Goal: Transaction & Acquisition: Purchase product/service

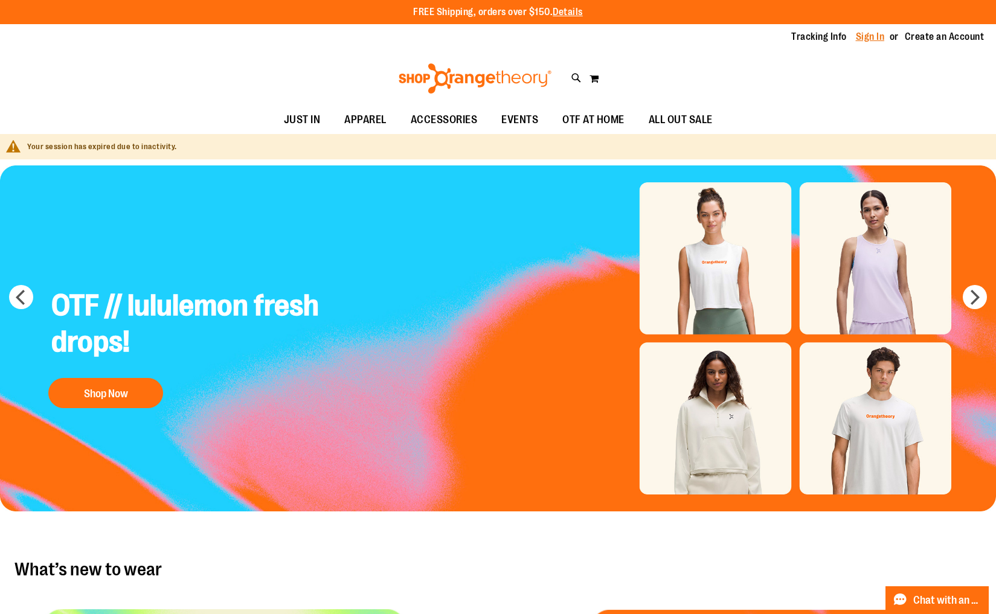
type input "**********"
click at [873, 38] on link "Sign In" at bounding box center [870, 36] width 29 height 13
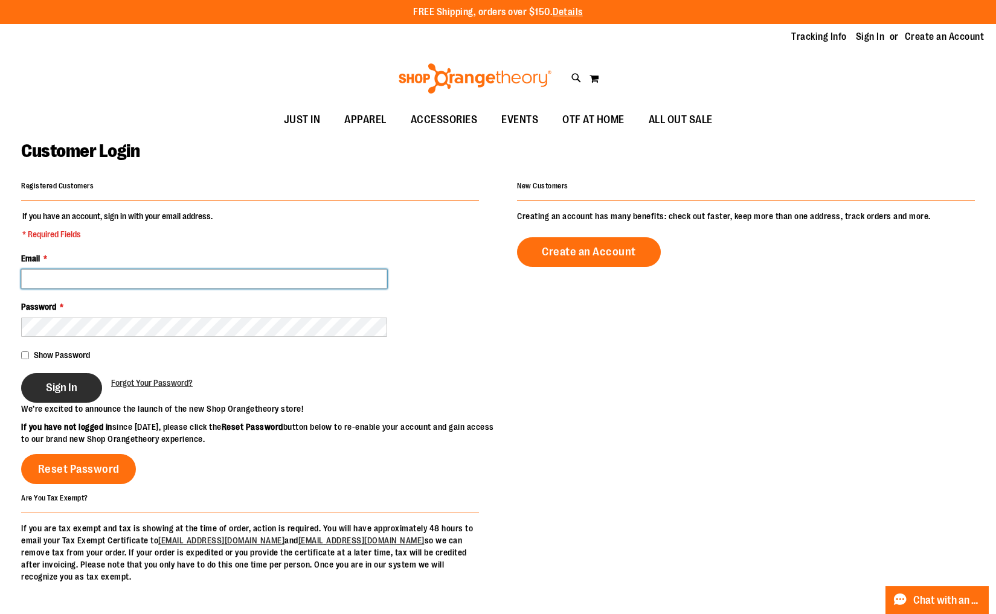
type input "**********"
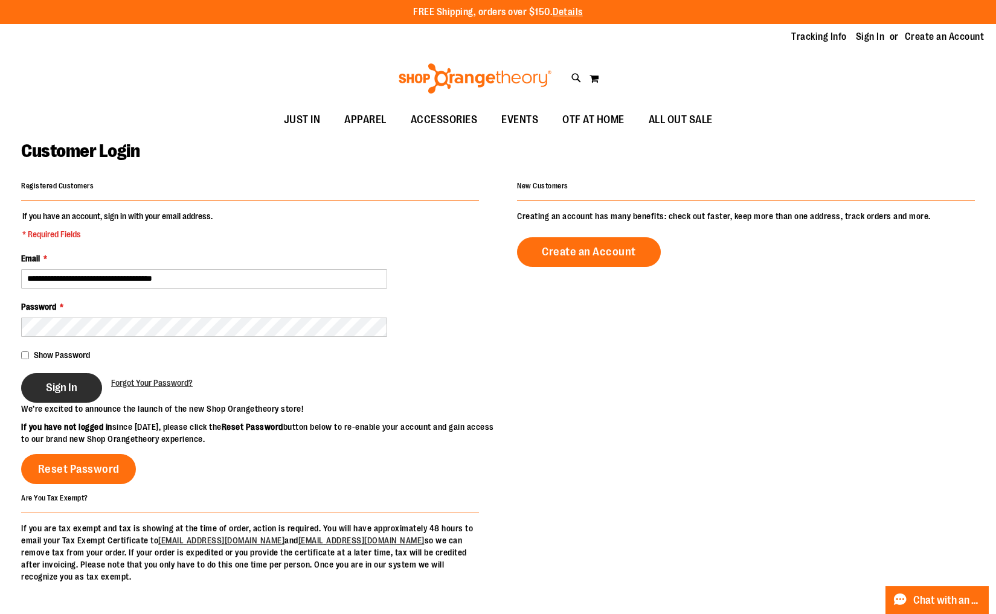
type input "**********"
click at [57, 393] on span "Sign In" at bounding box center [61, 387] width 31 height 13
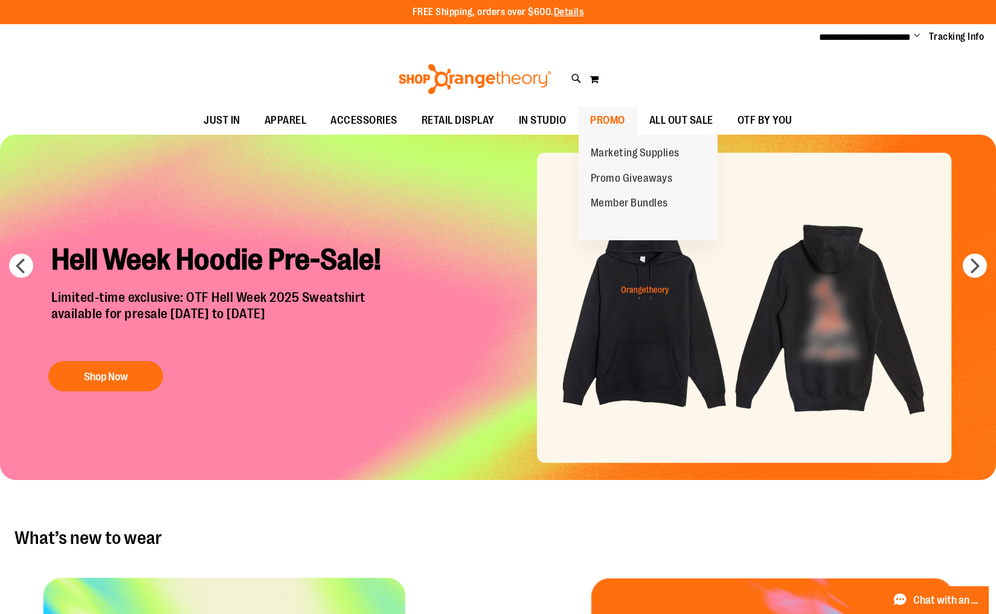
type input "**********"
click at [615, 123] on span "PROMO" at bounding box center [607, 120] width 35 height 27
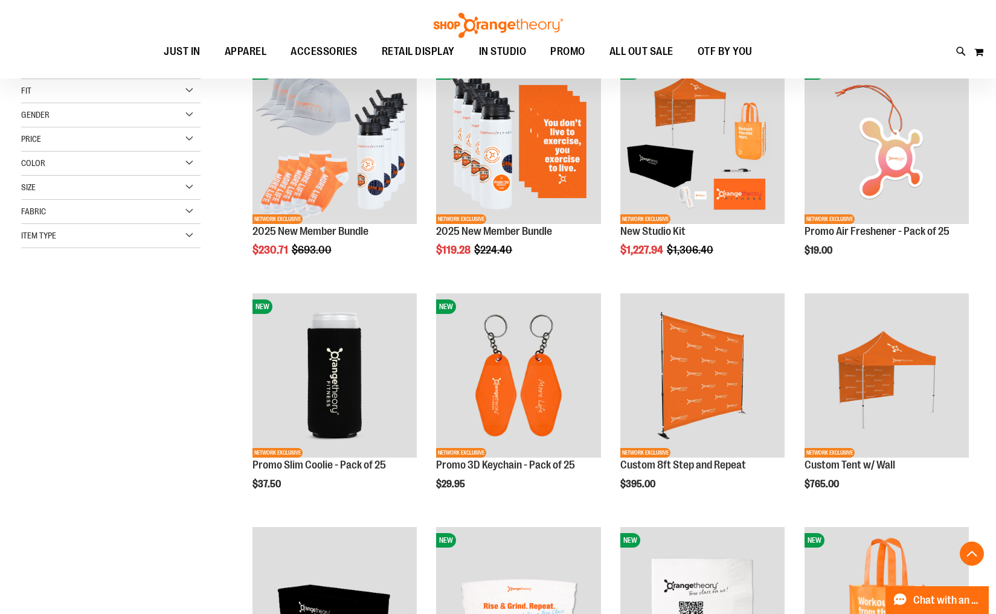
scroll to position [187, 0]
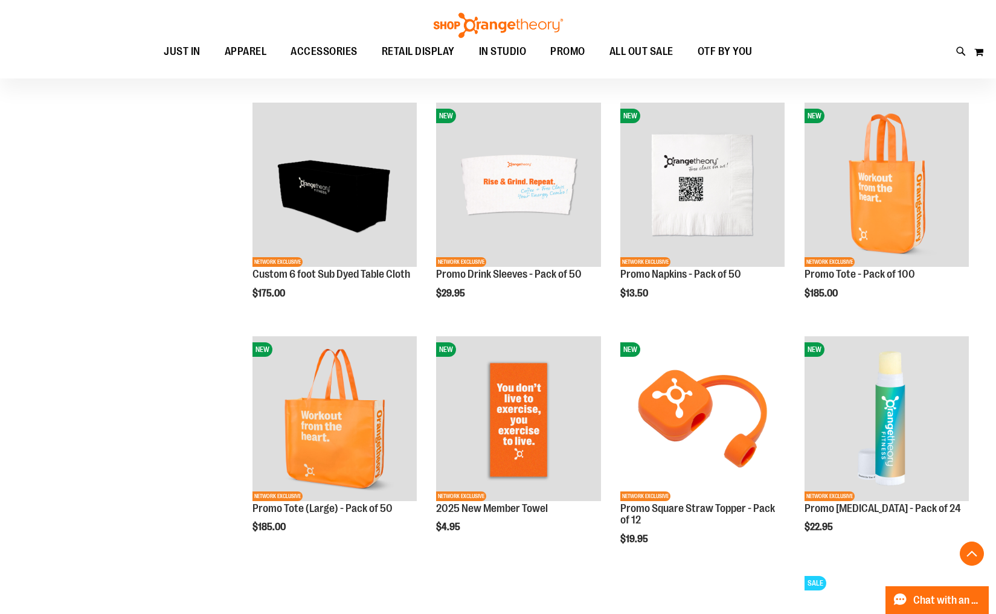
scroll to position [615, 0]
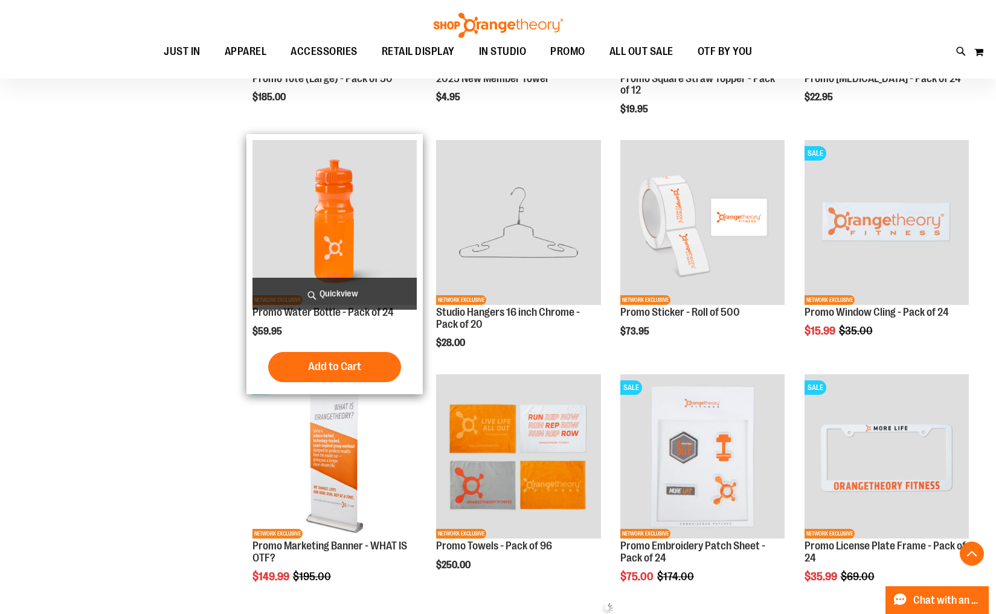
scroll to position [1046, 0]
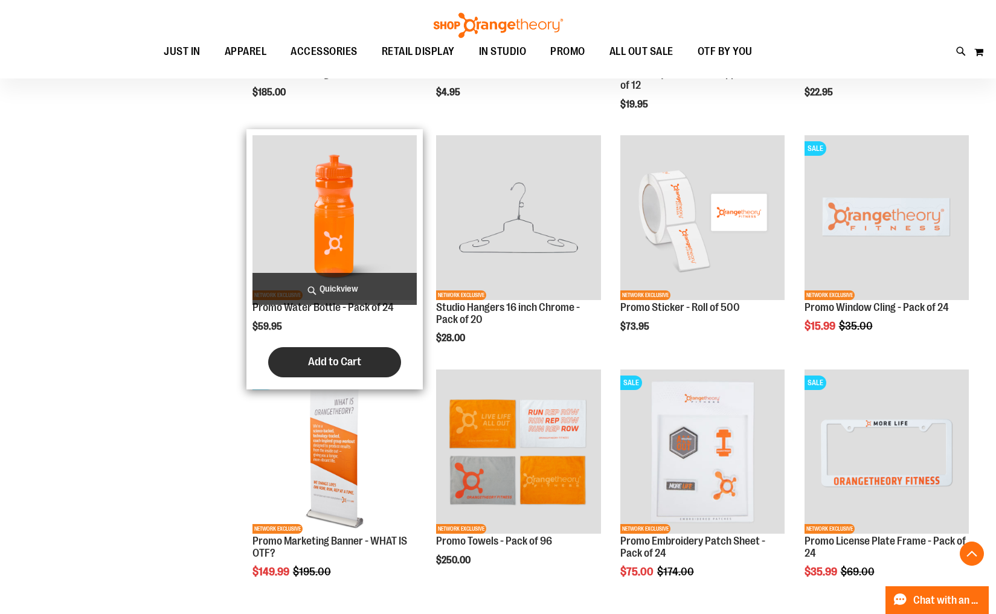
type input "**********"
click at [337, 368] on span "Add to Cart" at bounding box center [334, 361] width 53 height 13
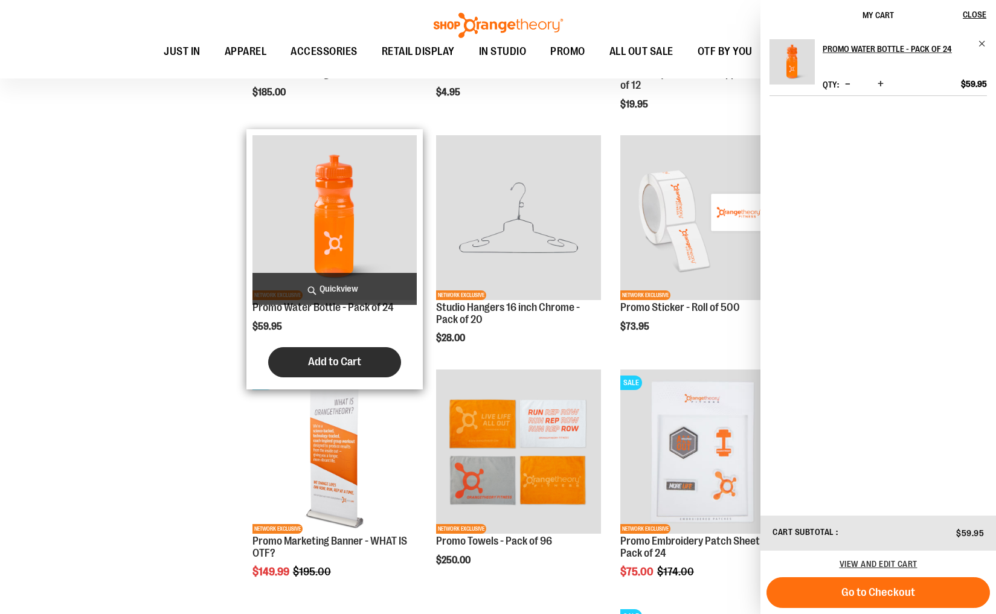
click at [338, 364] on span "Add to Cart" at bounding box center [334, 361] width 53 height 13
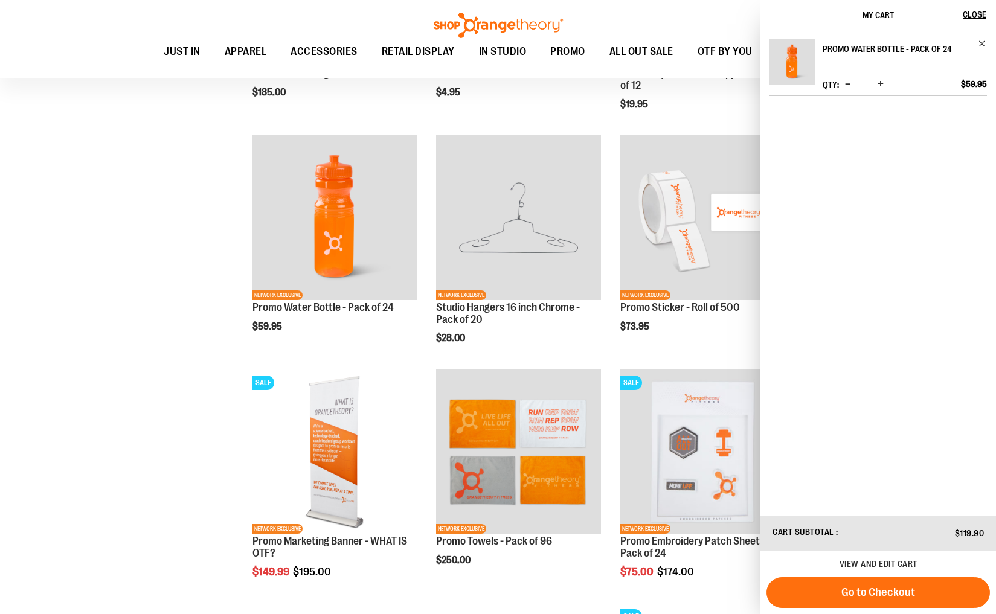
click at [138, 352] on div "**********" at bounding box center [498, 257] width 954 height 2227
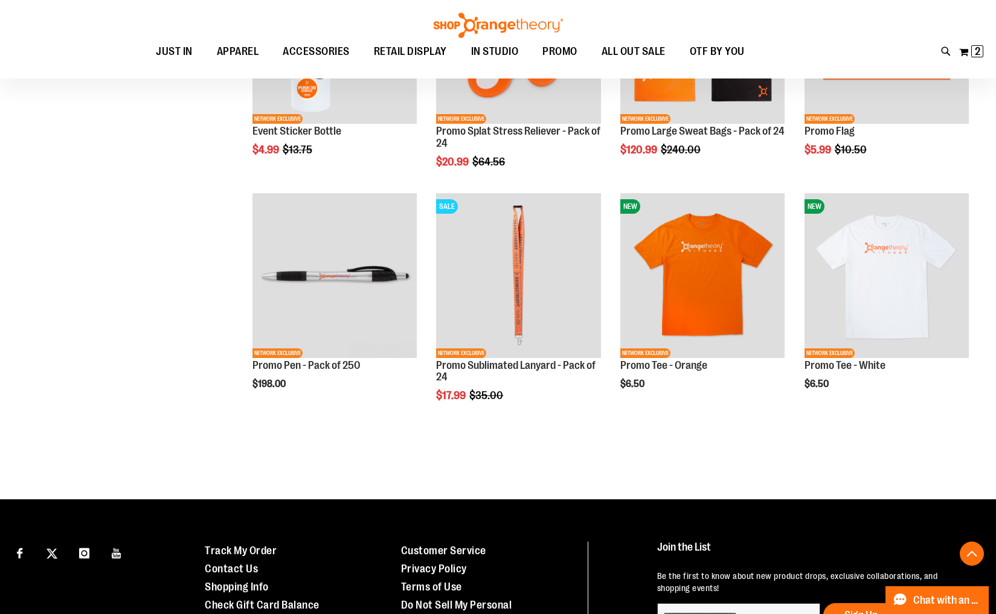
scroll to position [1925, 0]
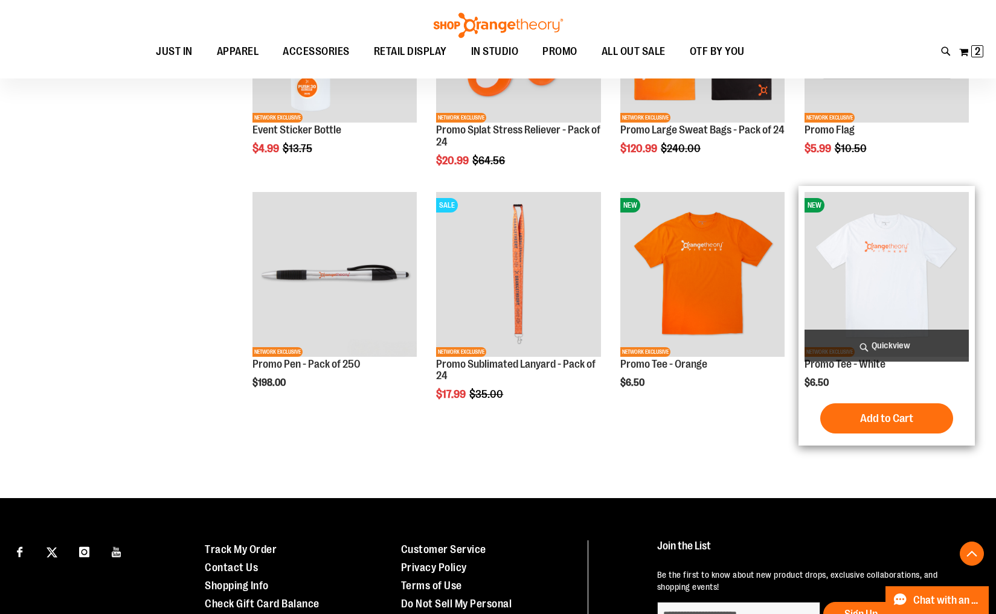
click at [921, 290] on img "product" at bounding box center [887, 274] width 164 height 164
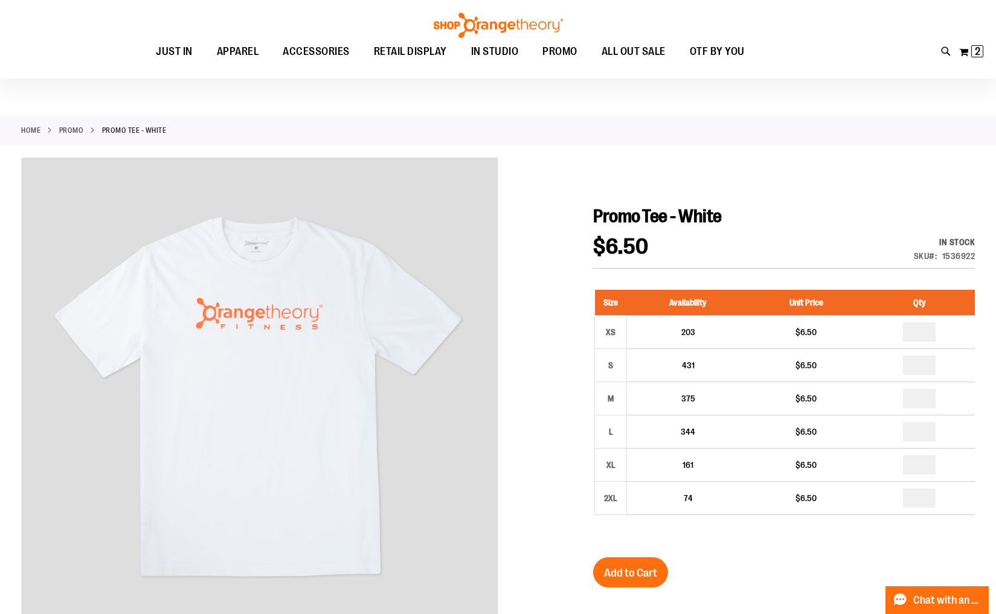
scroll to position [8, 0]
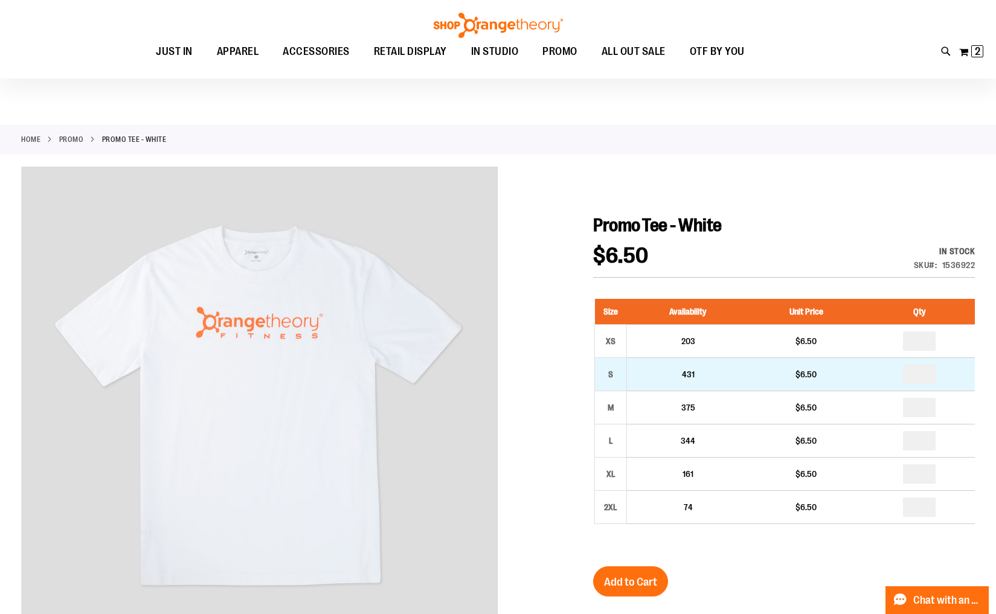
type input "**********"
drag, startPoint x: 930, startPoint y: 374, endPoint x: 872, endPoint y: 378, distance: 58.1
click at [872, 378] on td at bounding box center [919, 374] width 112 height 33
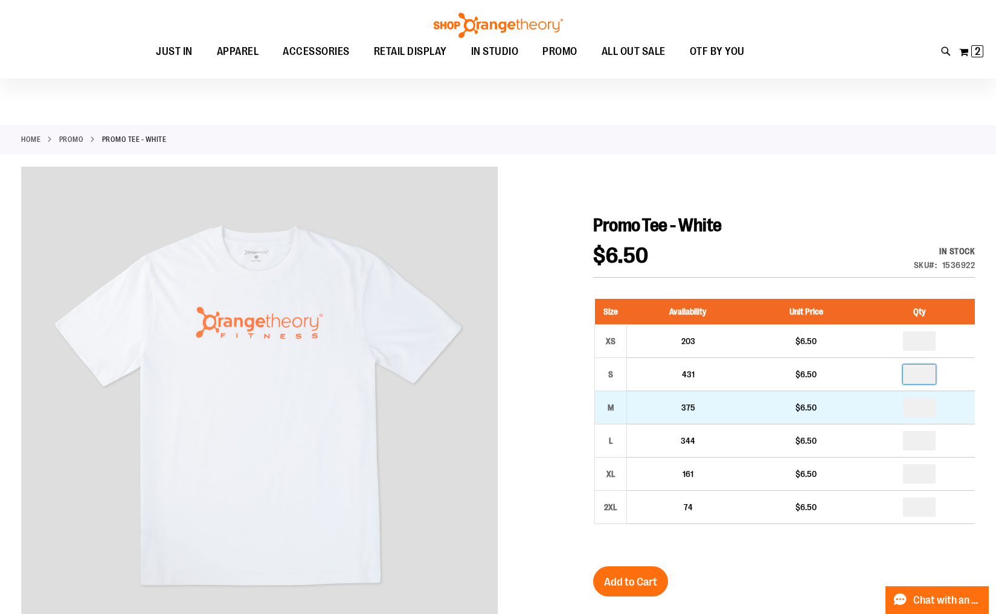
type input "*"
click at [924, 407] on input "number" at bounding box center [919, 407] width 33 height 19
type input "*"
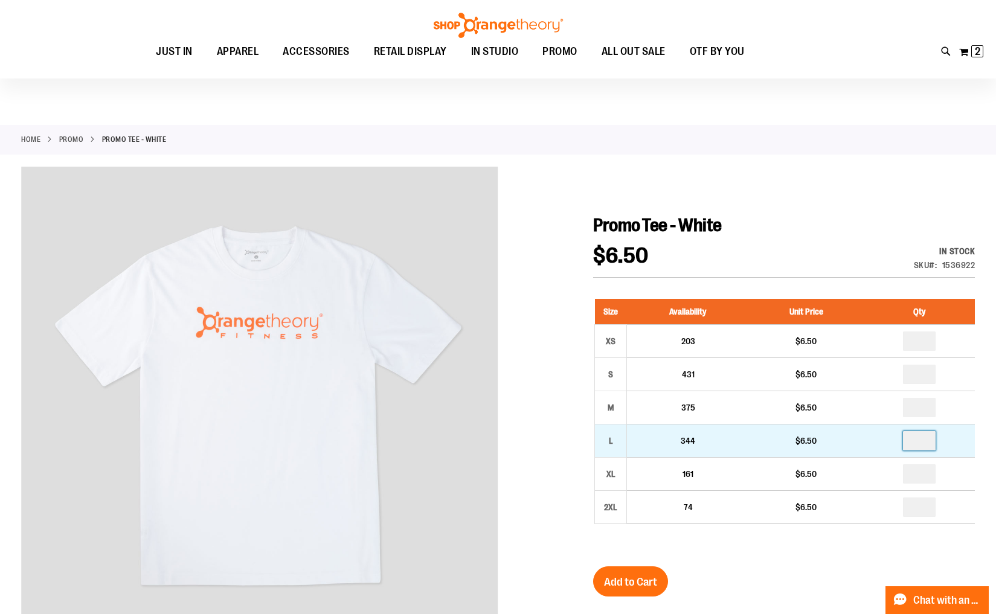
click at [922, 445] on input "number" at bounding box center [919, 440] width 33 height 19
type input "*"
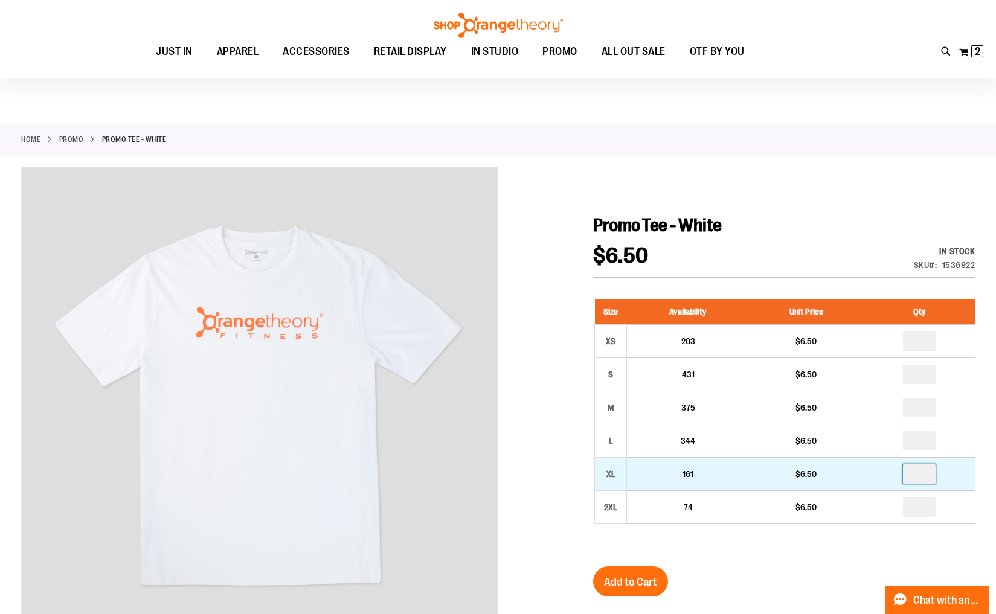
click at [925, 476] on input "number" at bounding box center [919, 474] width 33 height 19
type input "*"
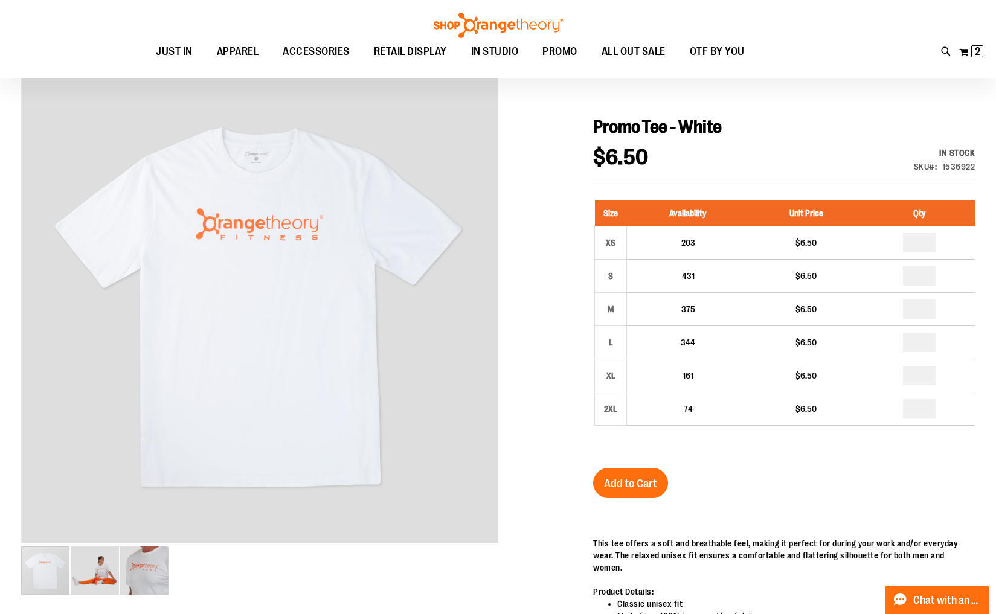
scroll to position [103, 0]
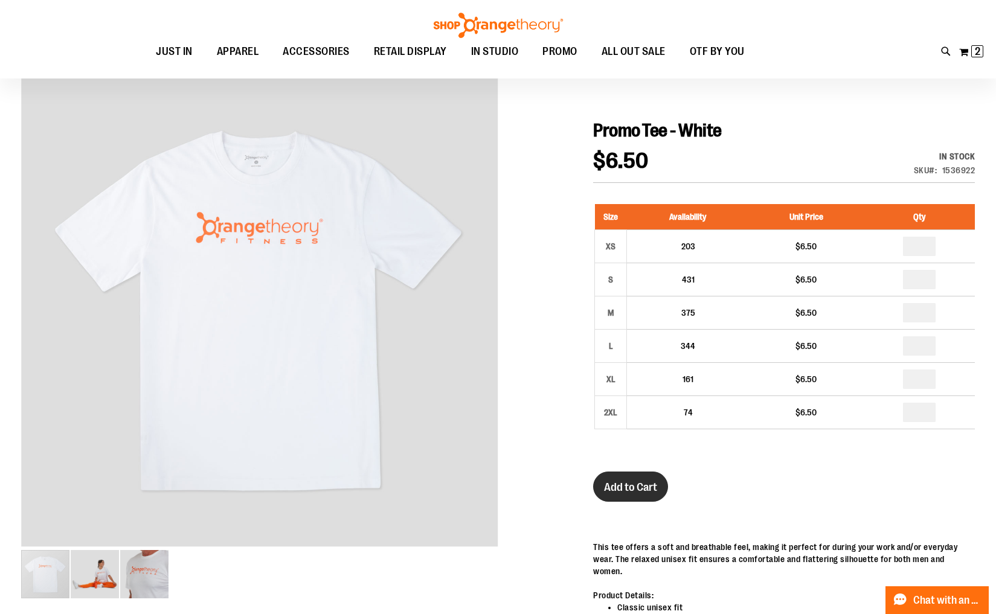
click at [626, 490] on span "Add to Cart" at bounding box center [630, 487] width 53 height 13
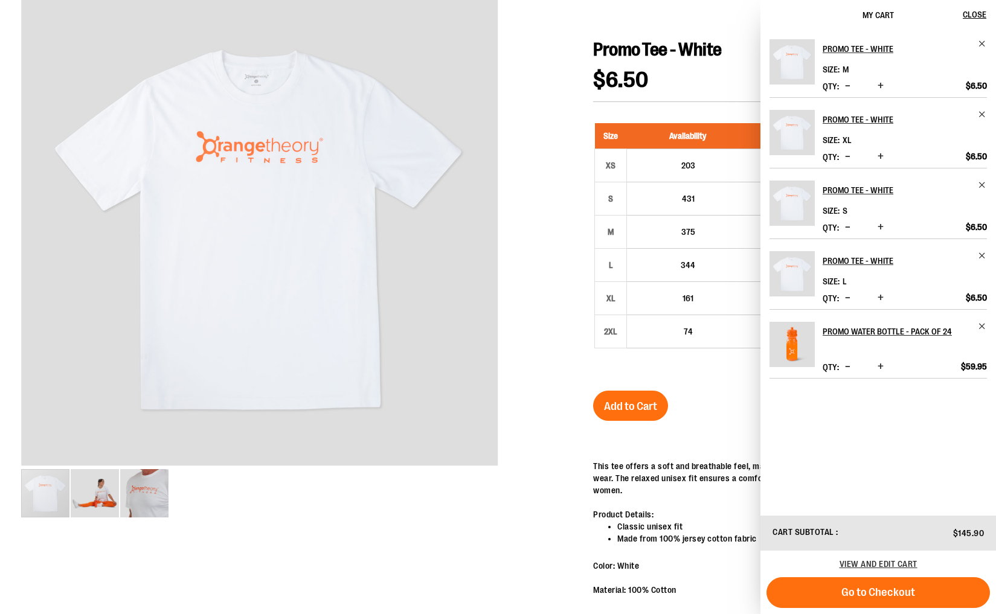
scroll to position [0, 0]
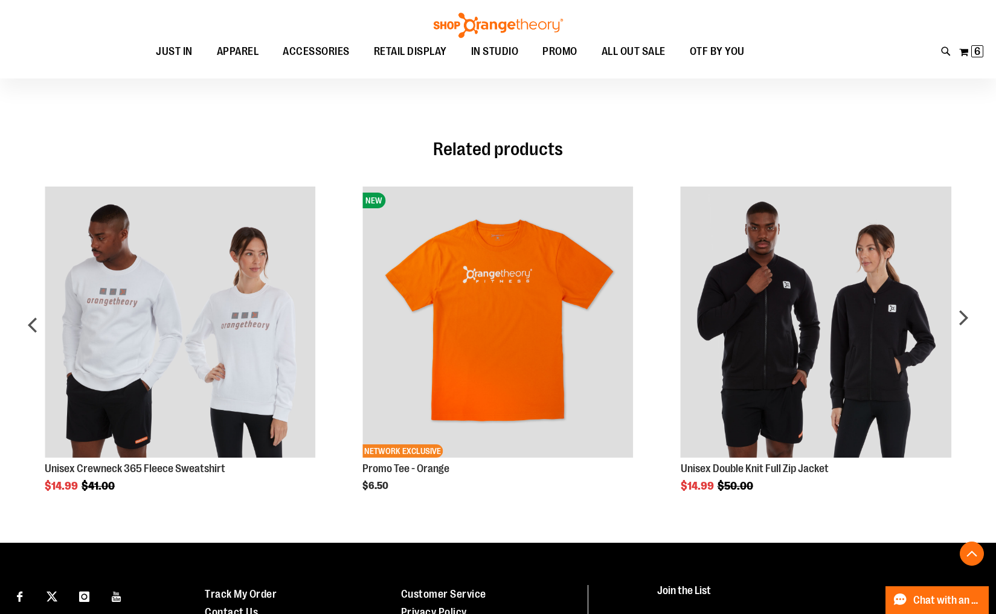
scroll to position [1004, 0]
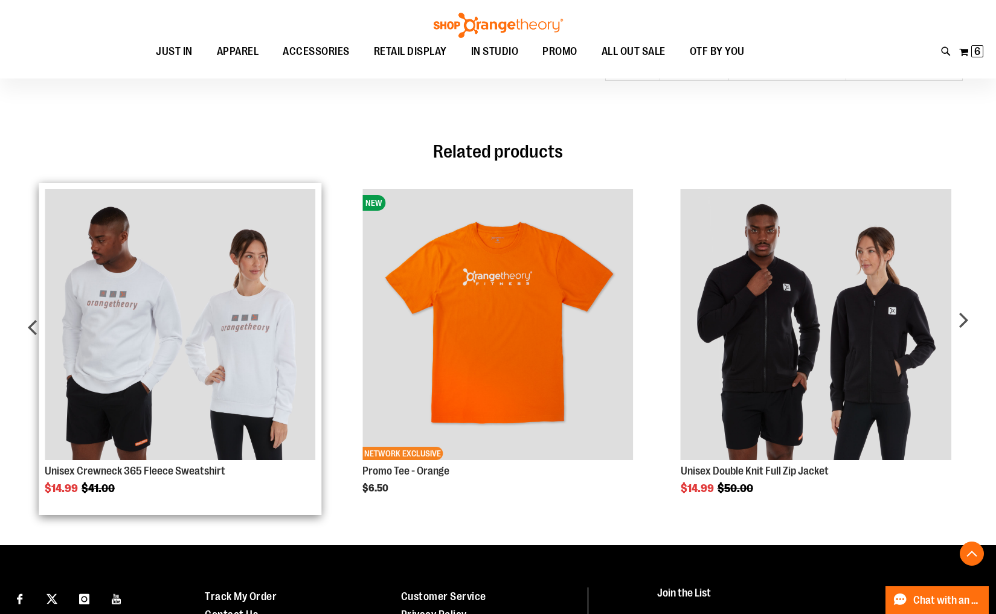
click at [137, 355] on img "Product Page Link" at bounding box center [180, 324] width 271 height 271
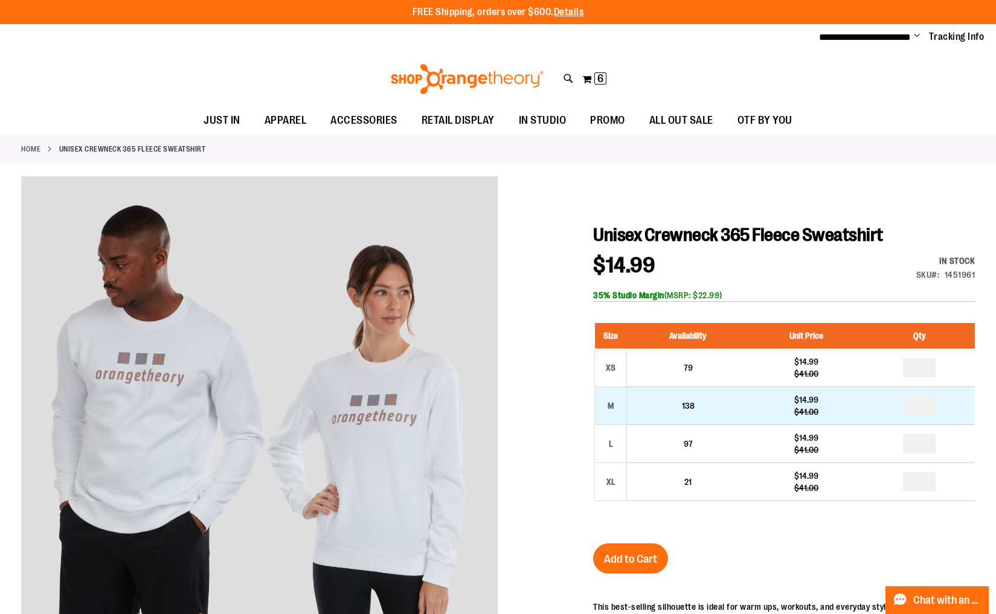
type input "**********"
click at [924, 405] on input "number" at bounding box center [919, 405] width 33 height 19
type input "*"
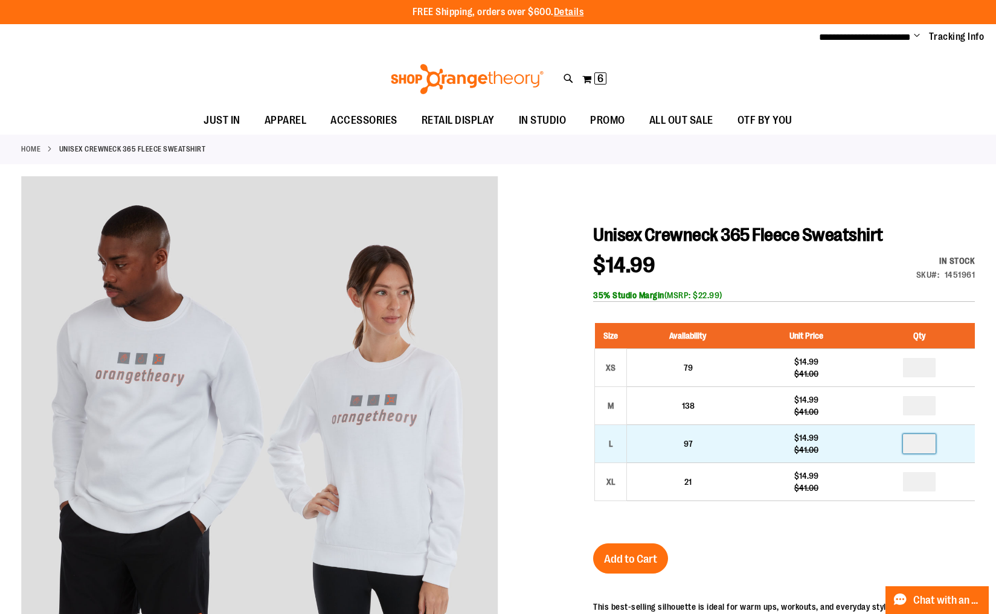
click at [930, 446] on input "number" at bounding box center [919, 443] width 33 height 19
type input "*"
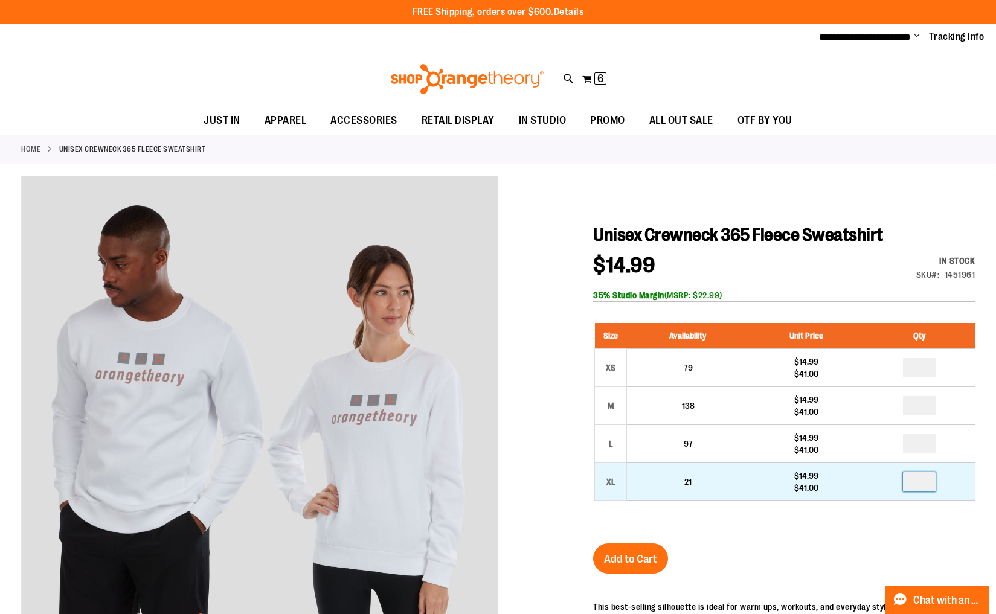
click at [922, 480] on input "number" at bounding box center [919, 481] width 33 height 19
type input "*"
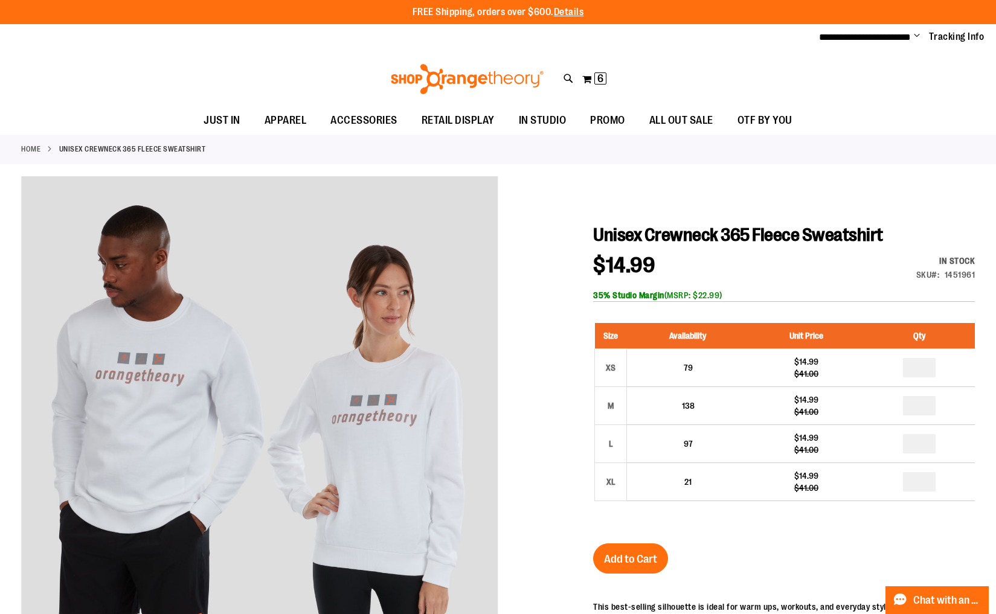
click at [638, 557] on span "Add to Cart" at bounding box center [630, 559] width 53 height 13
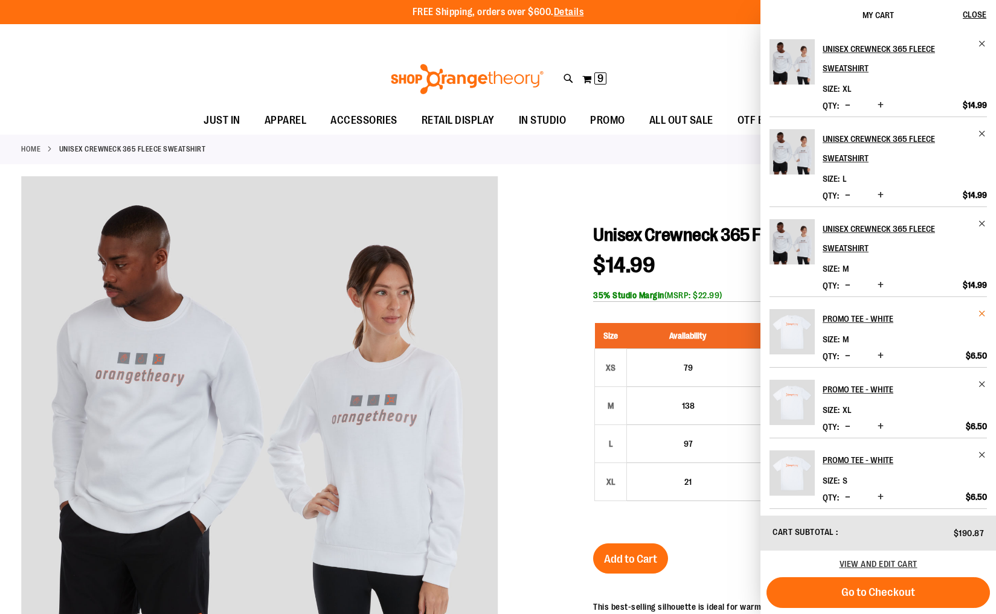
click at [982, 317] on span "Remove item" at bounding box center [982, 313] width 9 height 9
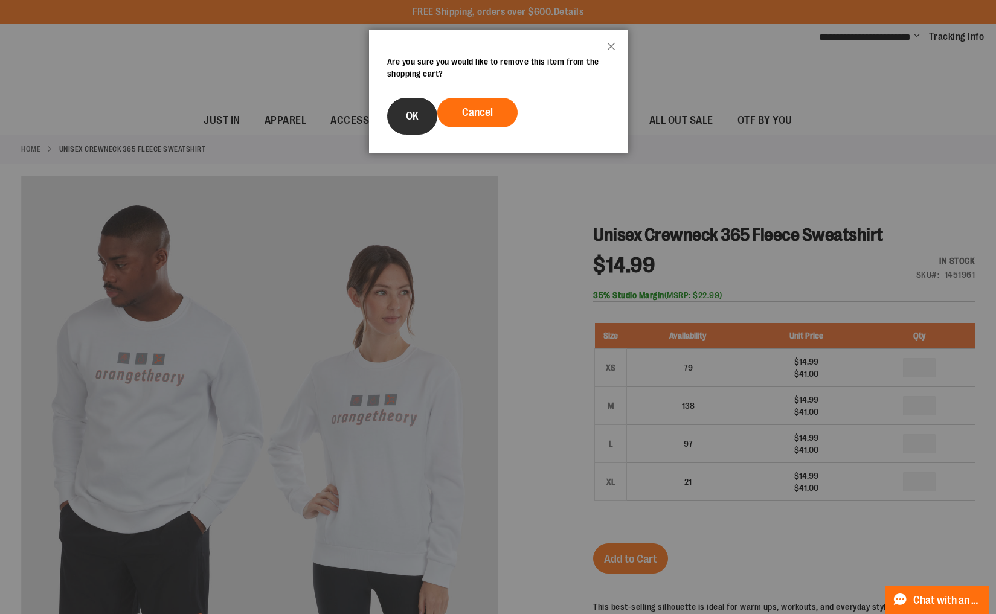
click at [416, 117] on span "OK" at bounding box center [412, 116] width 13 height 12
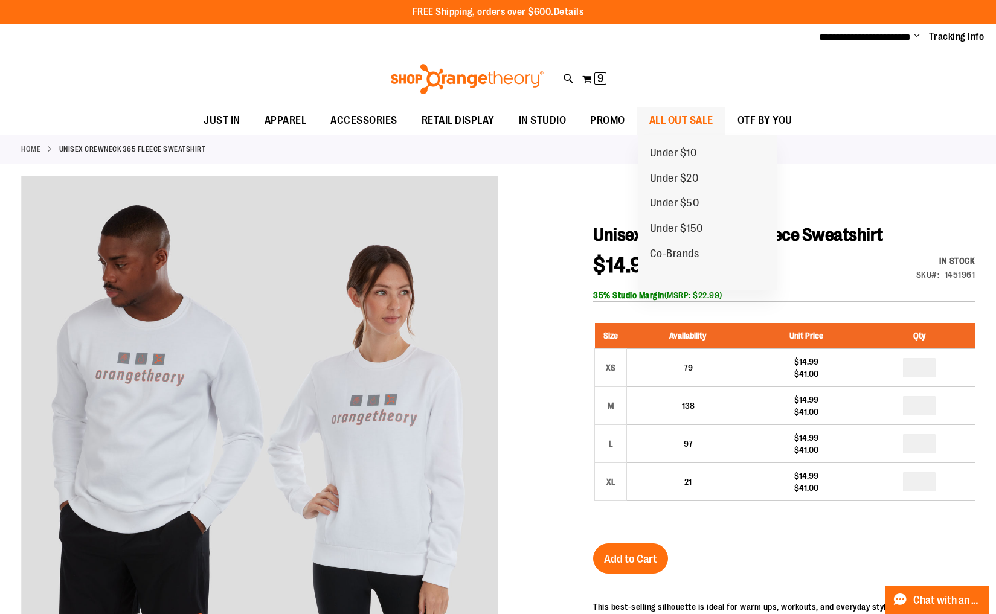
click at [672, 119] on span "ALL OUT SALE" at bounding box center [681, 120] width 64 height 27
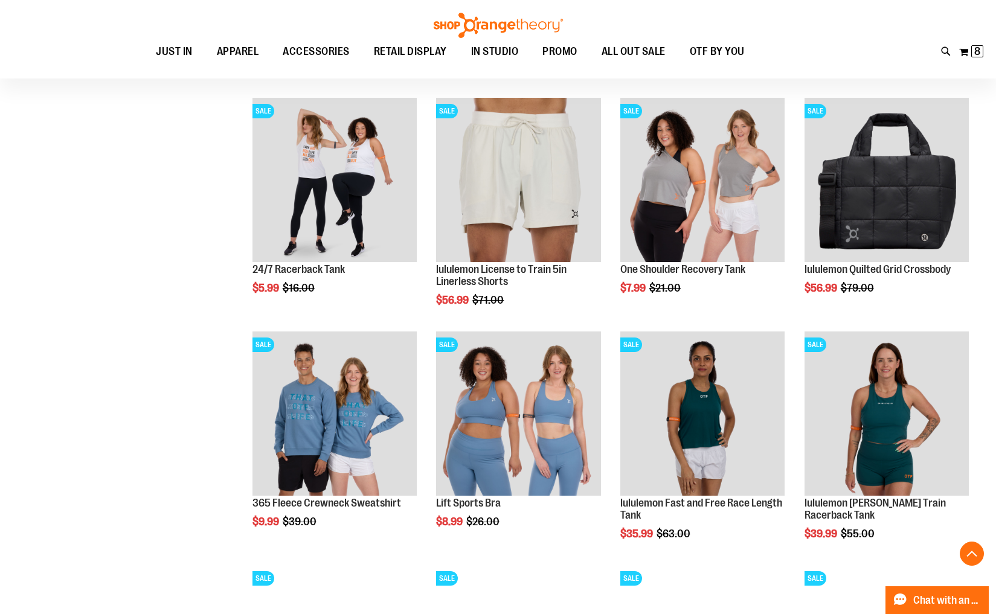
scroll to position [385, 0]
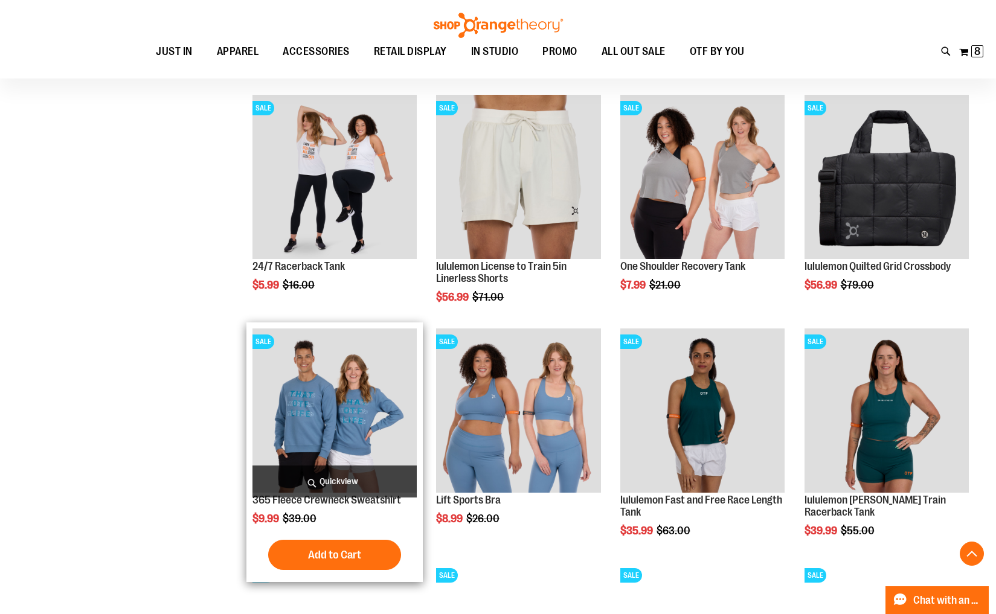
type input "**********"
click at [359, 439] on img "product" at bounding box center [334, 411] width 164 height 164
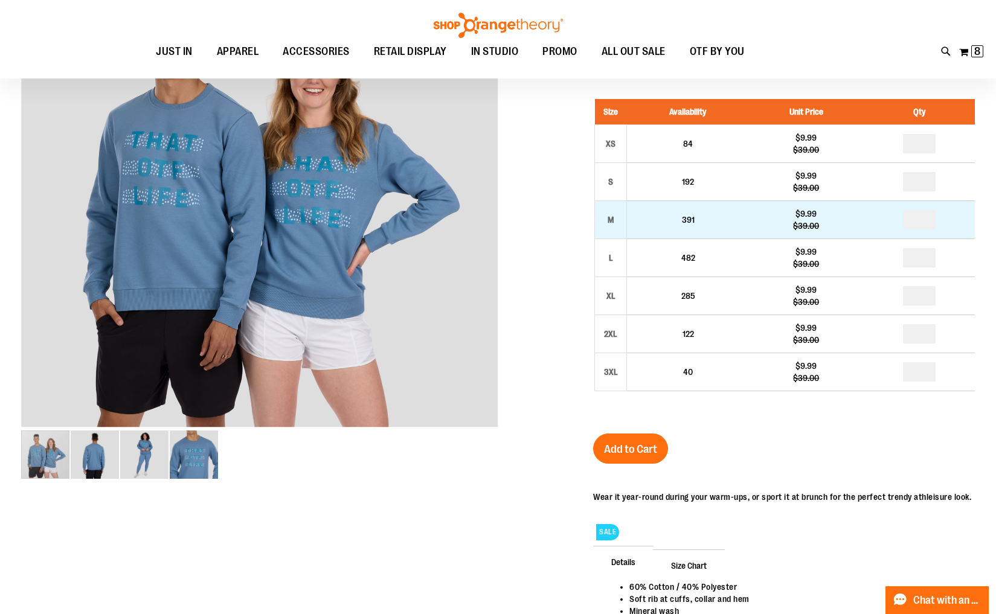
scroll to position [89, 0]
type input "**********"
click at [925, 220] on input "number" at bounding box center [919, 220] width 33 height 19
type input "*"
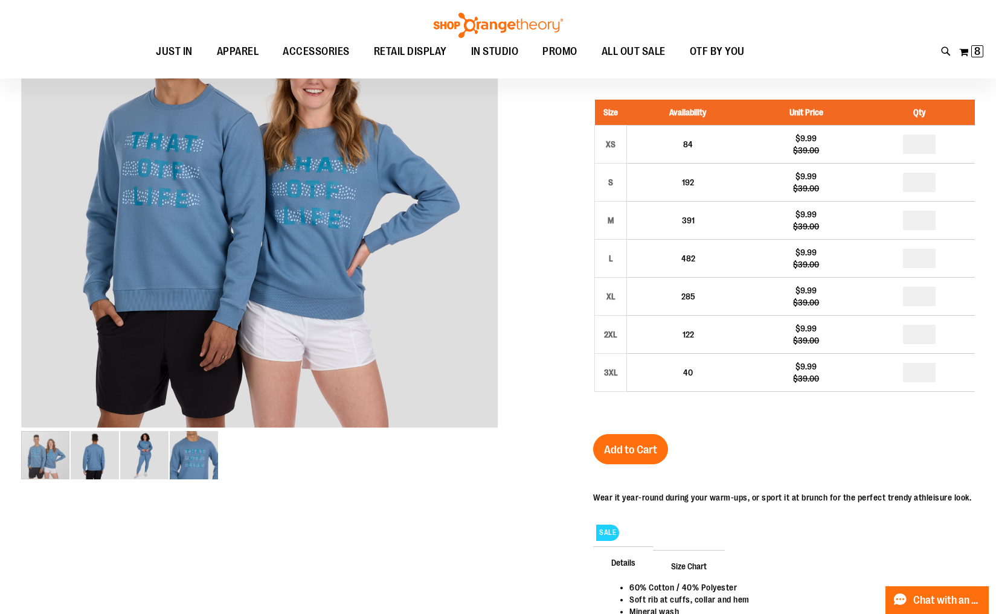
type input "*"
click at [564, 266] on div at bounding box center [498, 334] width 954 height 762
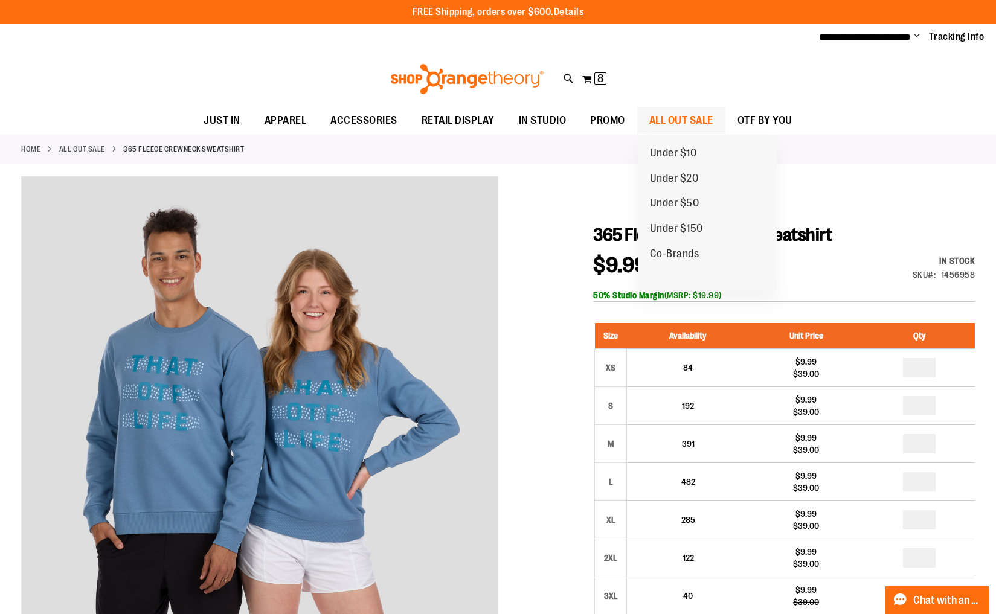
click at [687, 115] on span "ALL OUT SALE" at bounding box center [681, 120] width 64 height 27
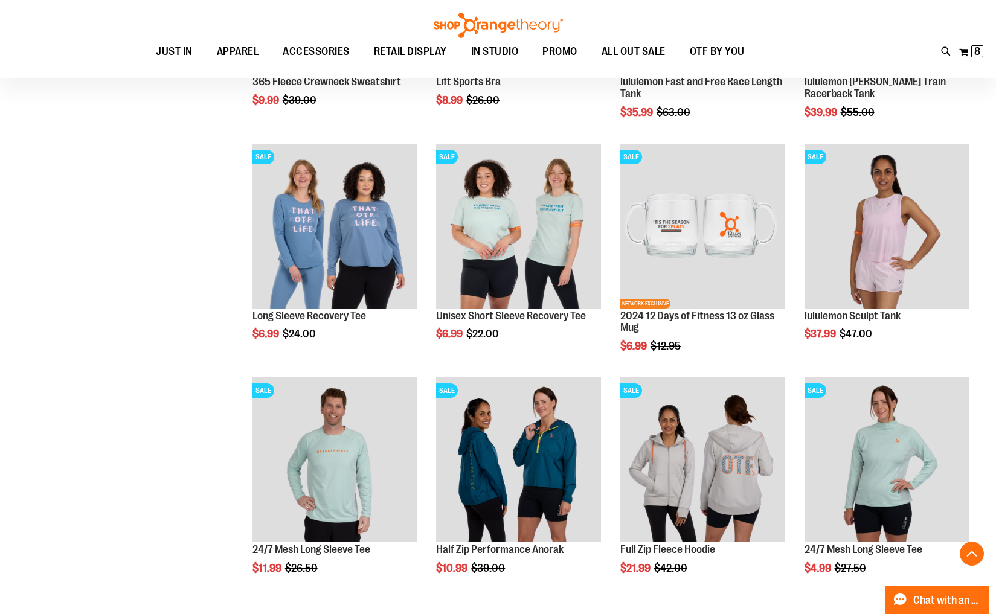
scroll to position [808, 0]
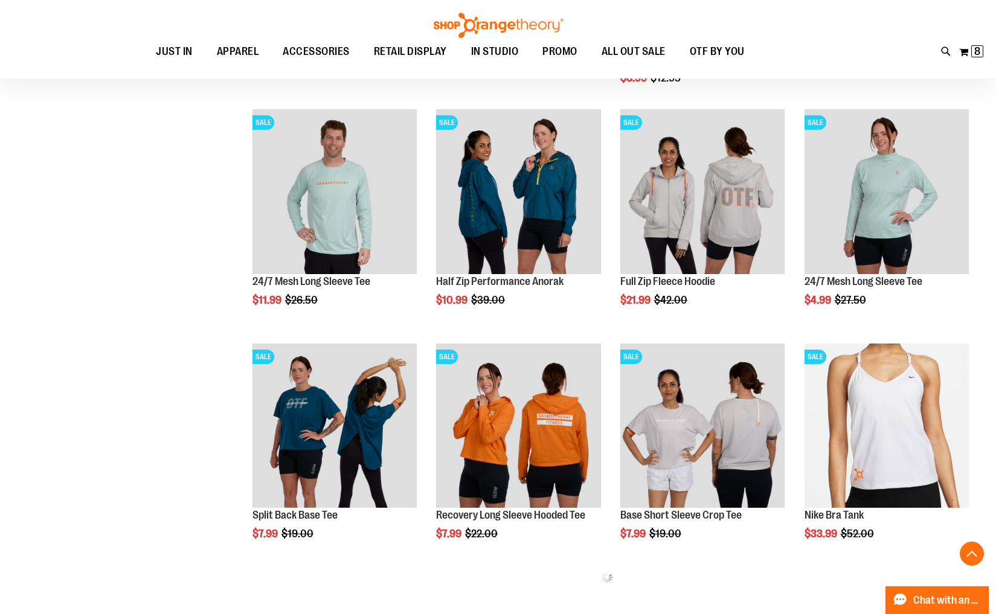
scroll to position [1040, 0]
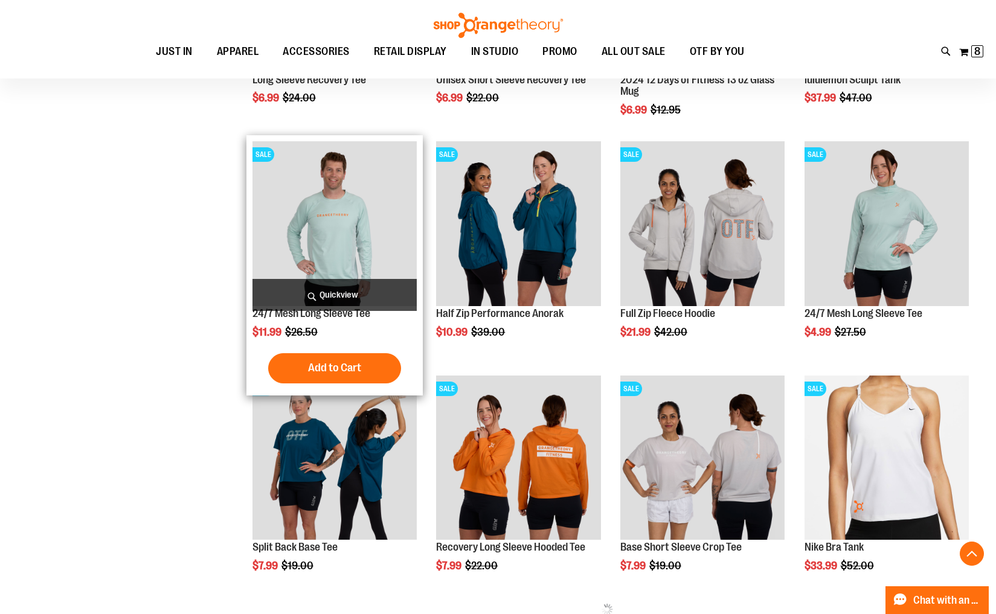
type input "**********"
click at [327, 234] on img "product" at bounding box center [334, 223] width 164 height 164
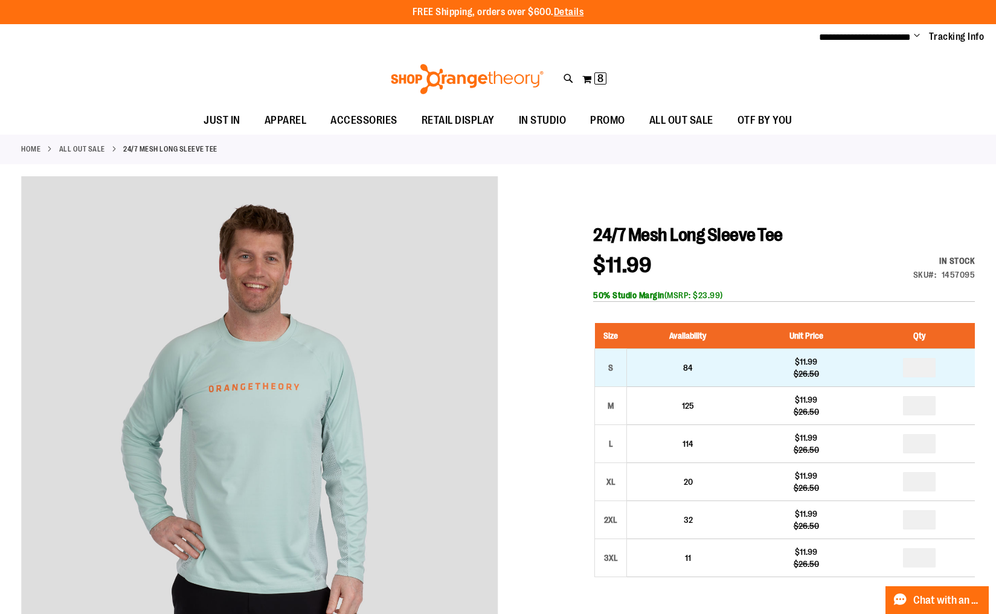
type input "**********"
click at [925, 368] on input "number" at bounding box center [919, 367] width 33 height 19
type input "*"
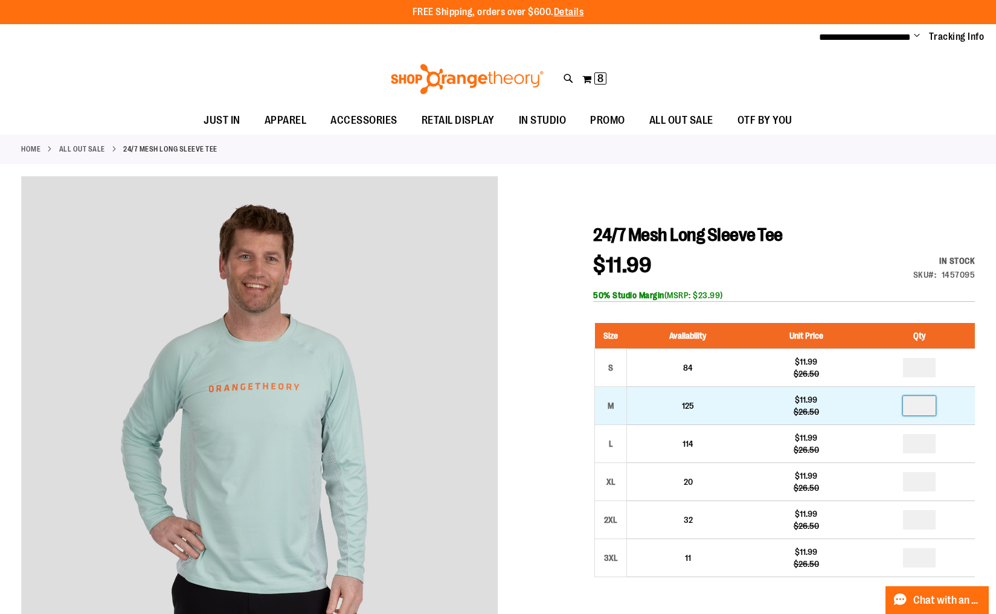
click at [924, 407] on input "number" at bounding box center [919, 405] width 33 height 19
type input "*"
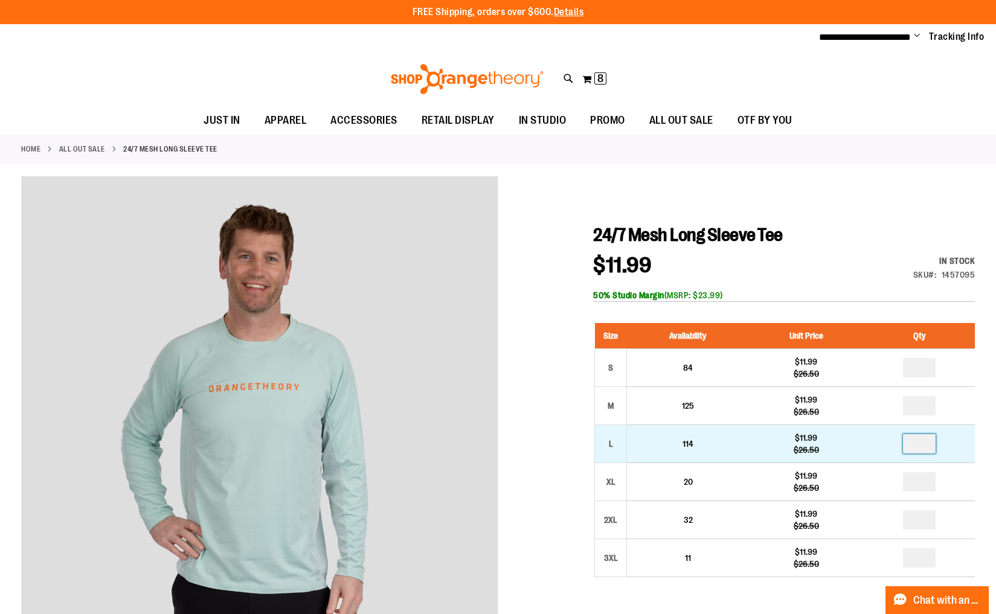
click at [924, 449] on input "number" at bounding box center [919, 443] width 33 height 19
type input "*"
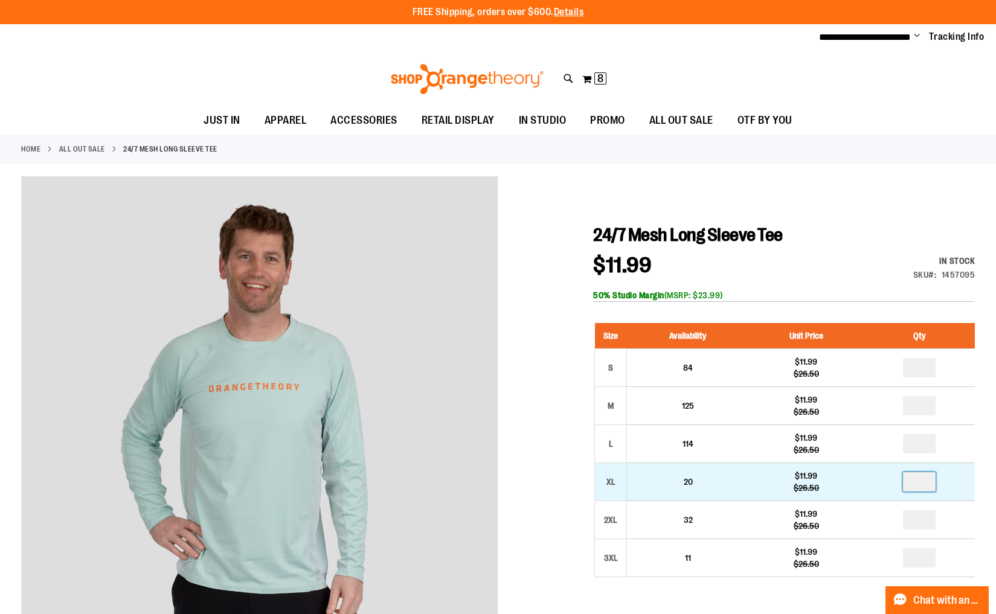
click at [923, 484] on input "number" at bounding box center [919, 481] width 33 height 19
type input "*"
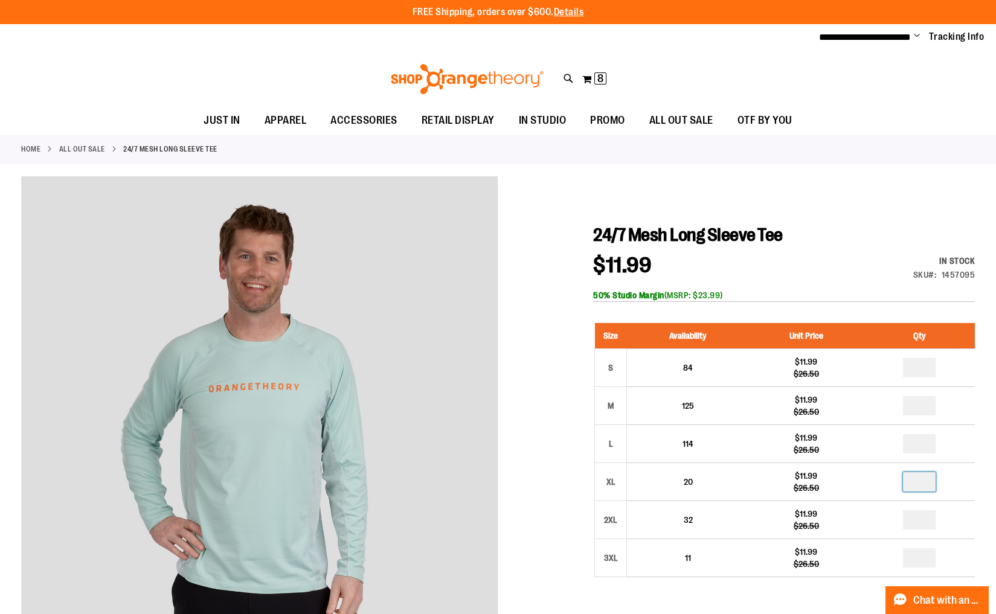
click at [557, 480] on div at bounding box center [498, 568] width 954 height 785
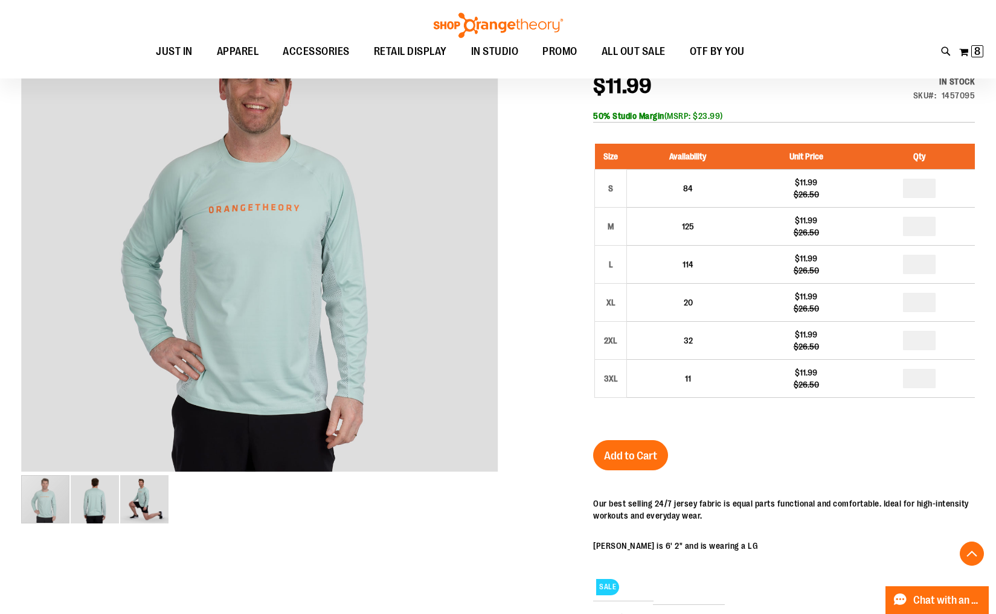
scroll to position [184, 0]
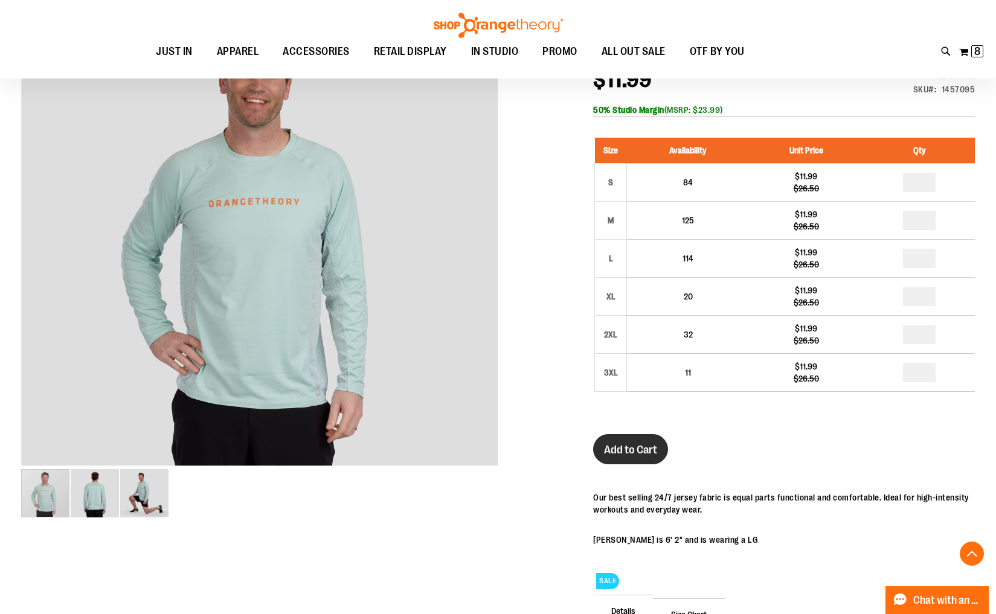
click at [622, 450] on span "Add to Cart" at bounding box center [630, 449] width 53 height 13
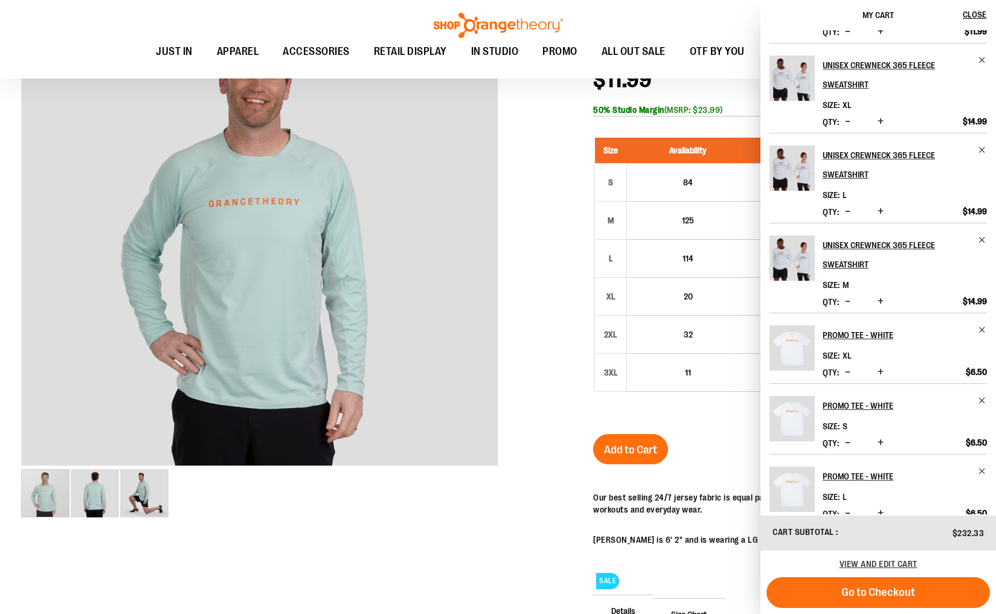
scroll to position [227, 0]
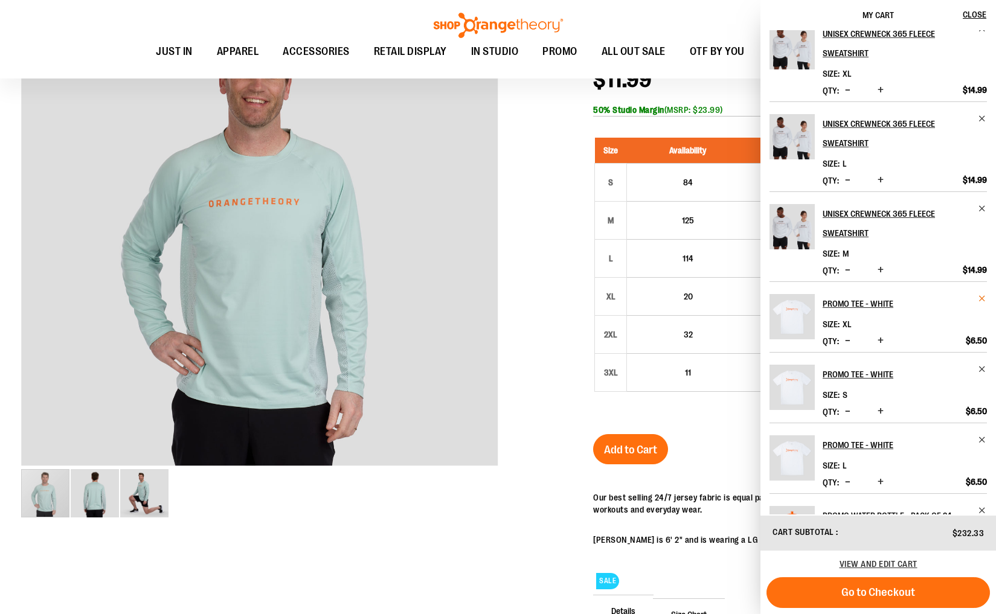
click at [979, 300] on span "Remove item" at bounding box center [982, 298] width 9 height 9
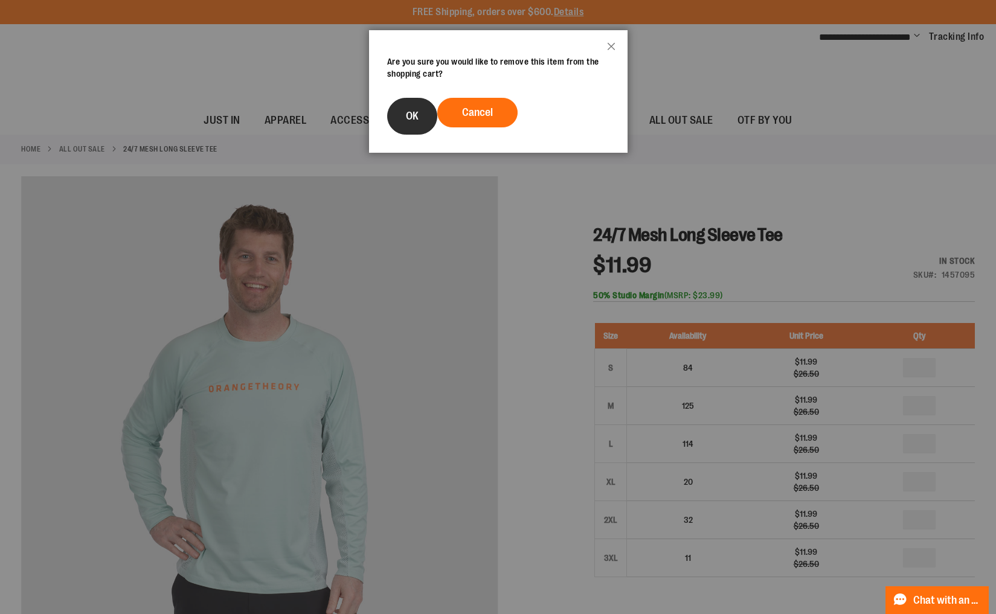
click at [404, 123] on button "OK" at bounding box center [412, 116] width 50 height 37
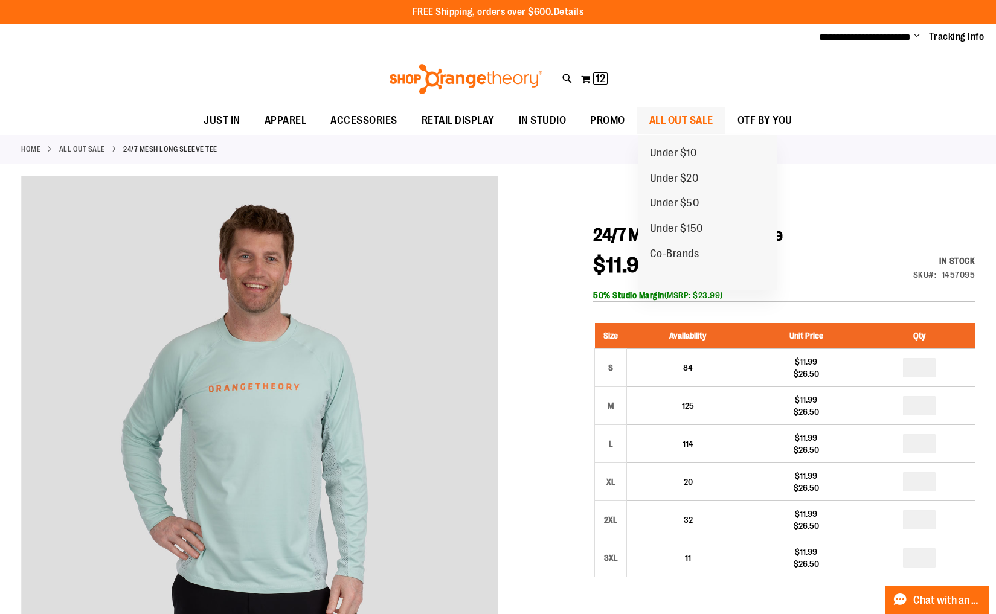
click at [697, 120] on span "ALL OUT SALE" at bounding box center [681, 120] width 64 height 27
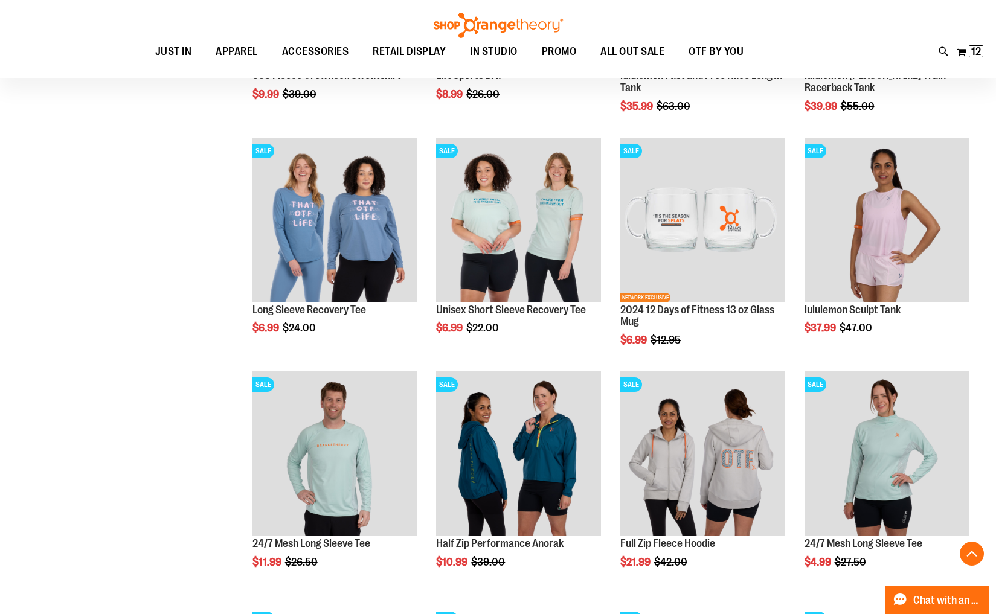
scroll to position [811, 0]
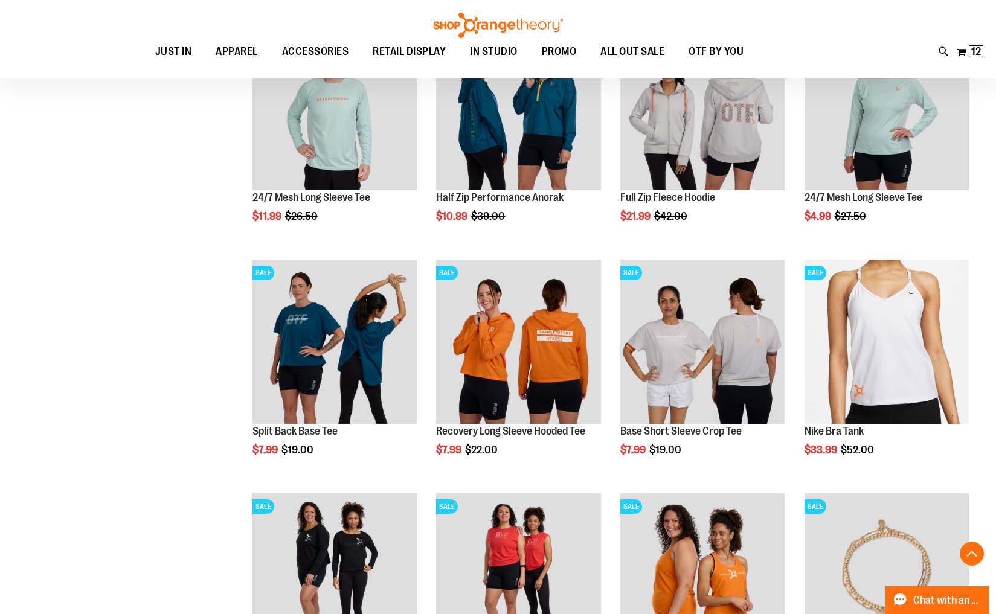
scroll to position [1158, 0]
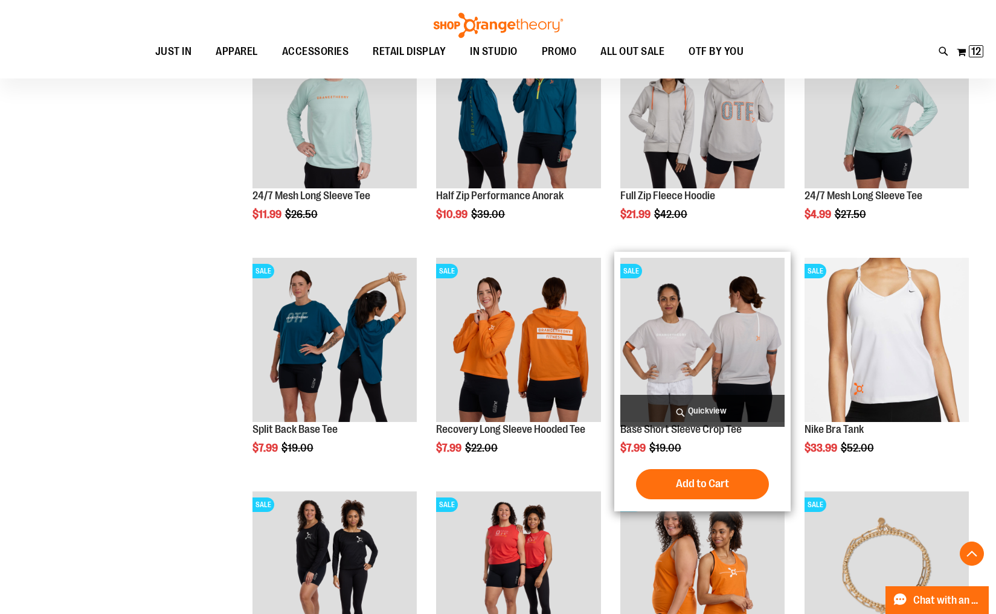
type input "**********"
click at [679, 372] on img "product" at bounding box center [702, 340] width 164 height 164
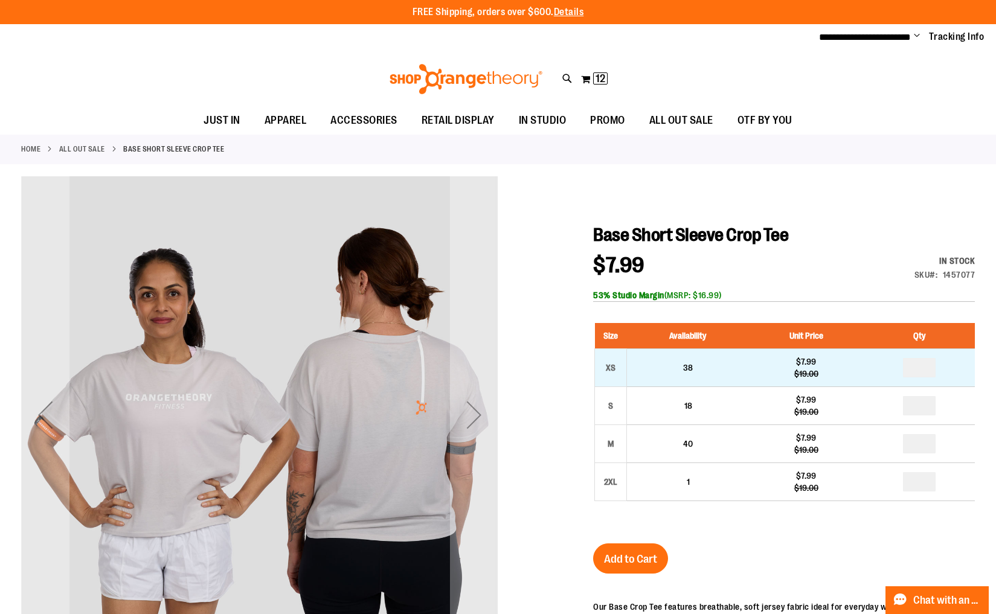
type input "**********"
click at [921, 368] on input "number" at bounding box center [919, 367] width 33 height 19
type input "*"
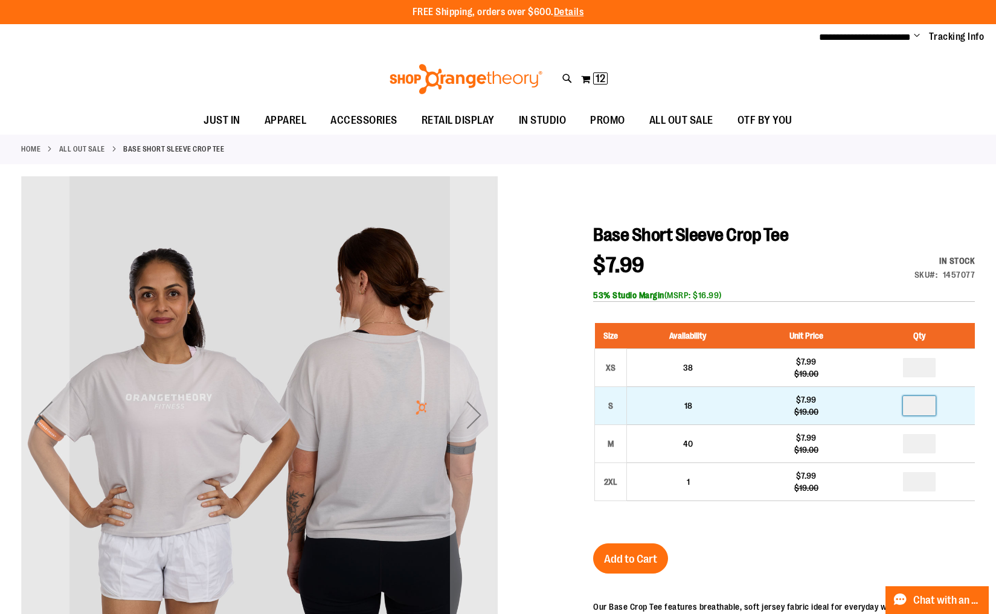
click at [923, 407] on input "number" at bounding box center [919, 405] width 33 height 19
type input "*"
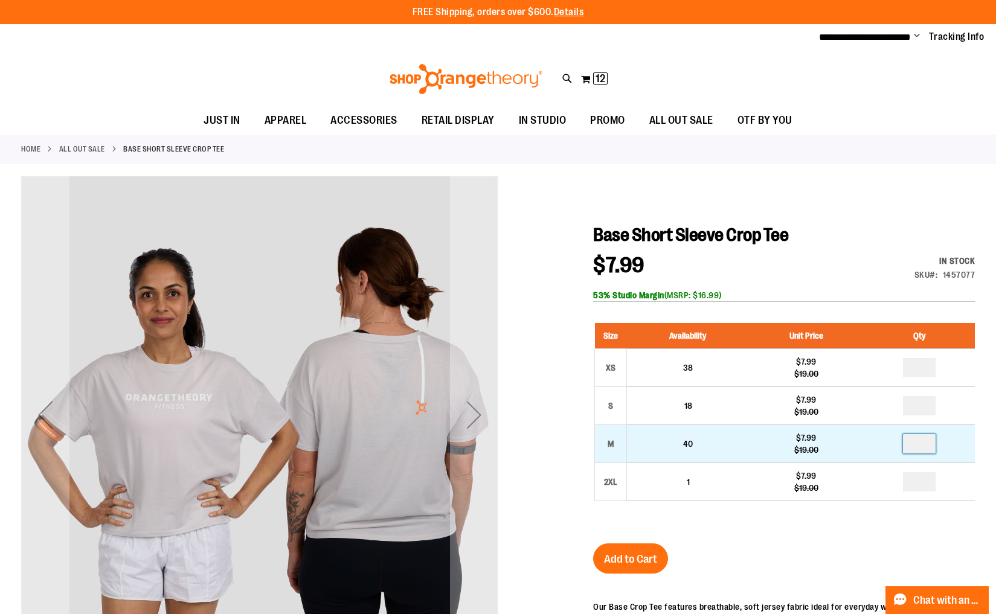
click at [920, 443] on input "number" at bounding box center [919, 443] width 33 height 19
type input "*"
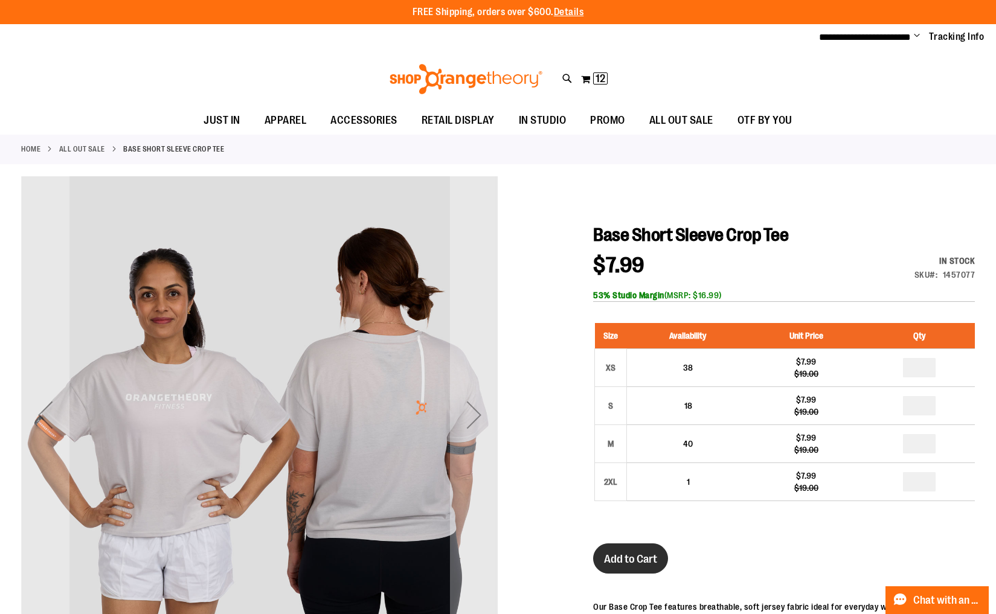
click at [628, 562] on span "Add to Cart" at bounding box center [630, 559] width 53 height 13
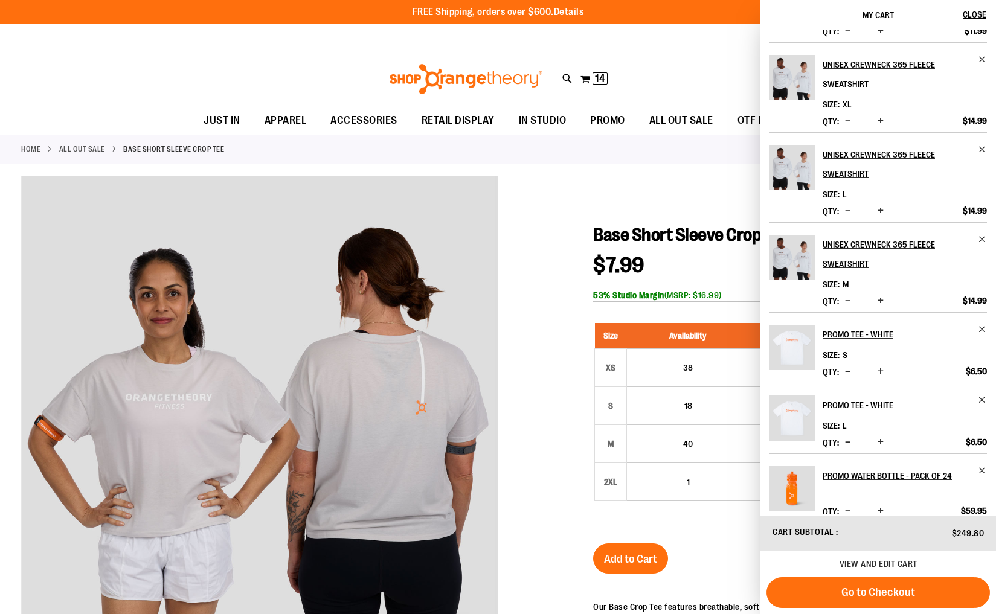
scroll to position [285, 0]
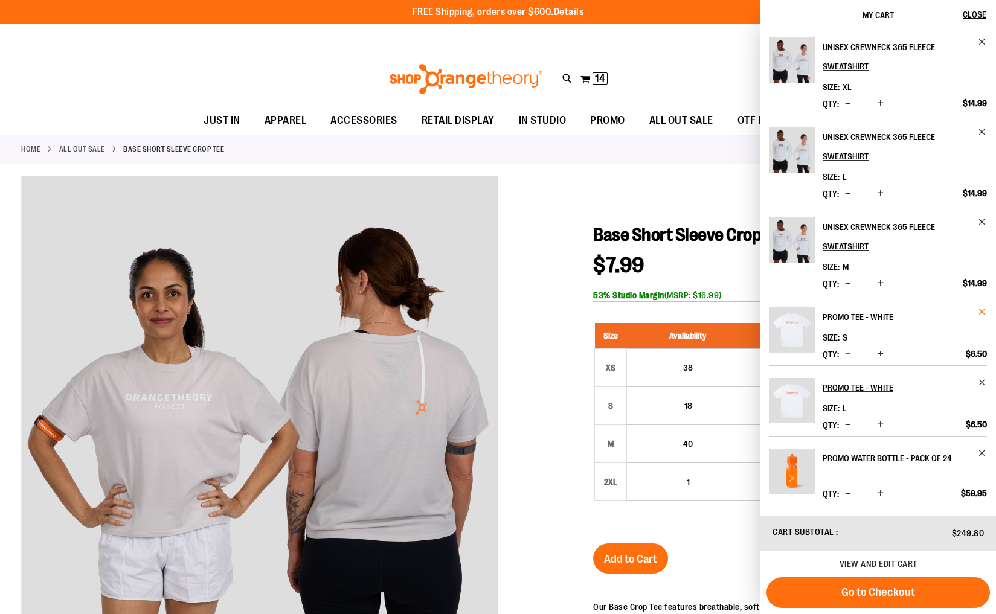
click at [981, 312] on span "Remove item" at bounding box center [982, 311] width 9 height 9
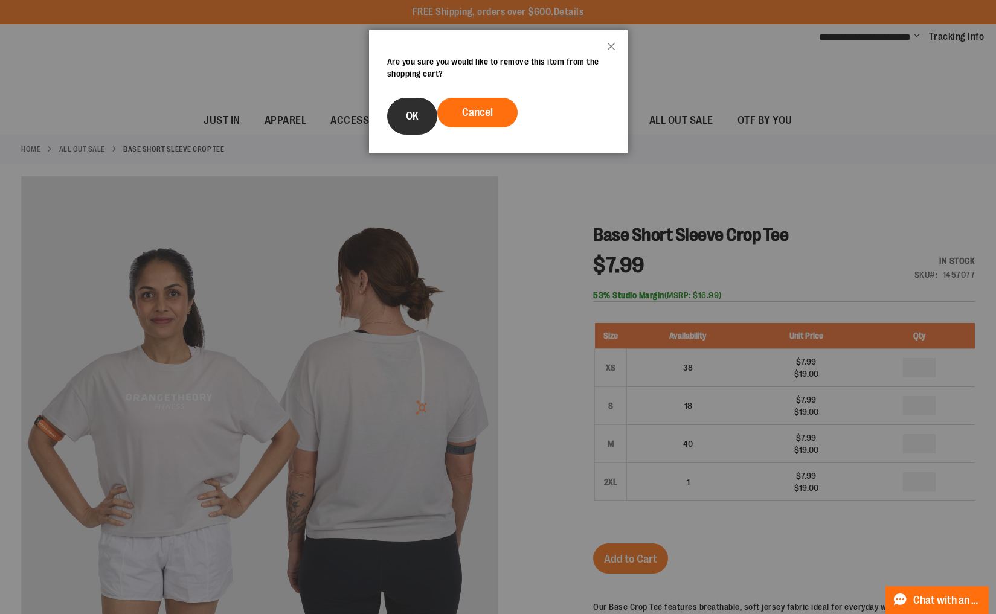
click at [403, 121] on button "OK" at bounding box center [412, 116] width 50 height 37
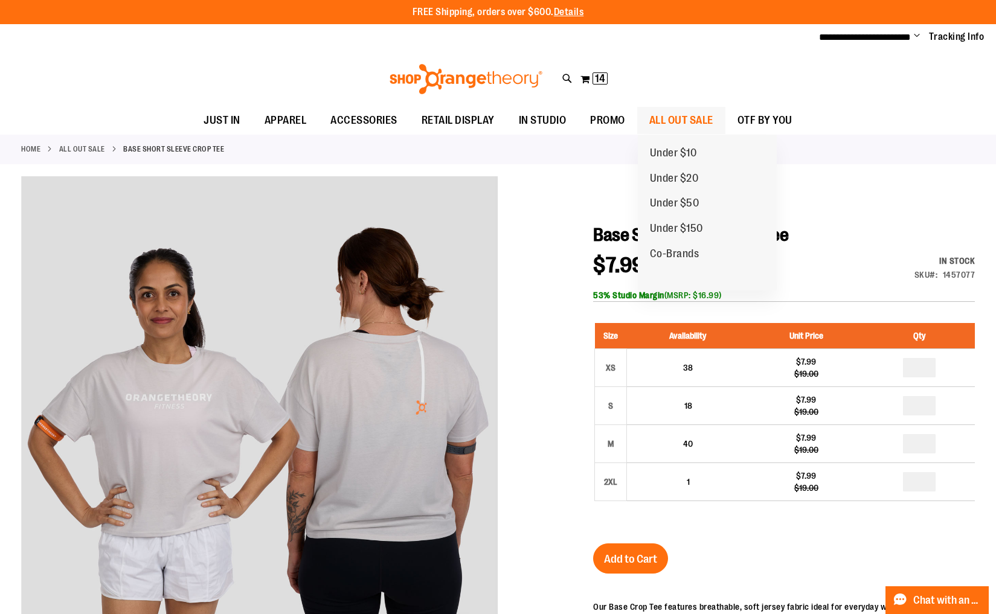
click at [681, 123] on span "ALL OUT SALE" at bounding box center [681, 120] width 64 height 27
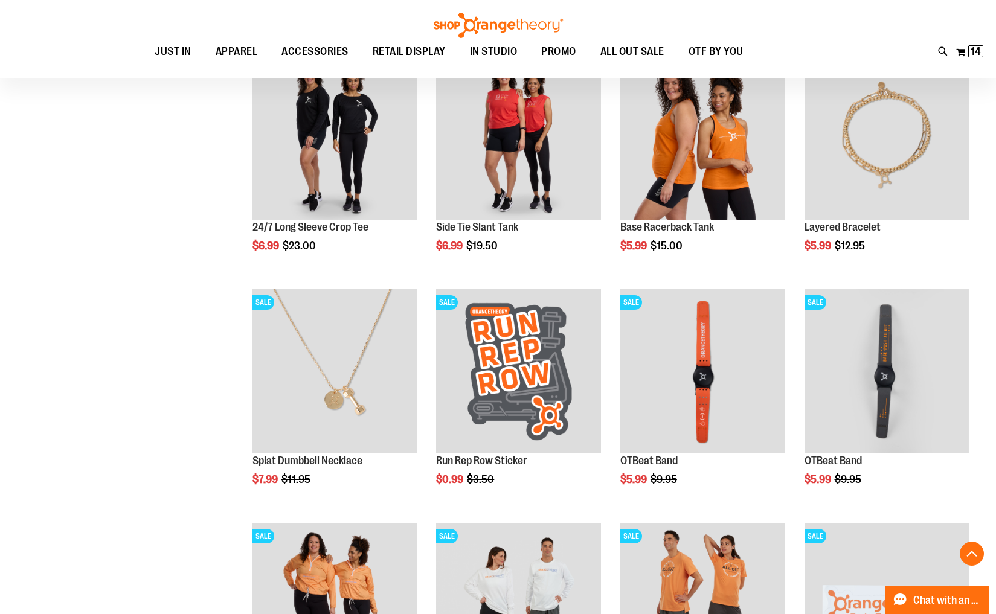
scroll to position [1568, 0]
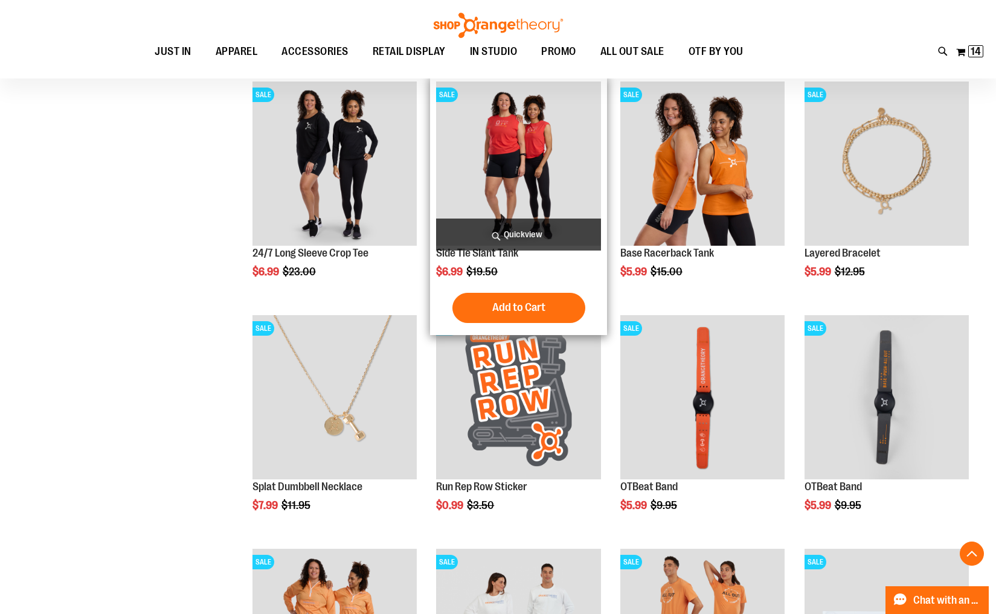
type input "**********"
click at [532, 183] on img "product" at bounding box center [518, 164] width 164 height 164
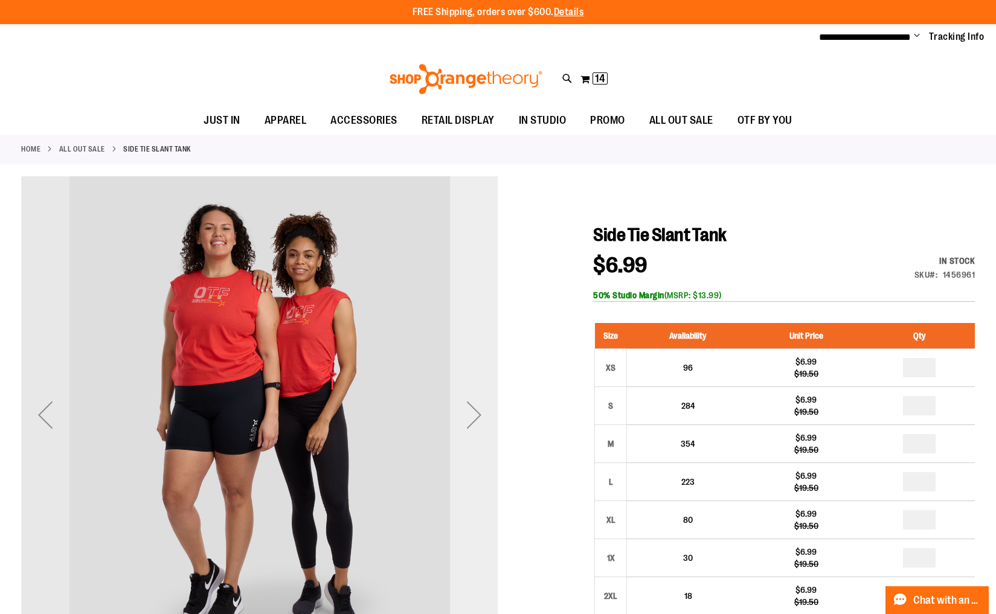
type input "**********"
click at [476, 420] on div "Next" at bounding box center [474, 415] width 48 height 48
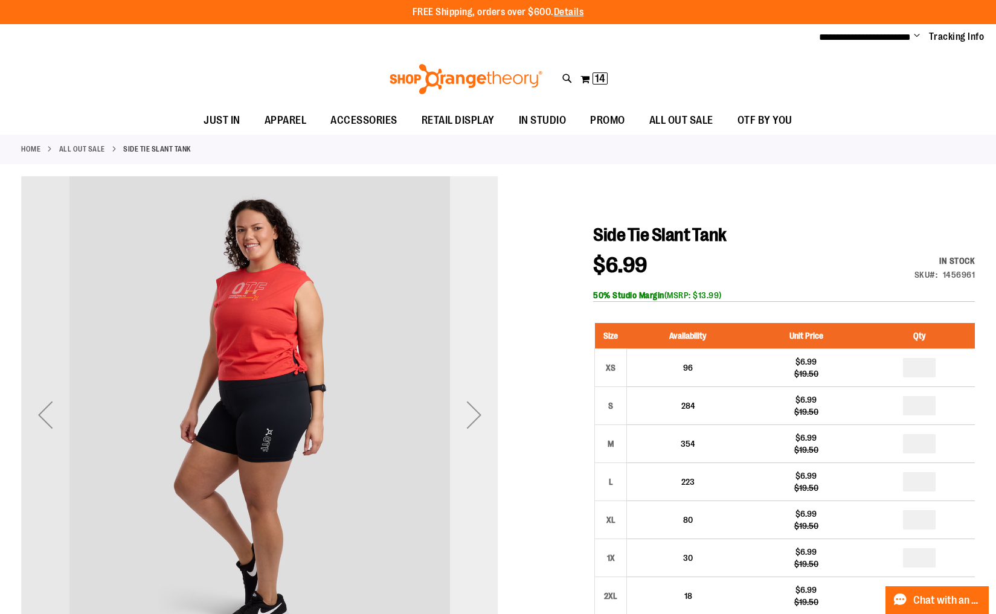
click at [476, 420] on div "Next" at bounding box center [474, 415] width 48 height 48
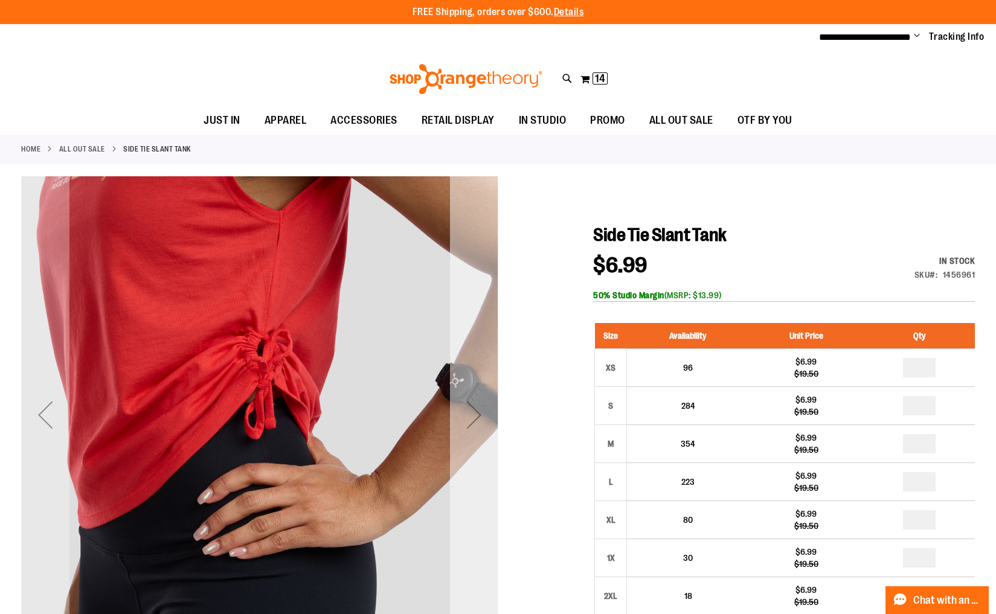
click at [476, 420] on div "Next" at bounding box center [474, 415] width 48 height 48
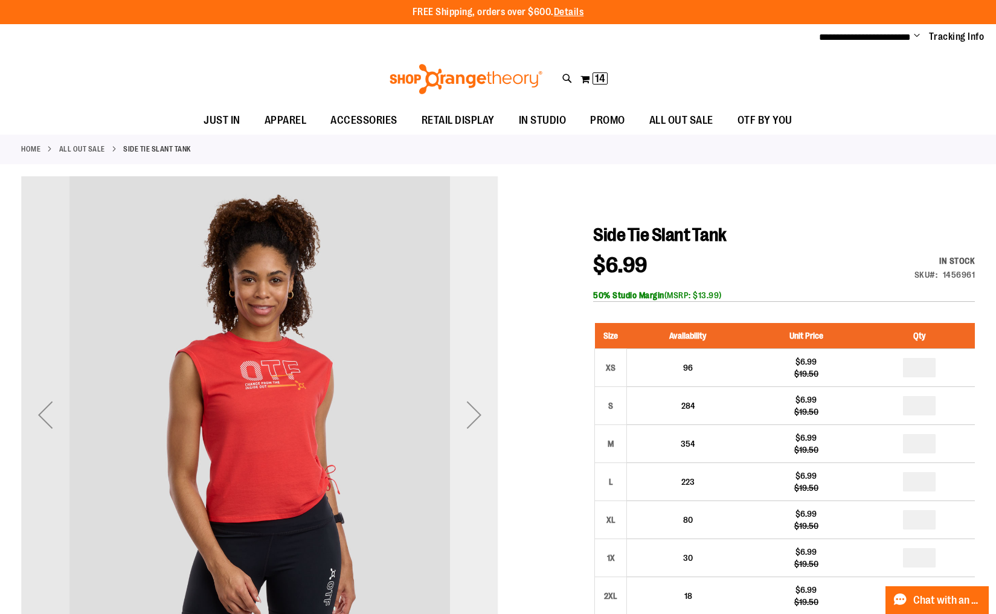
click at [476, 420] on div "Next" at bounding box center [474, 415] width 48 height 48
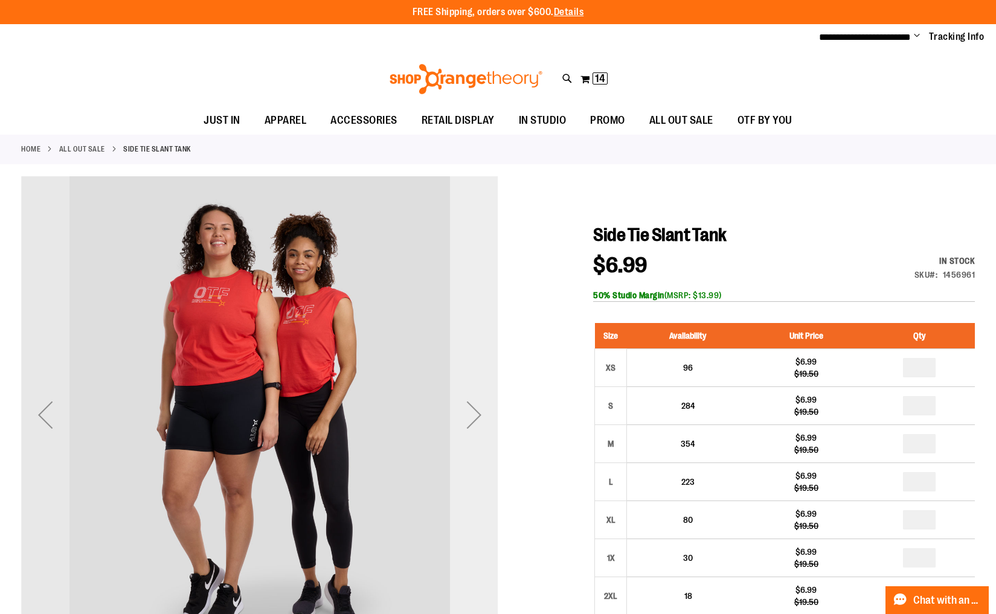
click at [476, 420] on div "Next" at bounding box center [474, 415] width 48 height 48
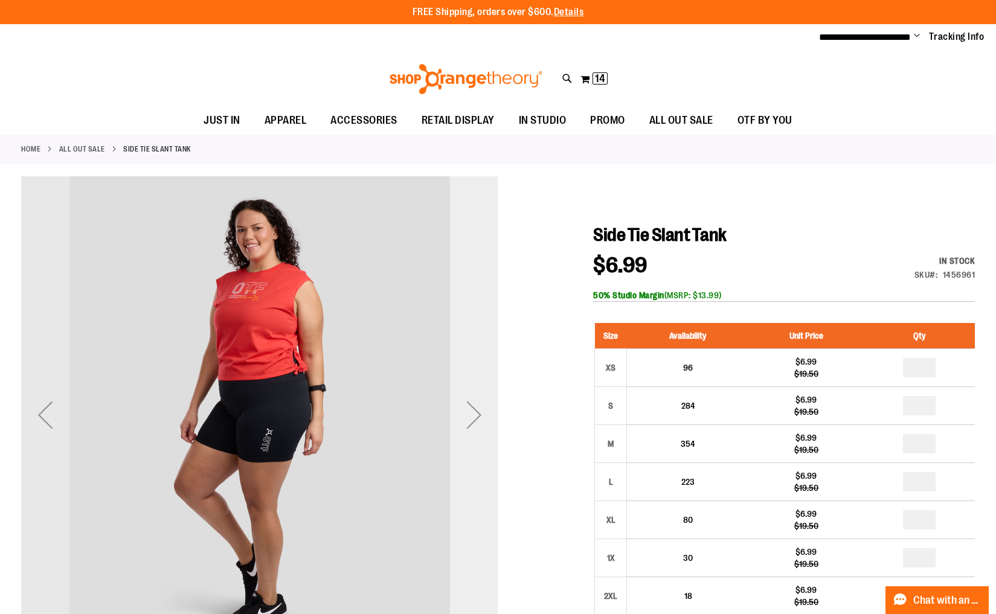
click at [476, 420] on div "Next" at bounding box center [474, 415] width 48 height 48
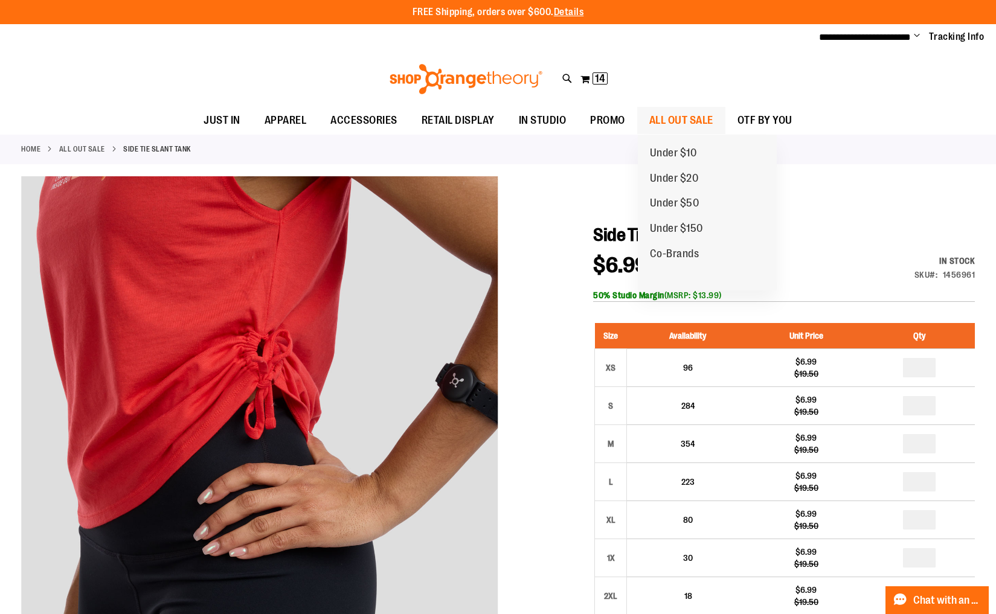
click at [672, 122] on span "ALL OUT SALE" at bounding box center [681, 120] width 64 height 27
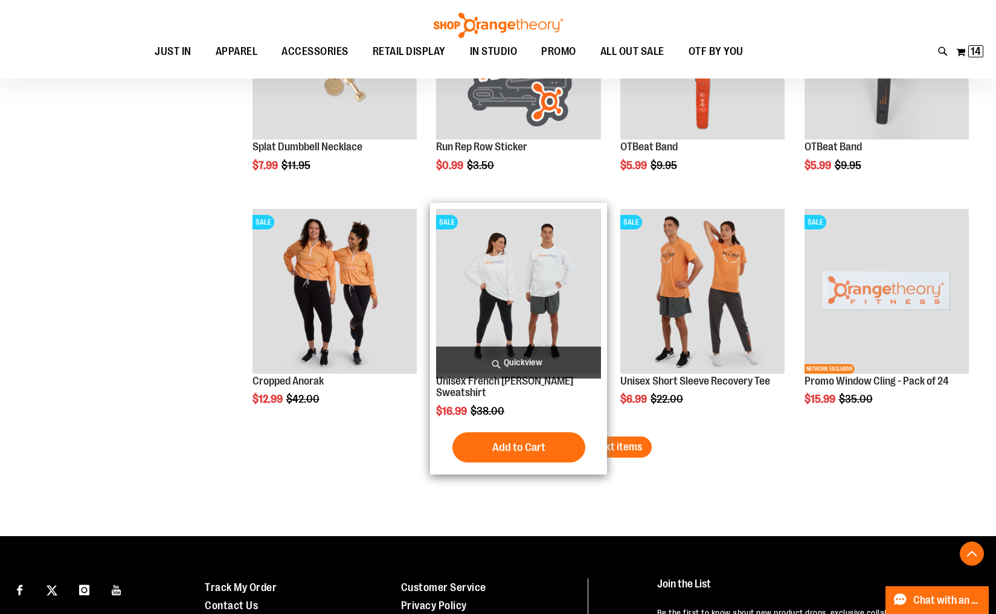
scroll to position [1912, 0]
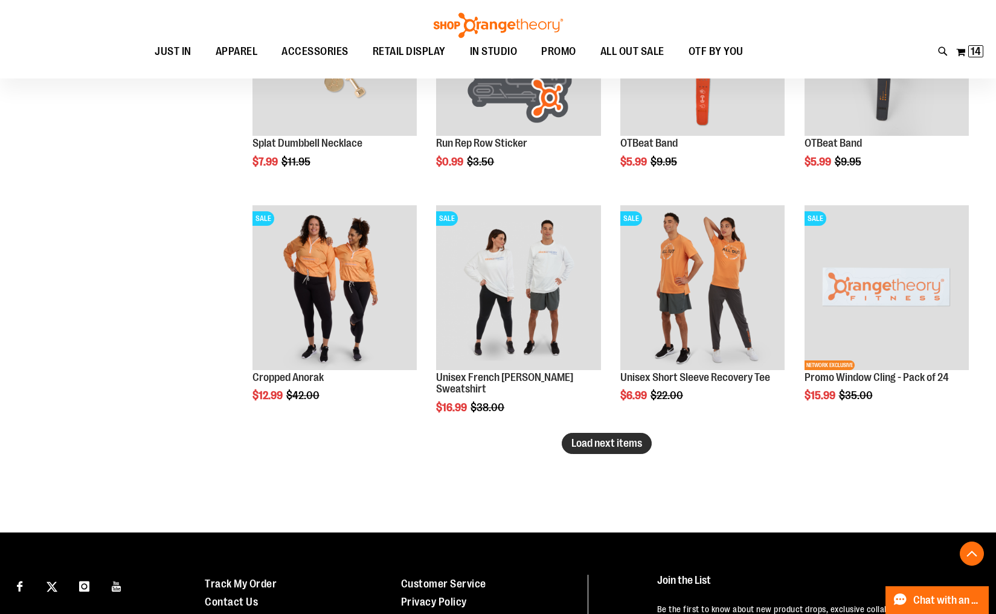
type input "**********"
click at [590, 451] on button "Load next items" at bounding box center [607, 443] width 90 height 21
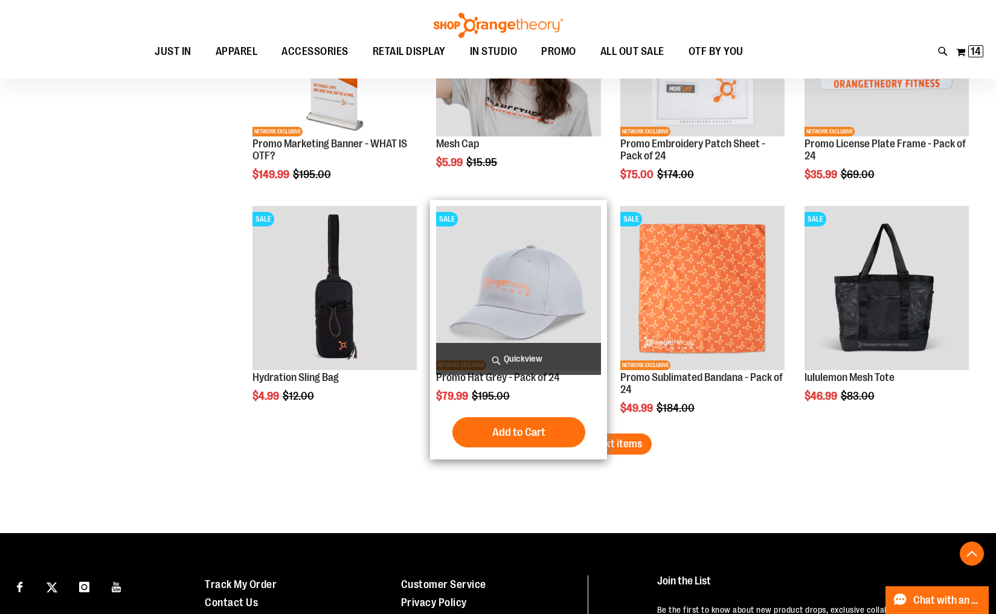
scroll to position [2614, 0]
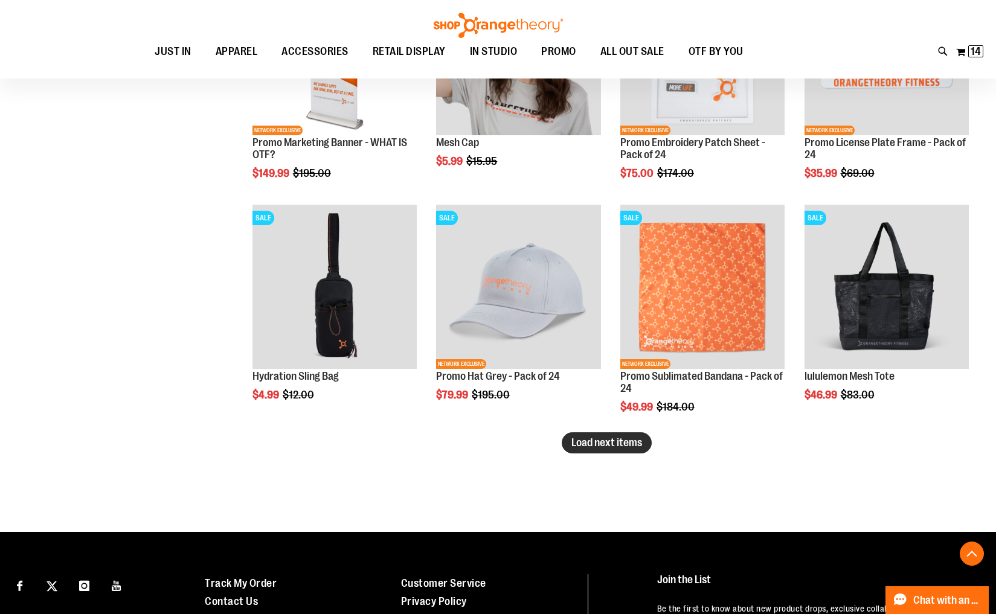
click at [619, 449] on button "Load next items" at bounding box center [607, 442] width 90 height 21
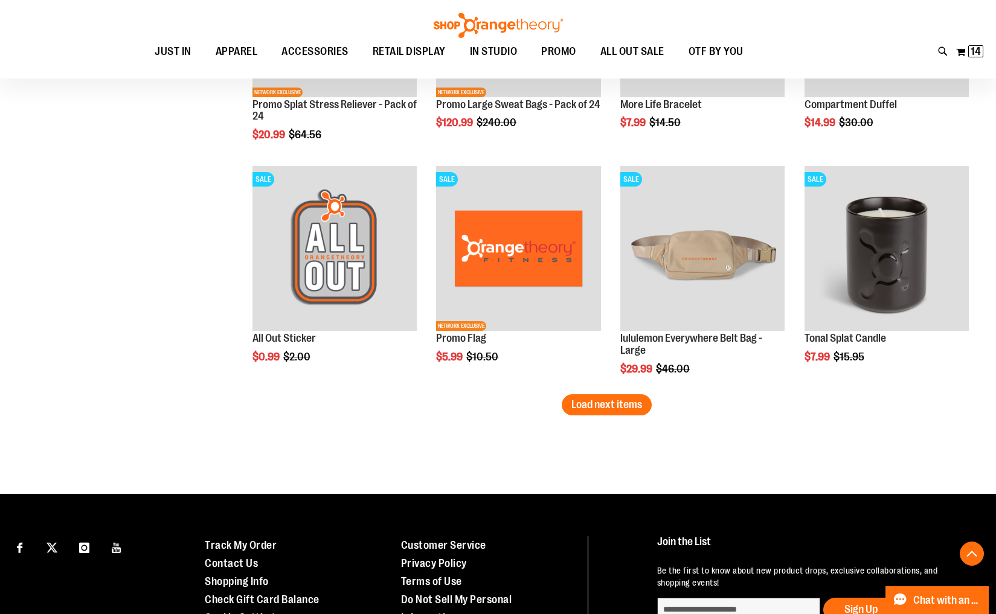
scroll to position [3355, 0]
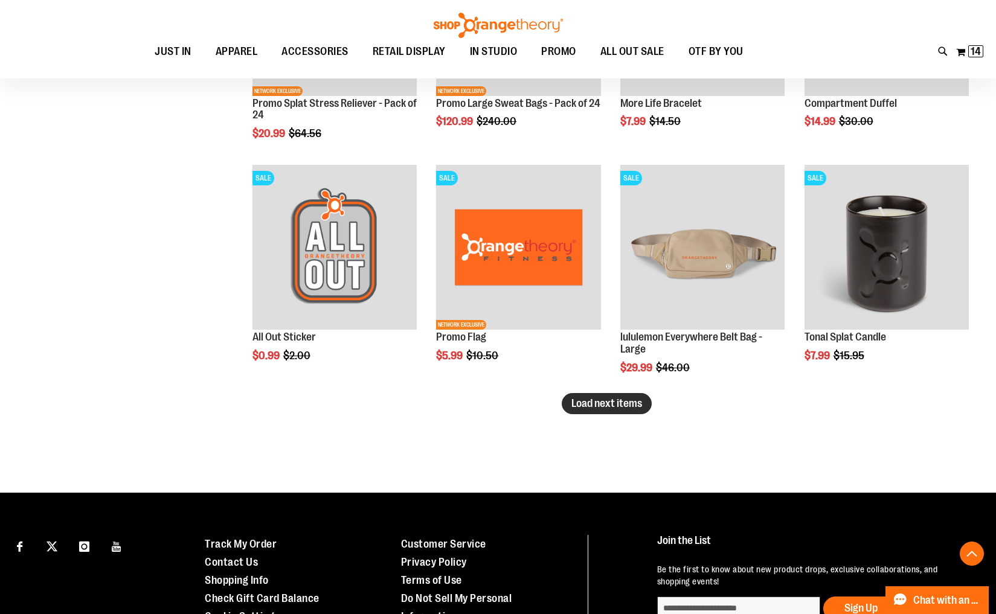
click at [618, 409] on span "Load next items" at bounding box center [606, 403] width 71 height 12
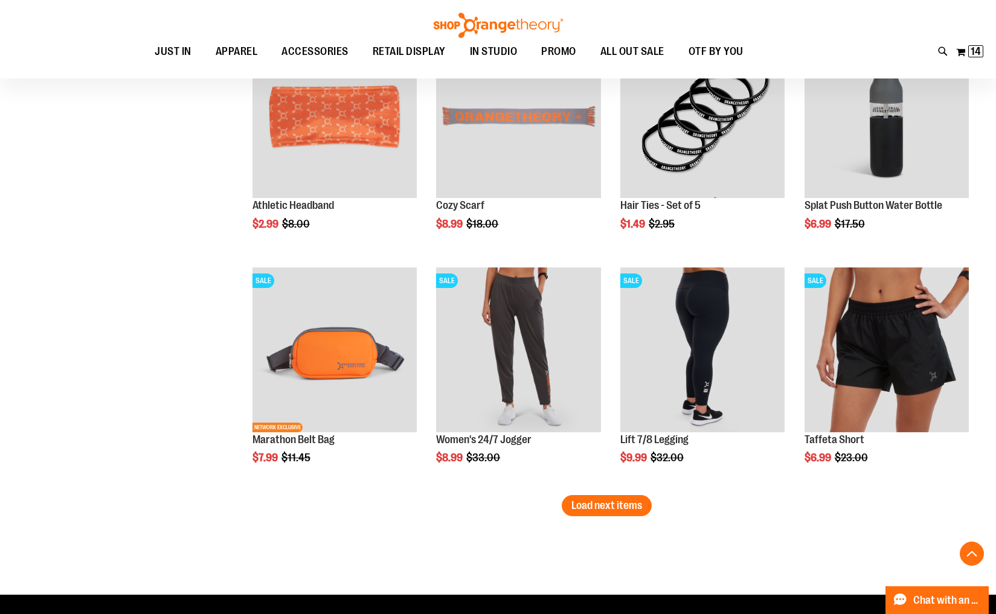
scroll to position [3956, 0]
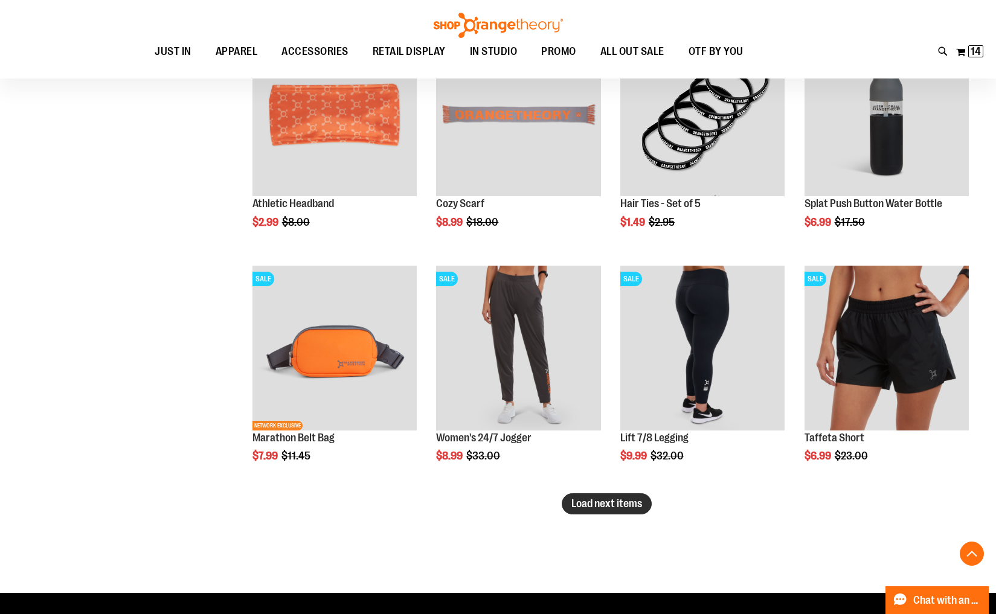
click at [616, 503] on span "Load next items" at bounding box center [606, 504] width 71 height 12
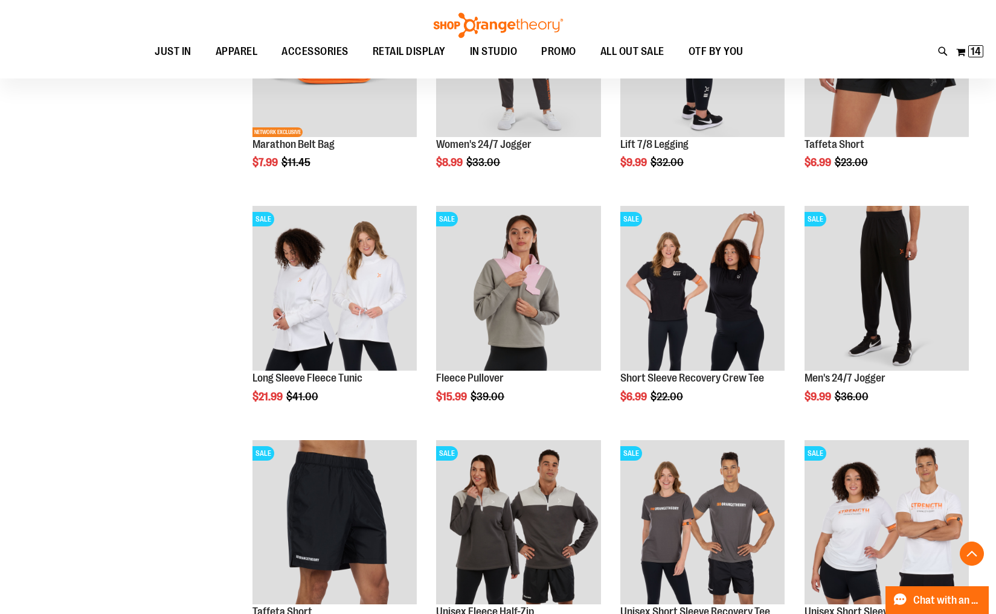
scroll to position [4252, 0]
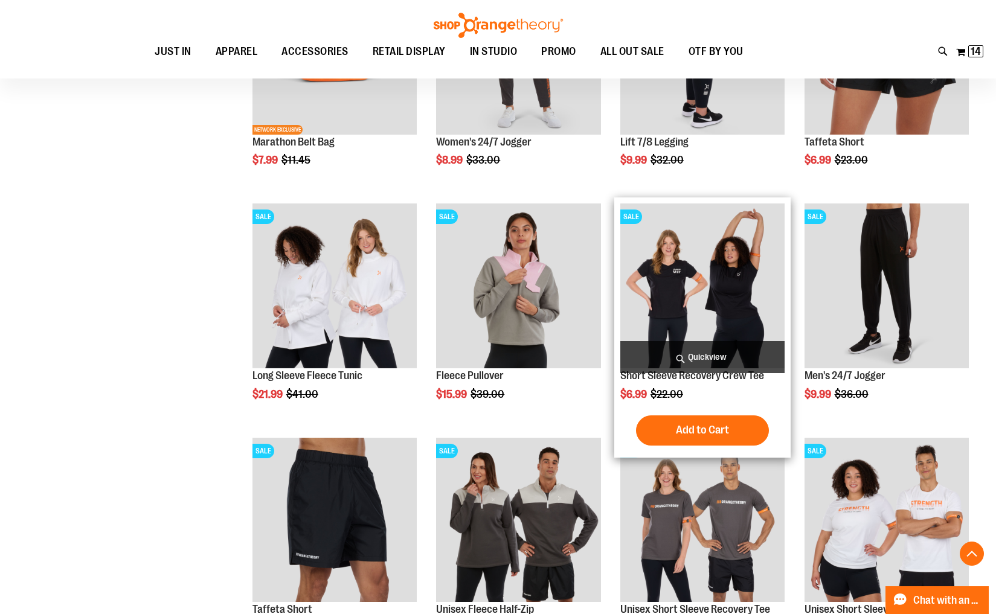
click at [693, 318] on img "product" at bounding box center [702, 286] width 164 height 164
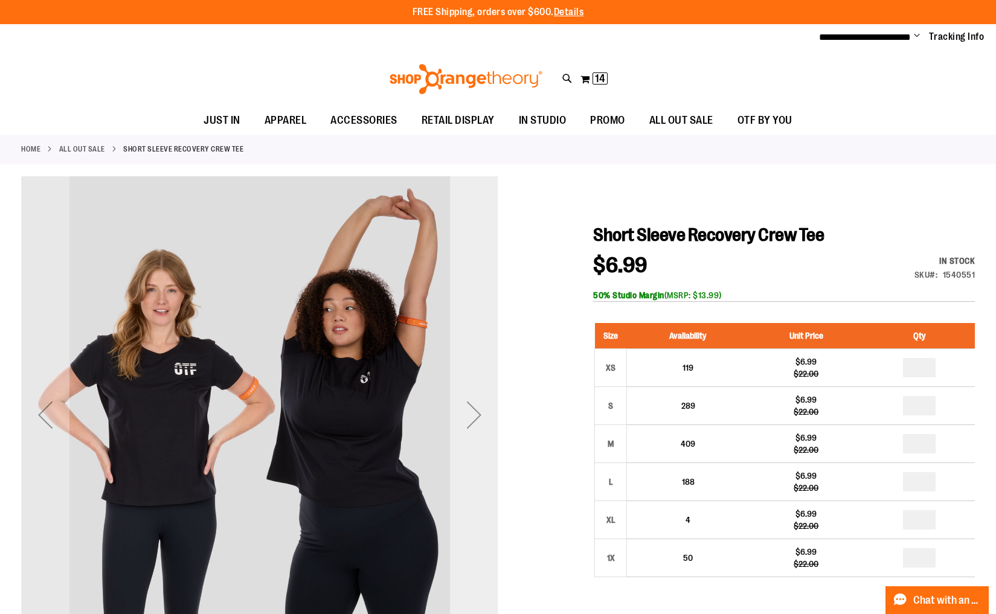
type input "**********"
click at [475, 416] on div "Next" at bounding box center [474, 415] width 48 height 48
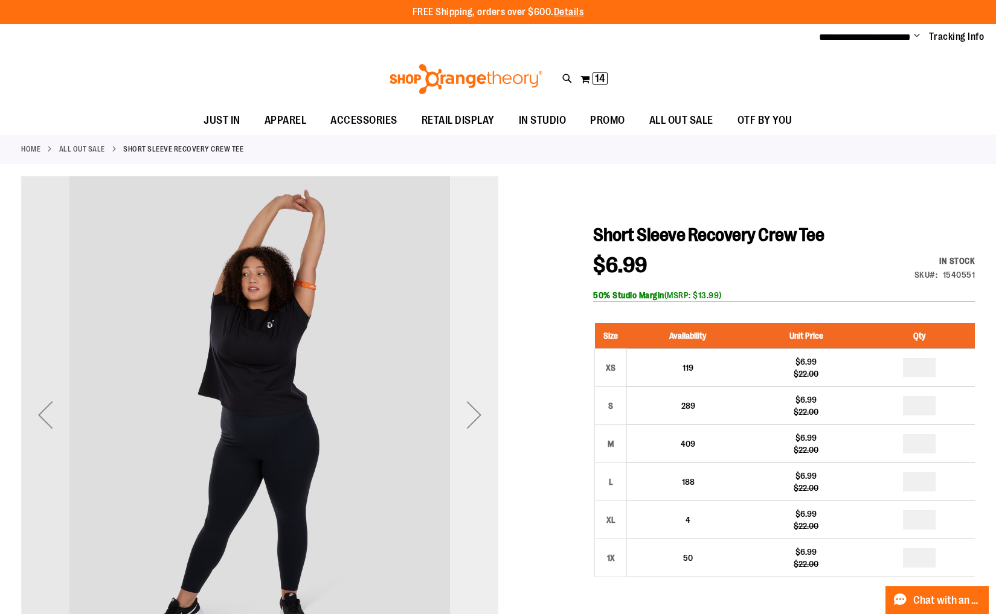
click at [475, 416] on div "Next" at bounding box center [474, 415] width 48 height 48
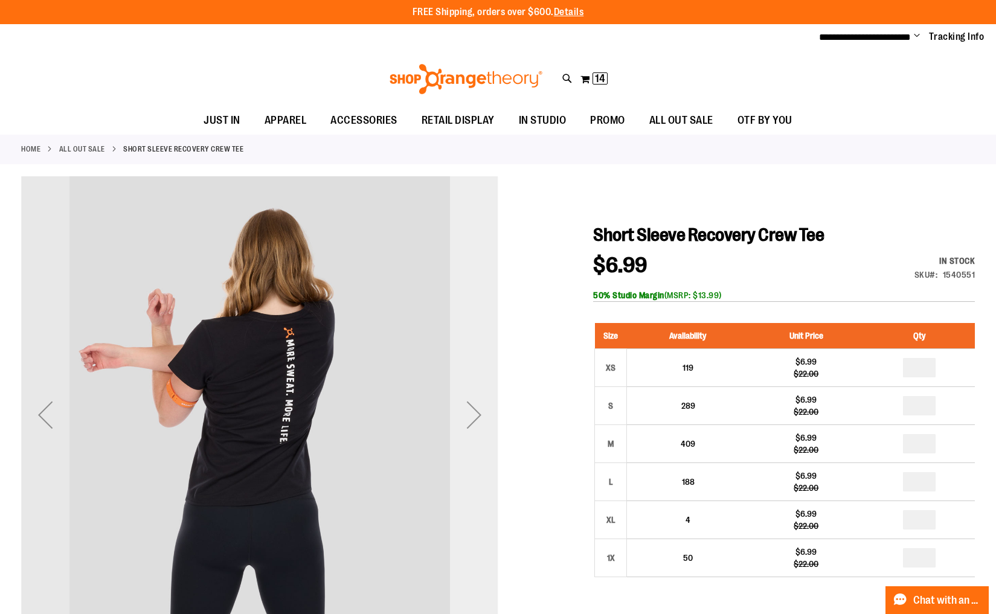
click at [475, 416] on div "Next" at bounding box center [474, 415] width 48 height 48
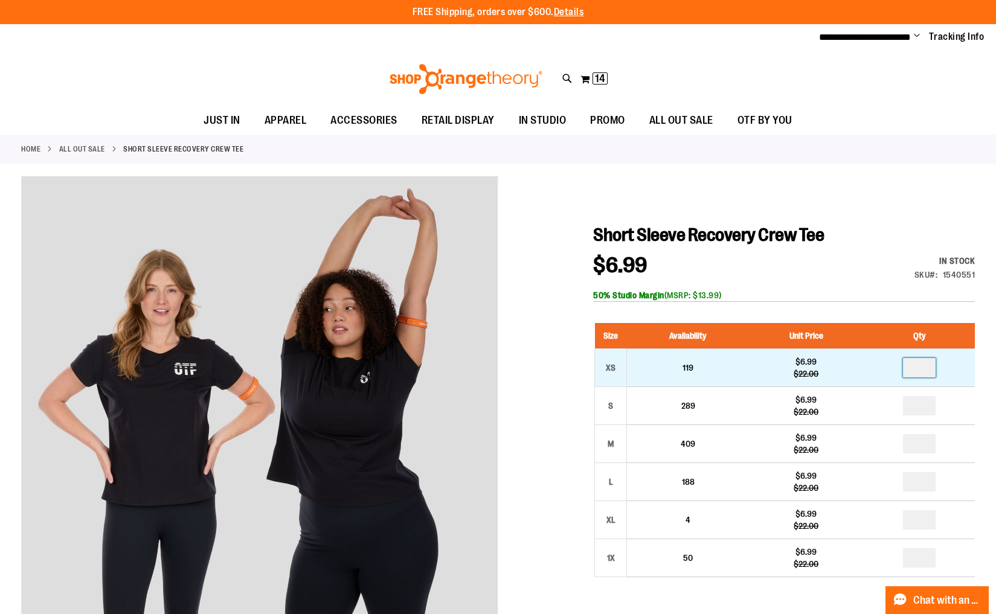
click at [930, 370] on input "number" at bounding box center [919, 367] width 33 height 19
type input "*"
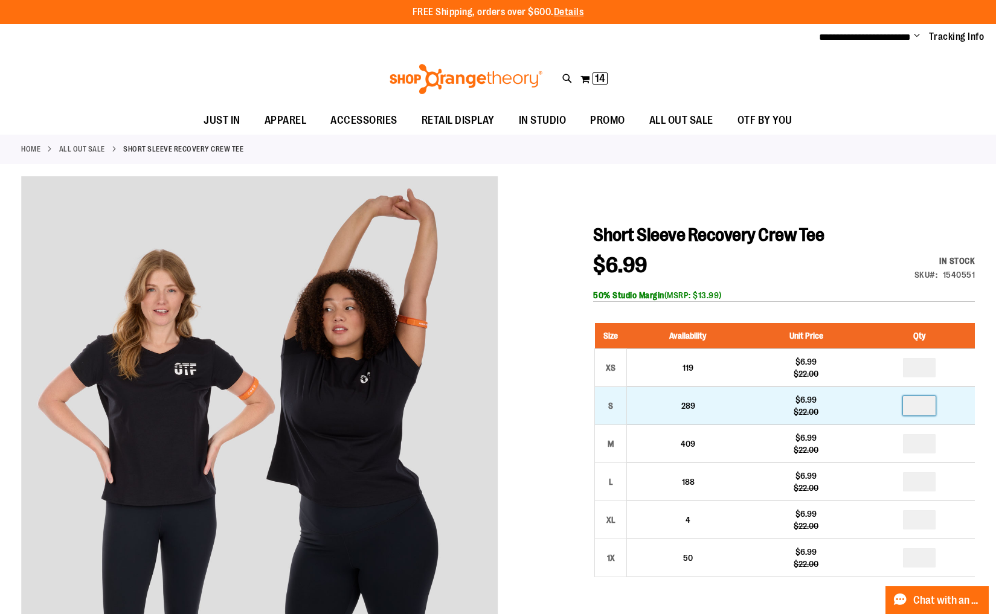
click at [927, 404] on input "number" at bounding box center [919, 405] width 33 height 19
type input "*"
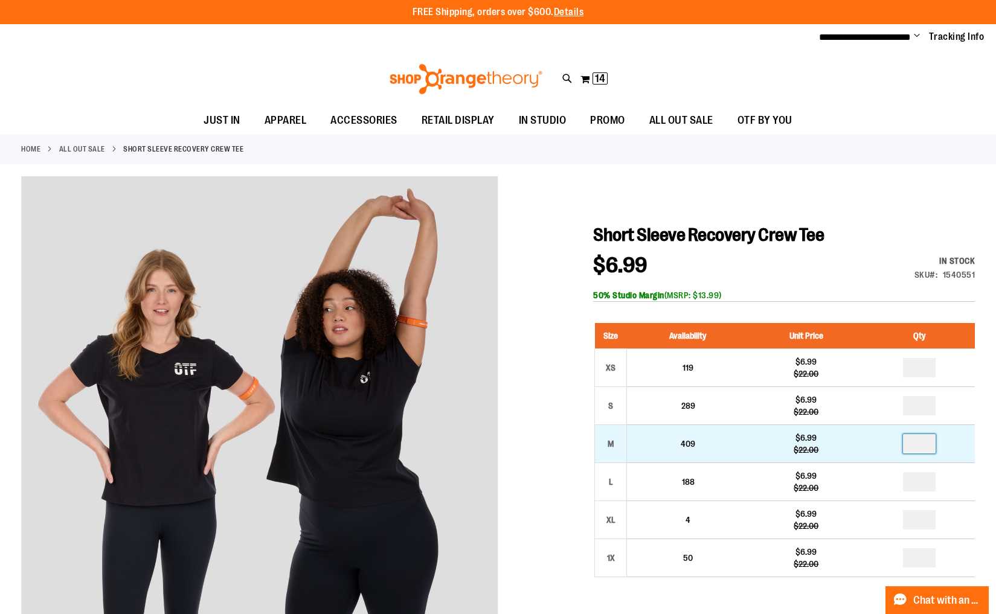
click at [924, 445] on input "number" at bounding box center [919, 443] width 33 height 19
type input "*"
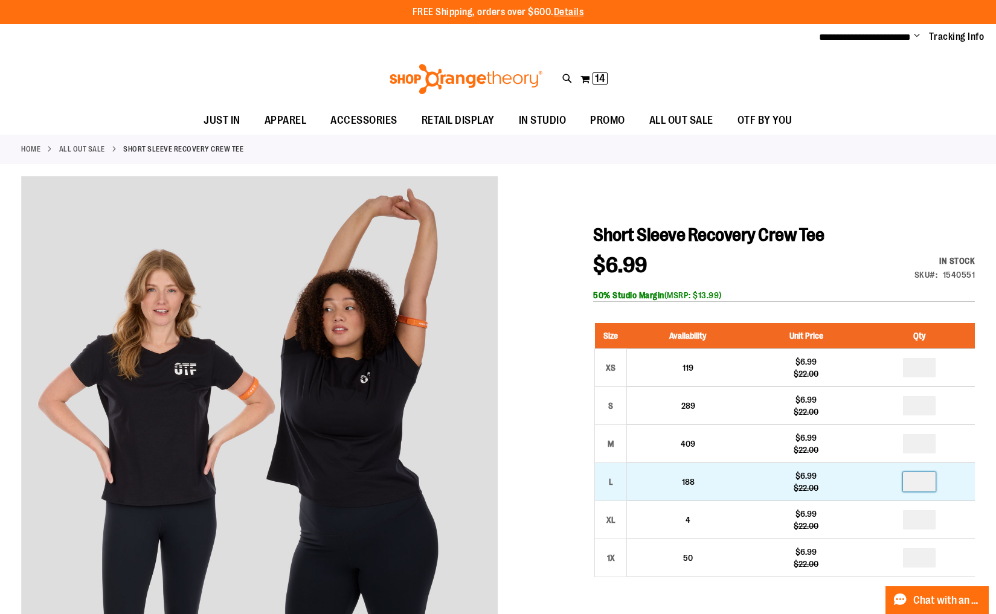
click at [923, 483] on input "number" at bounding box center [919, 481] width 33 height 19
type input "*"
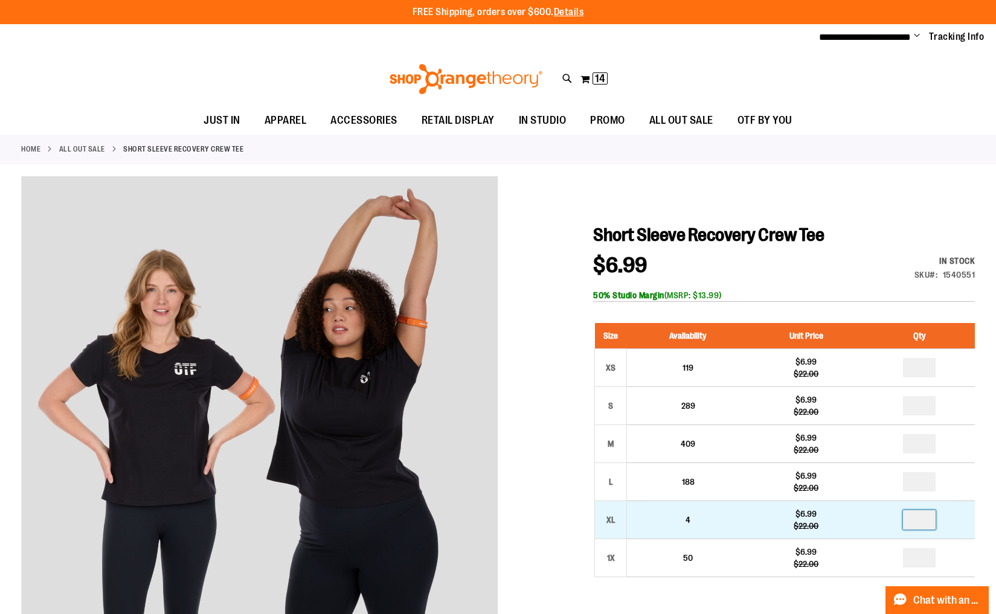
click at [922, 521] on input "number" at bounding box center [919, 519] width 33 height 19
type input "*"
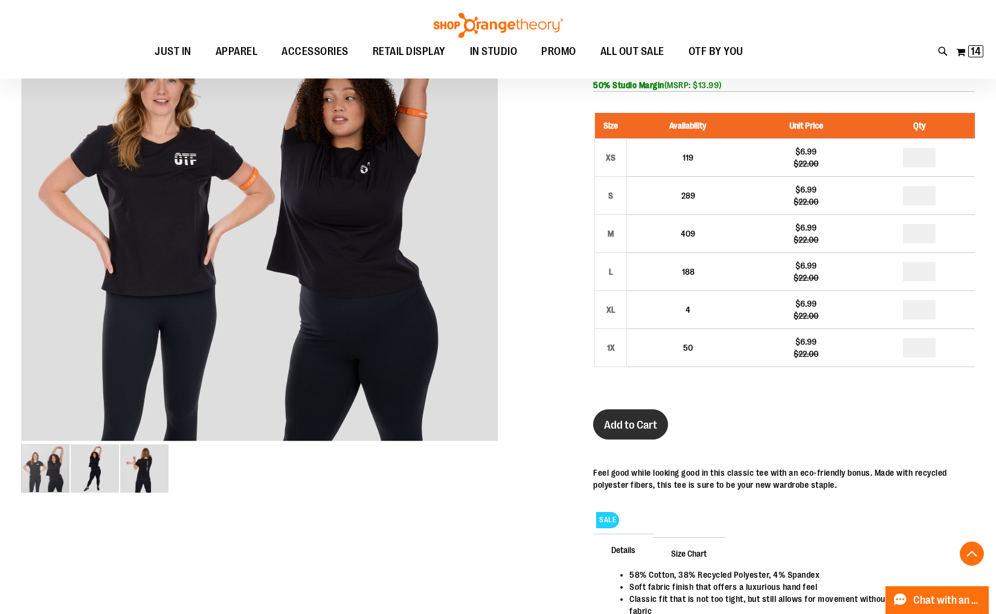
scroll to position [202, 0]
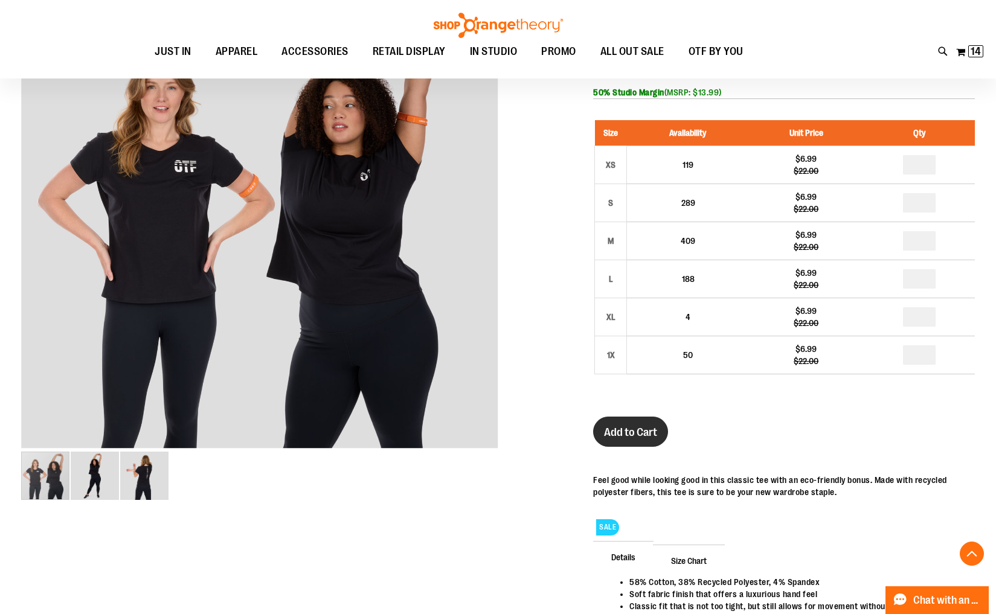
click at [617, 440] on button "Add to Cart" at bounding box center [630, 432] width 75 height 30
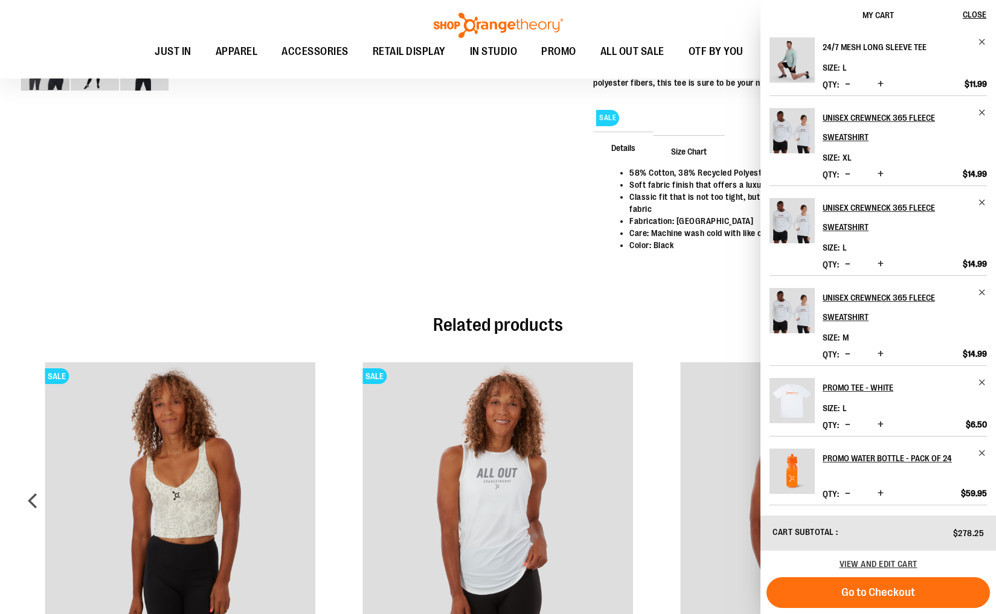
scroll to position [625, 0]
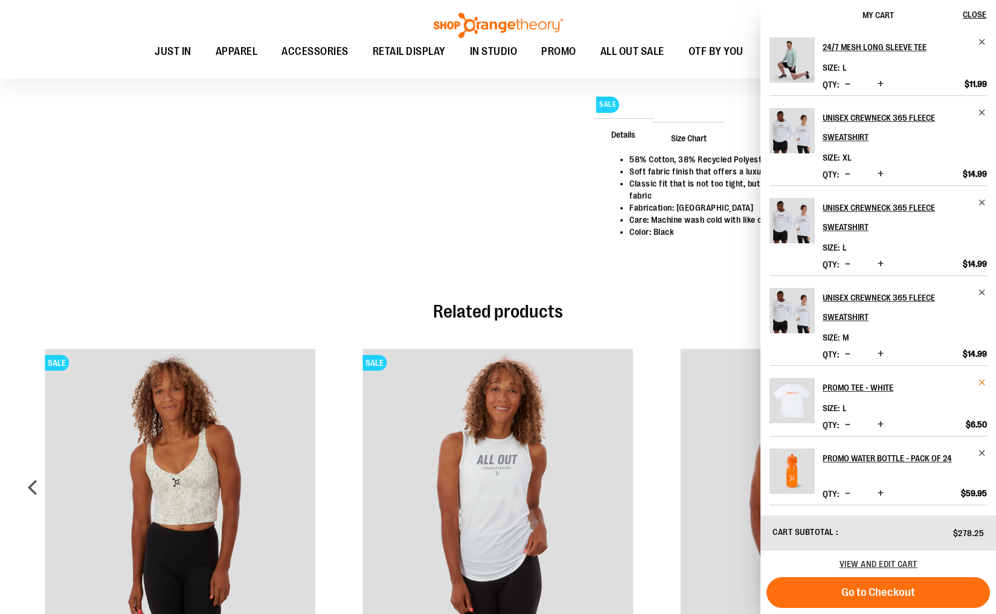
click at [982, 382] on span "Remove item" at bounding box center [982, 382] width 9 height 9
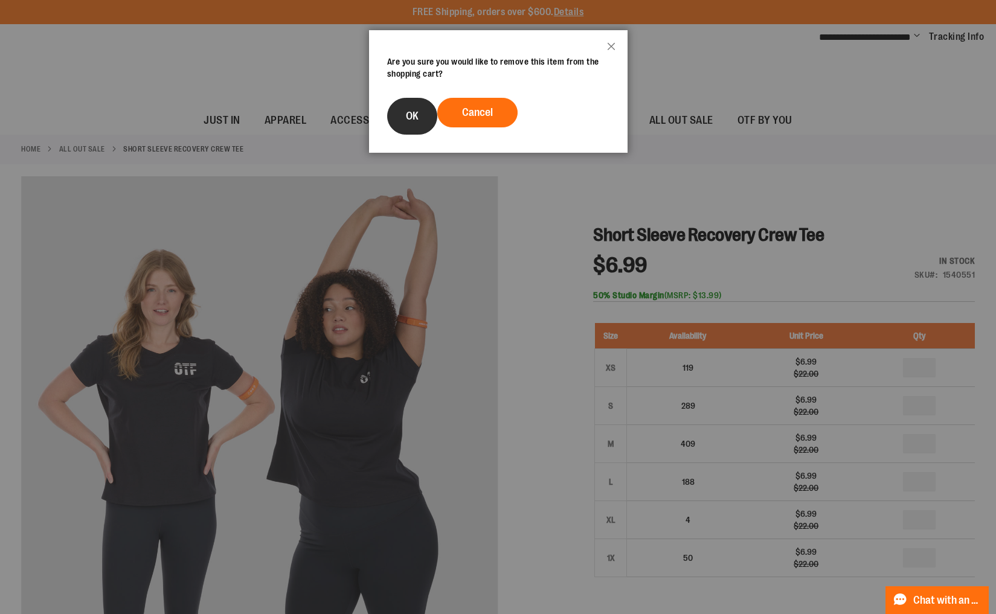
click at [403, 116] on button "OK" at bounding box center [412, 116] width 50 height 37
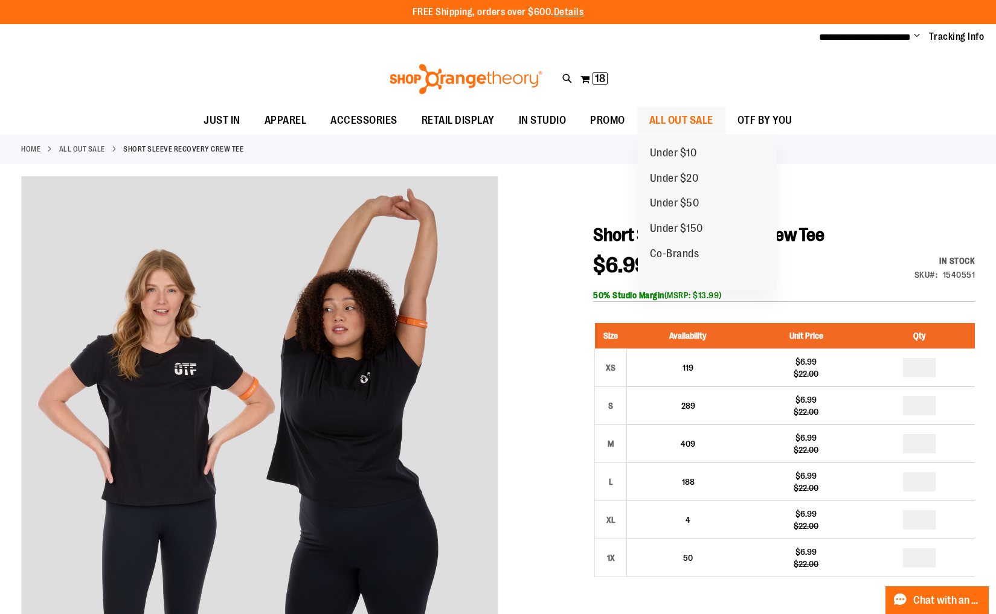
click at [667, 119] on span "ALL OUT SALE" at bounding box center [681, 120] width 64 height 27
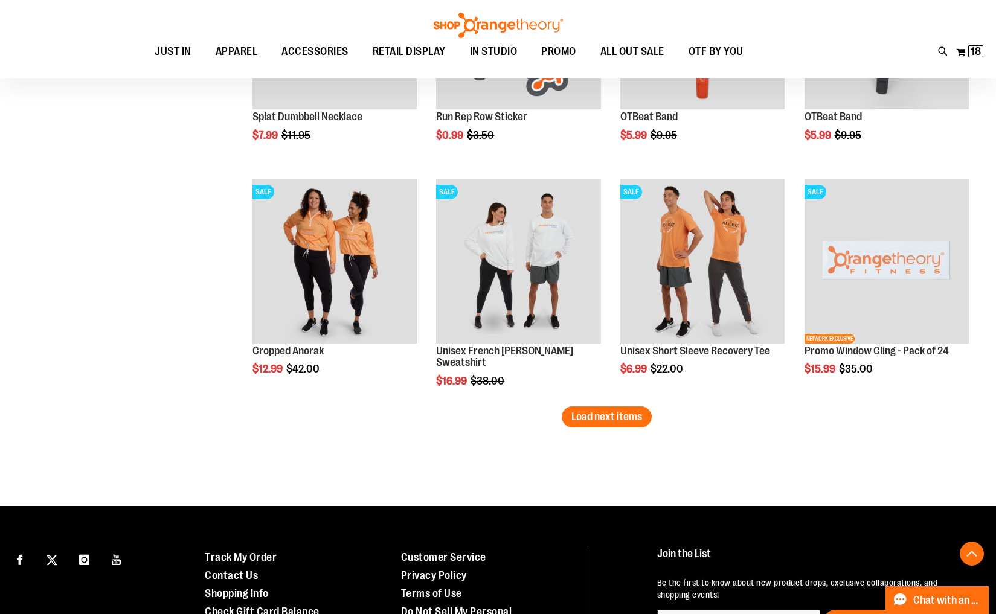
scroll to position [2068, 0]
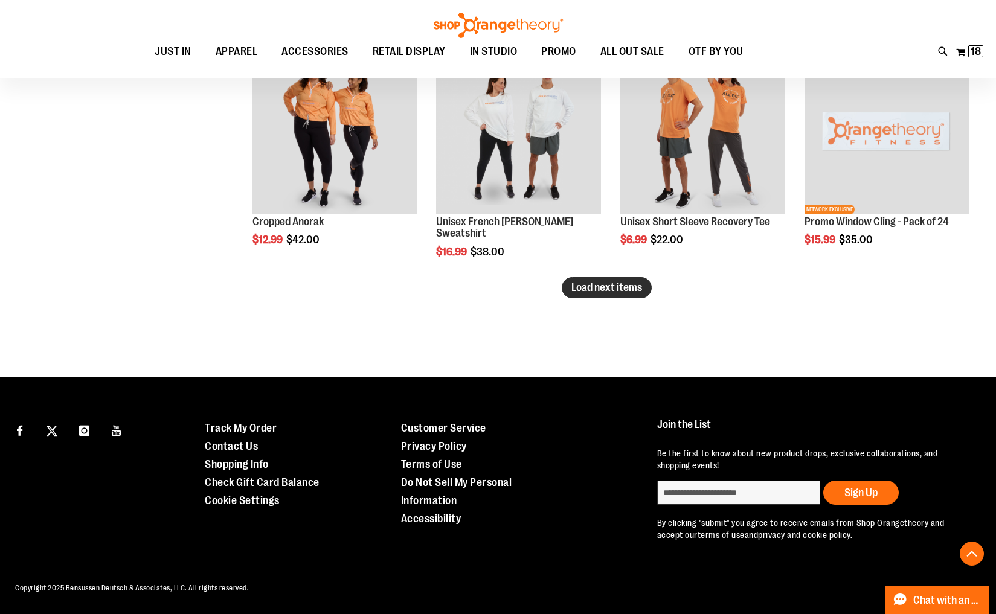
type input "**********"
click at [611, 292] on span "Load next items" at bounding box center [606, 287] width 71 height 12
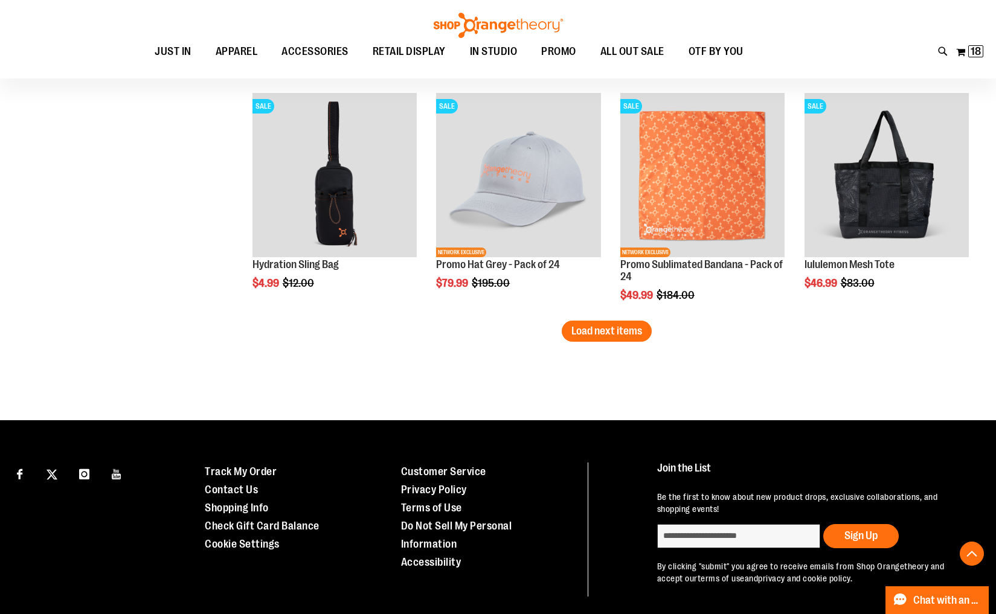
scroll to position [2770, 0]
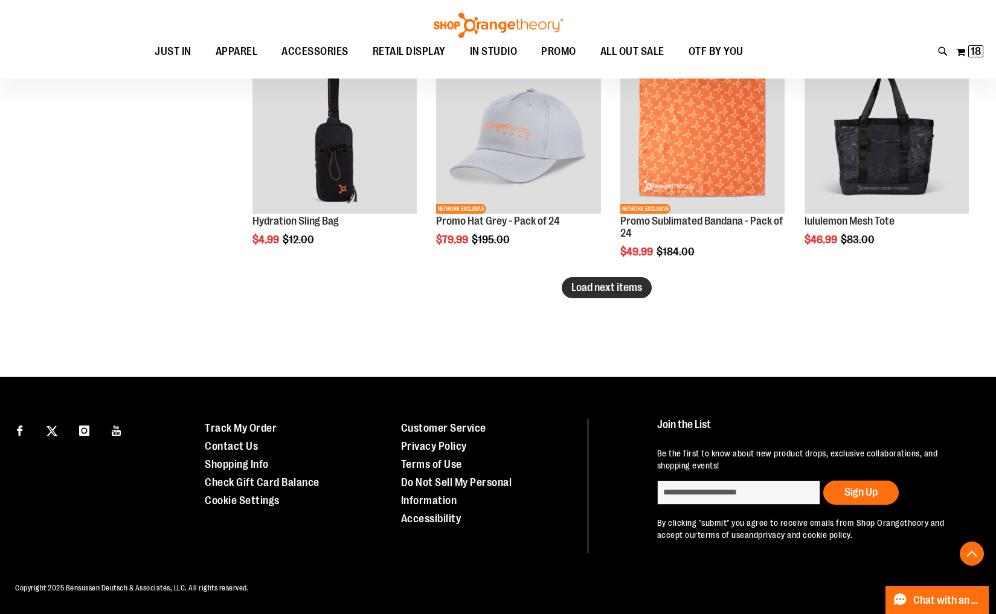
click at [609, 291] on span "Load next items" at bounding box center [606, 287] width 71 height 12
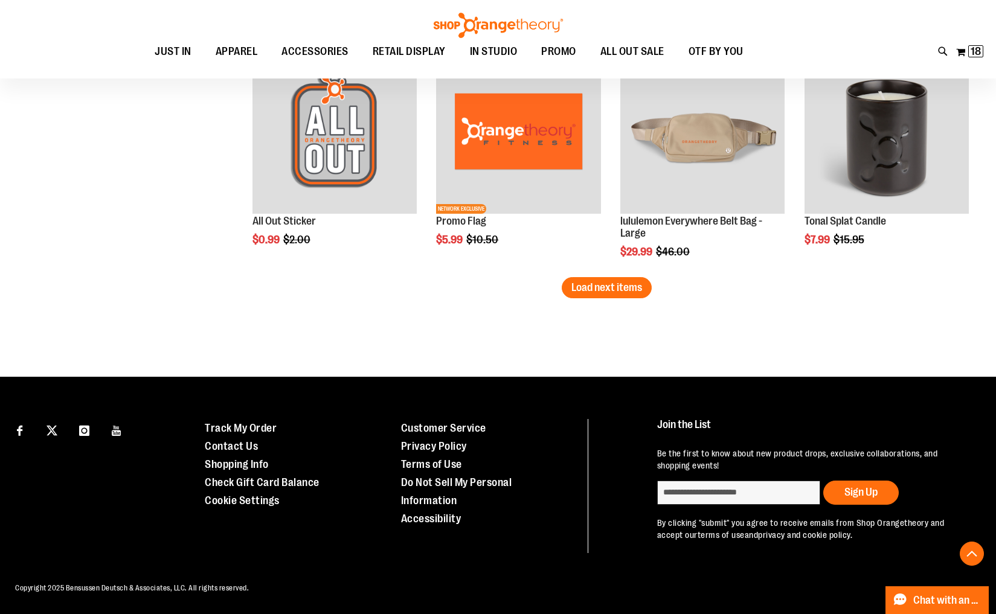
click at [609, 291] on span "Load next items" at bounding box center [606, 287] width 71 height 12
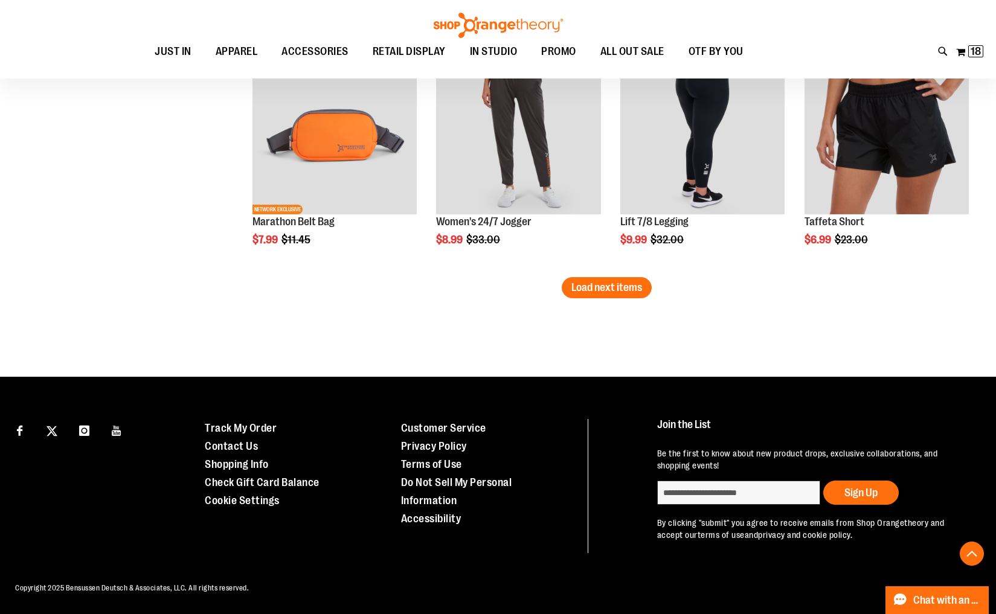
click at [609, 291] on span "Load next items" at bounding box center [606, 287] width 71 height 12
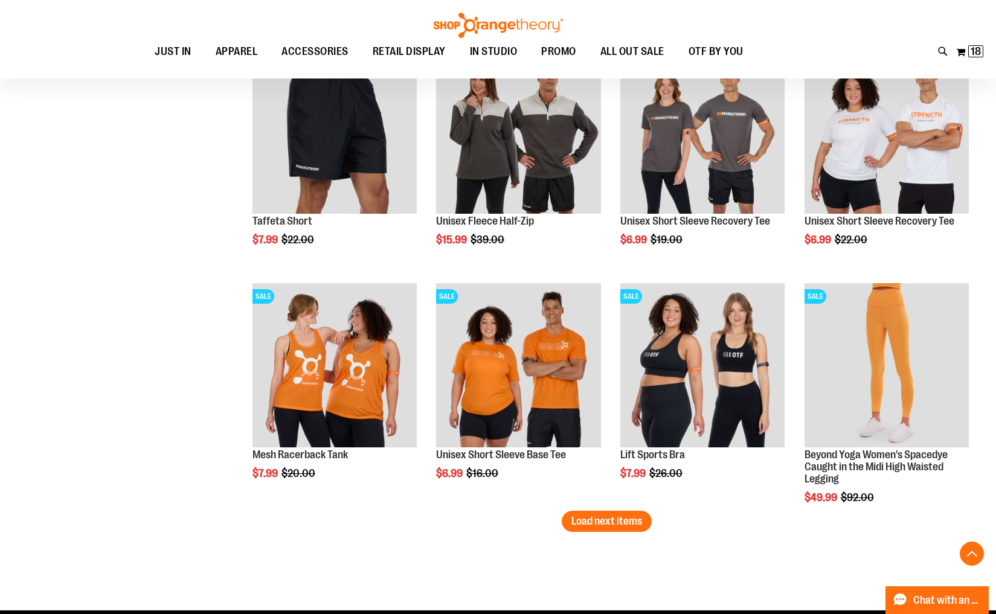
scroll to position [4643, 0]
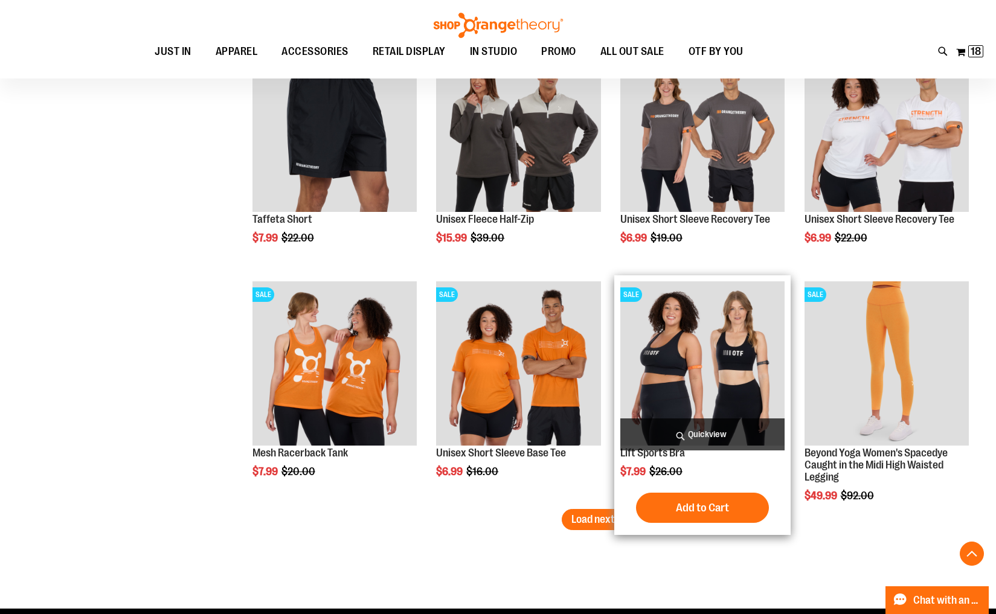
click at [713, 367] on img "product" at bounding box center [702, 363] width 164 height 164
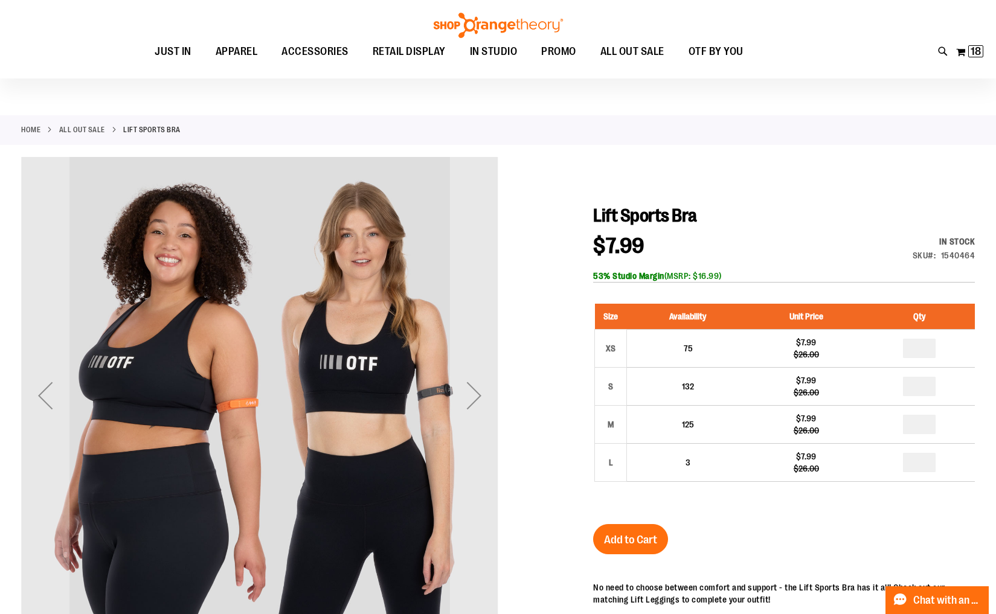
scroll to position [19, 0]
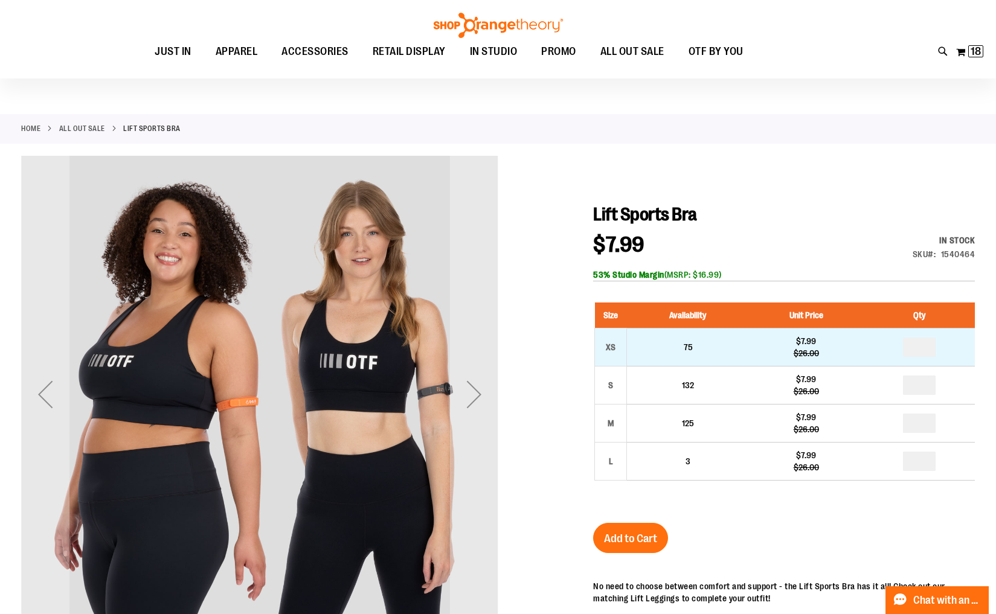
type input "**********"
click at [926, 349] on input "number" at bounding box center [919, 347] width 33 height 19
type input "*"
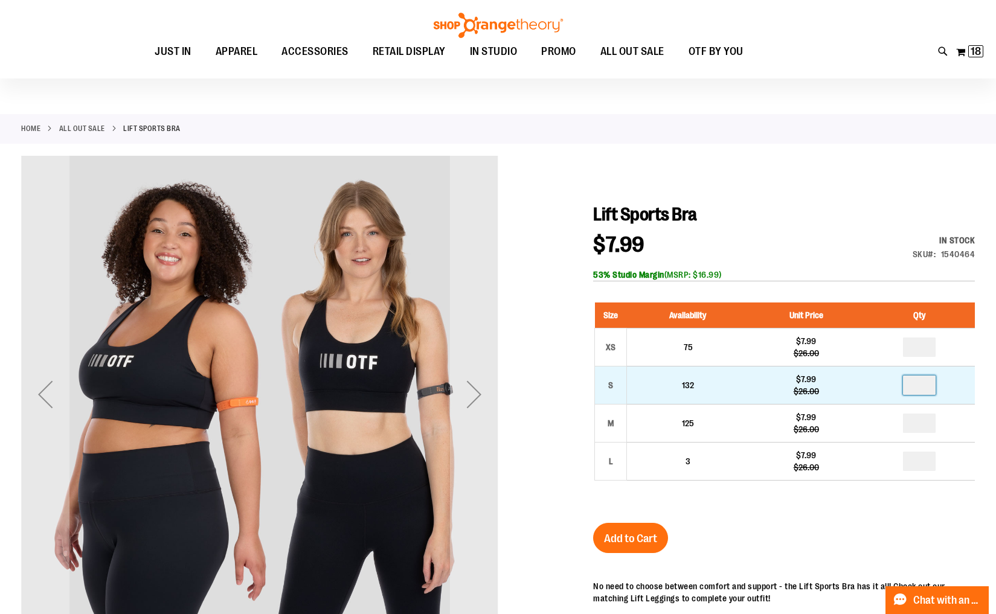
click at [926, 383] on input "number" at bounding box center [919, 385] width 33 height 19
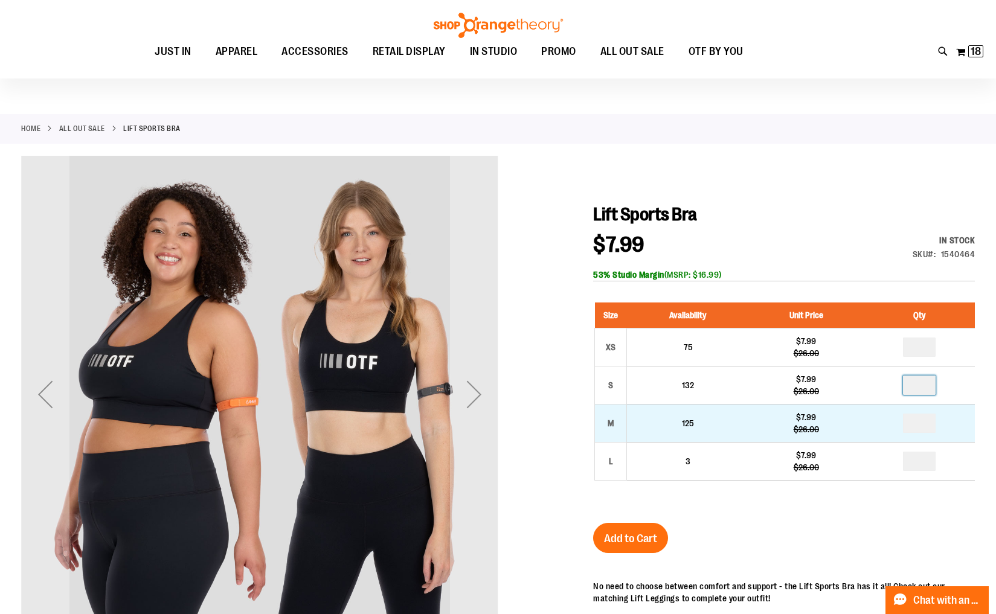
type input "*"
click at [923, 426] on input "number" at bounding box center [919, 423] width 33 height 19
type input "*"
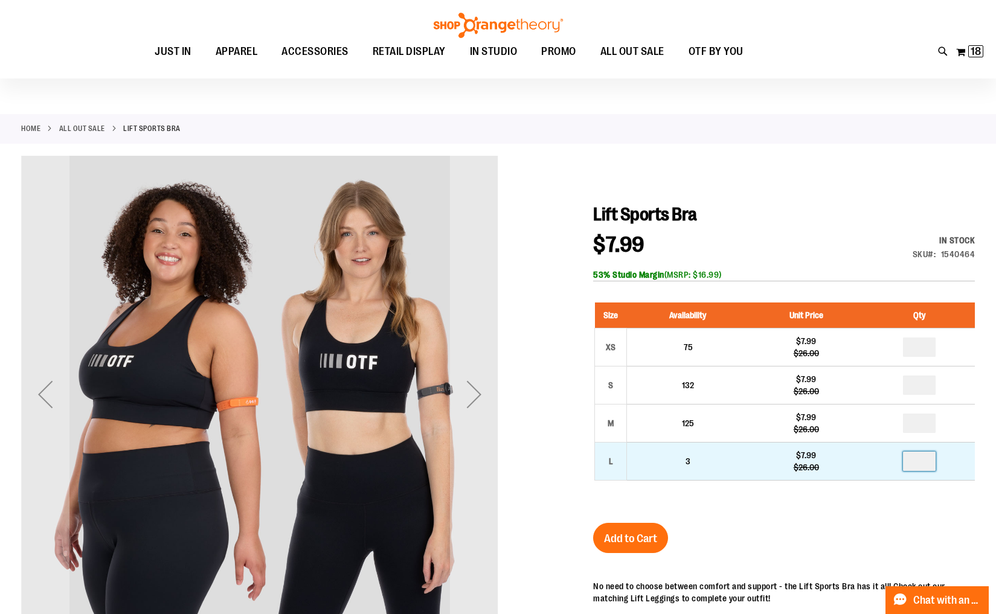
click at [922, 463] on input "number" at bounding box center [919, 461] width 33 height 19
type input "*"
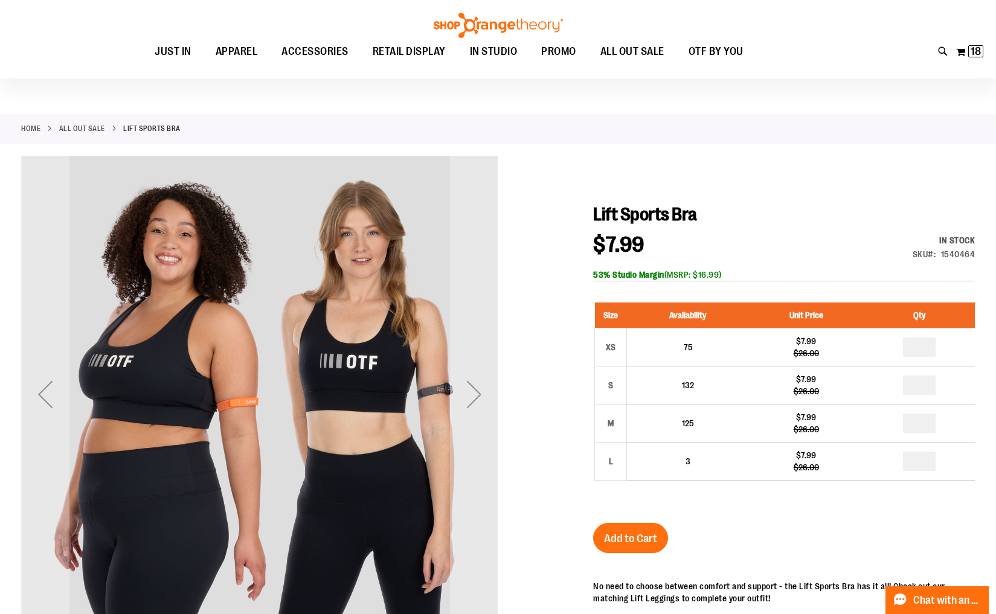
drag, startPoint x: 730, startPoint y: 538, endPoint x: 722, endPoint y: 538, distance: 8.5
click at [729, 538] on div "Lift Sports Bra $7.99 Regular Price $26.00 In stock Only %1 left SKU 1540464 53…" at bounding box center [784, 516] width 382 height 625
click at [650, 543] on span "Add to Cart" at bounding box center [630, 538] width 53 height 13
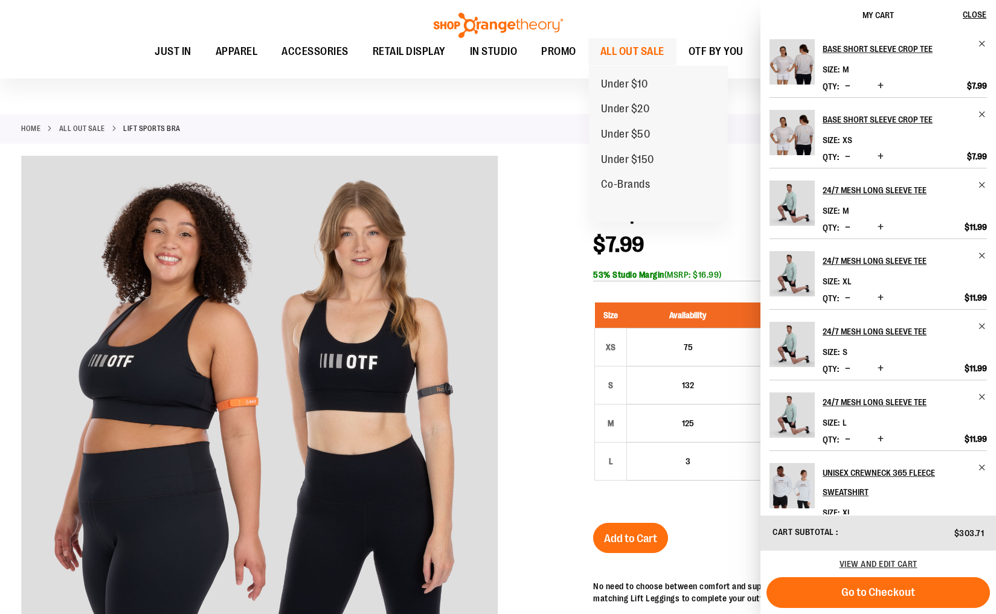
click at [637, 50] on span "ALL OUT SALE" at bounding box center [632, 51] width 64 height 27
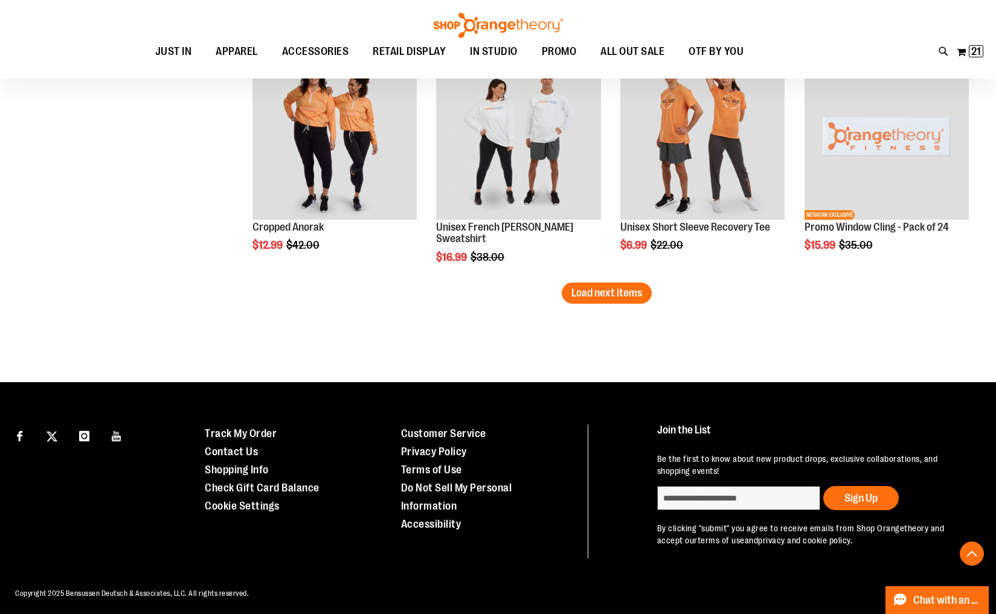
scroll to position [2068, 0]
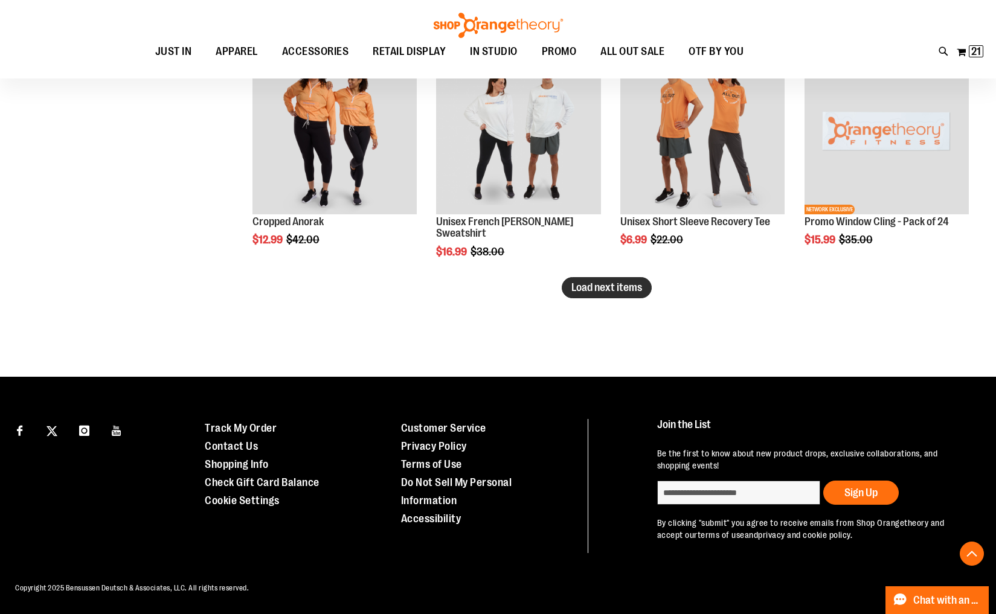
type input "**********"
click at [602, 291] on span "Load next items" at bounding box center [606, 287] width 71 height 12
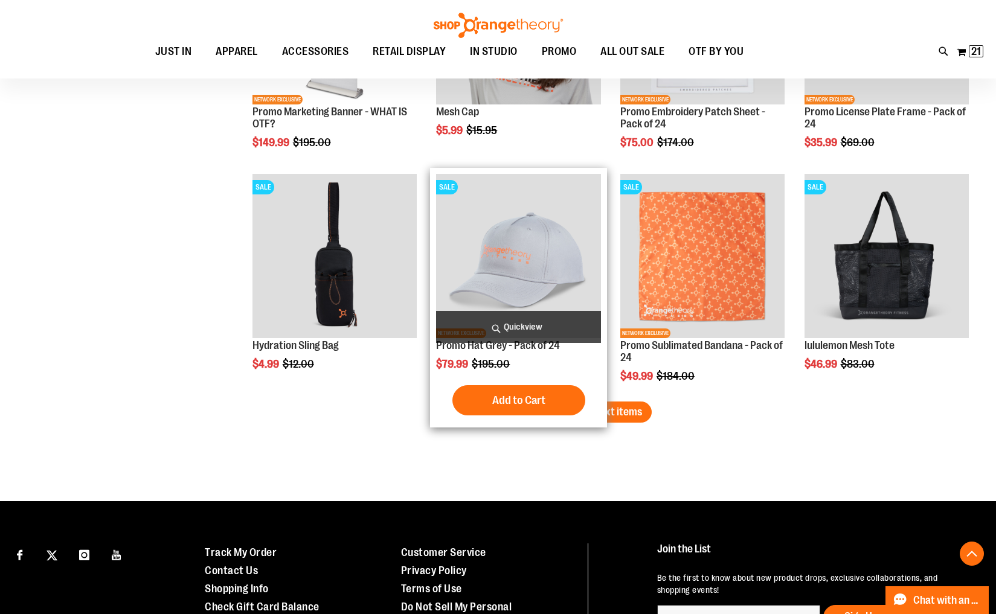
scroll to position [2676, 0]
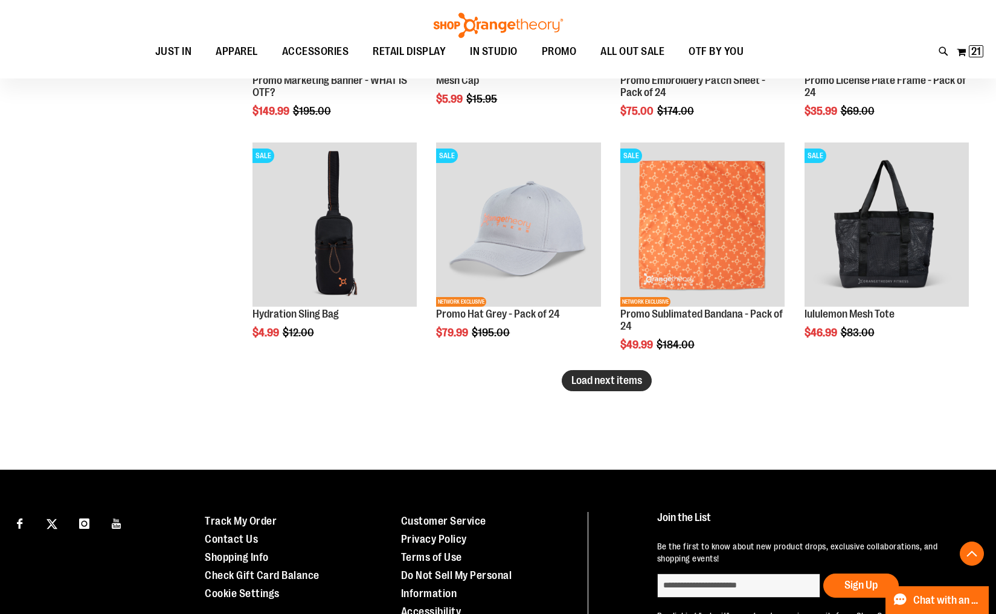
click at [626, 382] on span "Load next items" at bounding box center [606, 381] width 71 height 12
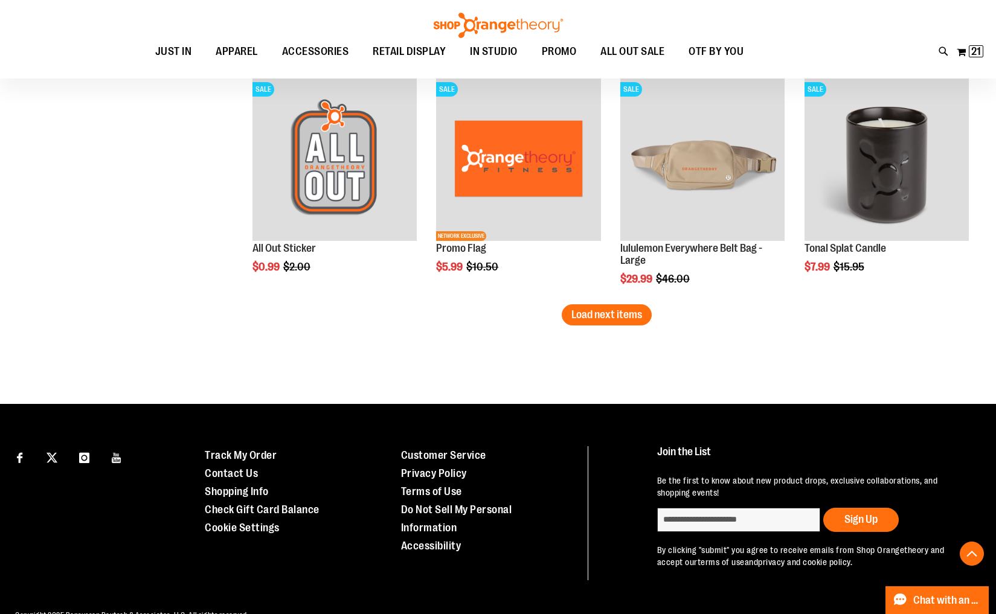
scroll to position [3447, 0]
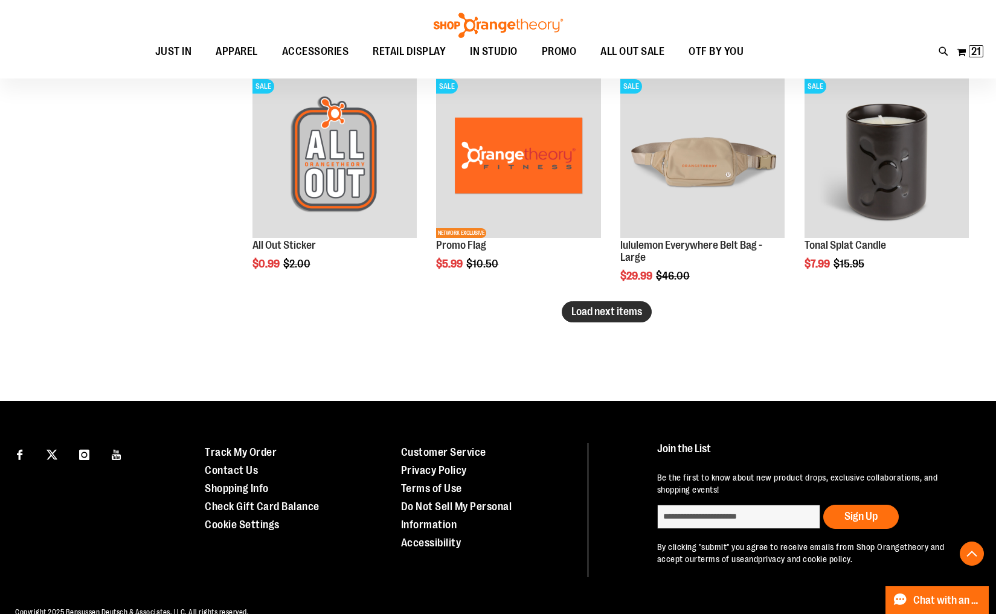
click at [608, 309] on span "Load next items" at bounding box center [606, 312] width 71 height 12
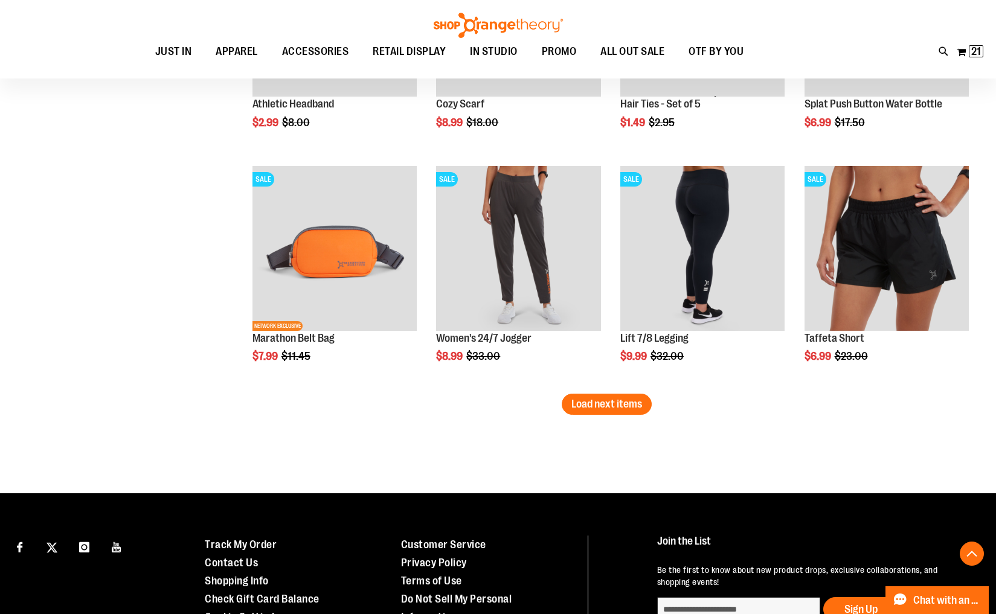
scroll to position [4063, 0]
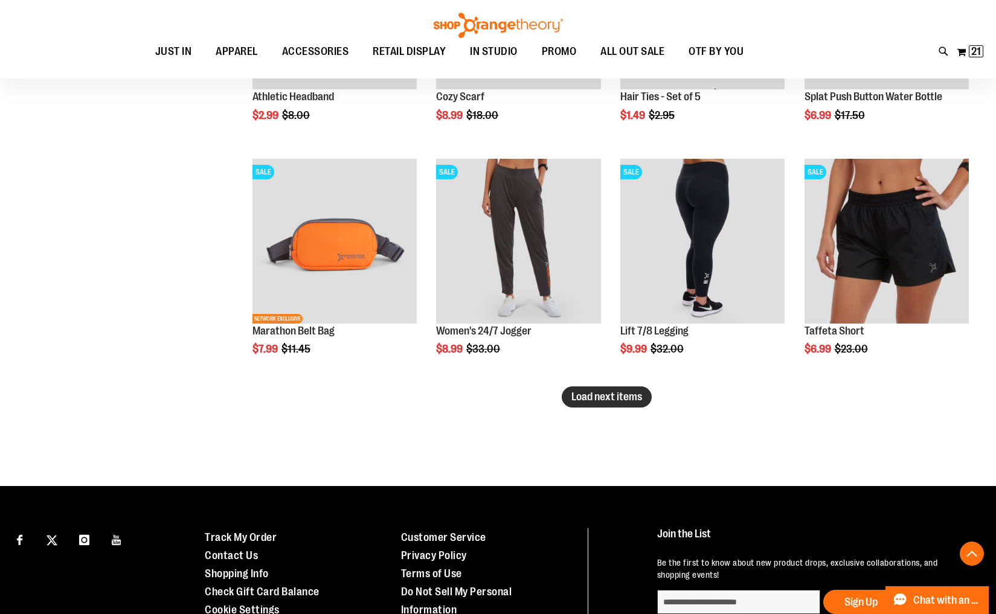
click at [609, 398] on span "Load next items" at bounding box center [606, 397] width 71 height 12
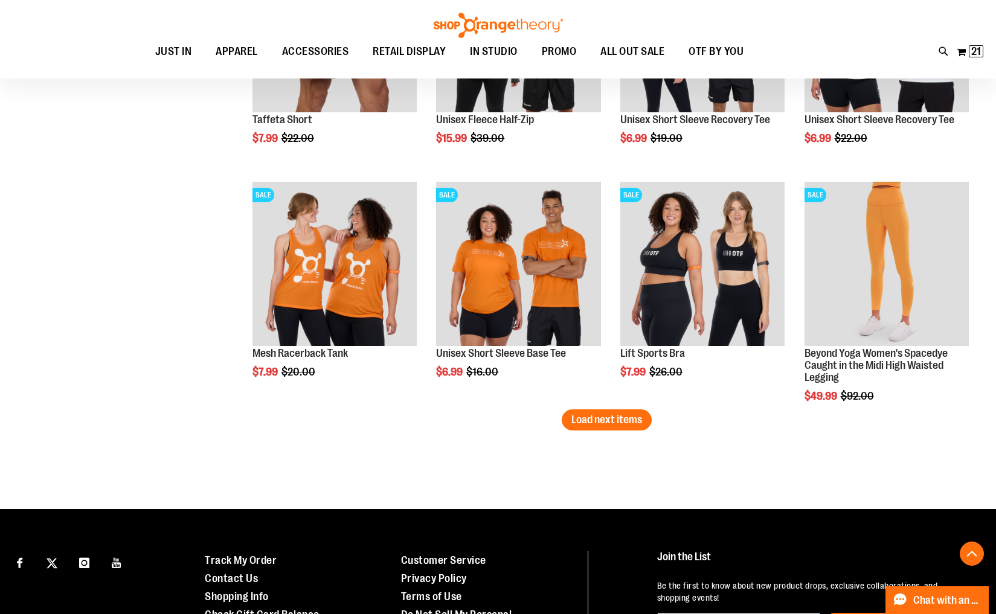
scroll to position [4743, 0]
click at [613, 419] on span "Load next items" at bounding box center [606, 419] width 71 height 12
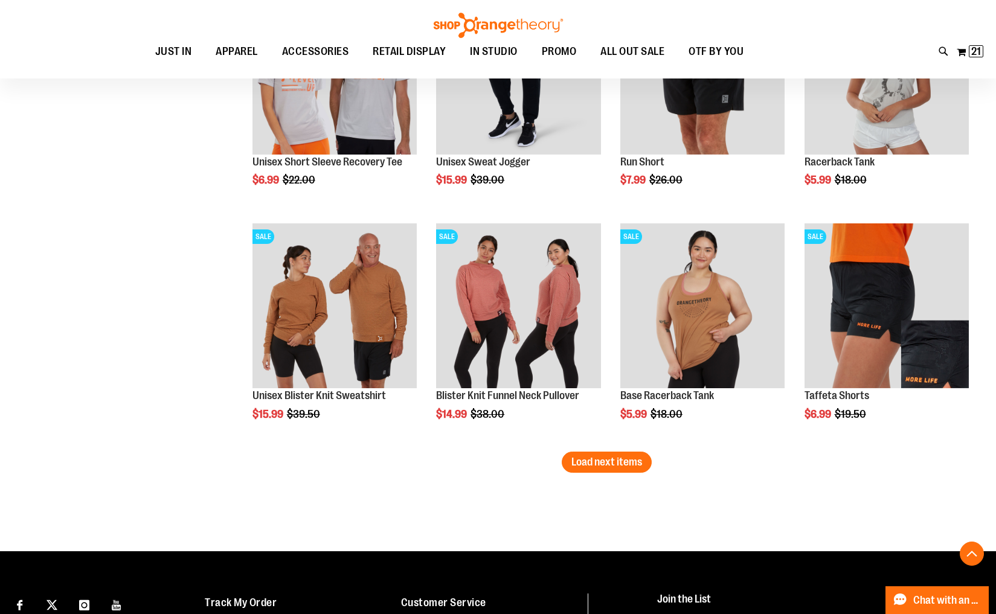
scroll to position [5404, 0]
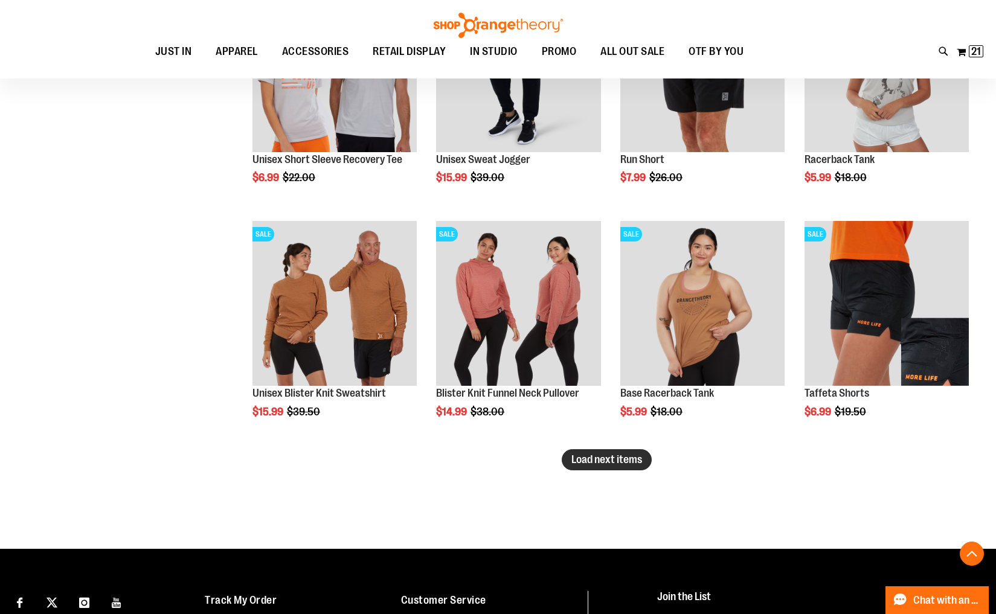
click at [605, 463] on span "Load next items" at bounding box center [606, 460] width 71 height 12
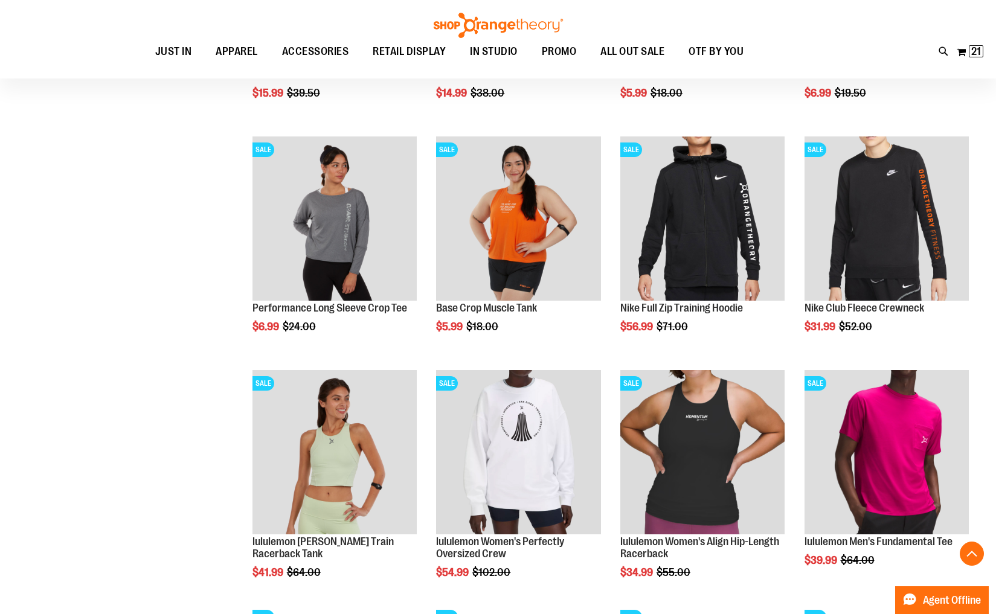
scroll to position [5721, 0]
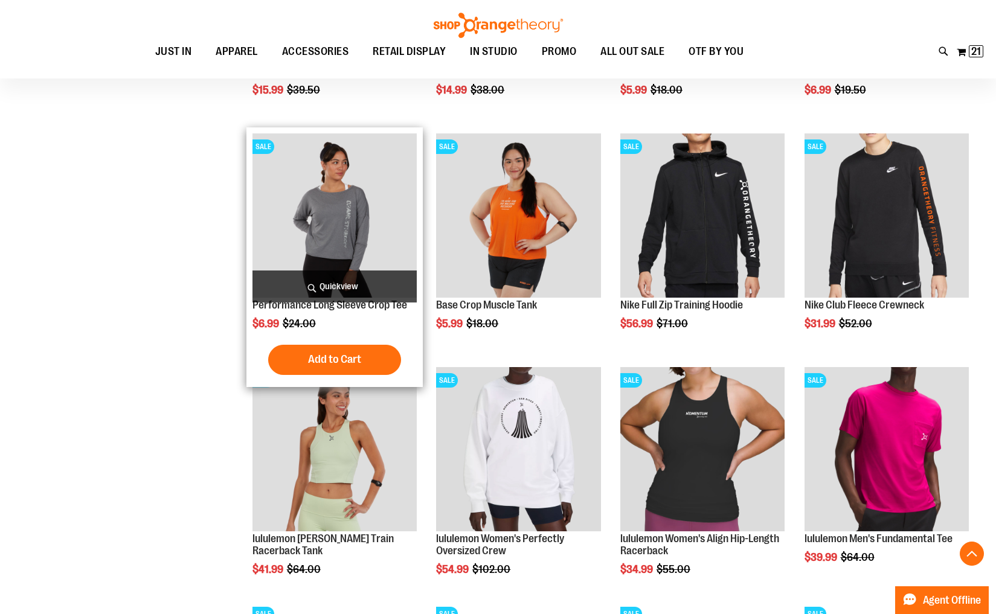
click at [325, 246] on img "product" at bounding box center [334, 215] width 164 height 164
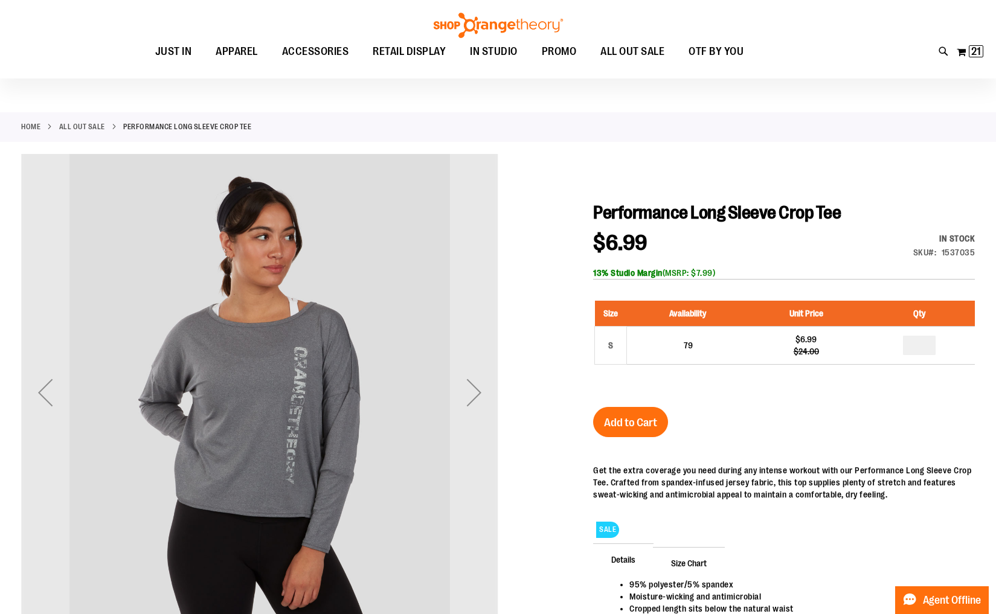
scroll to position [26, 0]
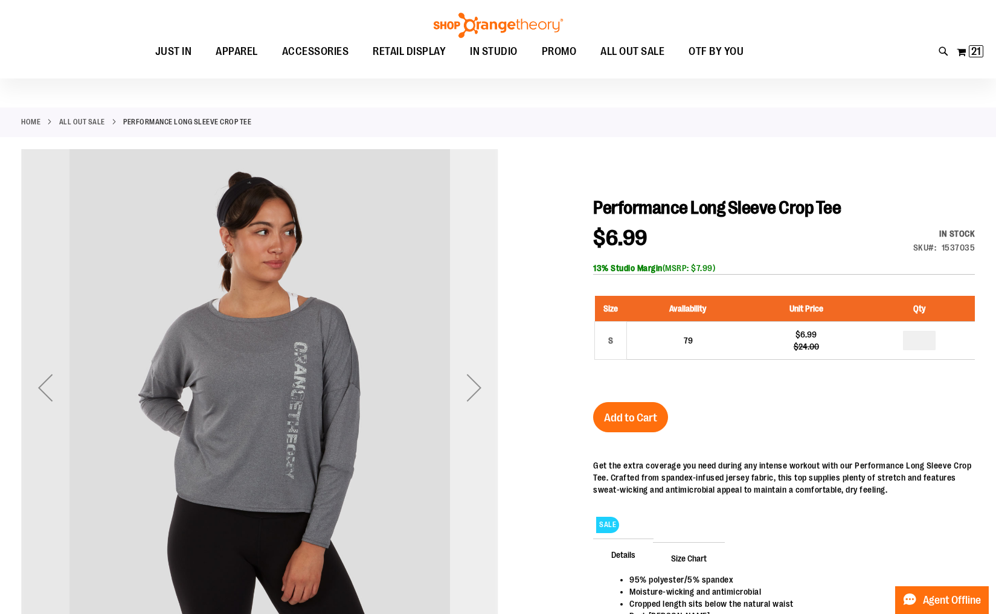
type input "**********"
click at [472, 385] on div "Next" at bounding box center [474, 388] width 48 height 48
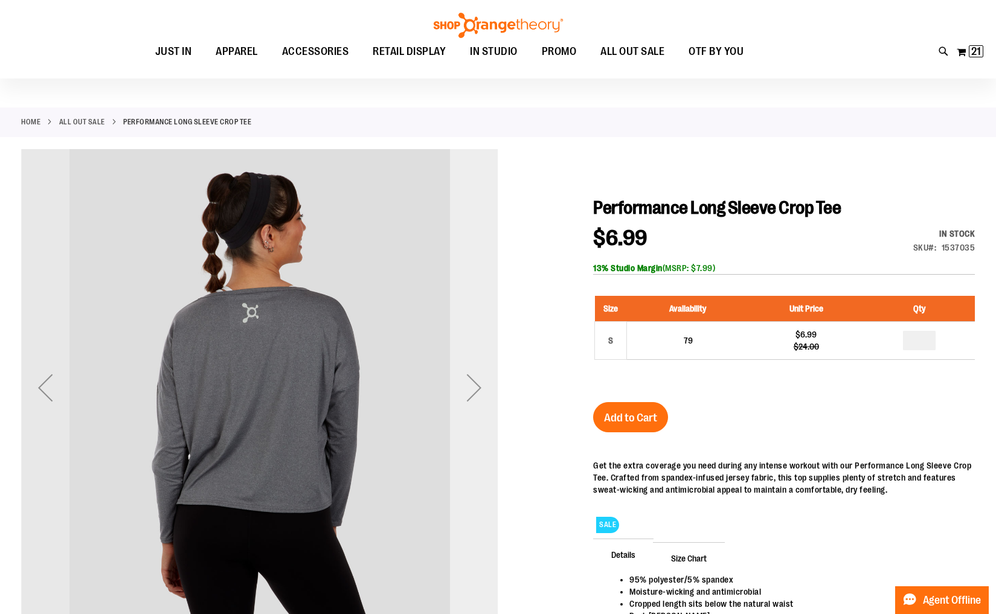
click at [472, 385] on div "Next" at bounding box center [474, 388] width 48 height 48
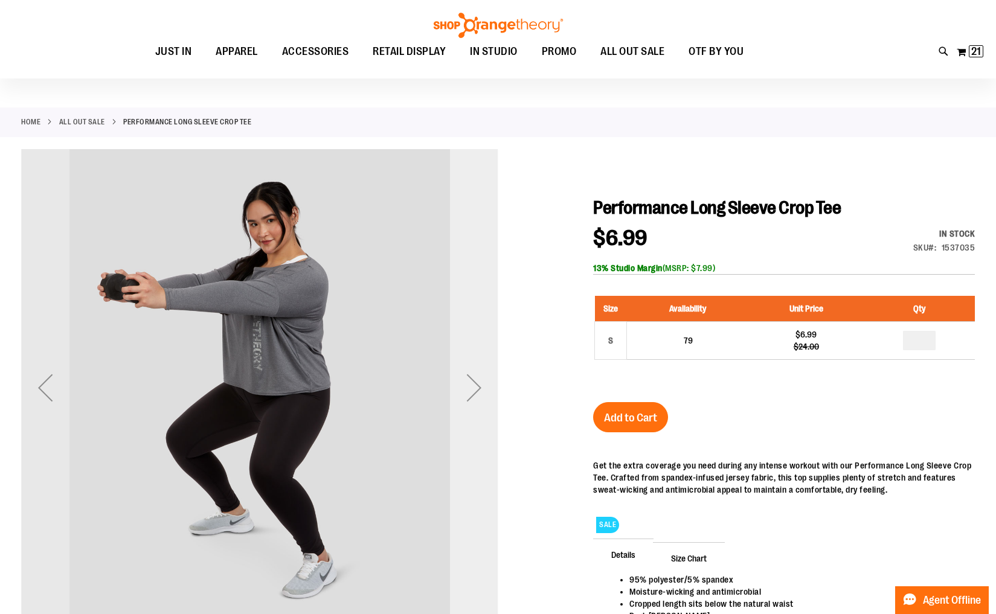
click at [472, 385] on div "Next" at bounding box center [474, 388] width 48 height 48
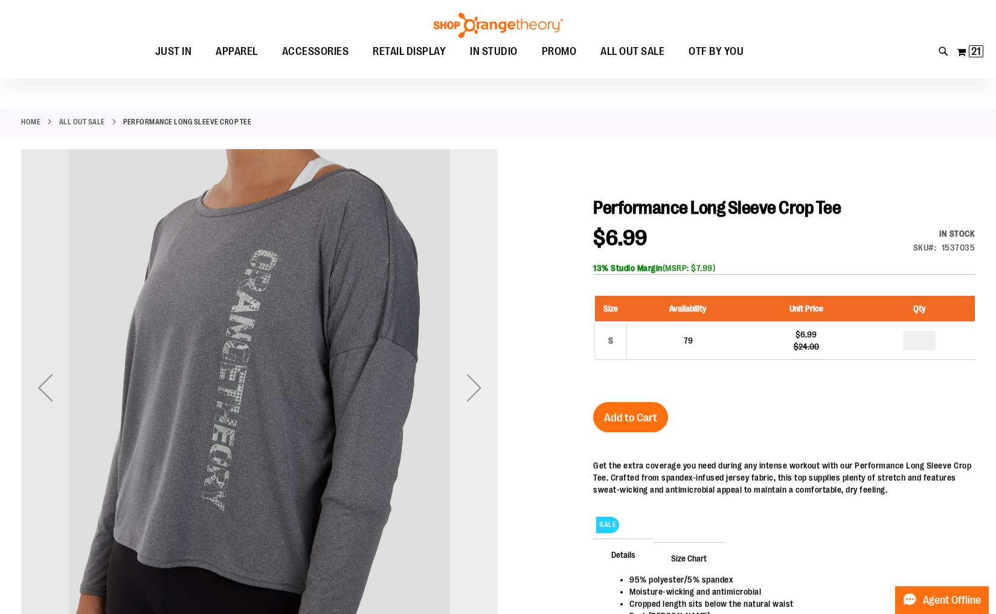
click at [472, 385] on div "Next" at bounding box center [474, 388] width 48 height 48
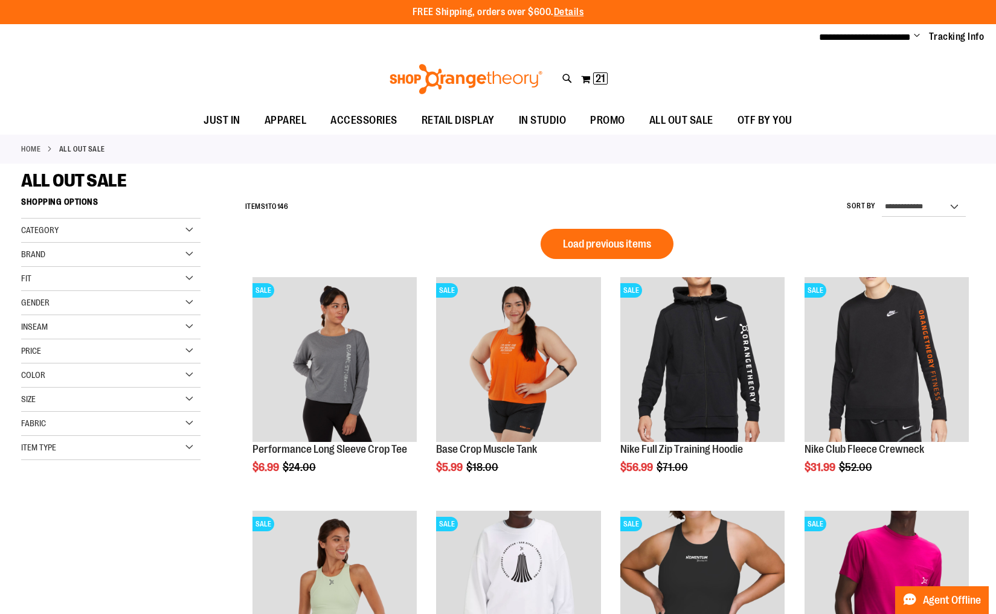
scroll to position [674, 0]
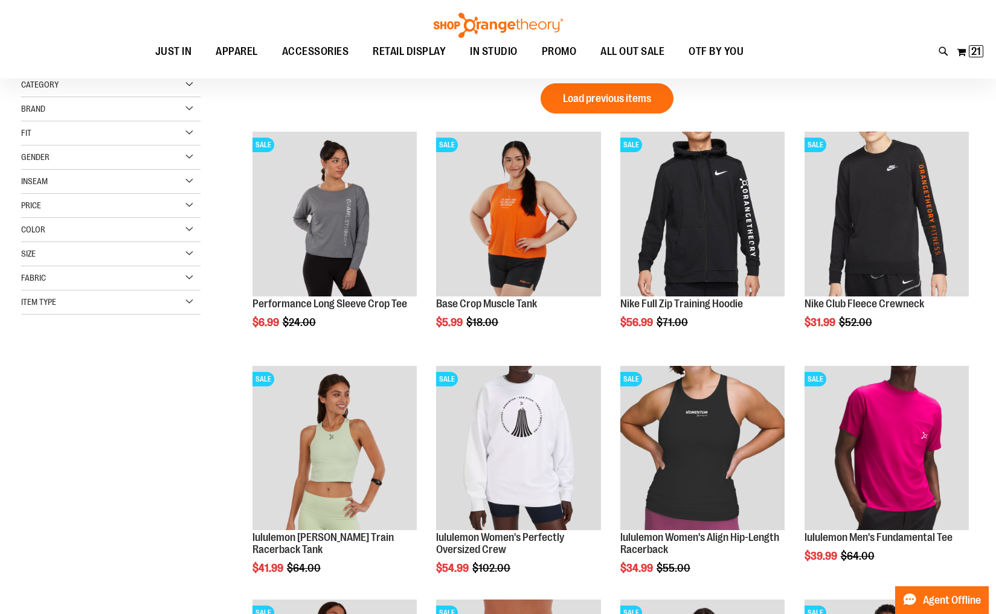
scroll to position [143, 0]
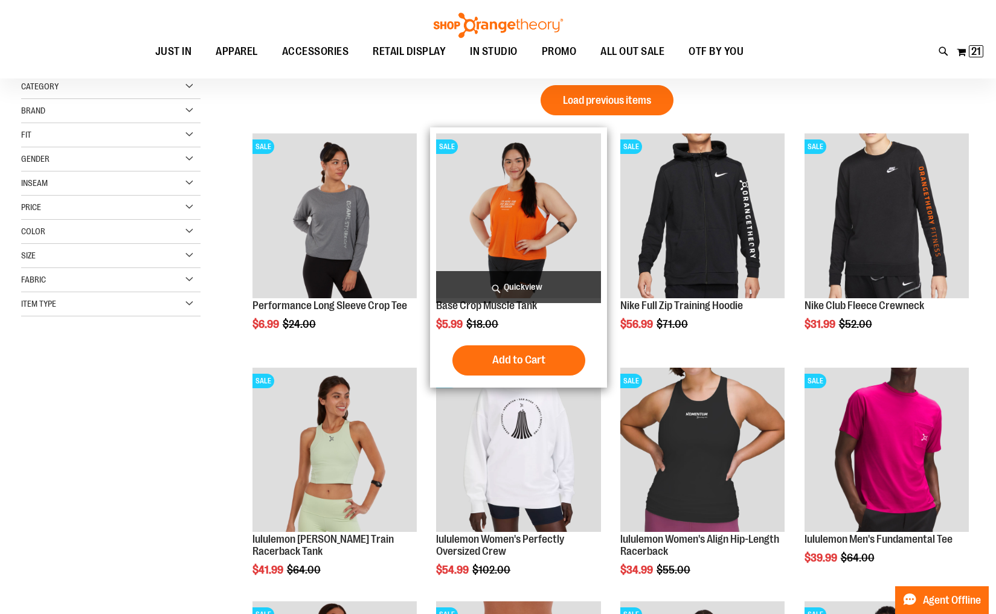
type input "**********"
click at [524, 240] on img "product" at bounding box center [518, 215] width 164 height 164
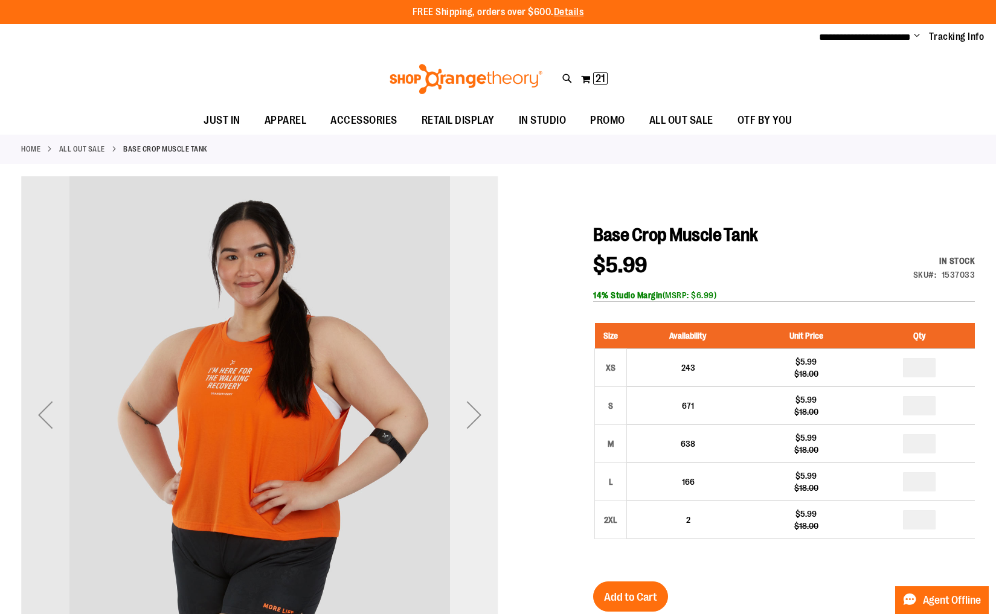
type input "**********"
click at [469, 417] on div "Next" at bounding box center [474, 415] width 48 height 48
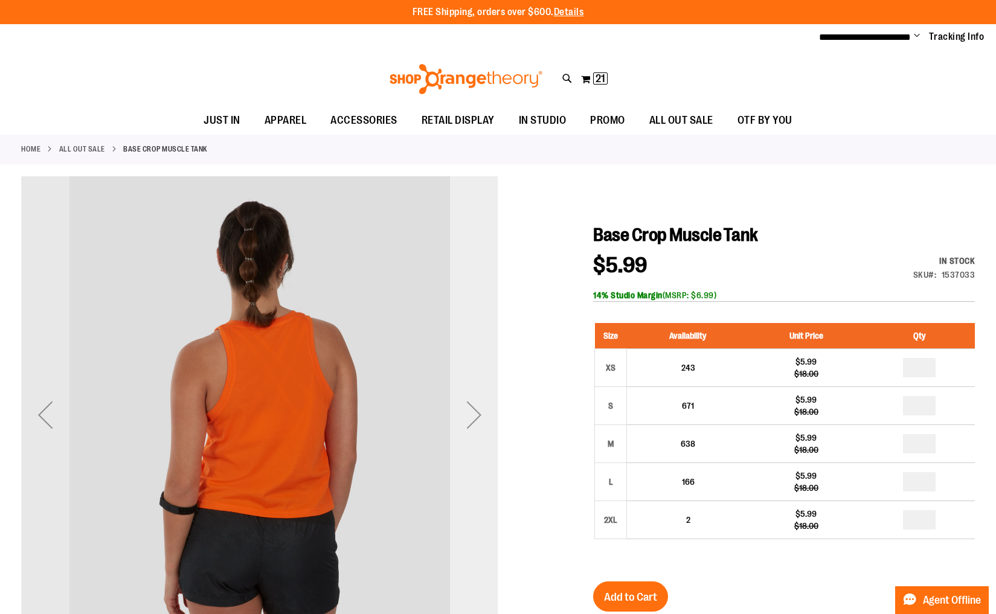
click at [469, 417] on div "Next" at bounding box center [474, 415] width 48 height 48
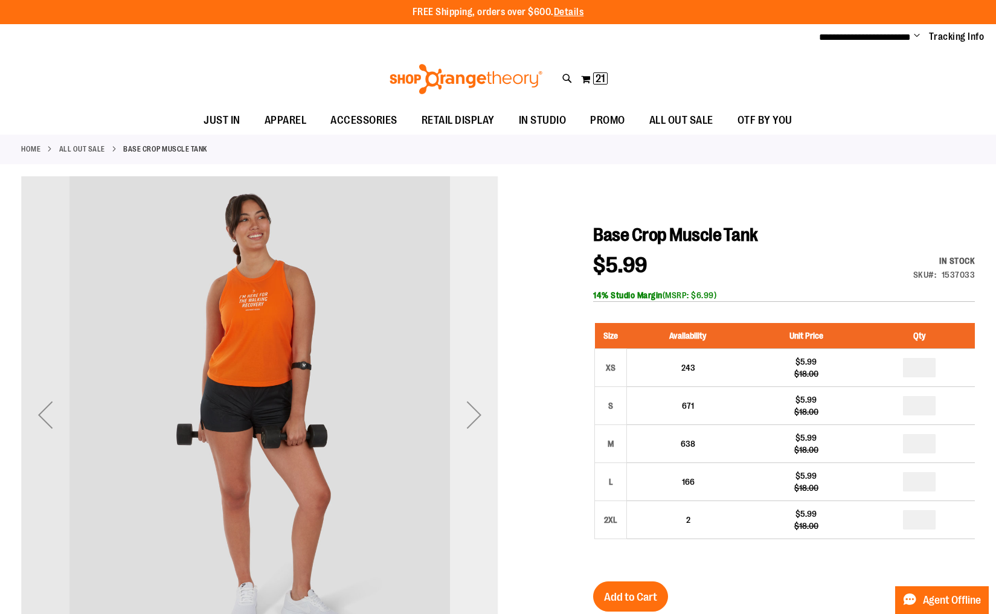
click at [469, 417] on div "Next" at bounding box center [474, 415] width 48 height 48
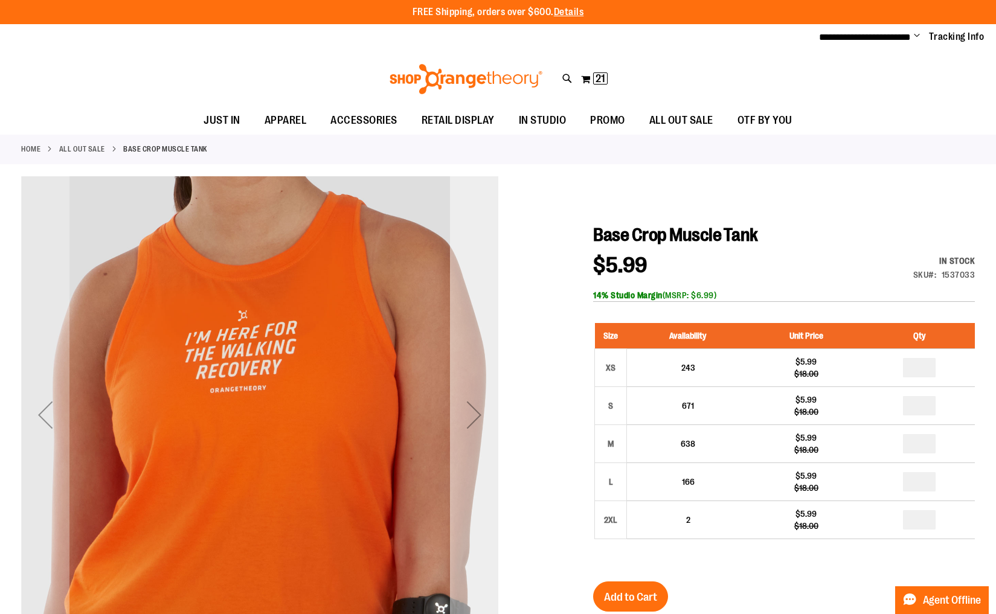
click at [469, 417] on div "Next" at bounding box center [474, 415] width 48 height 48
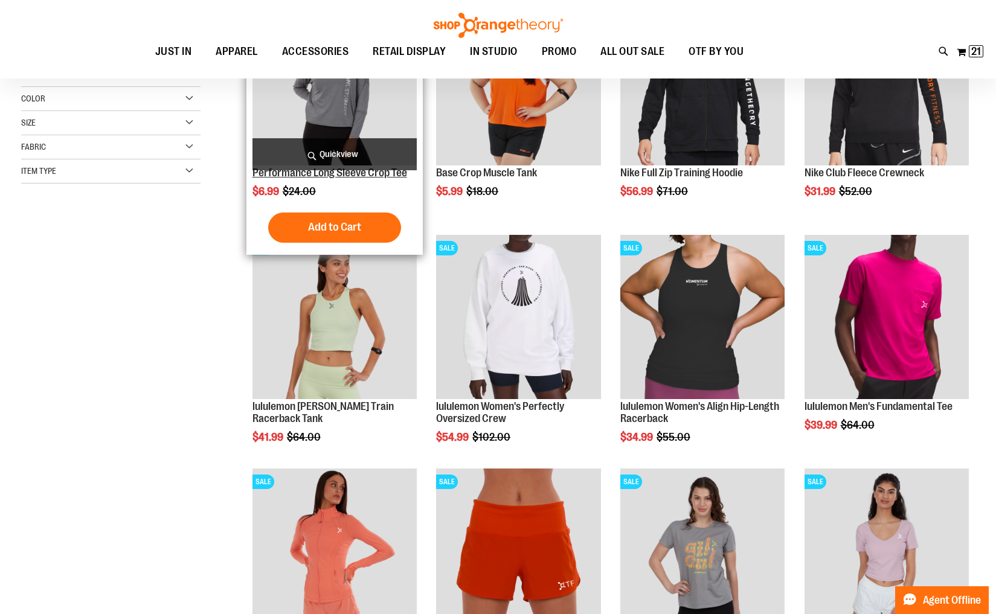
scroll to position [8, 0]
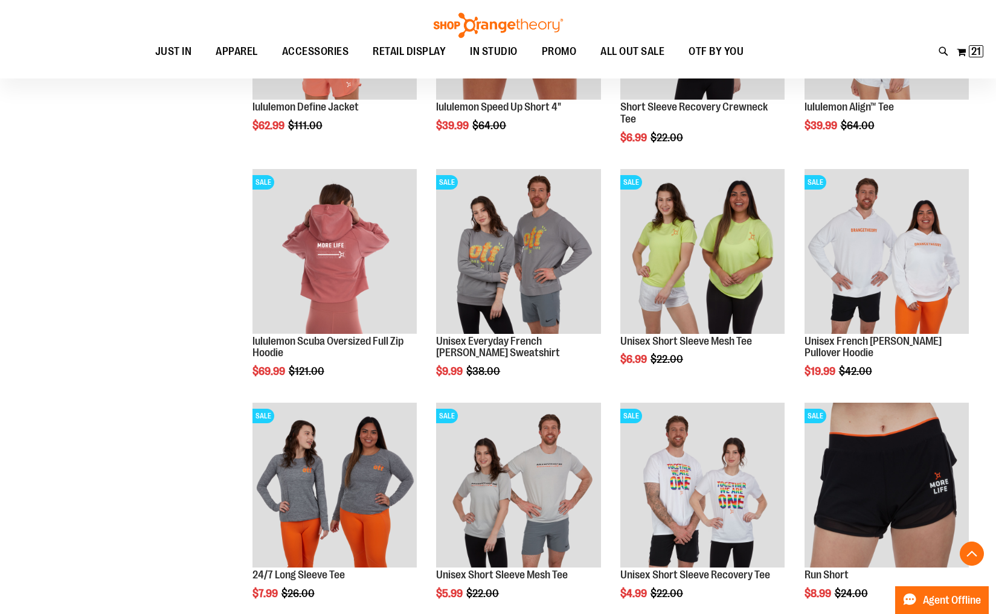
scroll to position [677, 0]
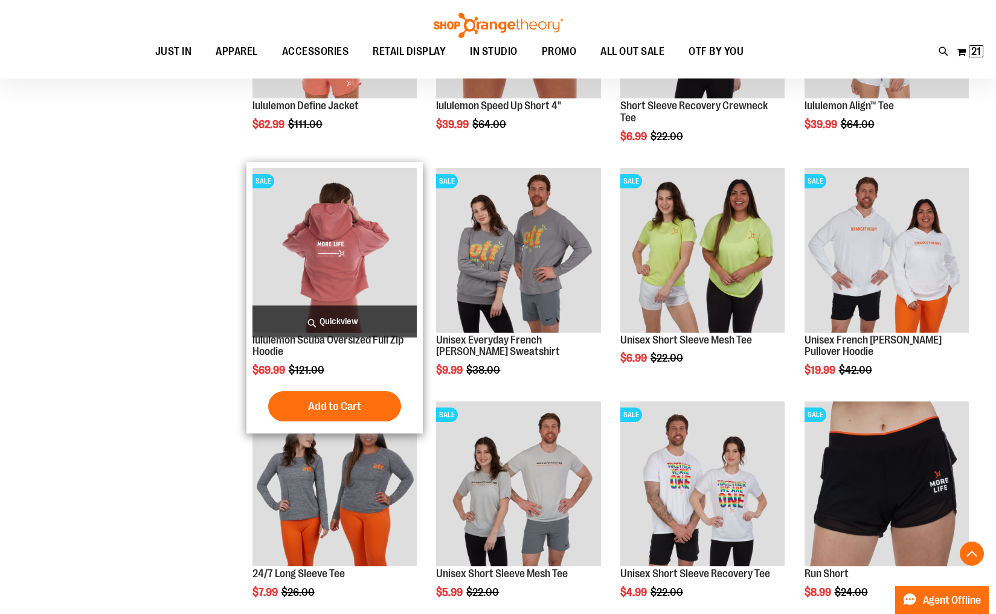
type input "**********"
click at [340, 278] on img "product" at bounding box center [334, 250] width 164 height 164
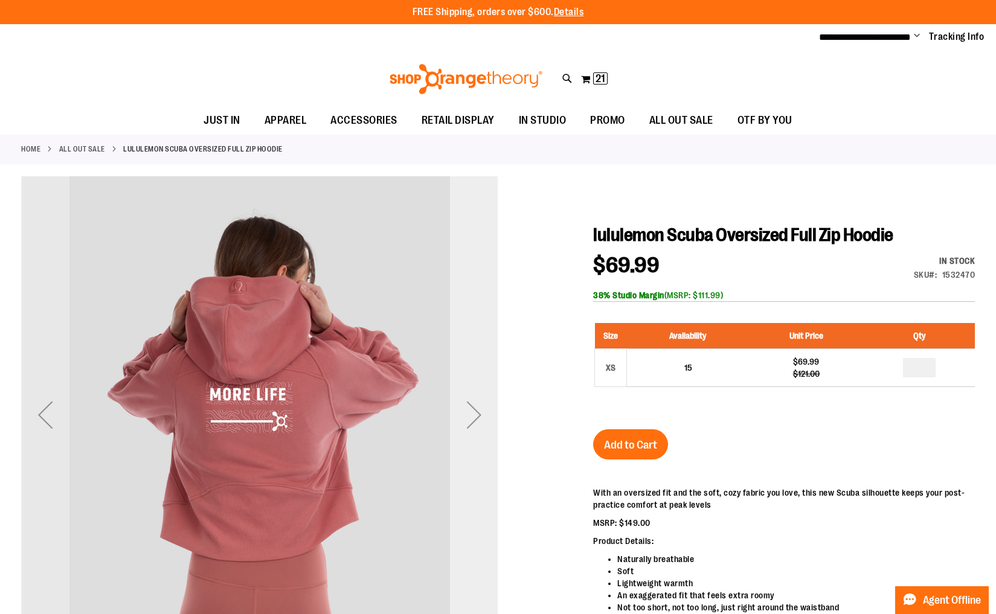
type input "**********"
click at [475, 419] on div "Next" at bounding box center [474, 415] width 48 height 48
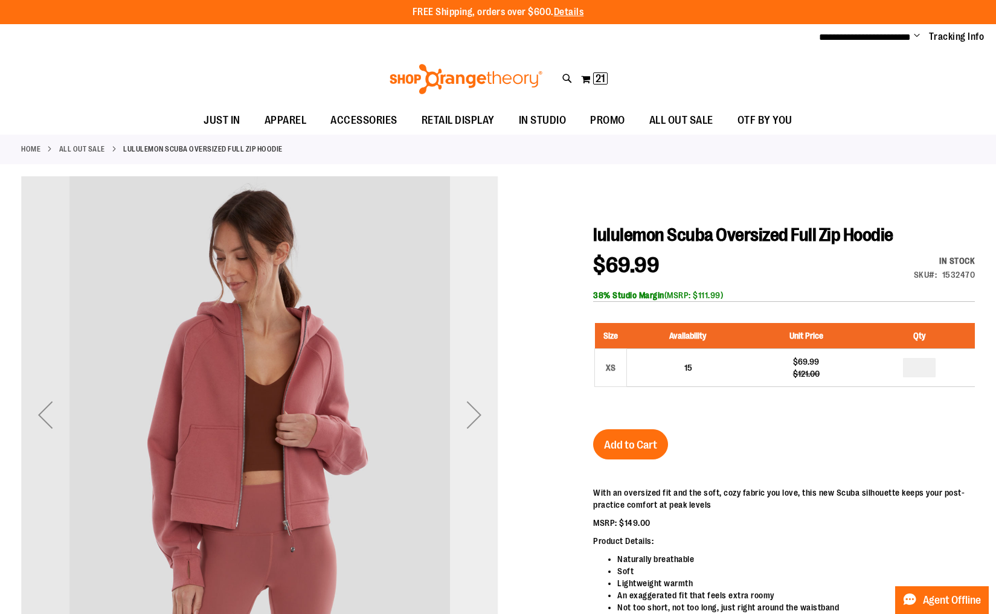
click at [475, 419] on div "Next" at bounding box center [474, 415] width 48 height 48
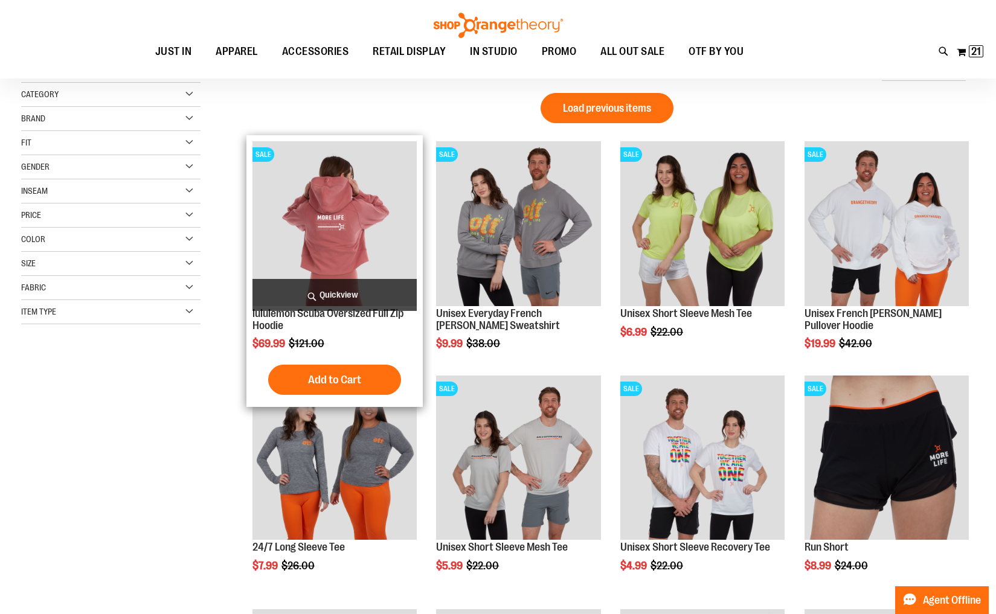
scroll to position [131, 0]
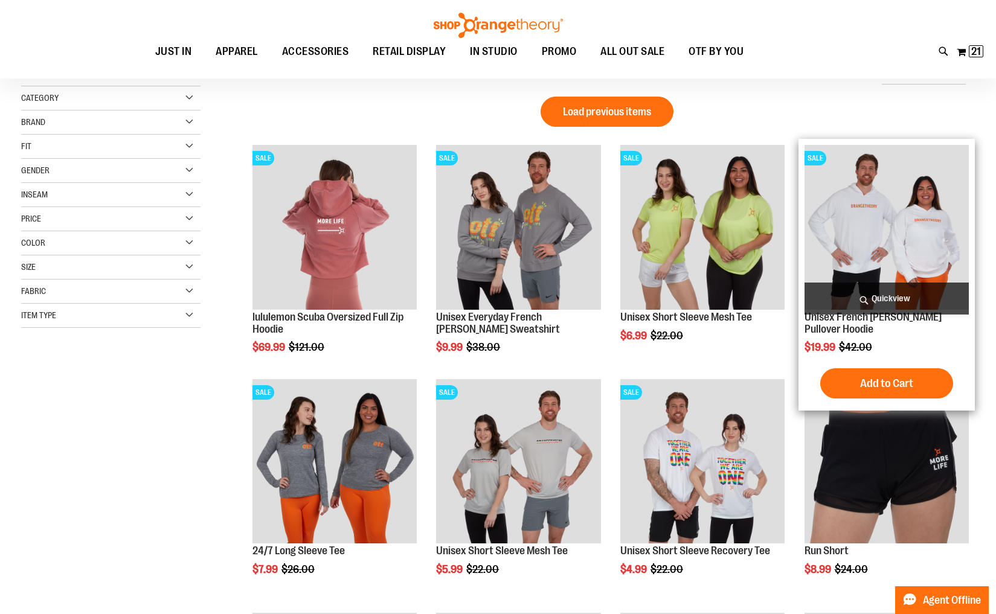
type input "**********"
click at [882, 232] on img "product" at bounding box center [887, 227] width 164 height 164
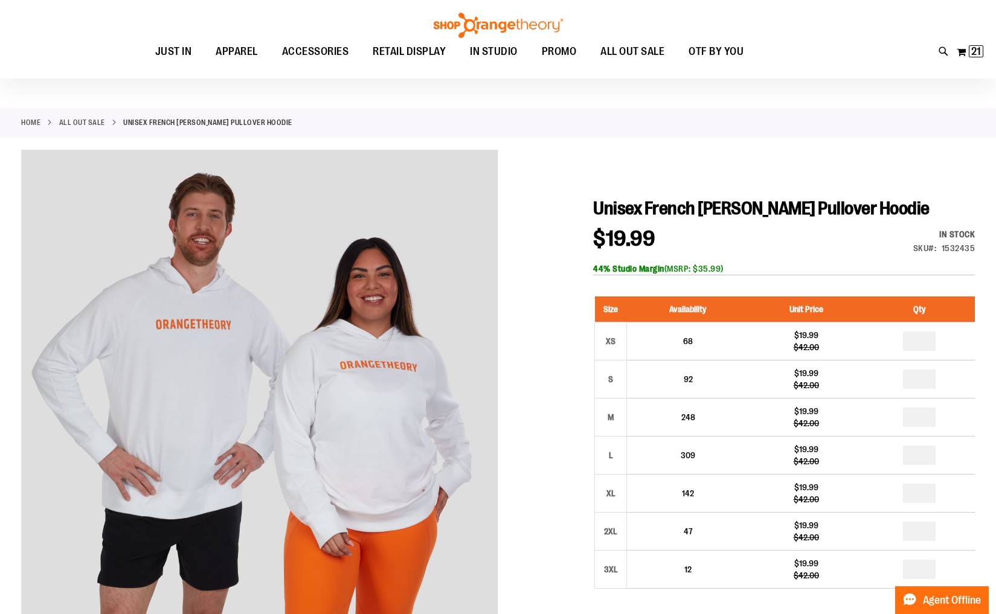
scroll to position [32, 0]
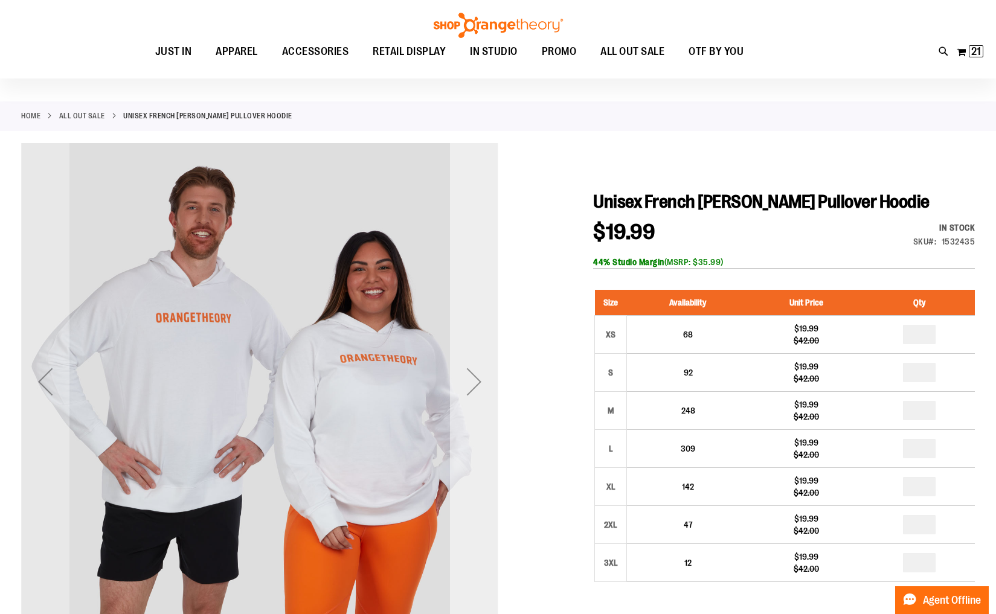
type input "**********"
click at [473, 376] on div "Next" at bounding box center [474, 382] width 48 height 48
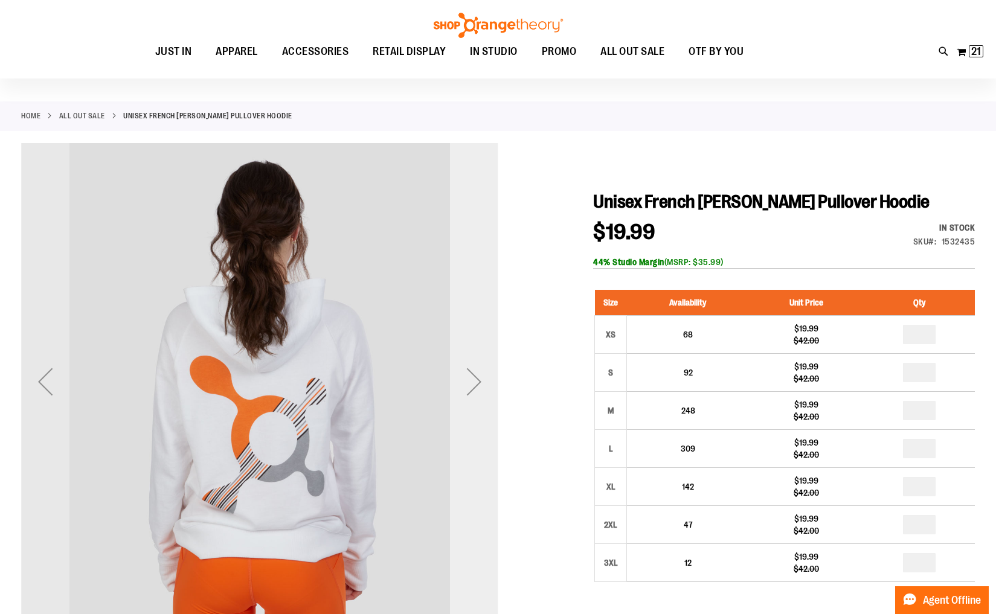
click at [473, 376] on div "Next" at bounding box center [474, 382] width 48 height 48
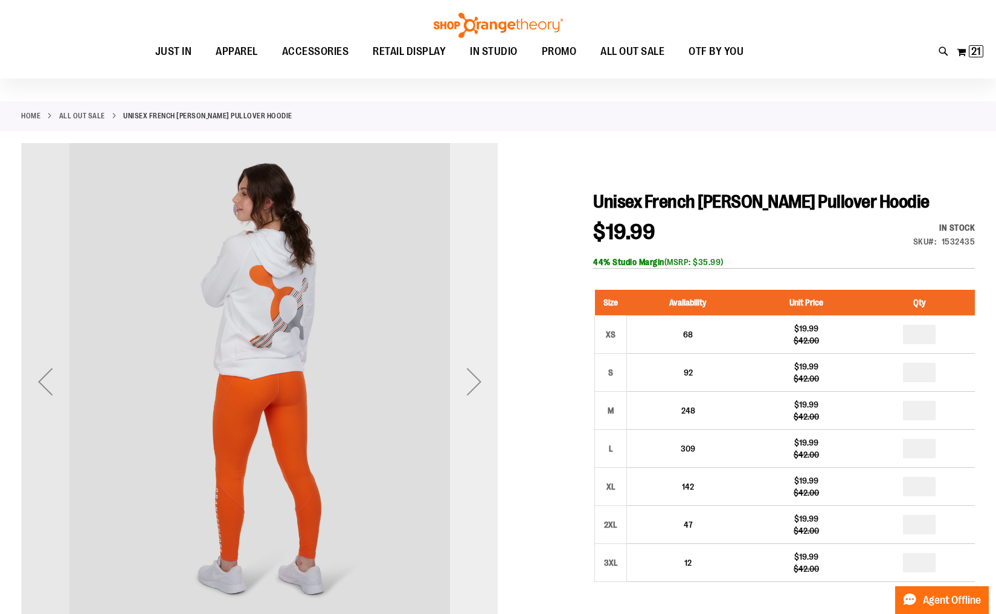
click at [473, 376] on div "Next" at bounding box center [474, 382] width 48 height 48
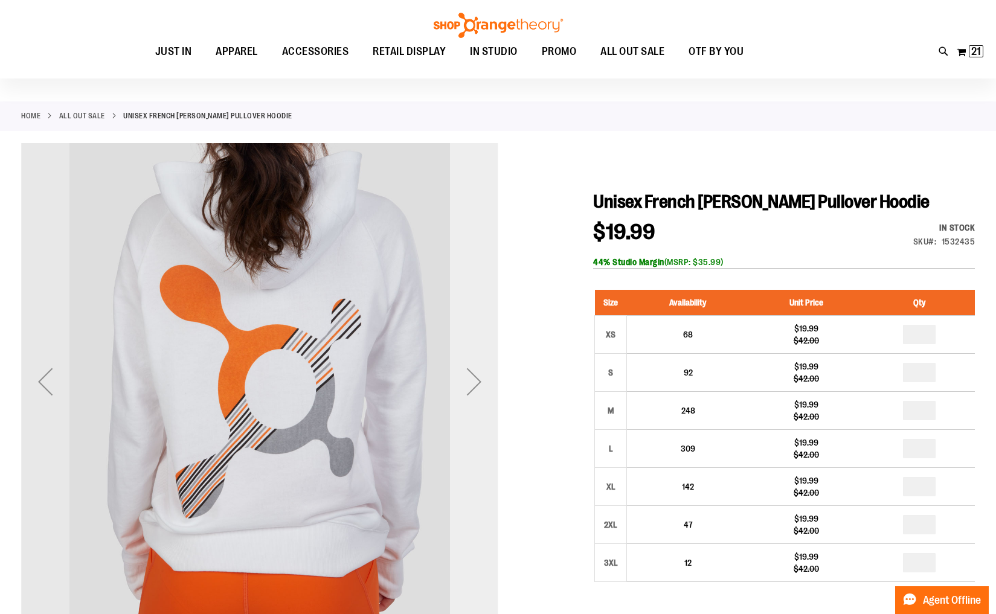
click at [473, 376] on div "Next" at bounding box center [474, 382] width 48 height 48
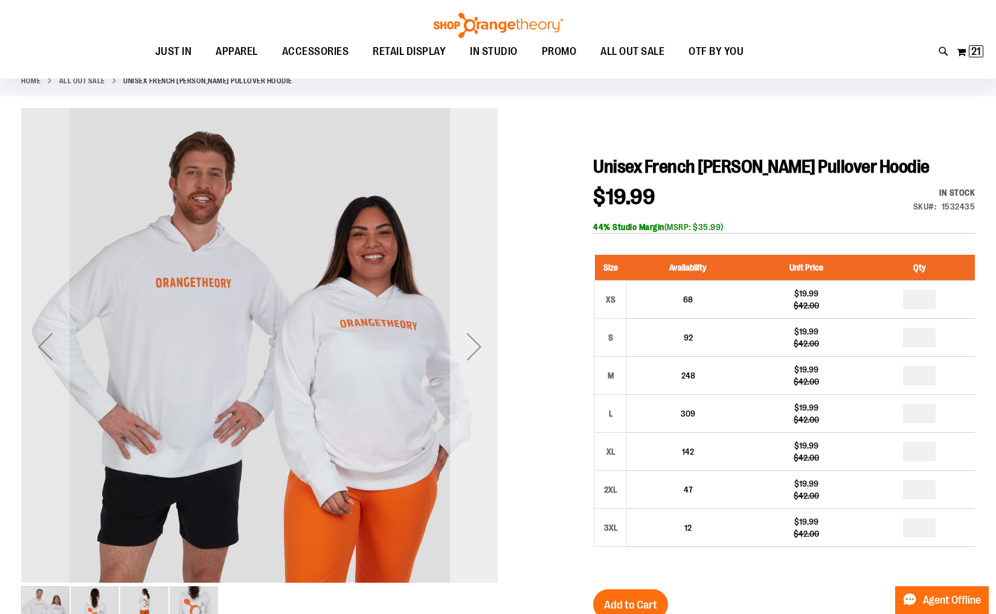
scroll to position [63, 0]
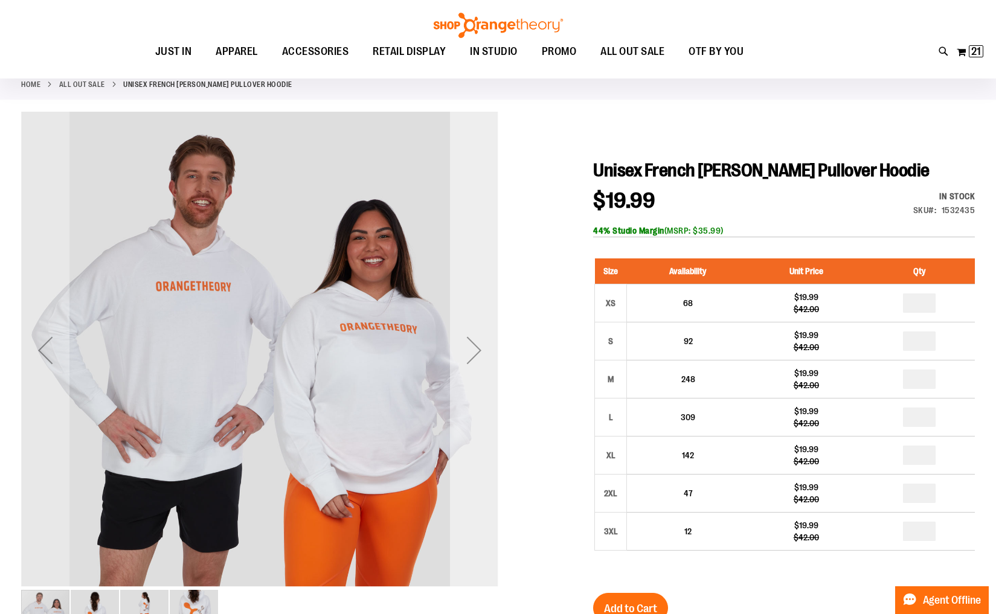
click at [471, 352] on div "Next" at bounding box center [474, 350] width 48 height 48
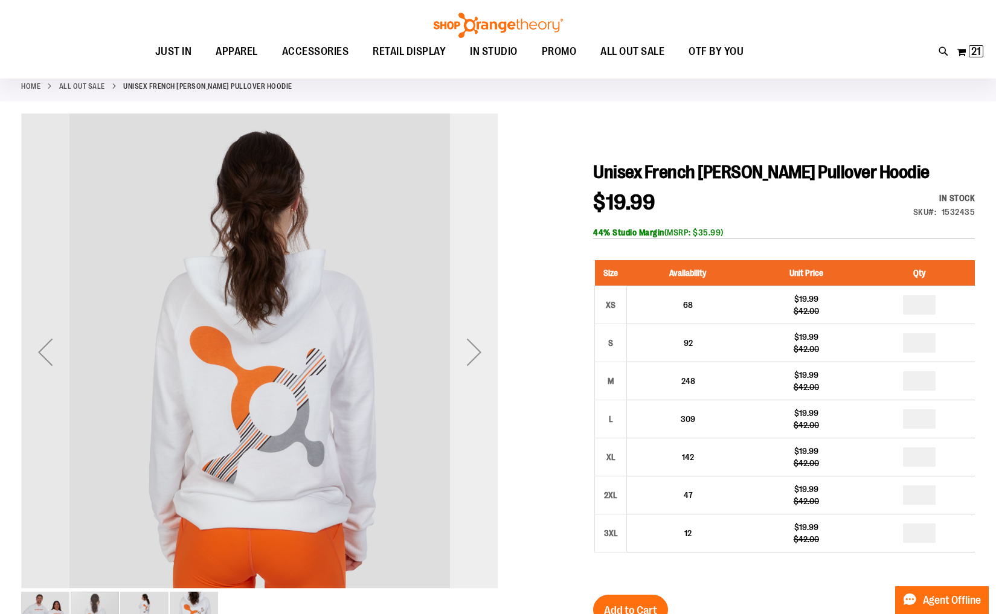
scroll to position [62, 0]
click at [471, 352] on div "Next" at bounding box center [474, 351] width 48 height 48
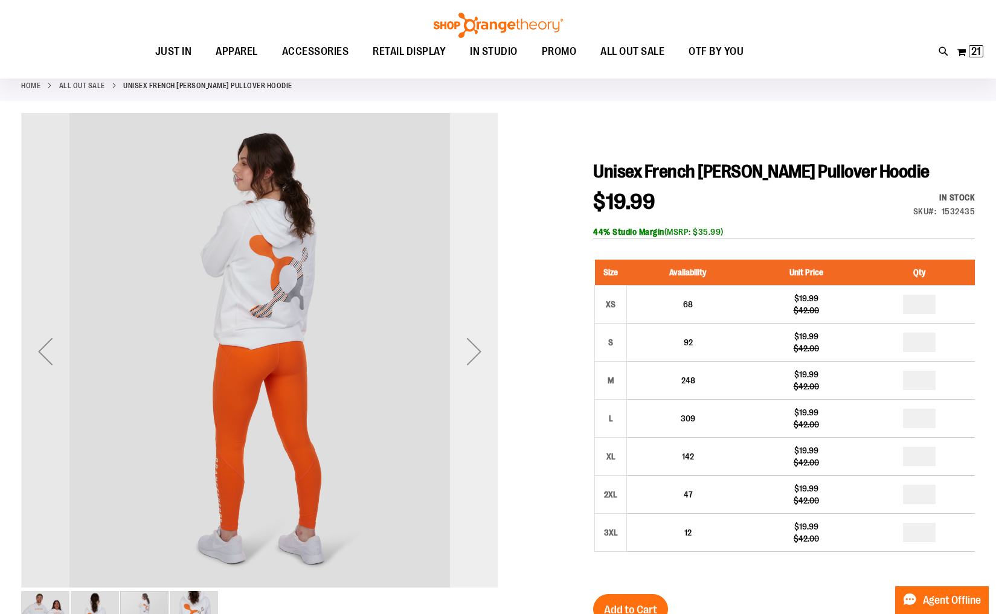
click at [471, 352] on div "Next" at bounding box center [474, 351] width 48 height 48
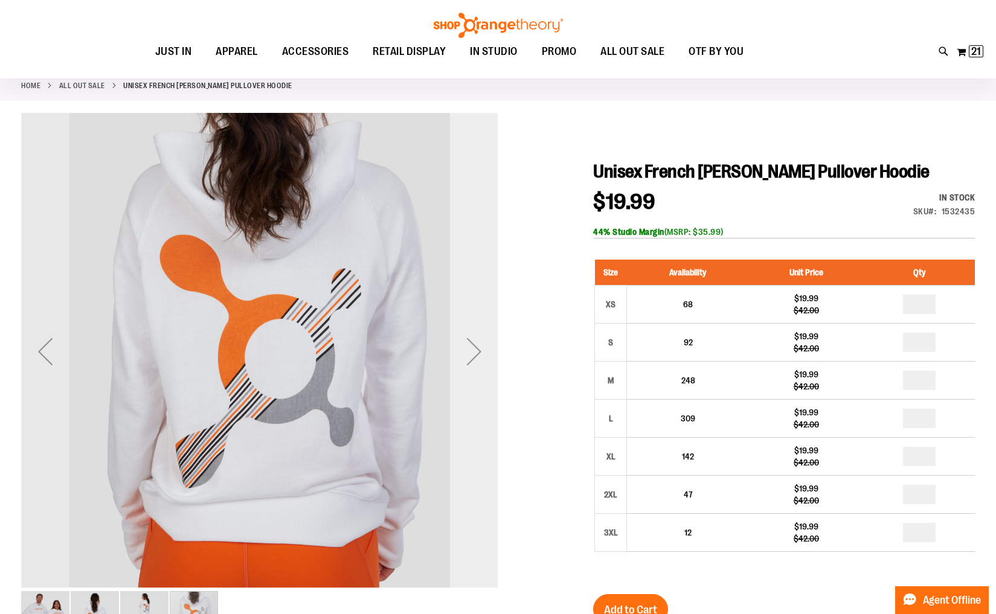
scroll to position [67, 0]
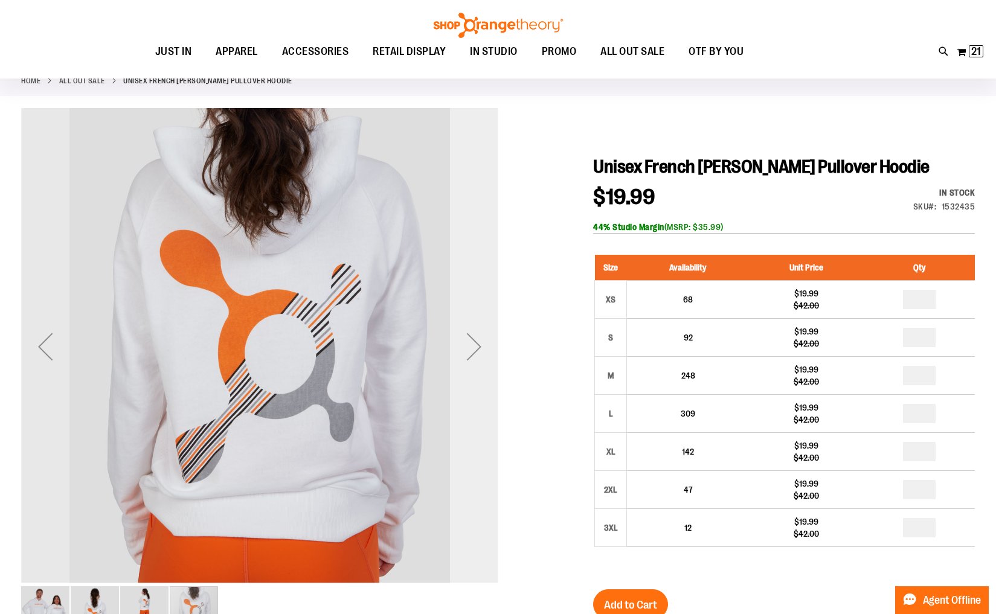
click at [471, 352] on div "Next" at bounding box center [474, 347] width 48 height 48
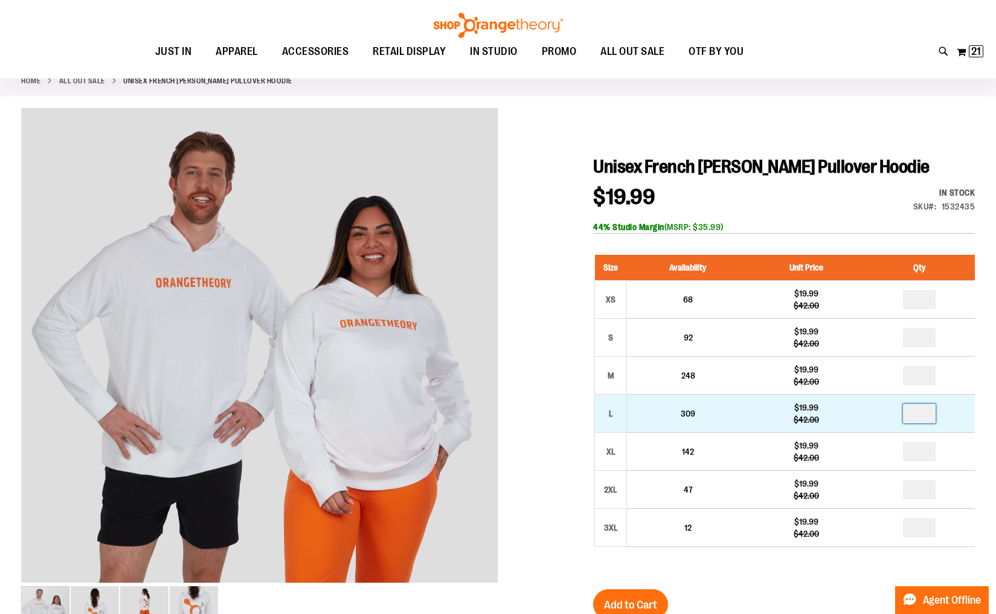
click at [925, 413] on input "number" at bounding box center [919, 413] width 33 height 19
type input "*"
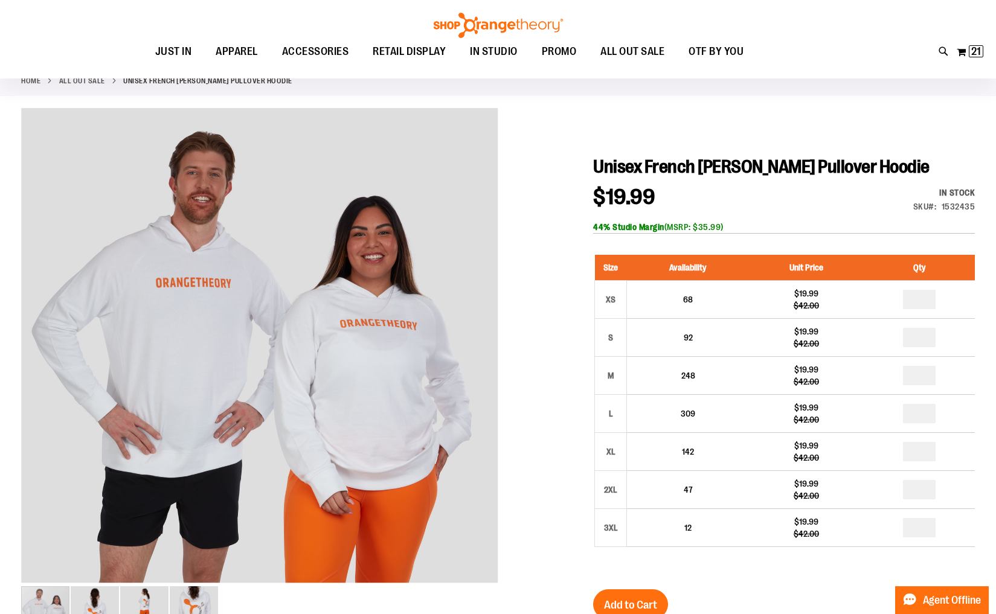
click at [518, 524] on div at bounding box center [498, 489] width 954 height 762
click at [616, 603] on span "Add to Cart" at bounding box center [630, 605] width 53 height 13
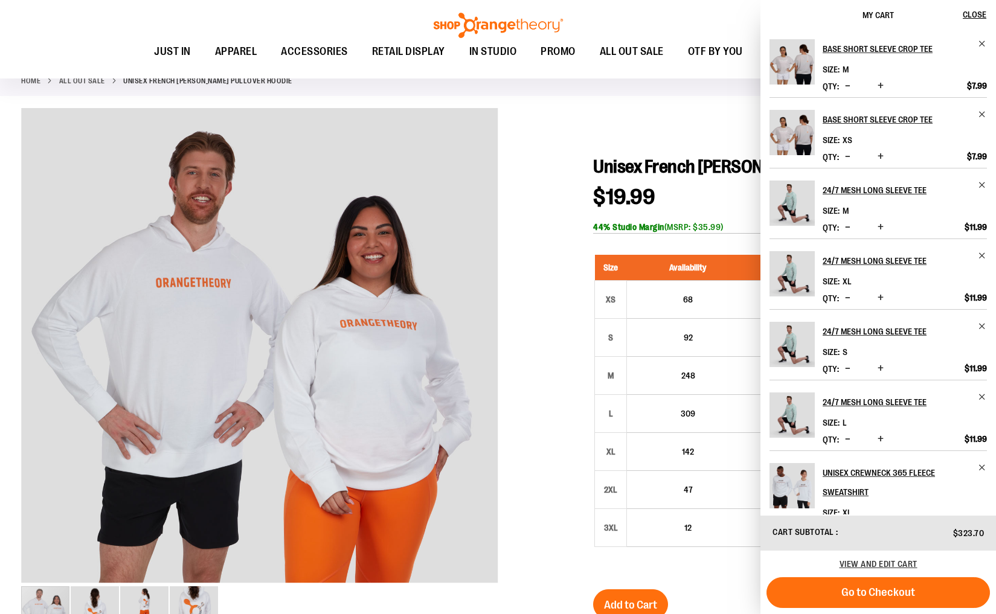
scroll to position [72, 0]
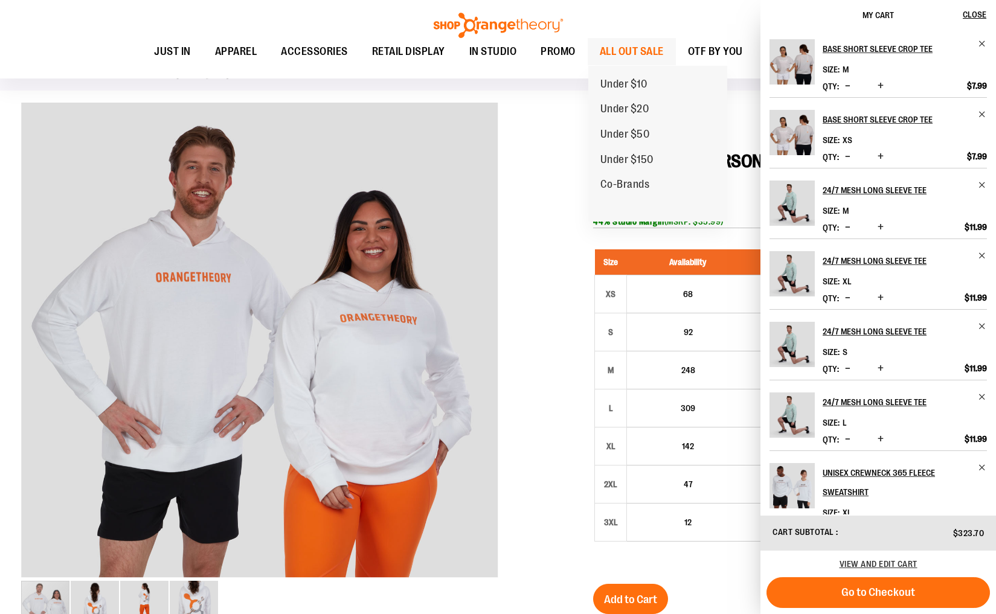
click at [641, 55] on span "ALL OUT SALE" at bounding box center [632, 51] width 64 height 27
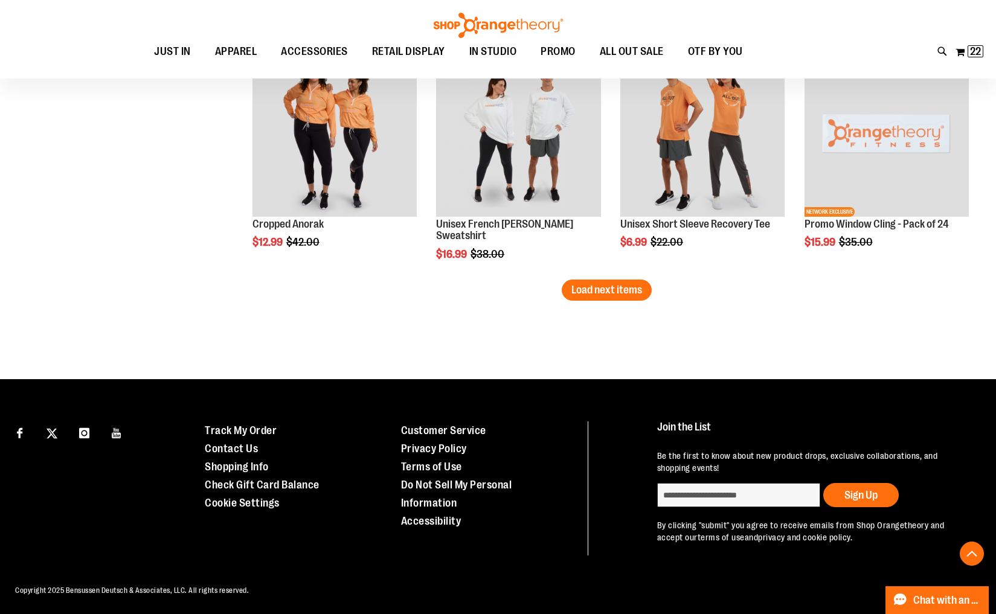
scroll to position [2068, 0]
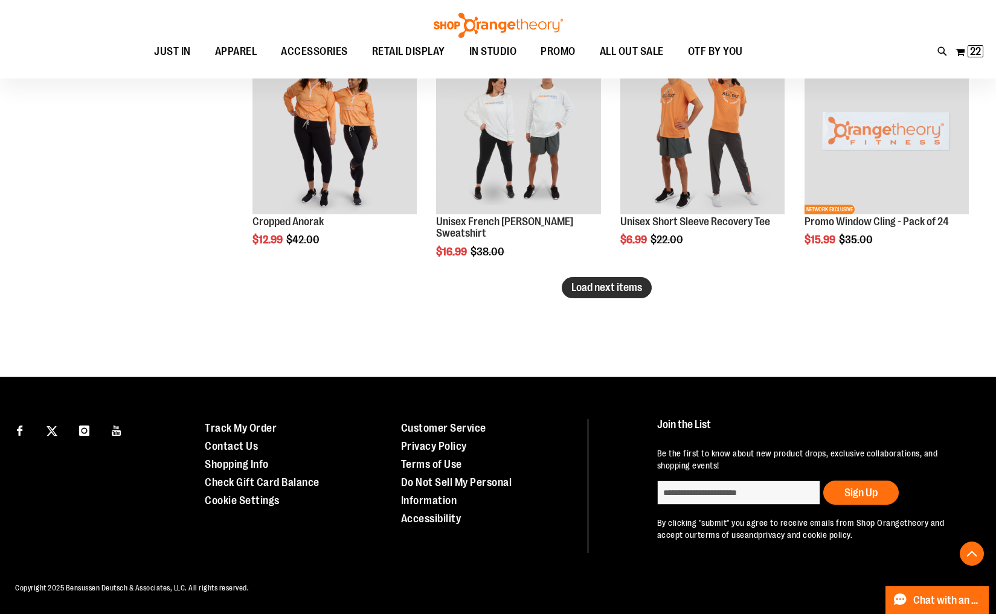
type input "**********"
click at [592, 288] on span "Load next items" at bounding box center [606, 287] width 71 height 12
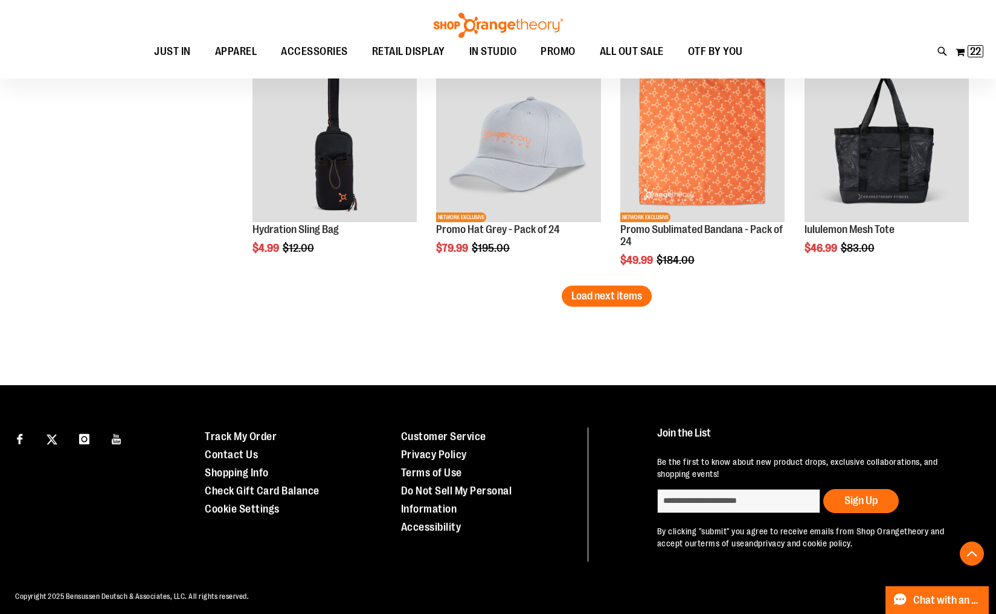
scroll to position [2770, 0]
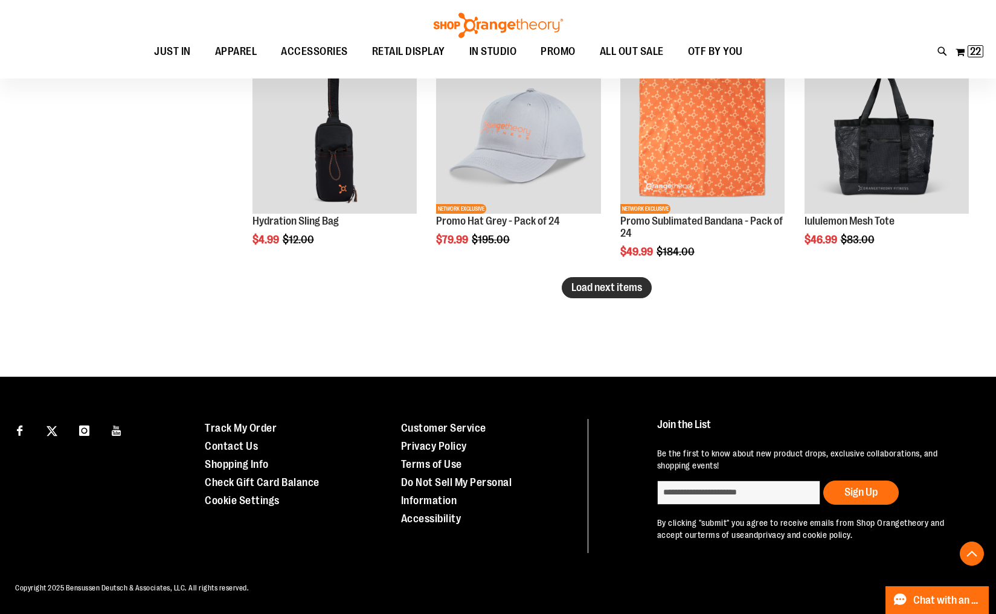
click at [607, 289] on span "Load next items" at bounding box center [606, 287] width 71 height 12
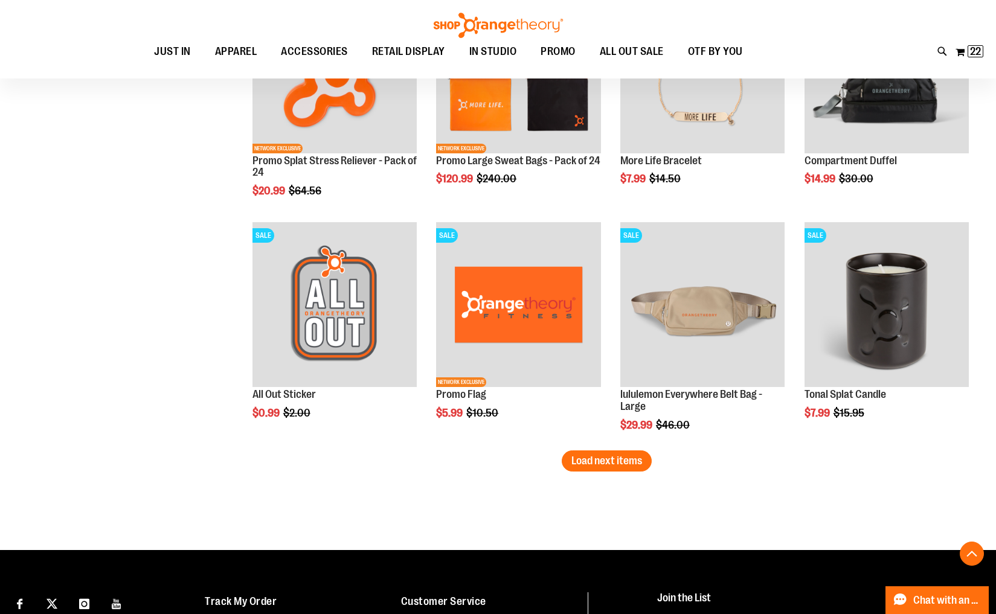
scroll to position [3301, 0]
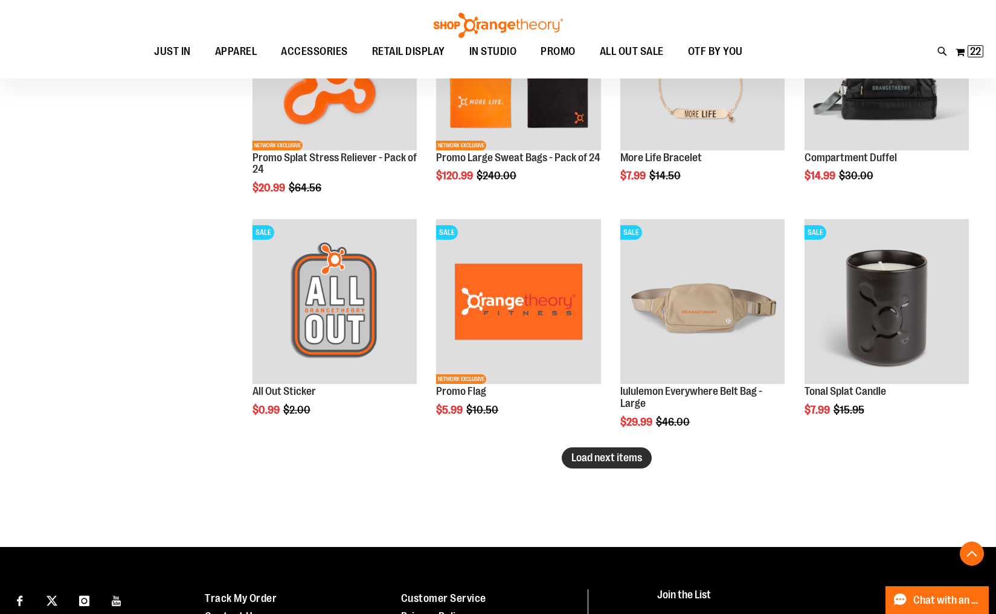
click at [623, 461] on span "Load next items" at bounding box center [606, 458] width 71 height 12
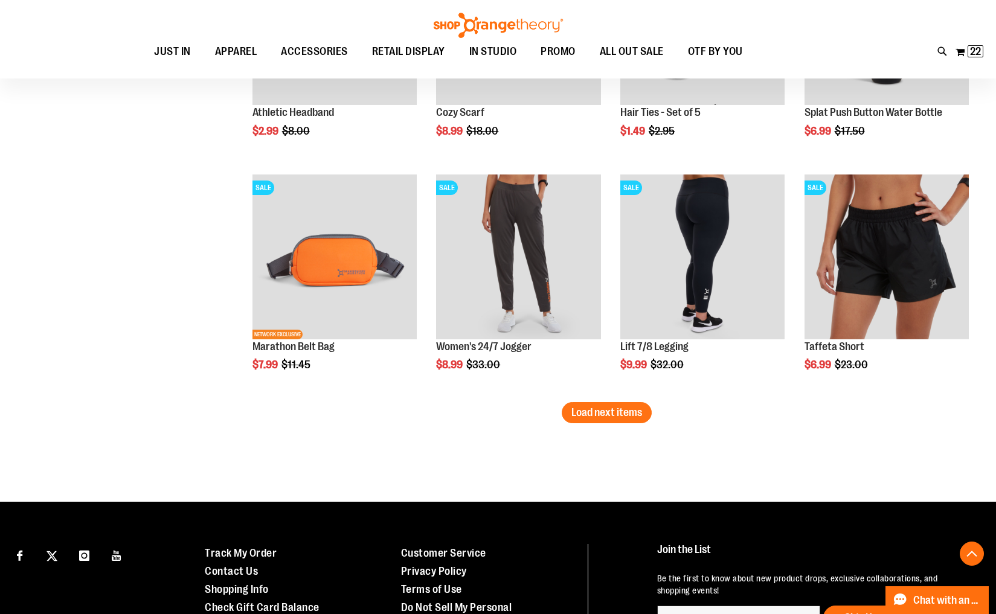
scroll to position [4074, 0]
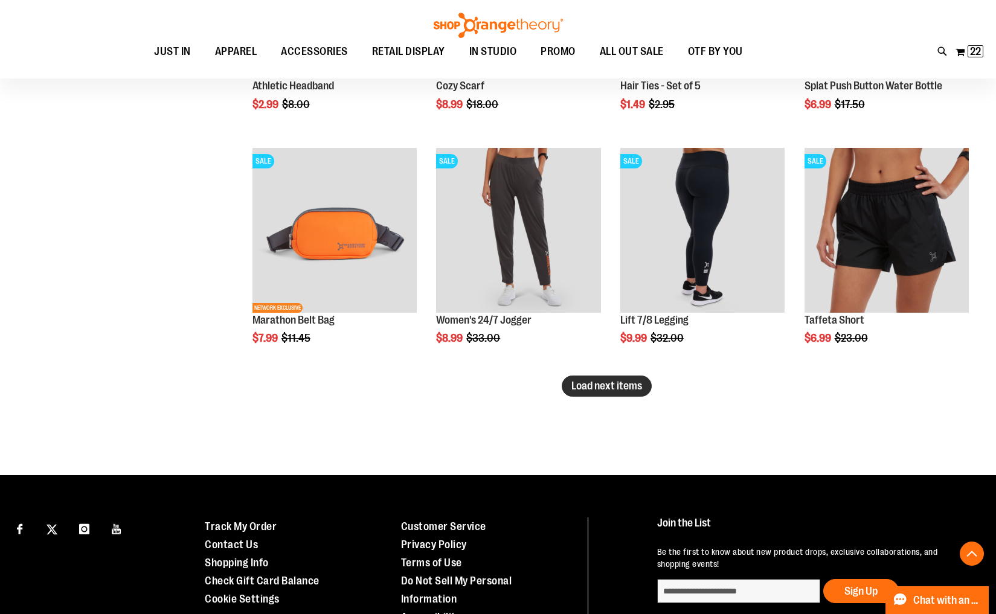
click at [608, 395] on button "Load next items" at bounding box center [607, 386] width 90 height 21
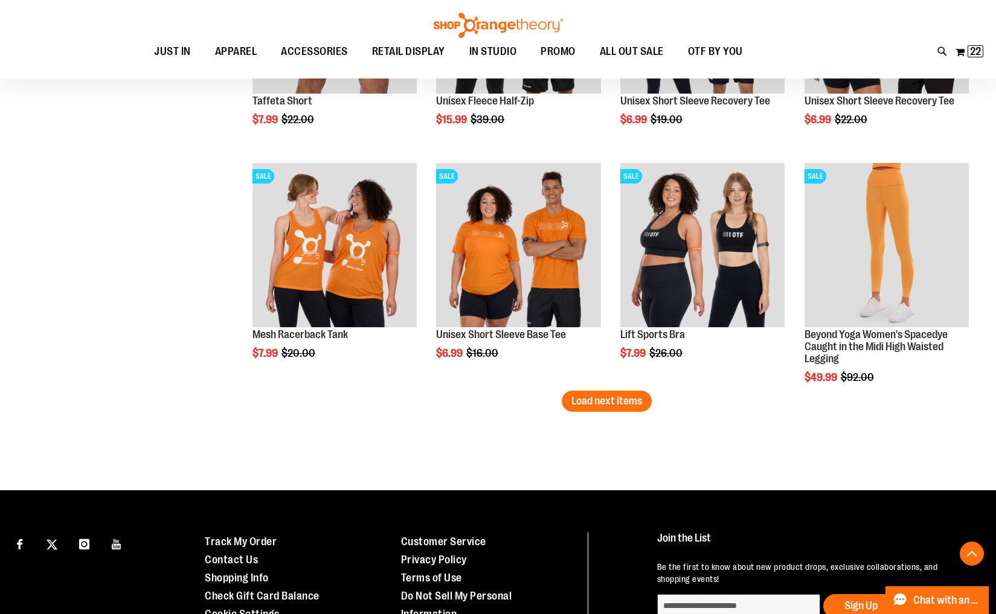
scroll to position [4875, 0]
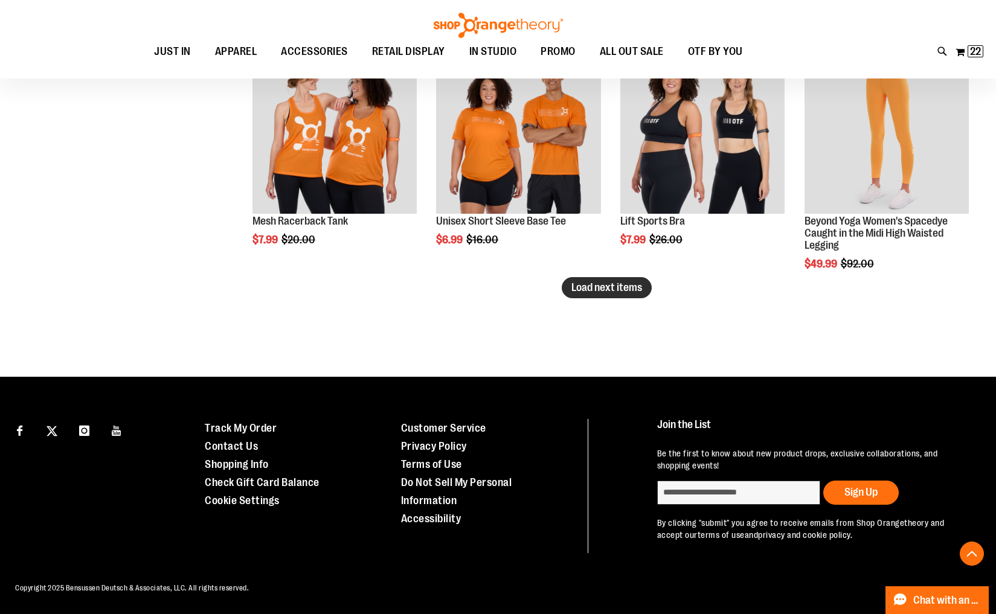
click at [598, 292] on span "Load next items" at bounding box center [606, 287] width 71 height 12
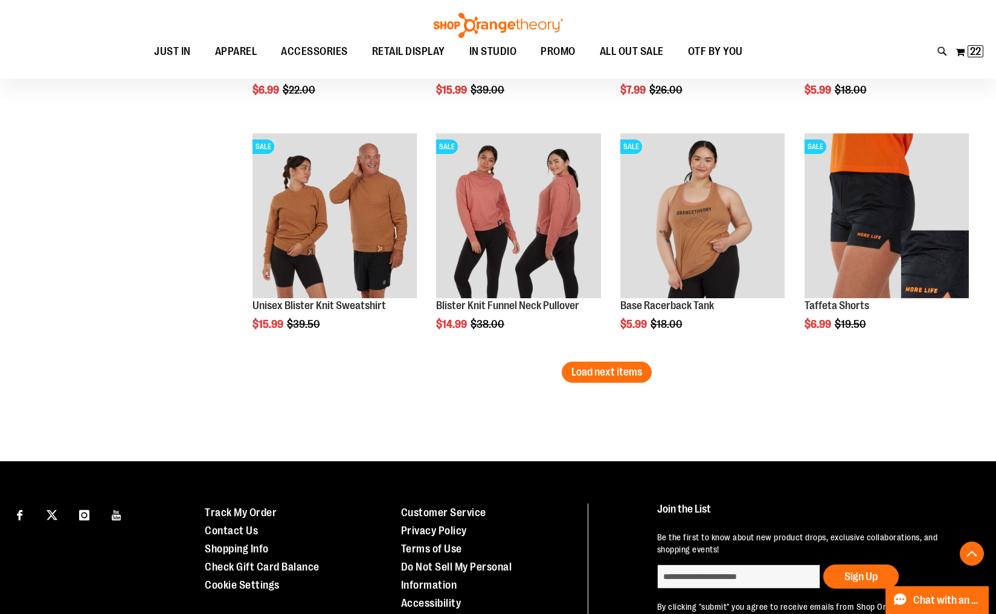
scroll to position [5494, 0]
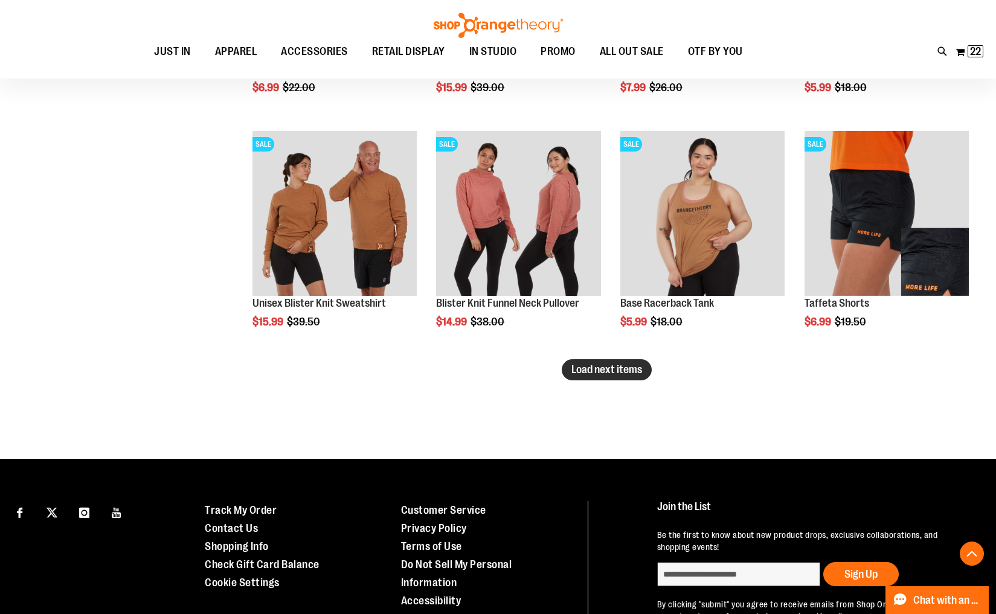
click at [610, 368] on span "Load next items" at bounding box center [606, 370] width 71 height 12
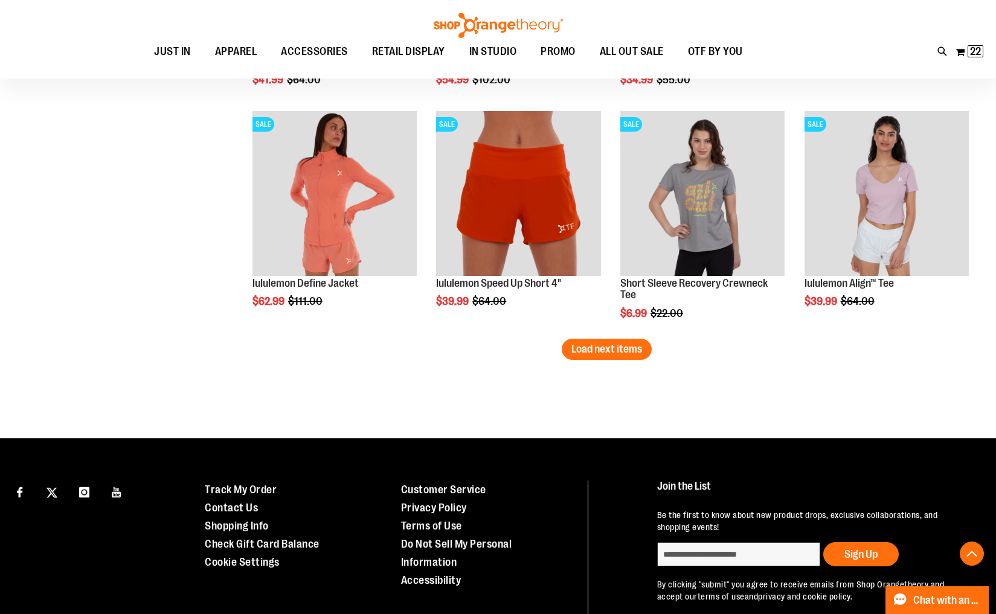
scroll to position [6221, 0]
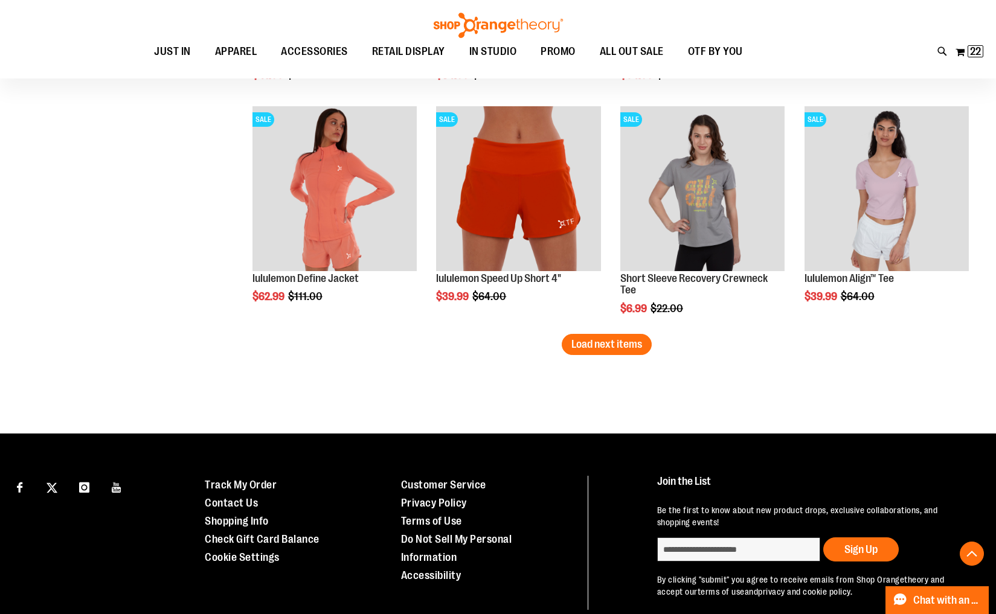
click at [611, 352] on button "Load next items" at bounding box center [607, 344] width 90 height 21
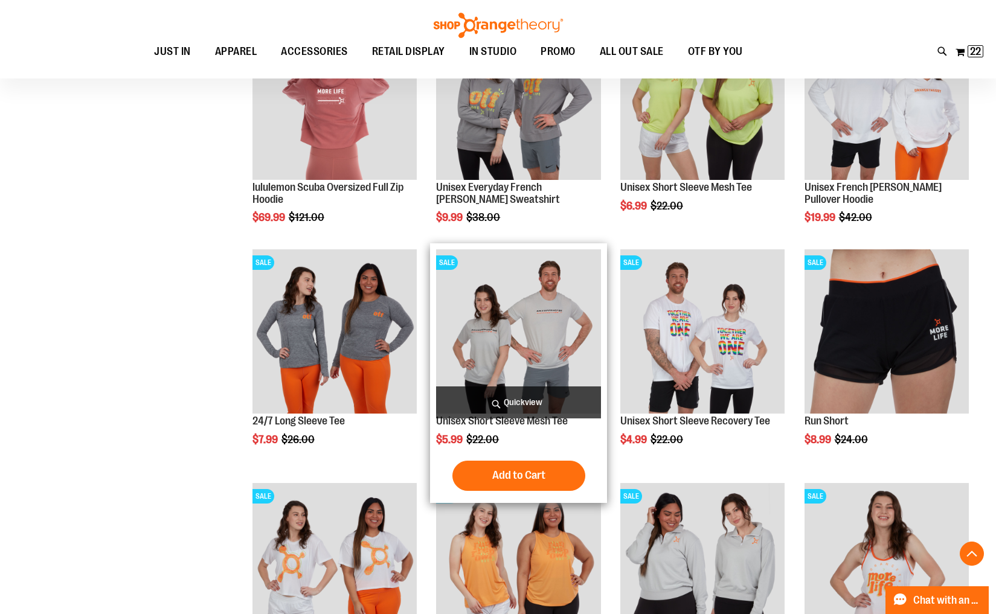
scroll to position [6557, 0]
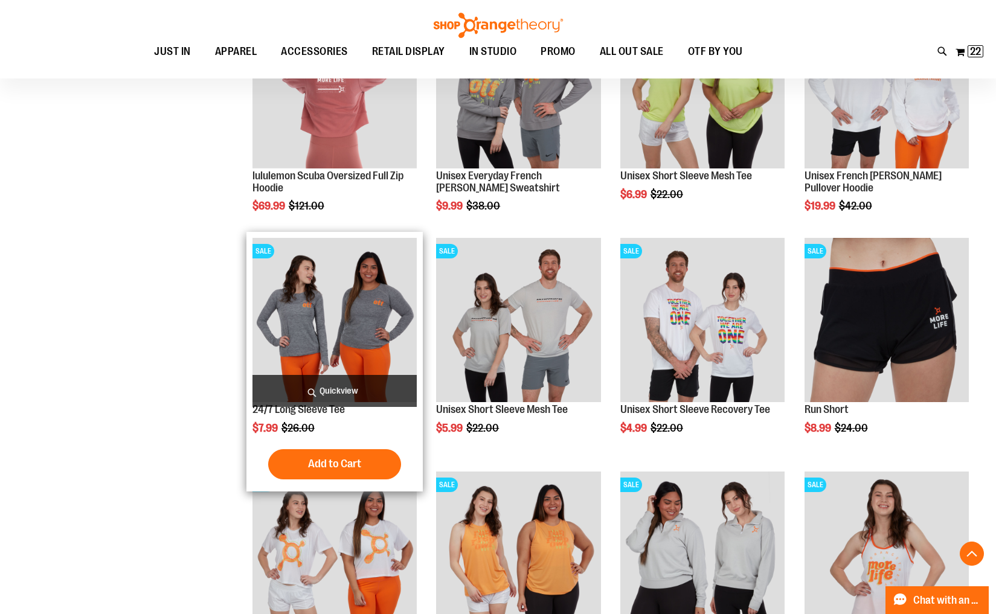
click at [358, 356] on img "product" at bounding box center [334, 320] width 164 height 164
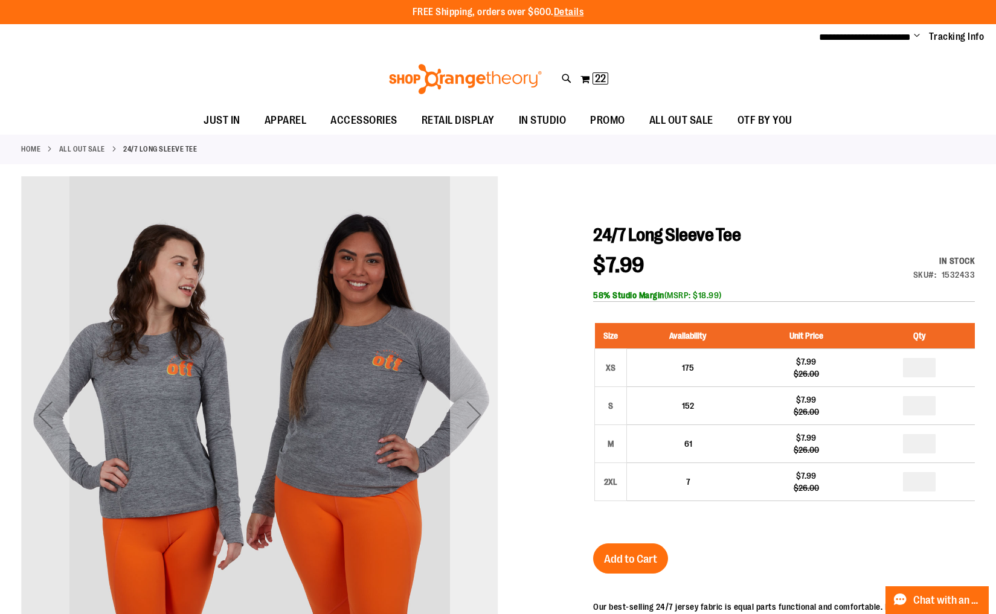
type input "**********"
click at [471, 417] on div "Next" at bounding box center [474, 415] width 48 height 48
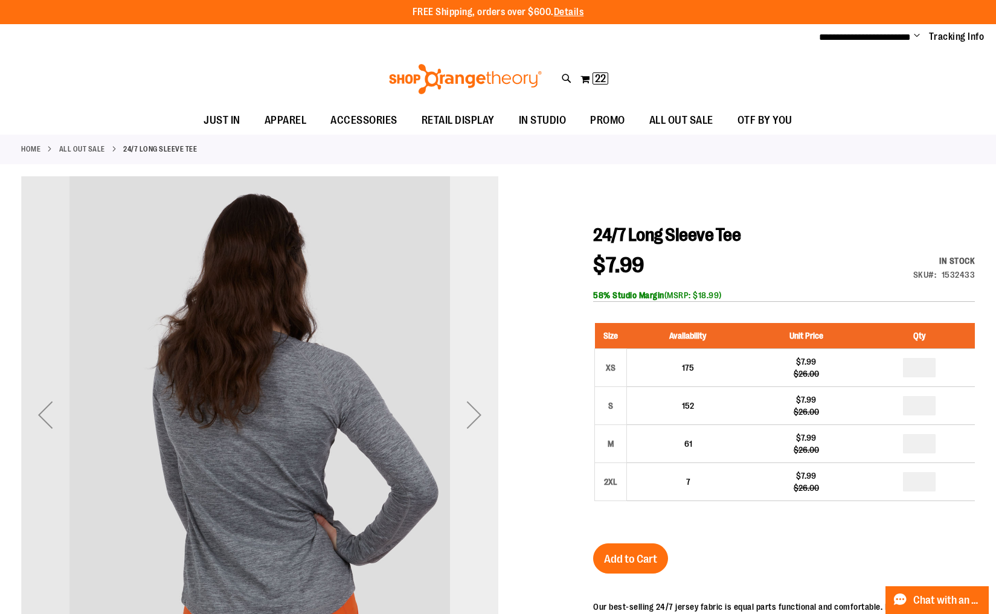
click at [471, 417] on div "Next" at bounding box center [474, 415] width 48 height 48
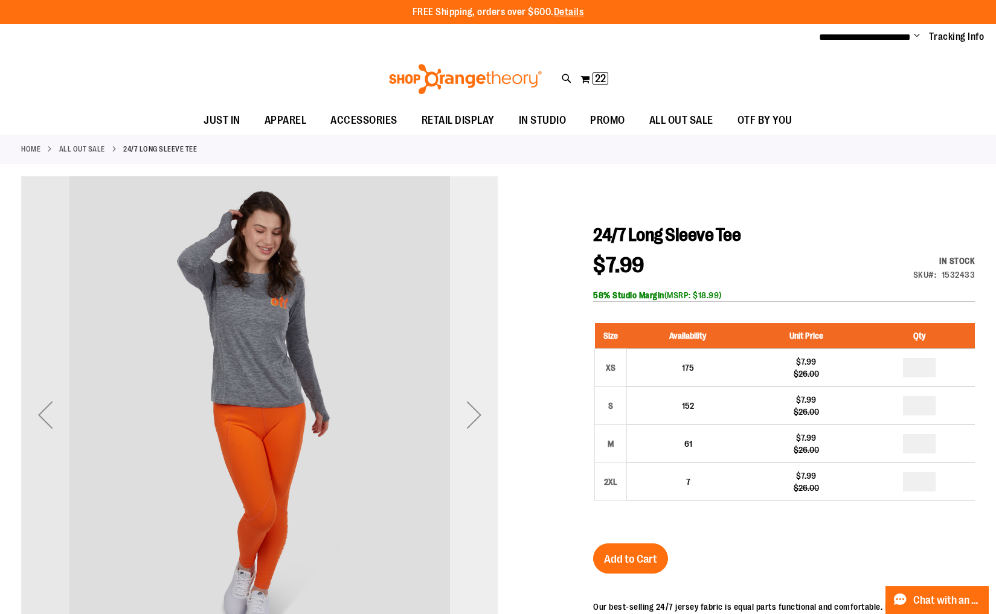
click at [471, 417] on div "Next" at bounding box center [474, 415] width 48 height 48
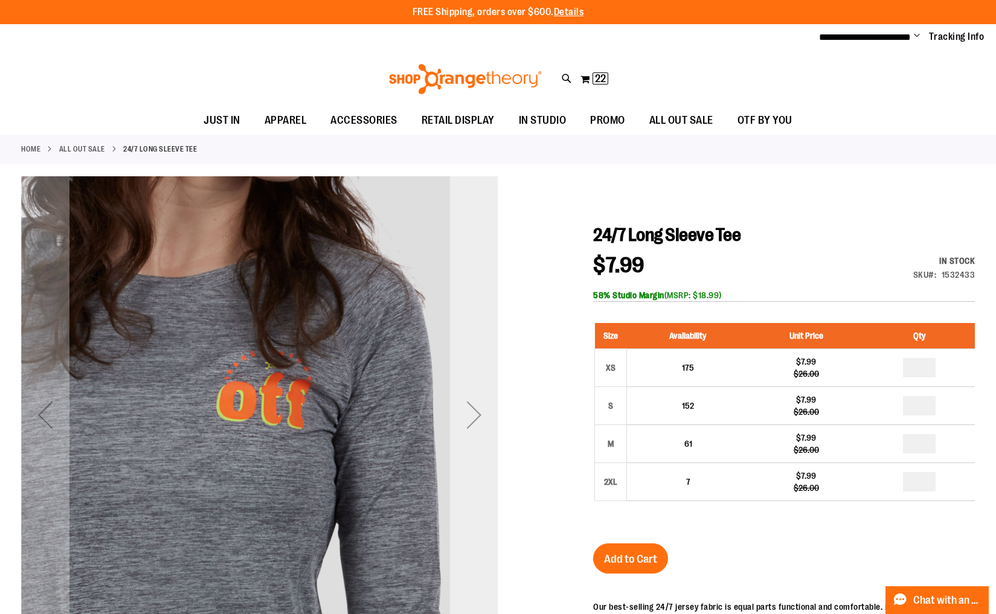
click at [471, 417] on div "Next" at bounding box center [474, 415] width 48 height 48
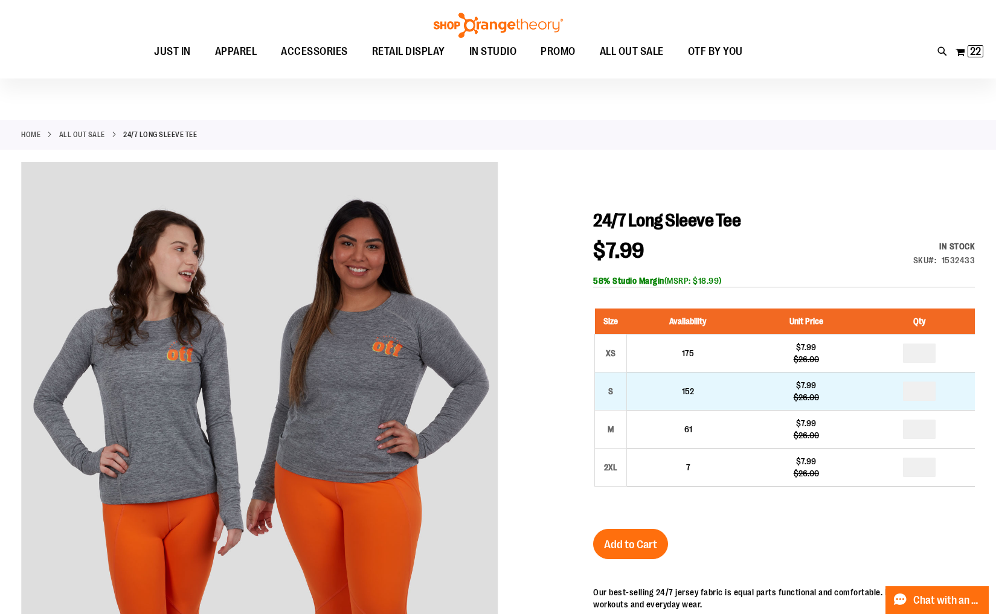
scroll to position [15, 0]
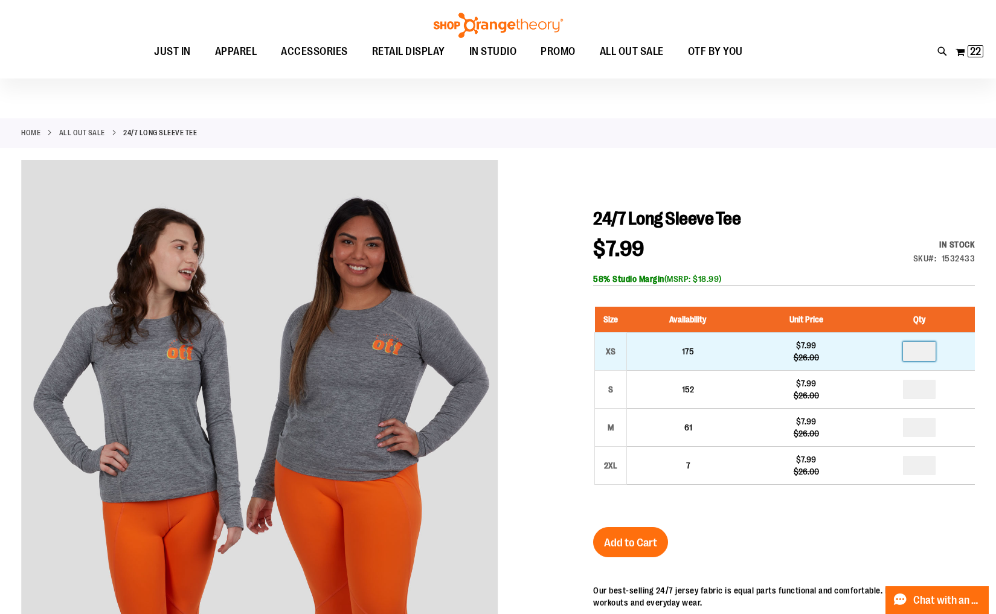
click at [928, 353] on input "number" at bounding box center [919, 351] width 33 height 19
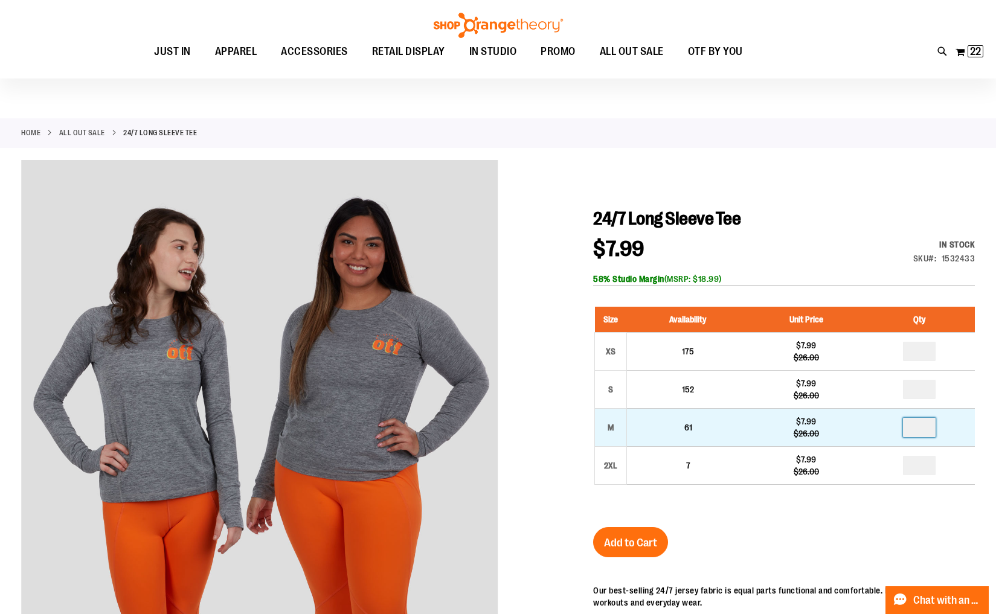
type input "*"
click at [925, 431] on input "number" at bounding box center [919, 427] width 33 height 19
type input "*"
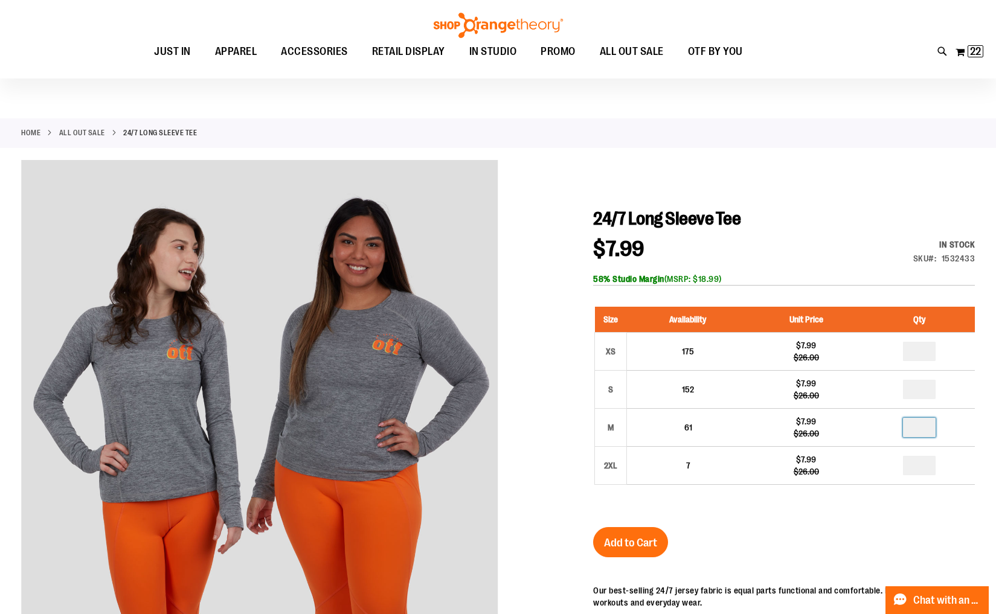
click at [828, 519] on div "24/7 Long Sleeve Tee $7.99 Regular Price $26.00 In stock Only %1 left SKU 15324…" at bounding box center [784, 500] width 382 height 584
click at [642, 546] on span "Add to Cart" at bounding box center [630, 542] width 53 height 13
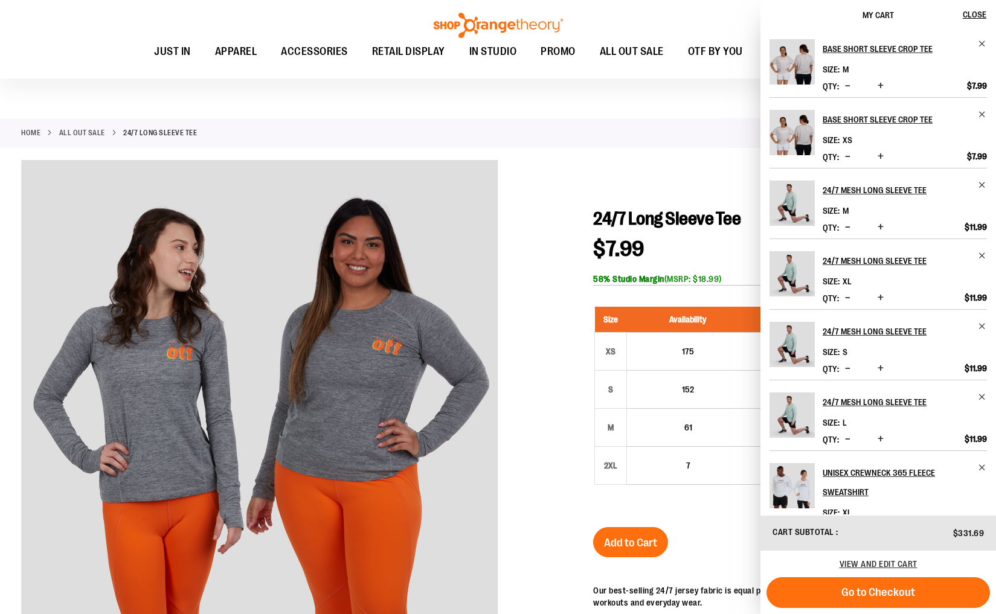
click at [89, 133] on link "ALL OUT SALE" at bounding box center [82, 132] width 46 height 11
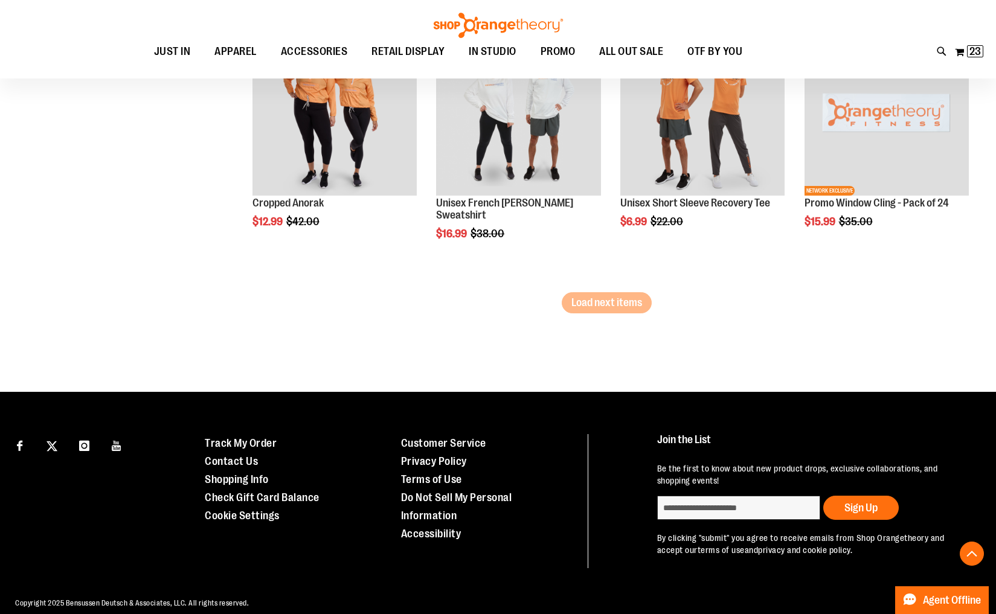
scroll to position [2368, 0]
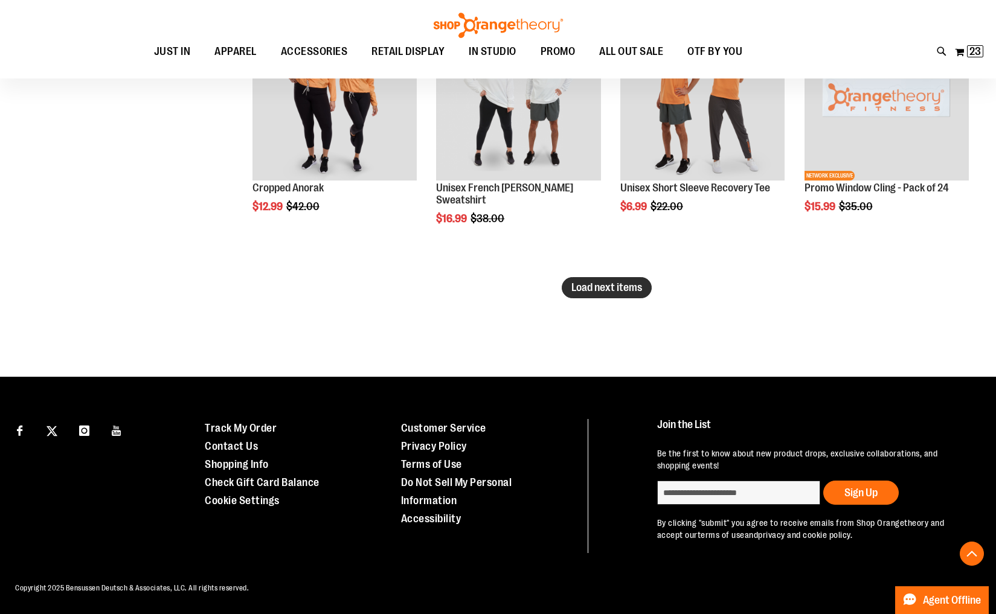
type input "**********"
click at [614, 287] on span "Load next items" at bounding box center [606, 287] width 71 height 12
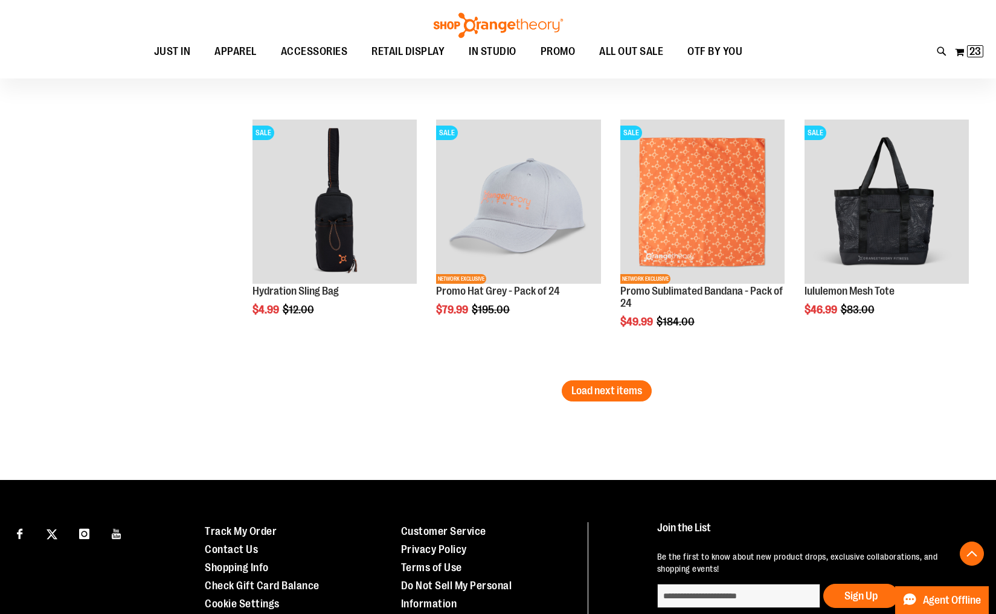
scroll to position [3169, 0]
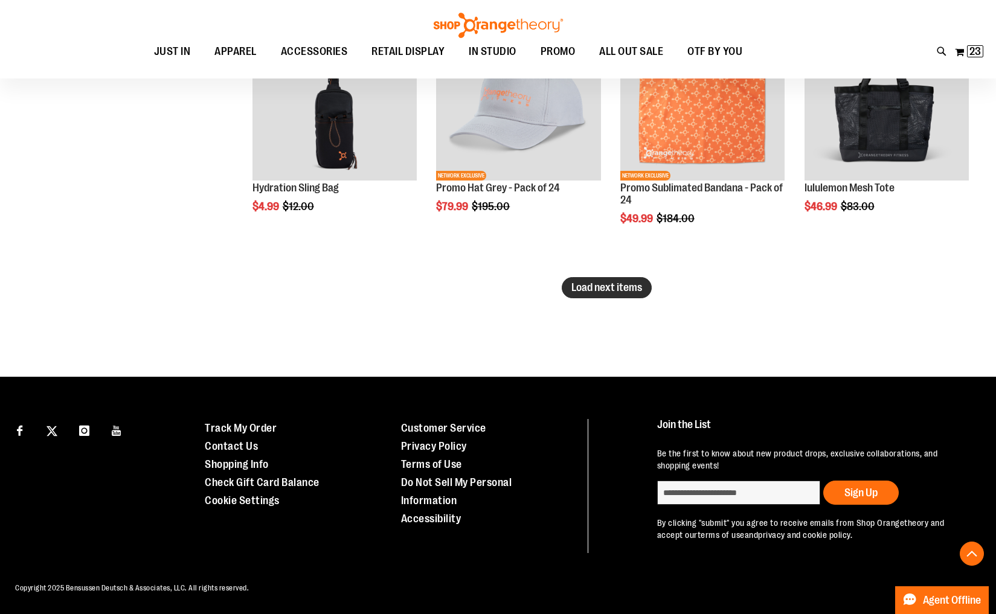
click at [603, 283] on span "Load next items" at bounding box center [606, 287] width 71 height 12
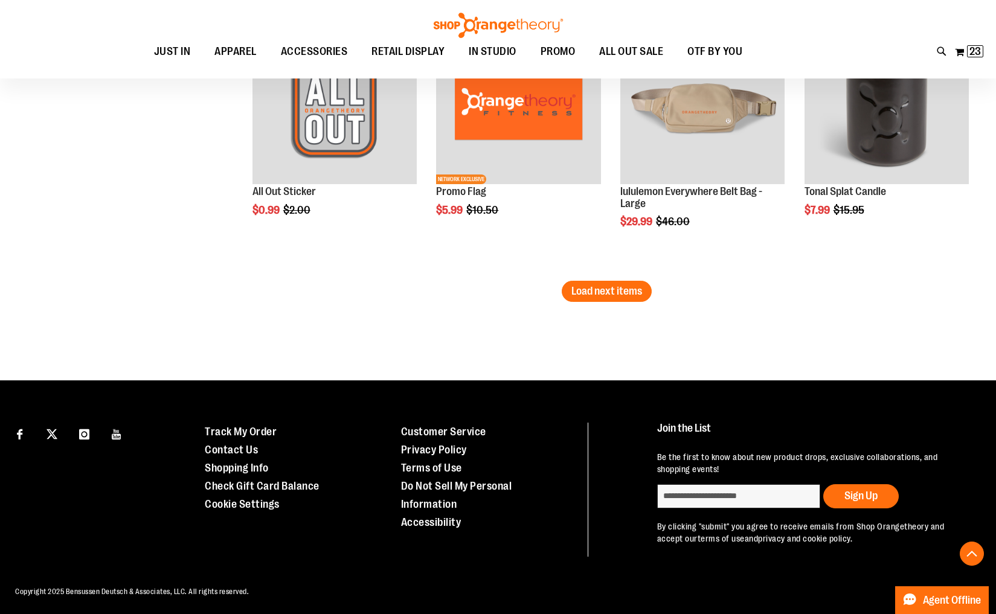
scroll to position [3972, 0]
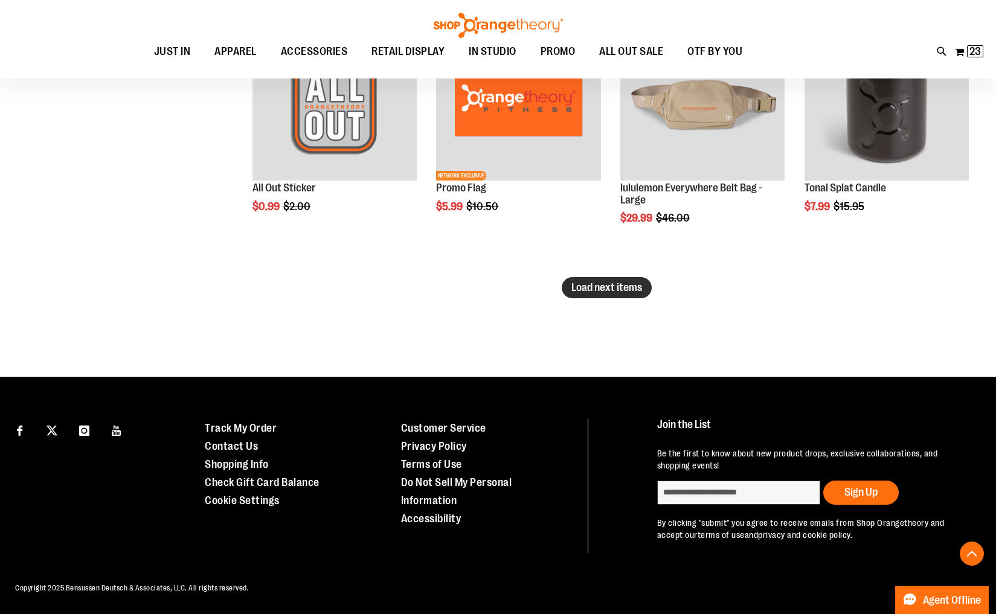
click at [601, 291] on span "Load next items" at bounding box center [606, 287] width 71 height 12
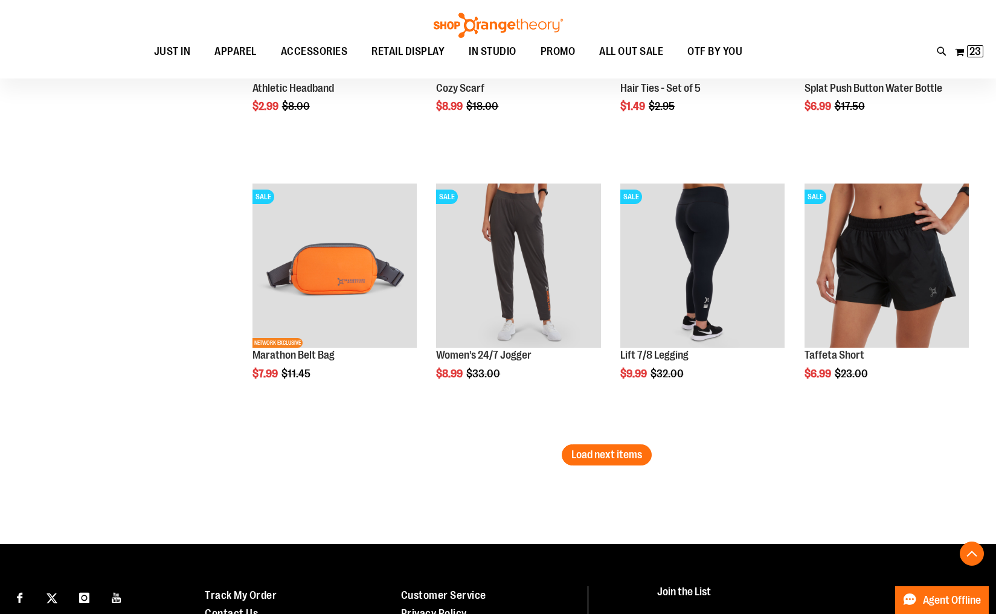
scroll to position [4606, 0]
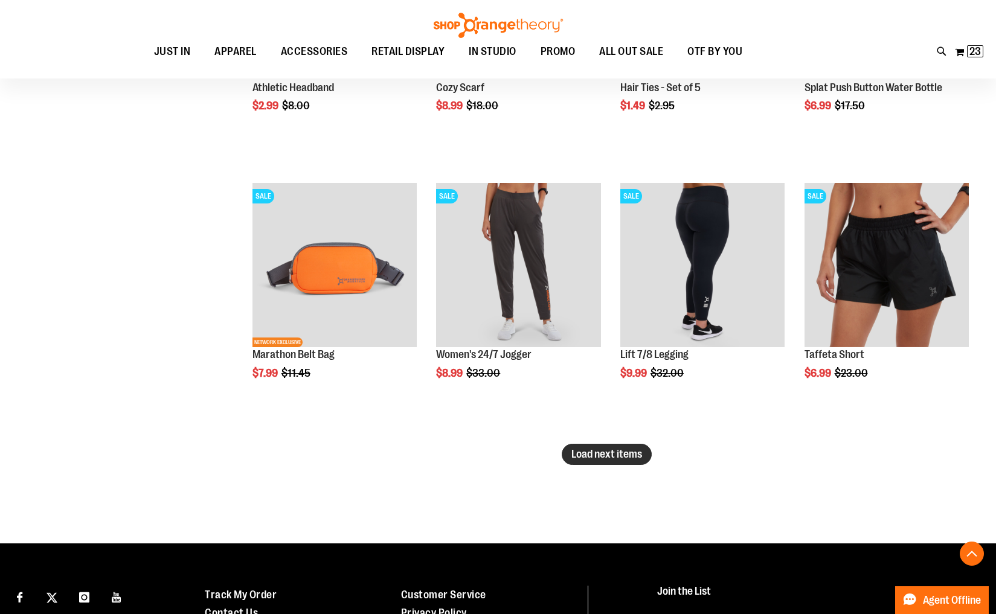
click at [605, 454] on span "Load next items" at bounding box center [606, 454] width 71 height 12
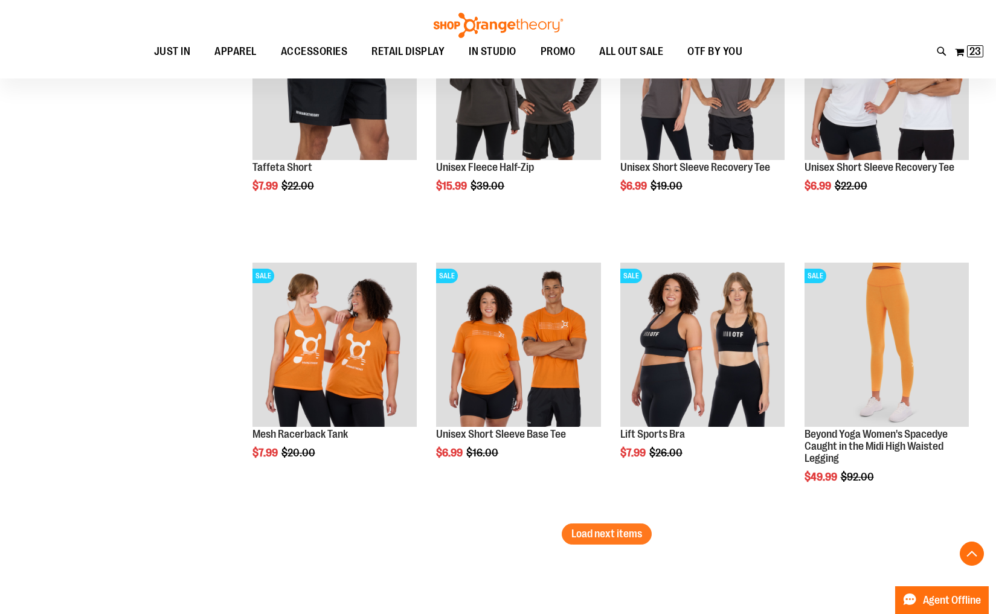
scroll to position [5575, 0]
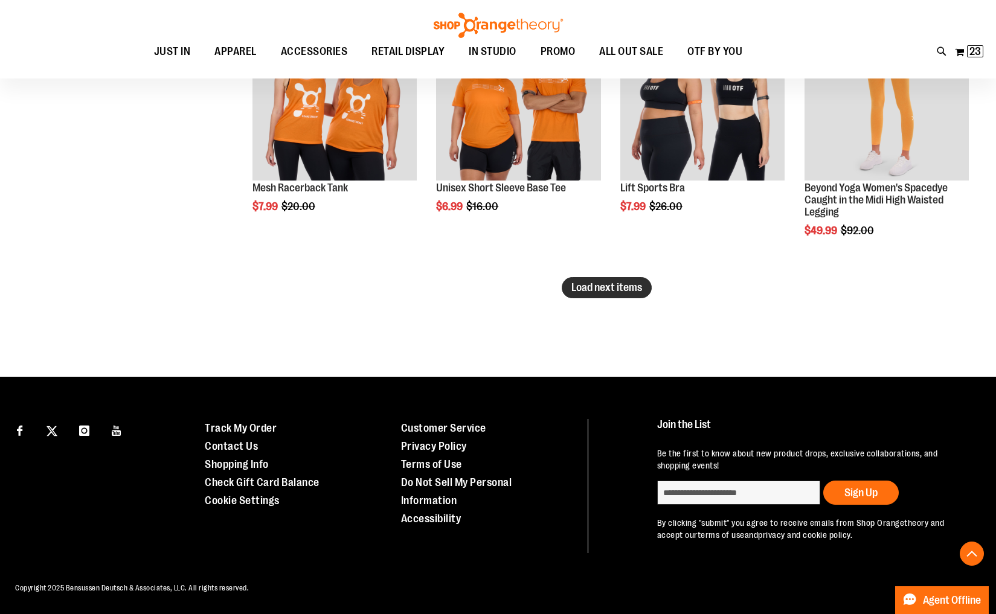
click at [610, 290] on span "Load next items" at bounding box center [606, 287] width 71 height 12
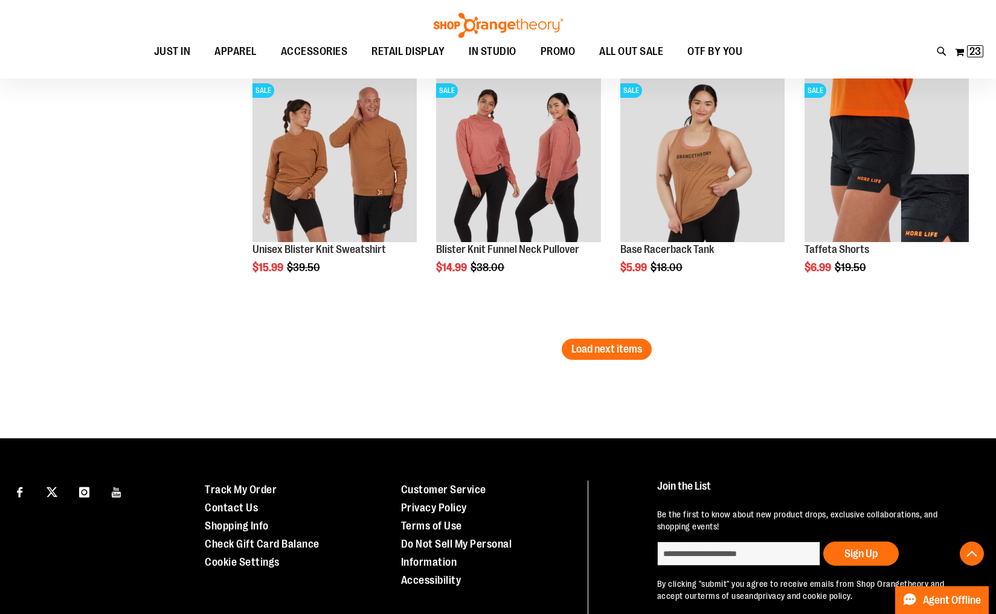
scroll to position [6376, 0]
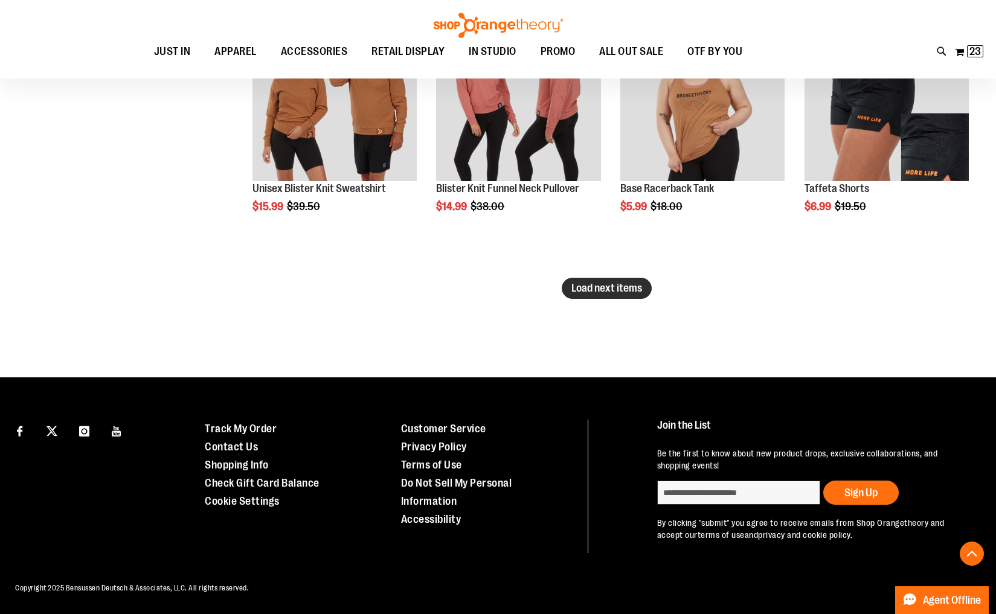
click at [597, 289] on span "Load next items" at bounding box center [606, 288] width 71 height 12
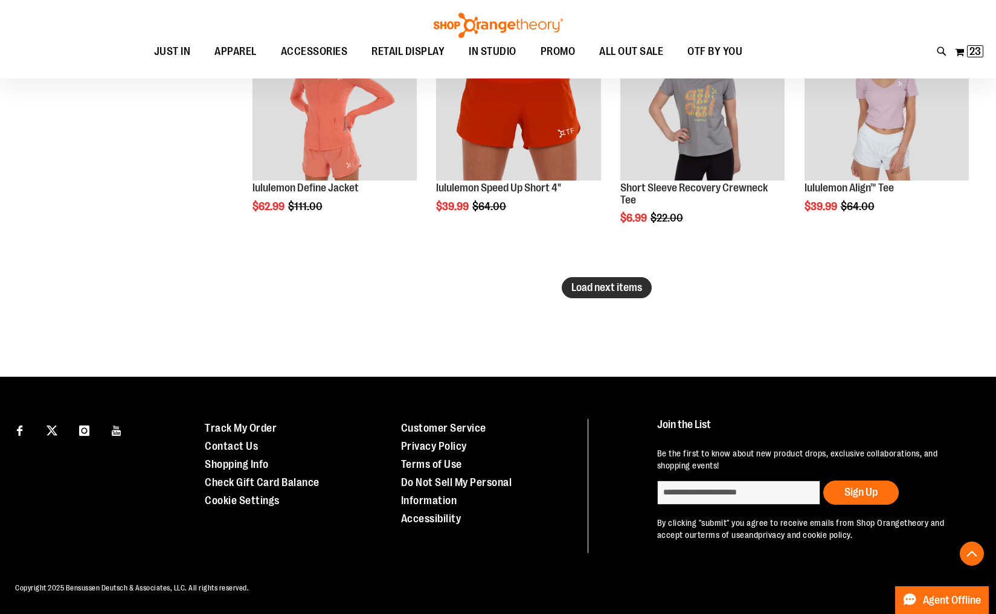
click at [597, 291] on span "Load next items" at bounding box center [606, 287] width 71 height 12
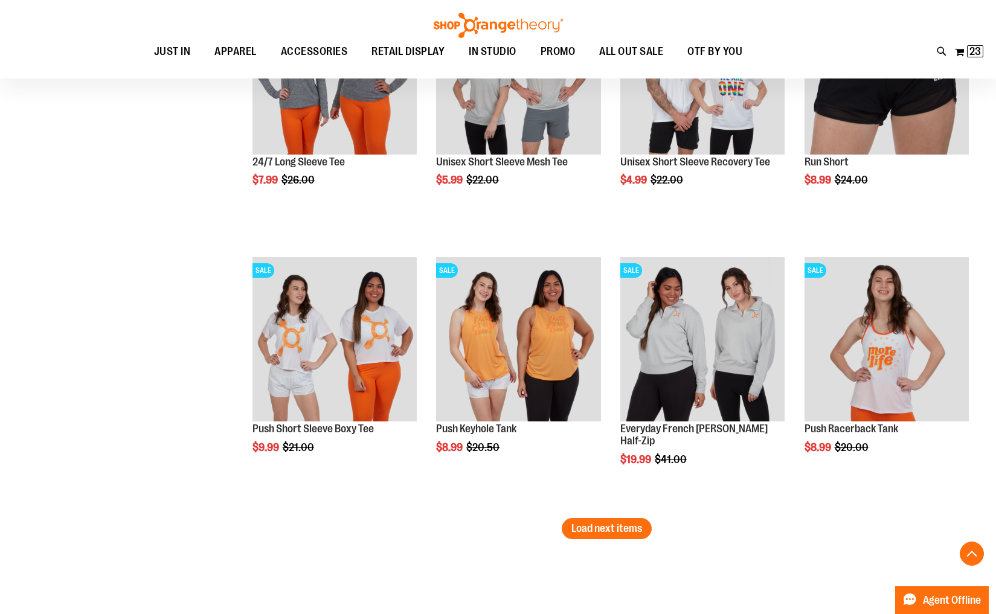
scroll to position [7741, 0]
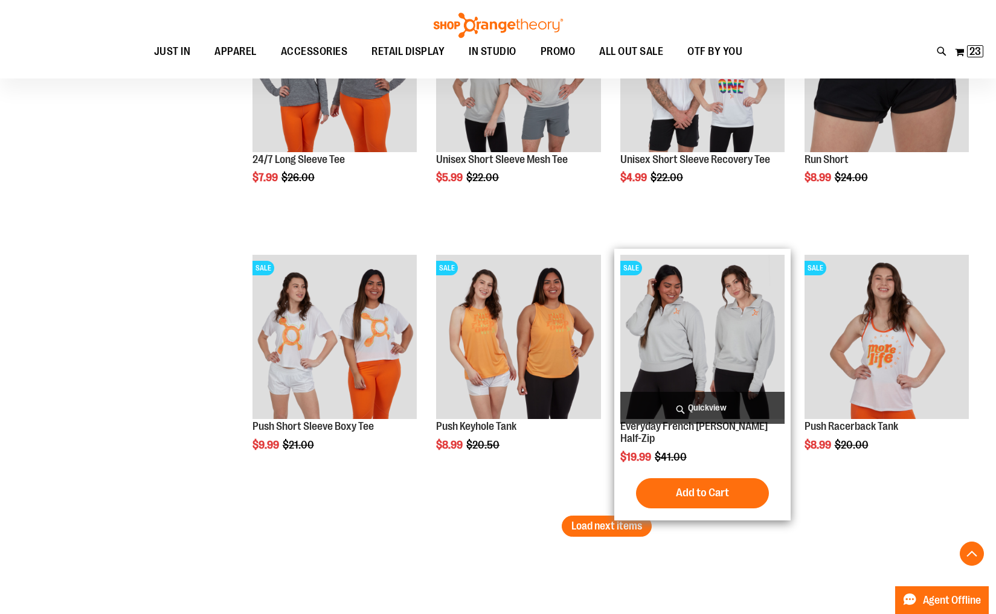
click at [682, 353] on img "product" at bounding box center [702, 337] width 164 height 164
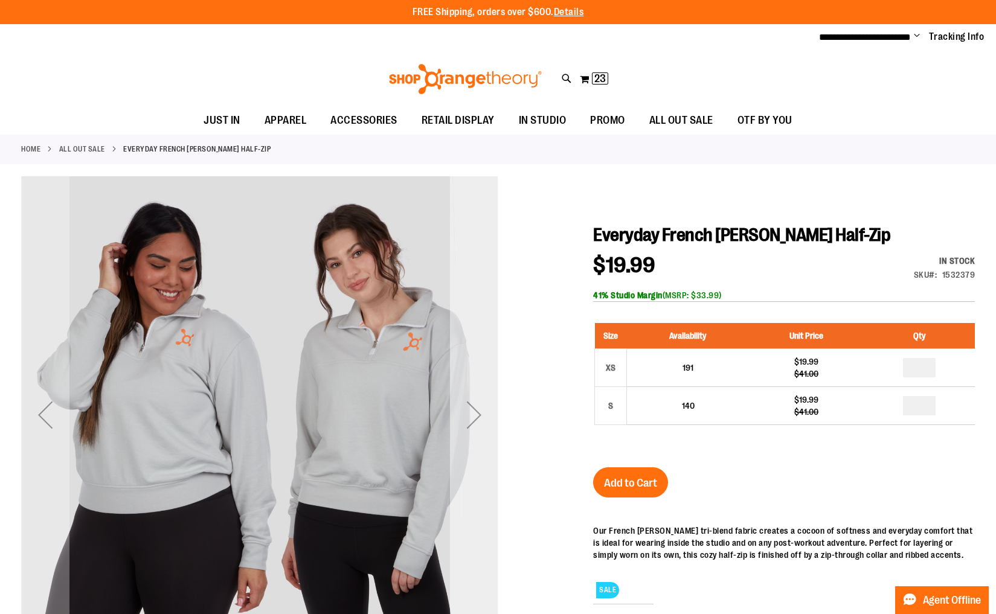
type input "**********"
click at [474, 417] on div "Next" at bounding box center [474, 415] width 48 height 48
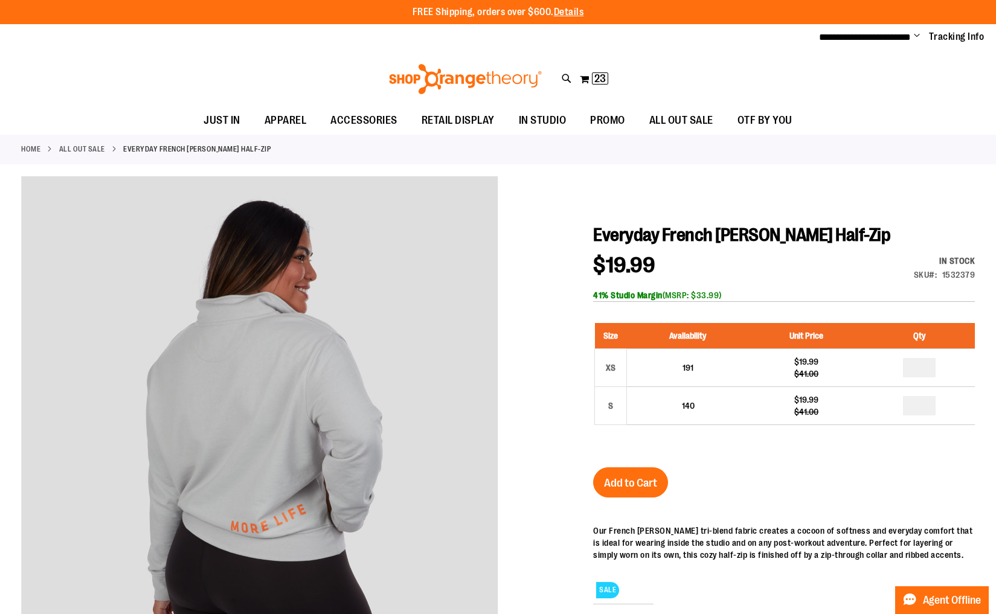
click at [85, 150] on link "ALL OUT SALE" at bounding box center [82, 149] width 46 height 11
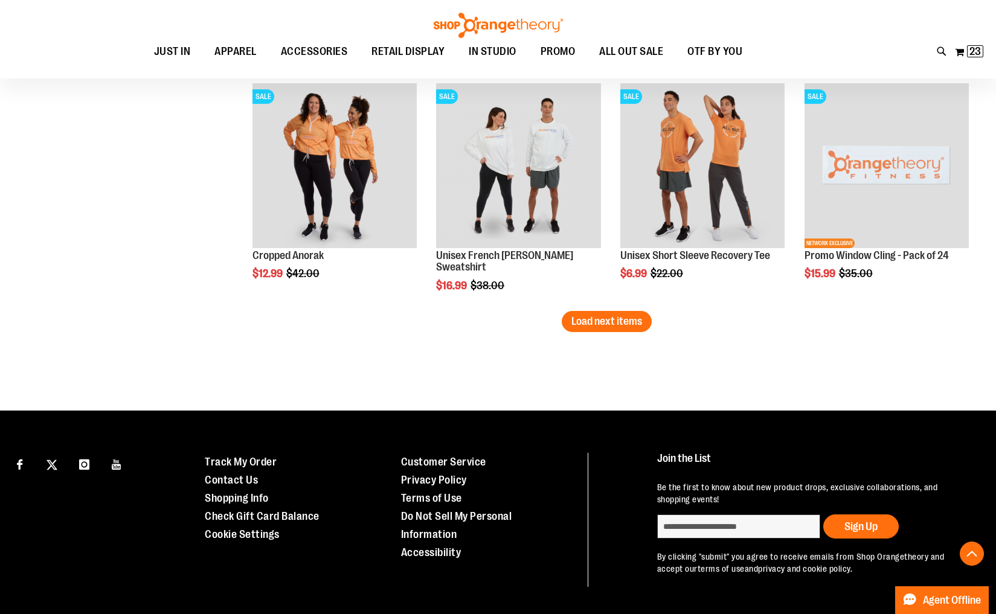
scroll to position [2068, 0]
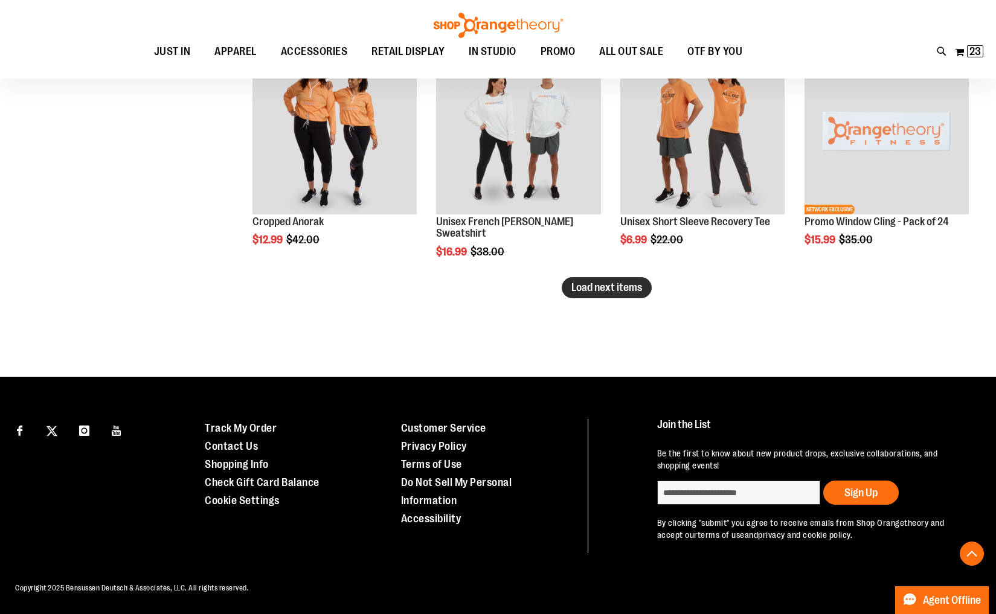
type input "**********"
click at [599, 294] on button "Load next items" at bounding box center [607, 287] width 90 height 21
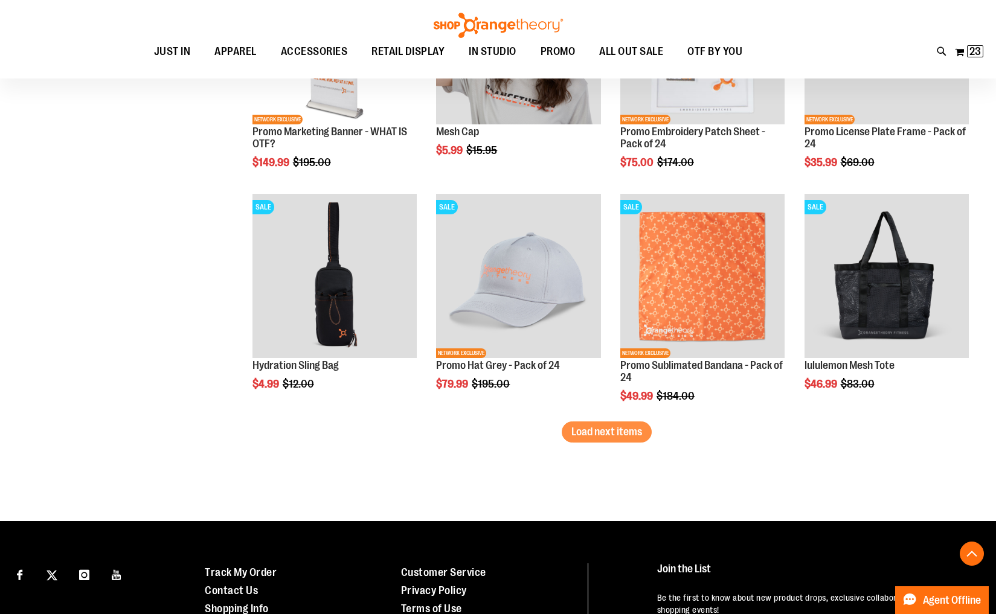
scroll to position [2770, 0]
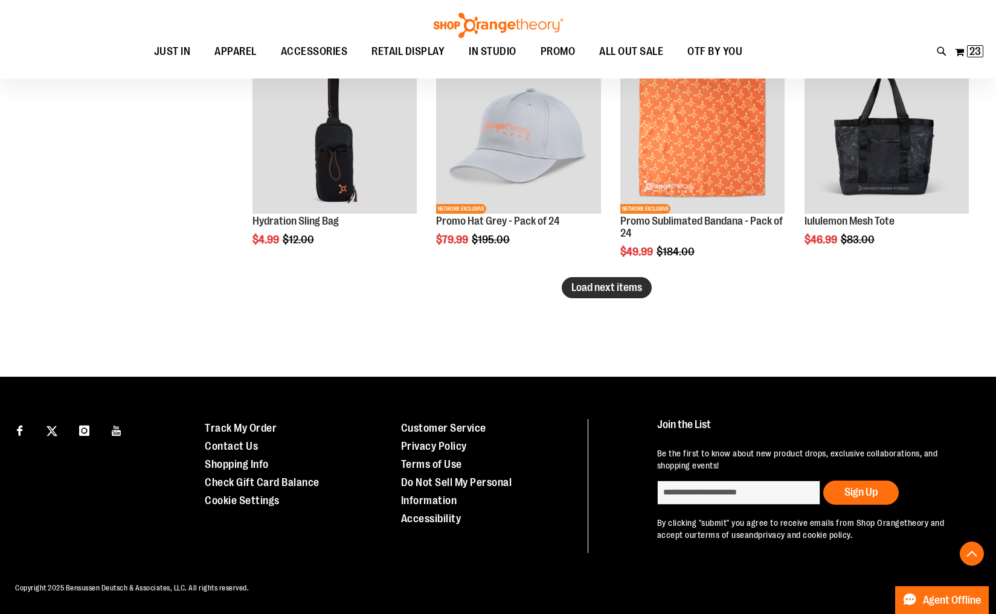
click at [592, 292] on span "Load next items" at bounding box center [606, 287] width 71 height 12
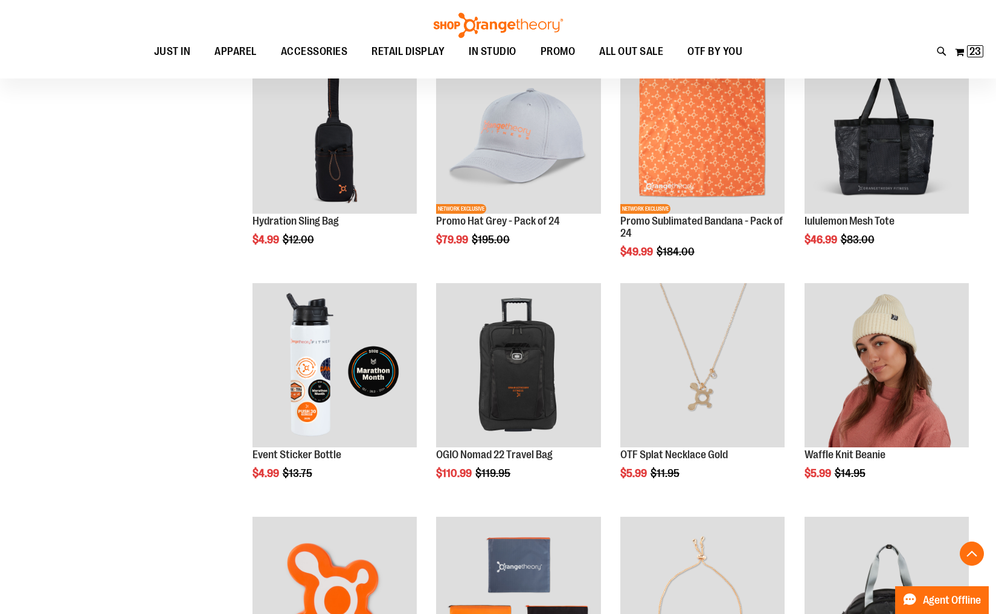
scroll to position [3471, 0]
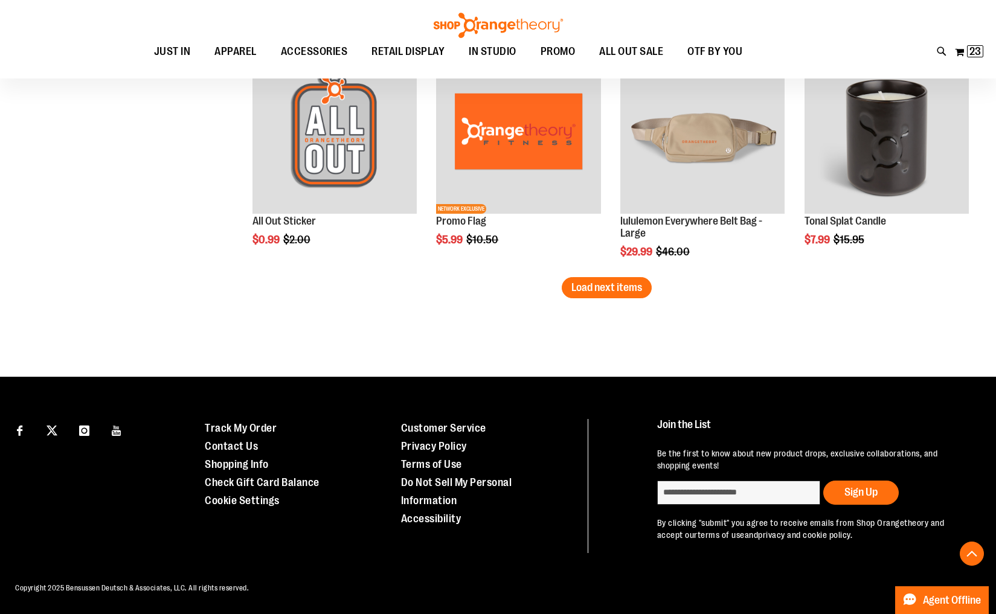
click at [591, 292] on span "Load next items" at bounding box center [606, 287] width 71 height 12
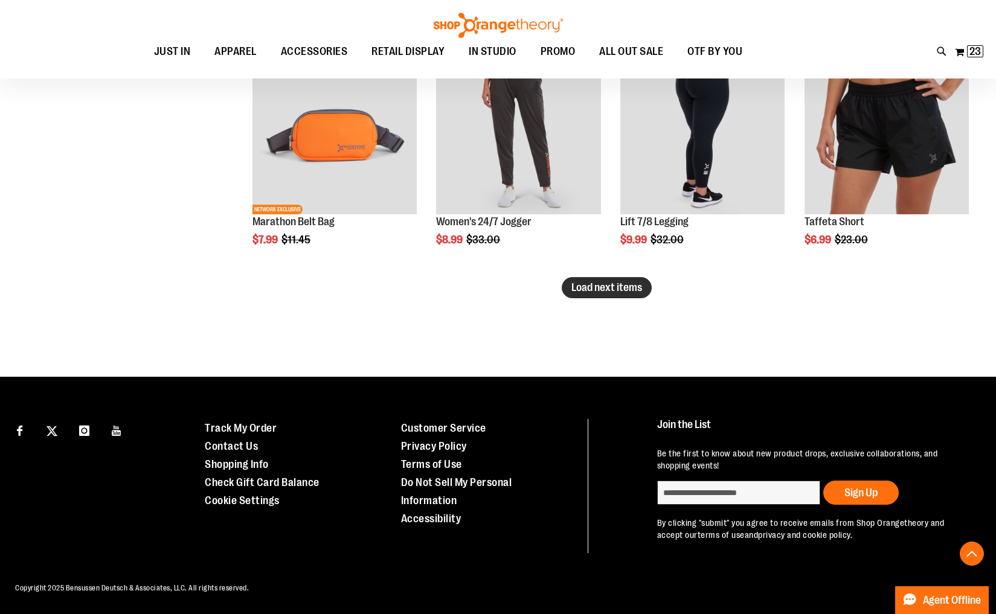
click at [591, 292] on span "Load next items" at bounding box center [606, 287] width 71 height 12
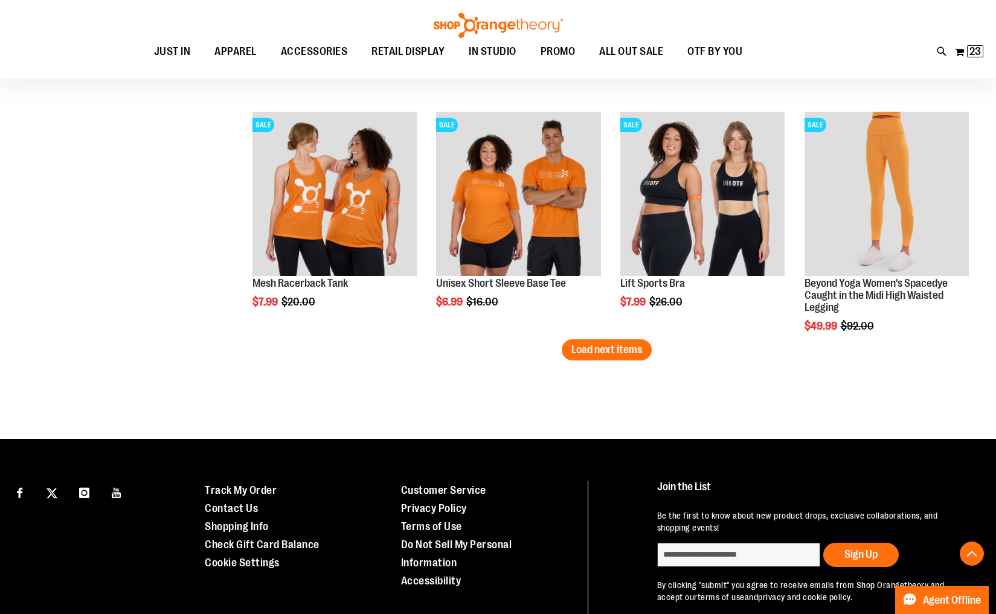
scroll to position [4820, 0]
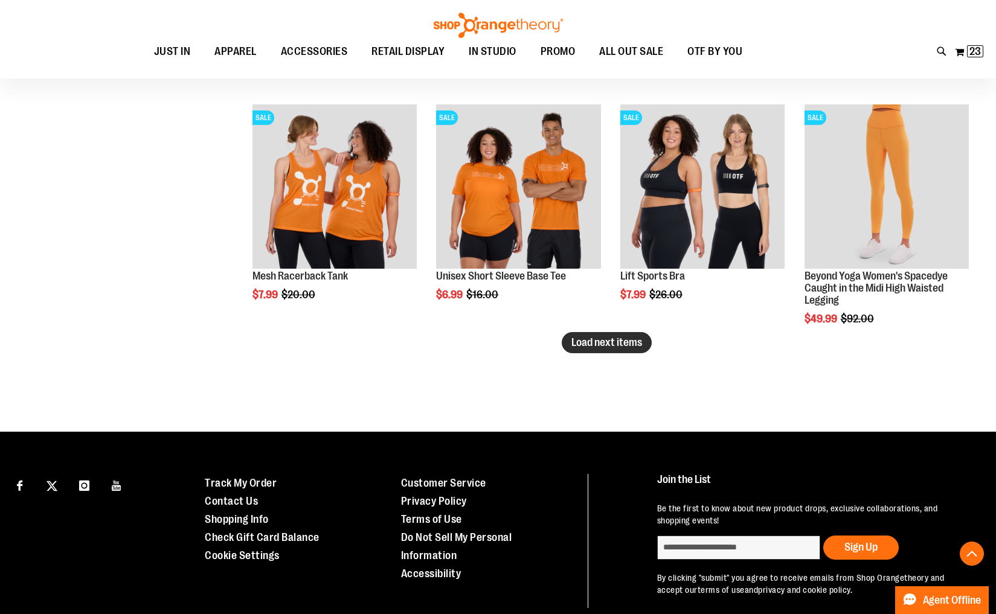
click at [613, 347] on span "Load next items" at bounding box center [606, 342] width 71 height 12
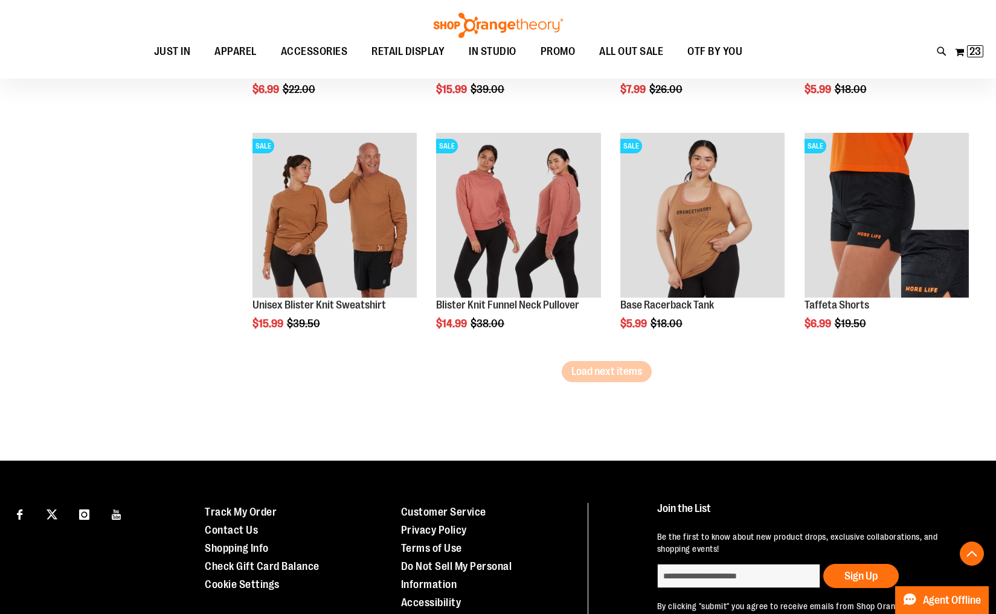
scroll to position [5576, 0]
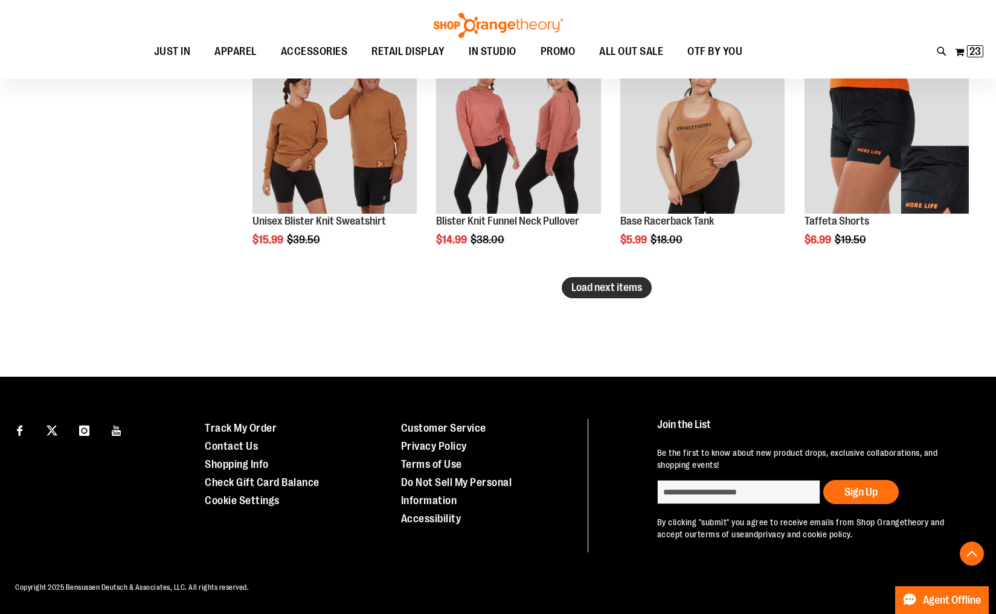
click at [599, 294] on span "Load next items" at bounding box center [606, 287] width 71 height 12
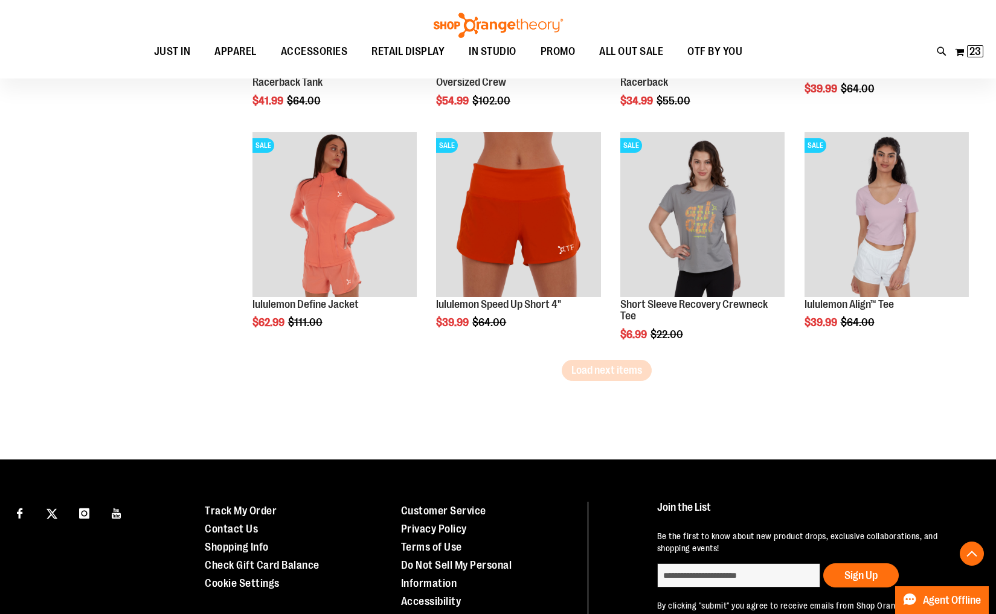
scroll to position [6278, 0]
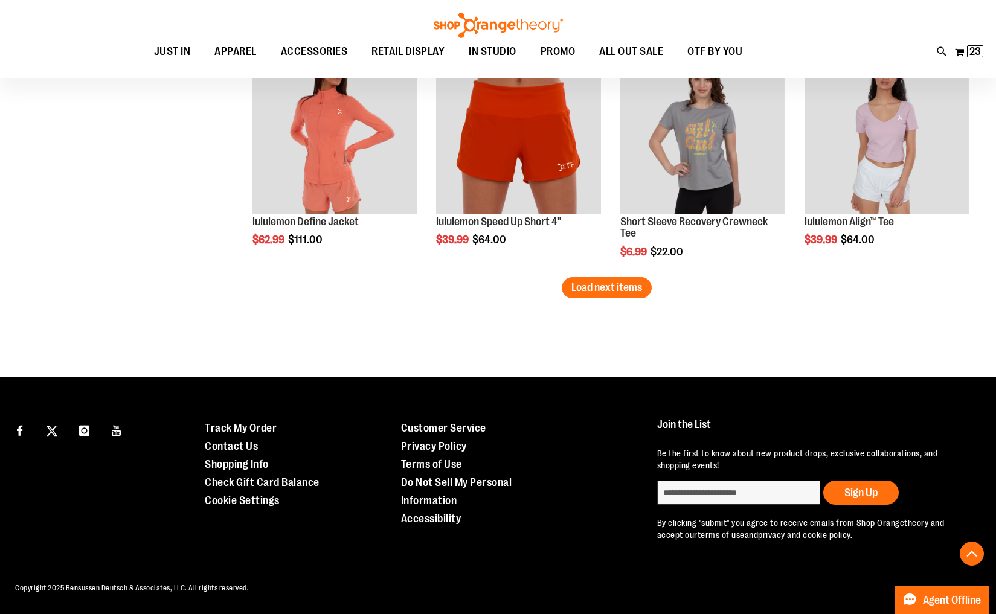
click at [599, 294] on button "Load next items" at bounding box center [607, 287] width 90 height 21
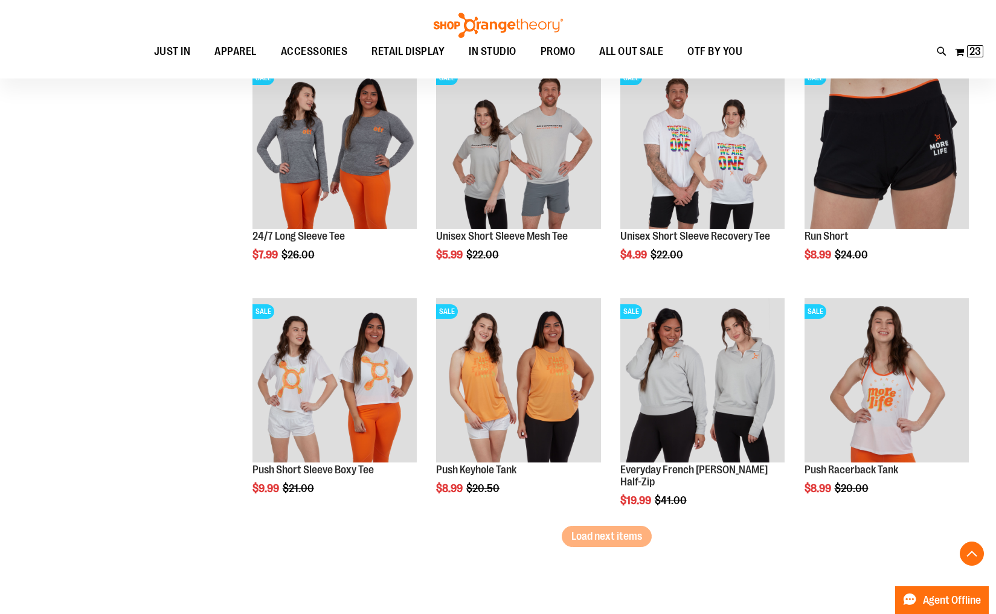
scroll to position [6980, 0]
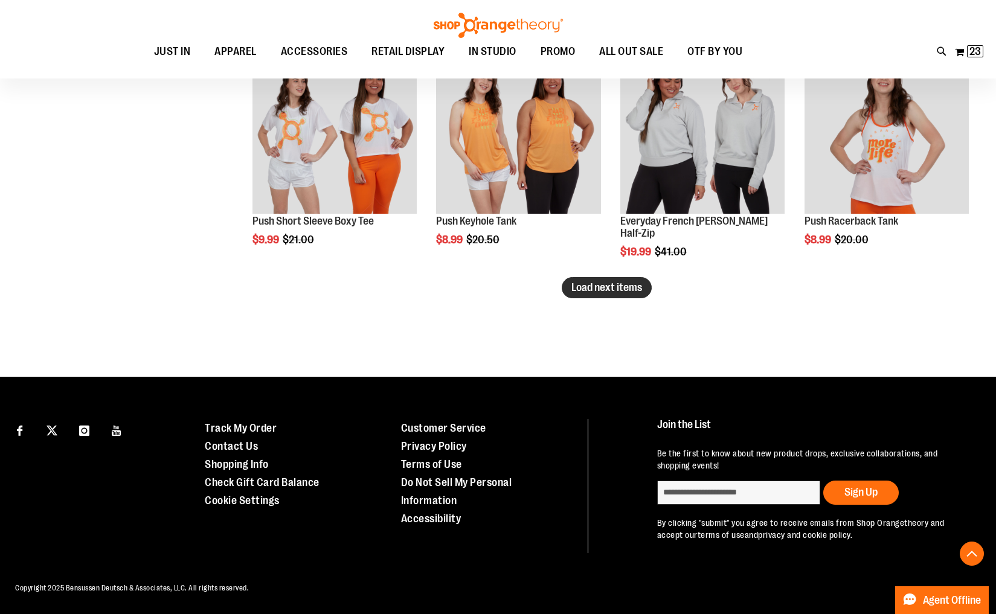
click at [616, 291] on span "Load next items" at bounding box center [606, 287] width 71 height 12
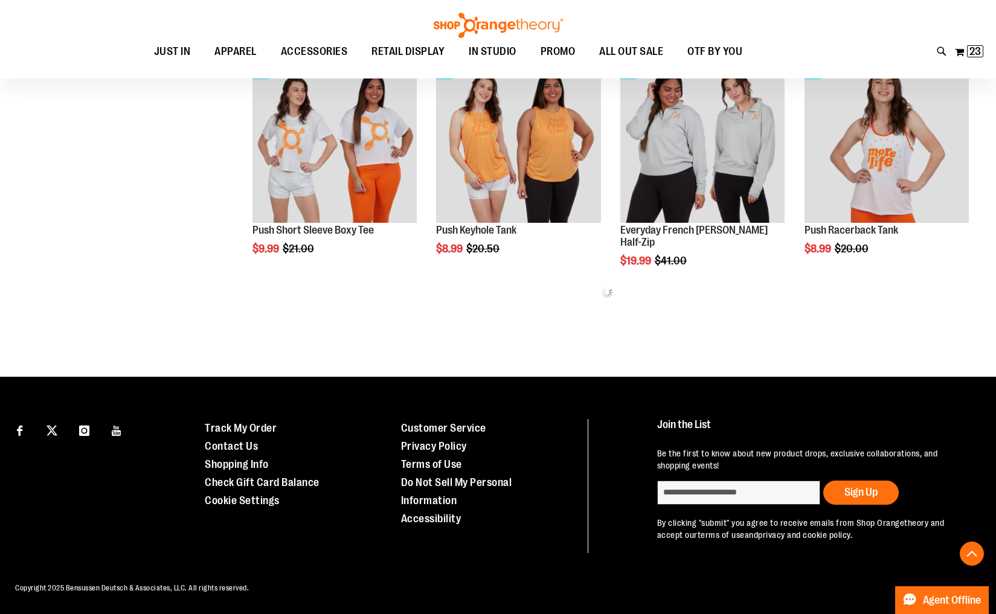
scroll to position [6980, 0]
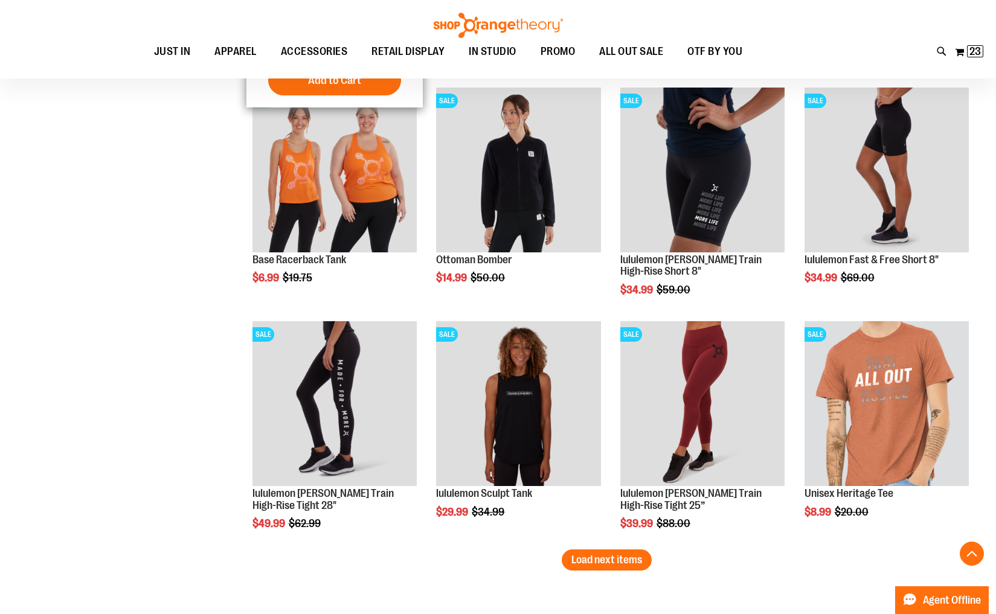
scroll to position [7413, 0]
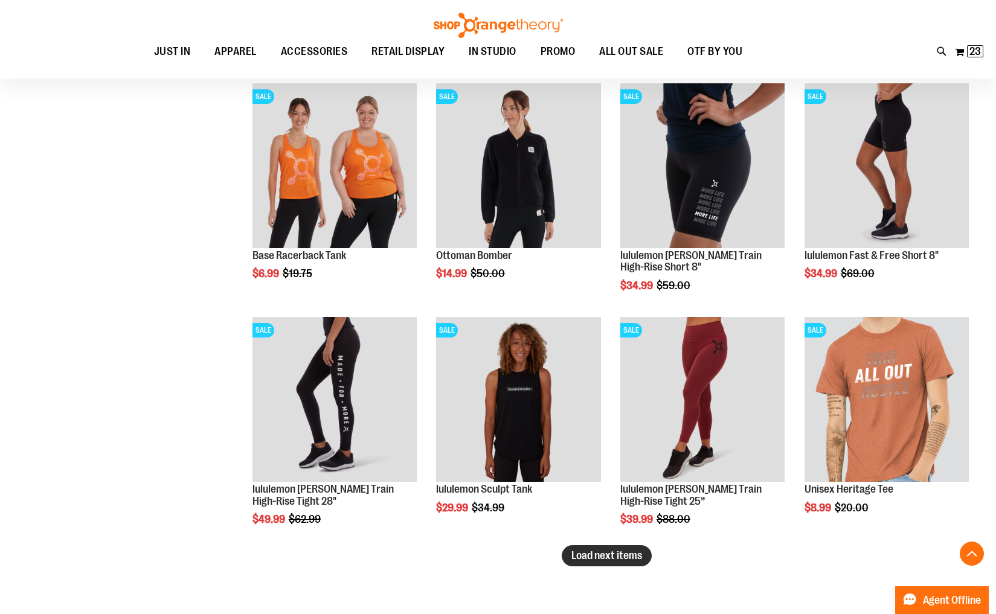
click at [616, 559] on span "Load next items" at bounding box center [606, 556] width 71 height 12
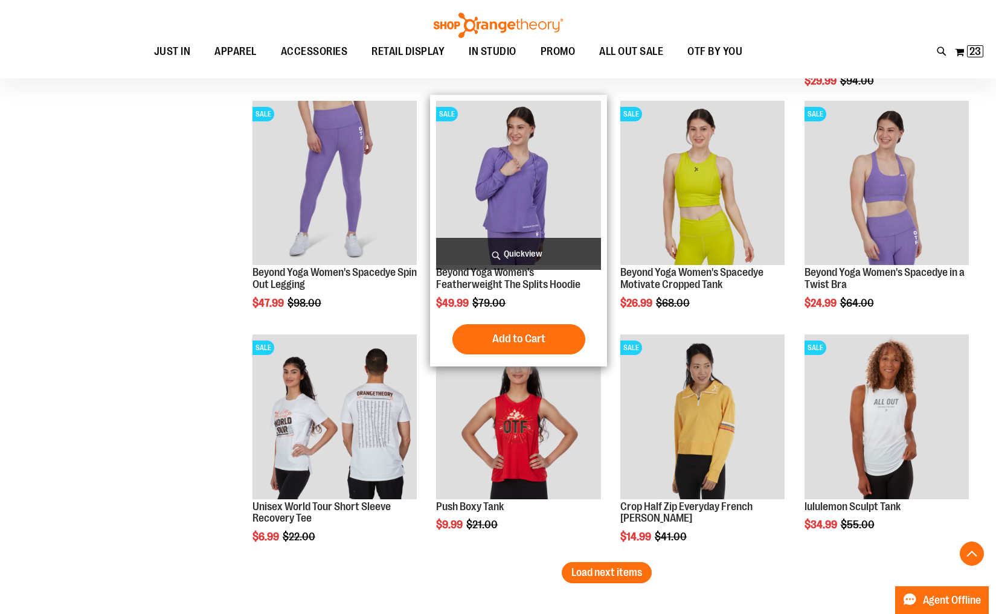
scroll to position [8098, 0]
click at [510, 195] on img "product" at bounding box center [518, 182] width 164 height 164
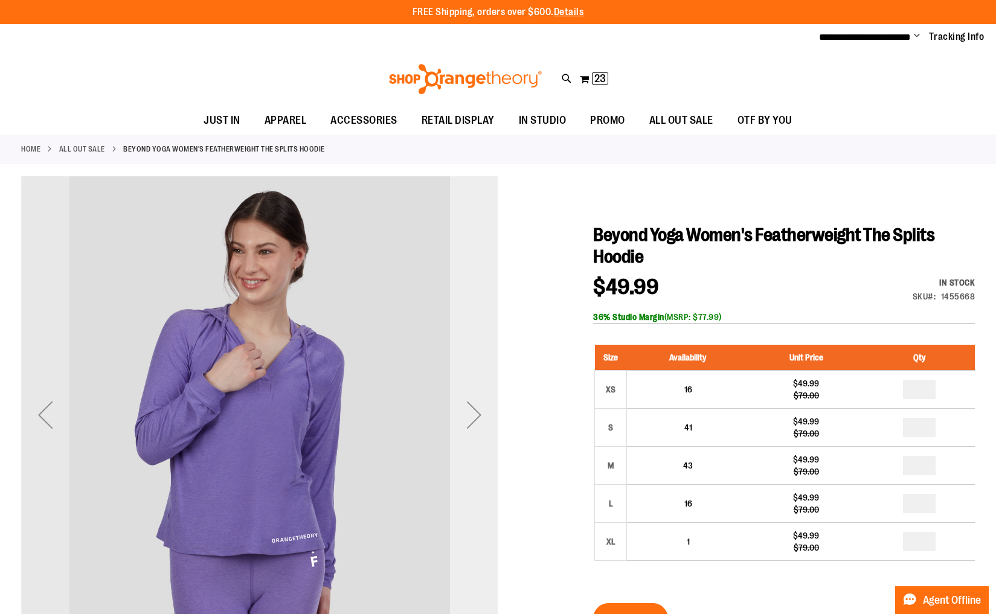
type input "**********"
click at [475, 414] on div "Next" at bounding box center [474, 415] width 48 height 48
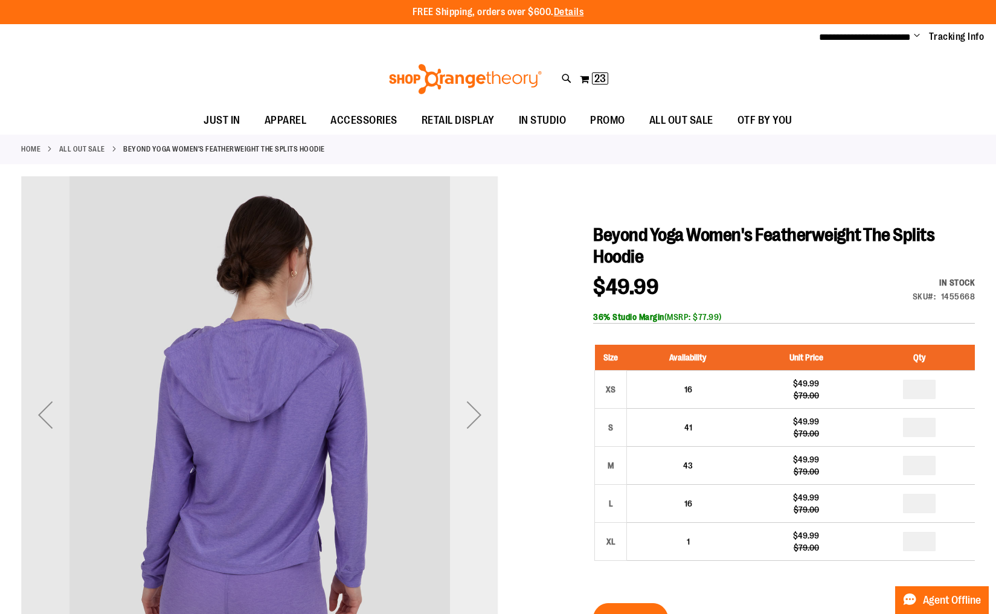
click at [475, 414] on div "Next" at bounding box center [474, 415] width 48 height 48
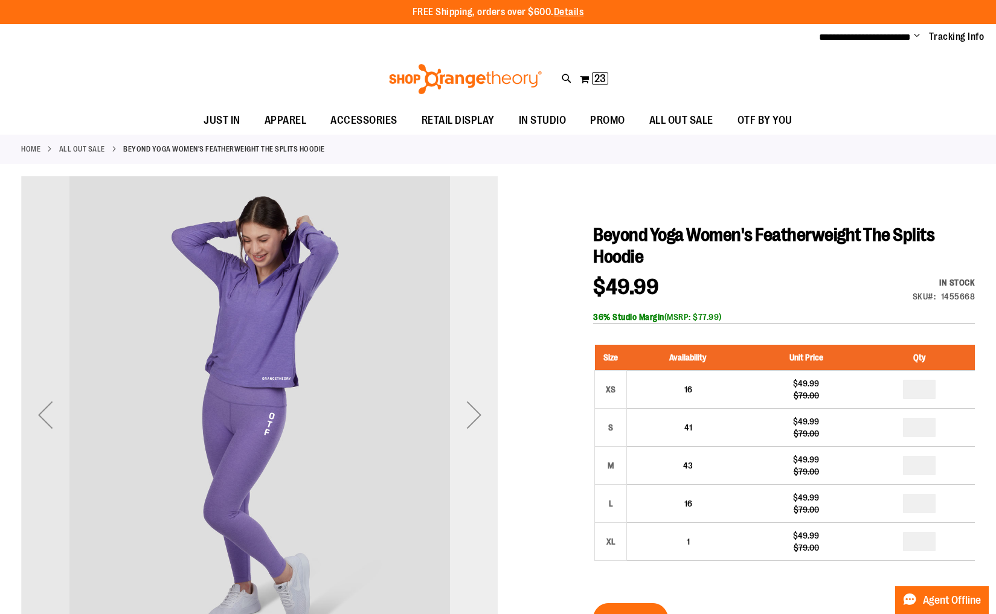
click at [475, 414] on div "Next" at bounding box center [474, 415] width 48 height 48
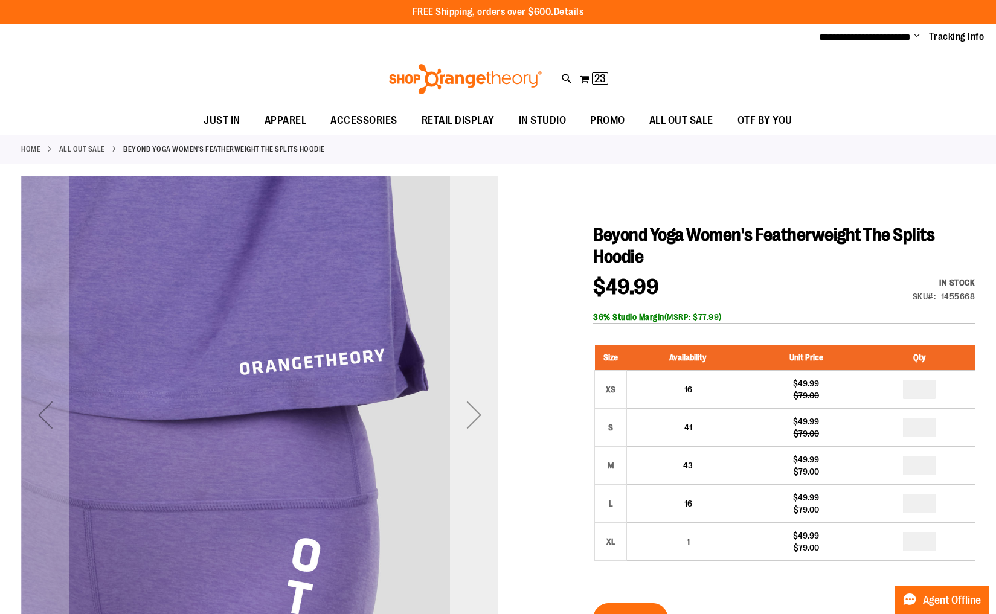
click at [475, 414] on div "Next" at bounding box center [474, 415] width 48 height 48
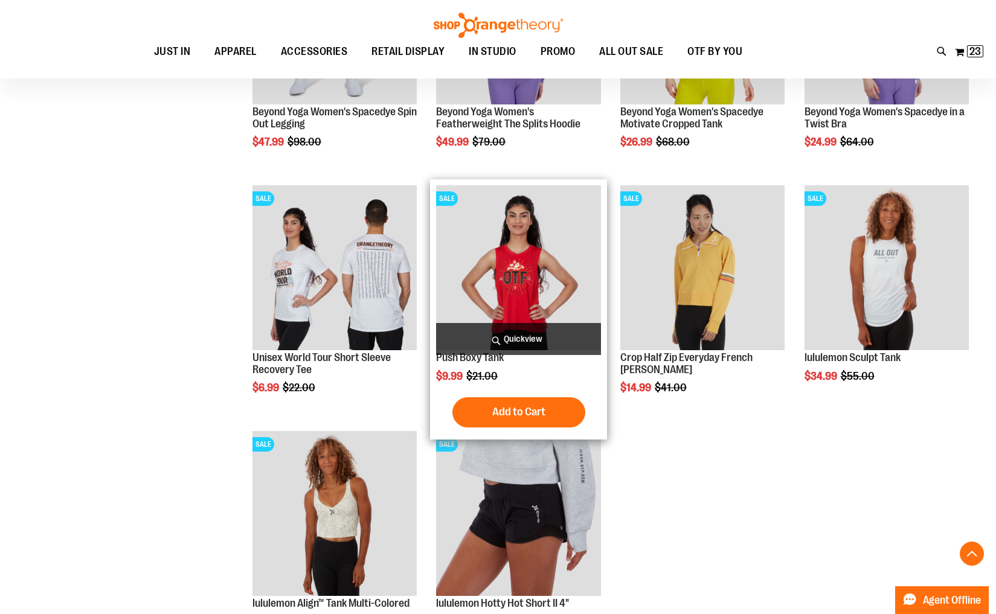
scroll to position [582, 0]
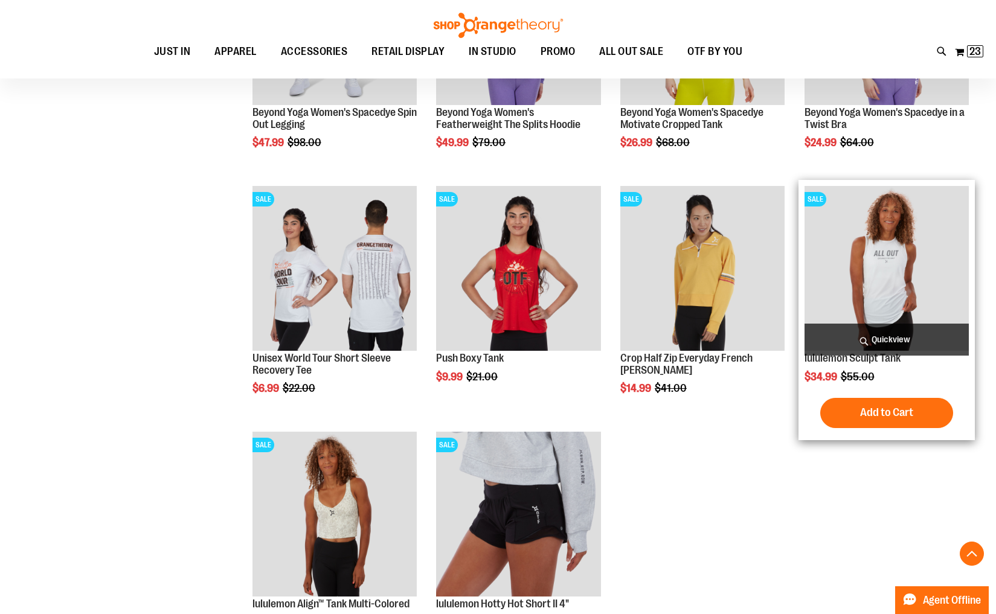
type input "**********"
click at [866, 289] on img "product" at bounding box center [887, 268] width 164 height 164
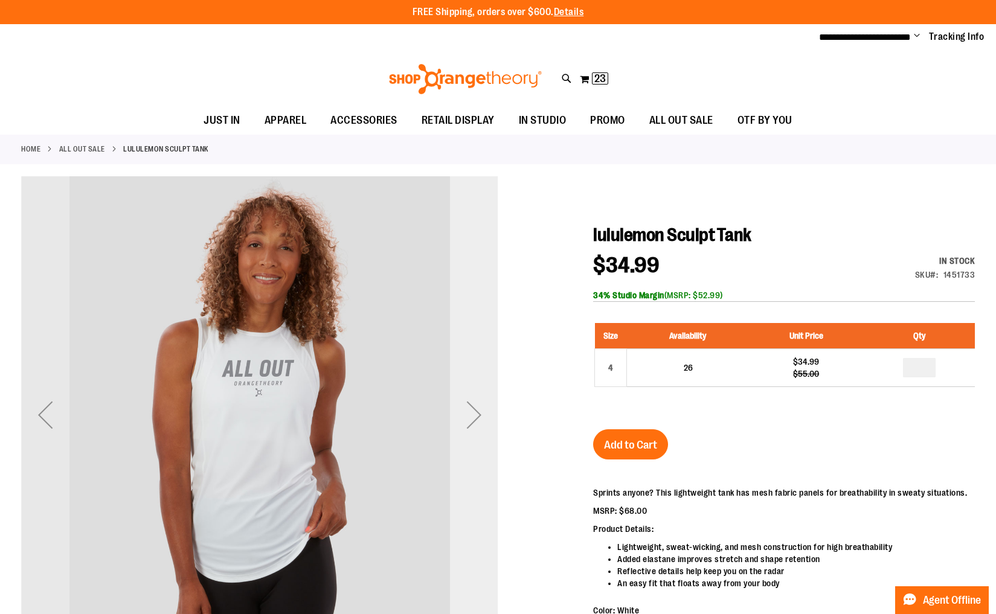
type input "**********"
click at [460, 417] on div "Next" at bounding box center [474, 415] width 48 height 48
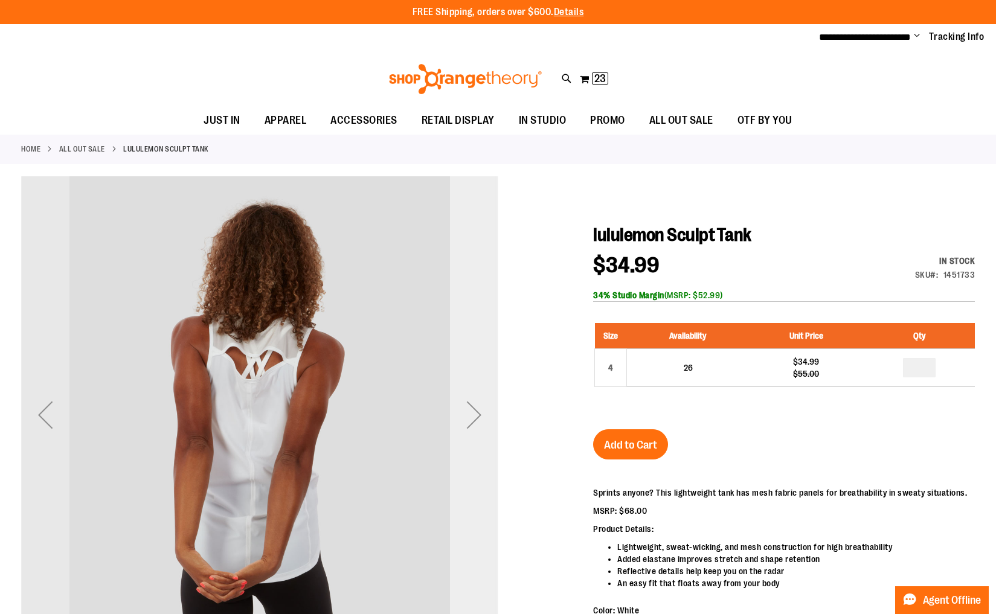
click at [460, 417] on div "Next" at bounding box center [474, 415] width 48 height 48
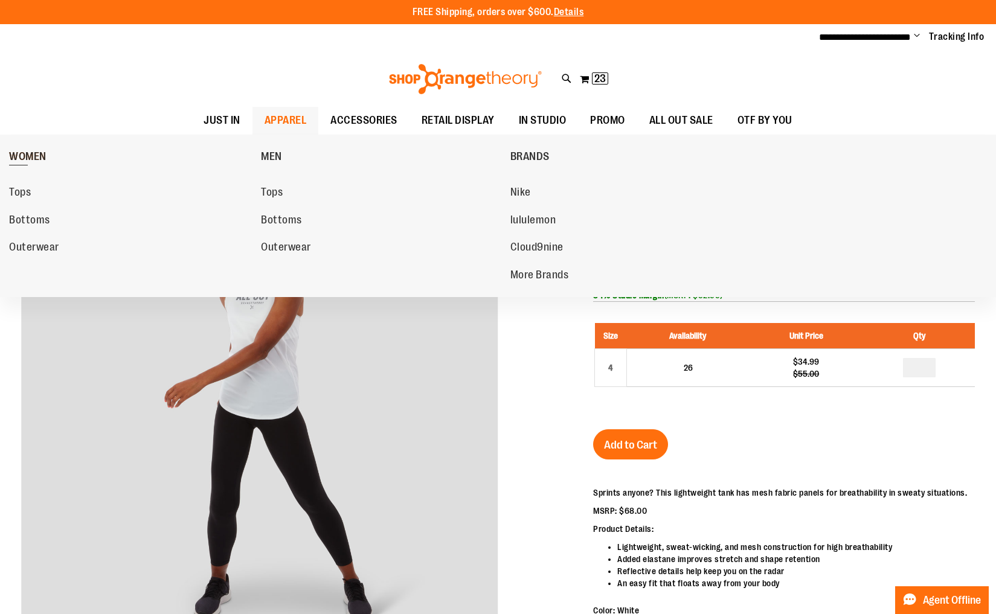
click at [24, 155] on span "WOMEN" at bounding box center [27, 157] width 37 height 15
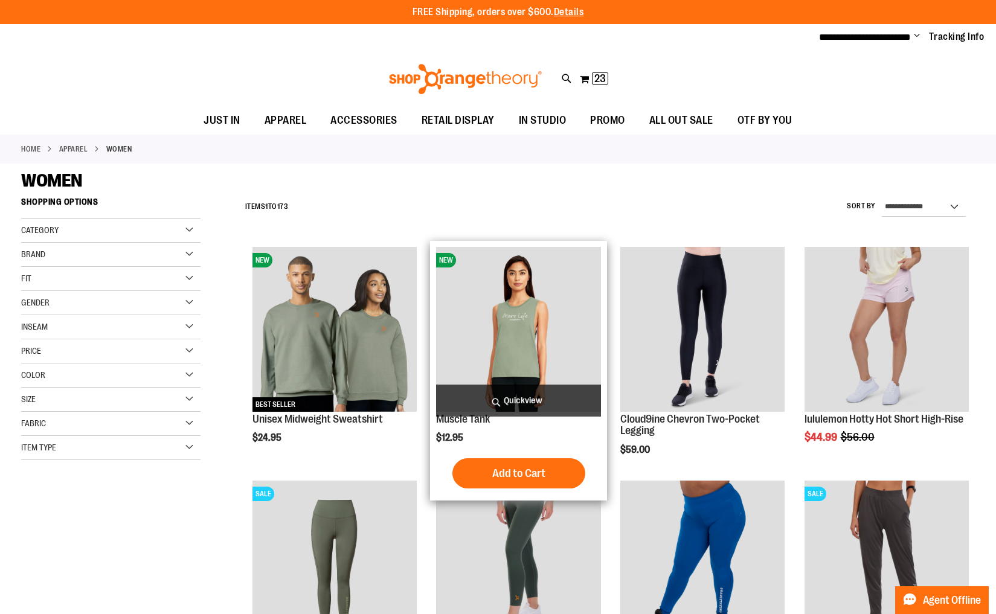
type input "**********"
click at [487, 315] on img "product" at bounding box center [518, 329] width 164 height 164
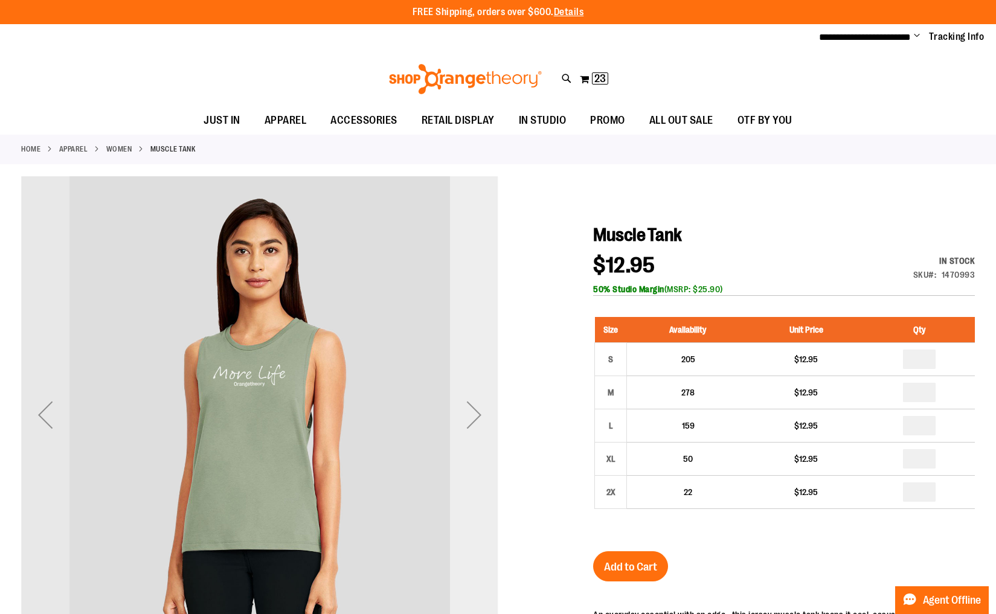
type input "**********"
click at [471, 419] on div "Next" at bounding box center [474, 415] width 48 height 48
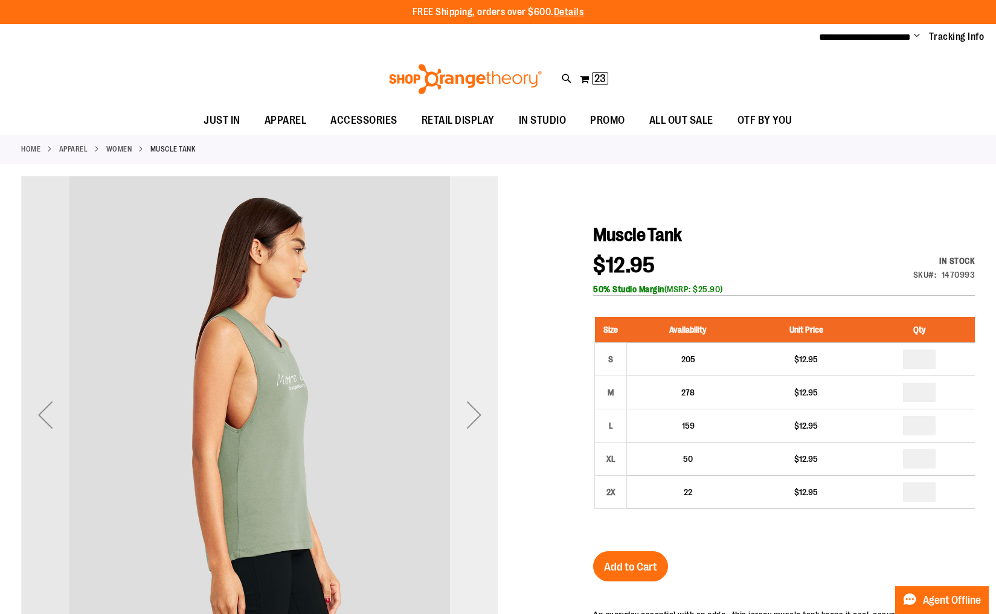
click at [471, 419] on div "Next" at bounding box center [474, 415] width 48 height 48
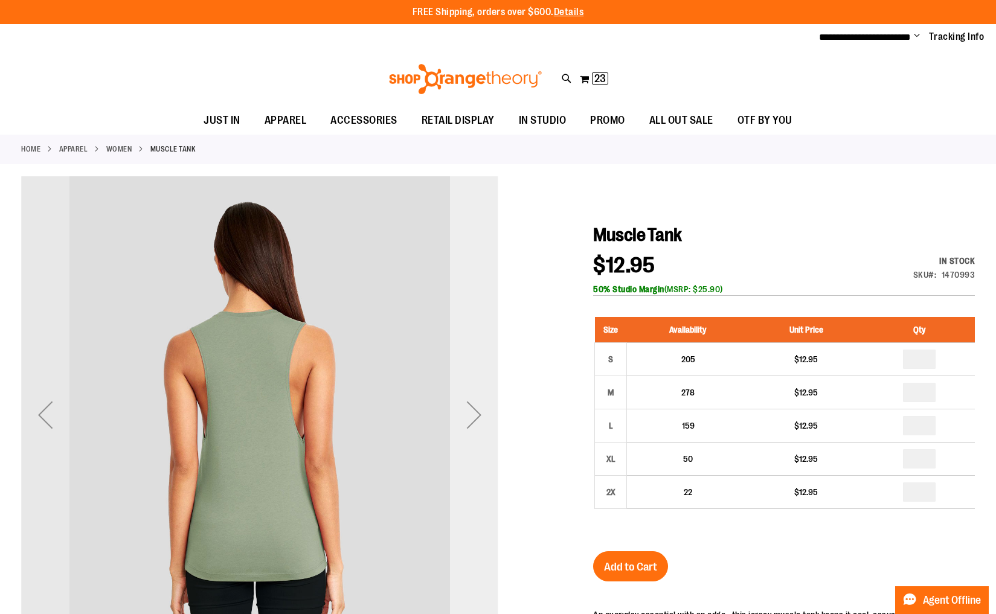
click at [471, 419] on div "Next" at bounding box center [474, 415] width 48 height 48
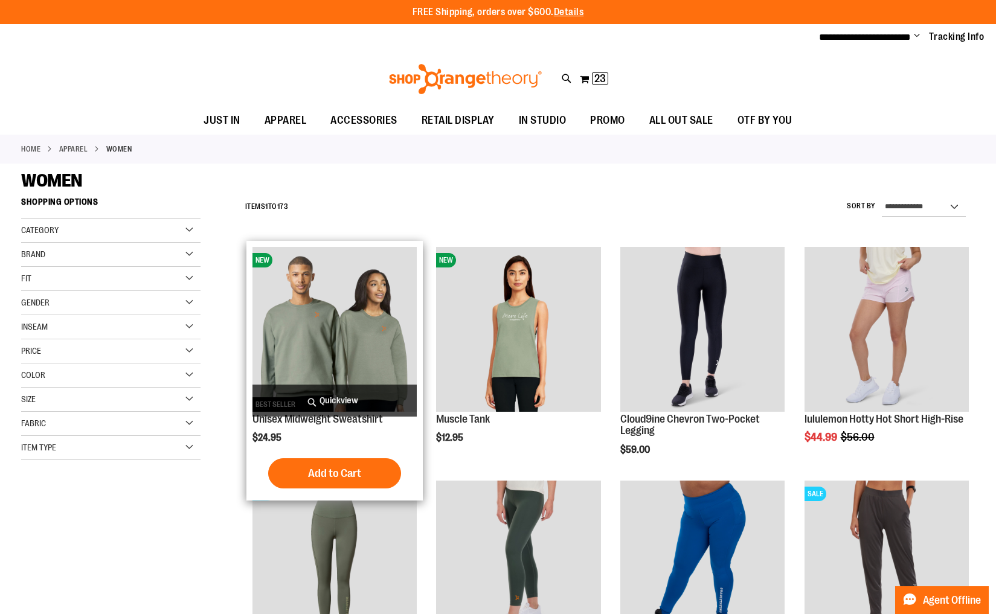
type input "**********"
click at [320, 310] on img "product" at bounding box center [334, 329] width 164 height 164
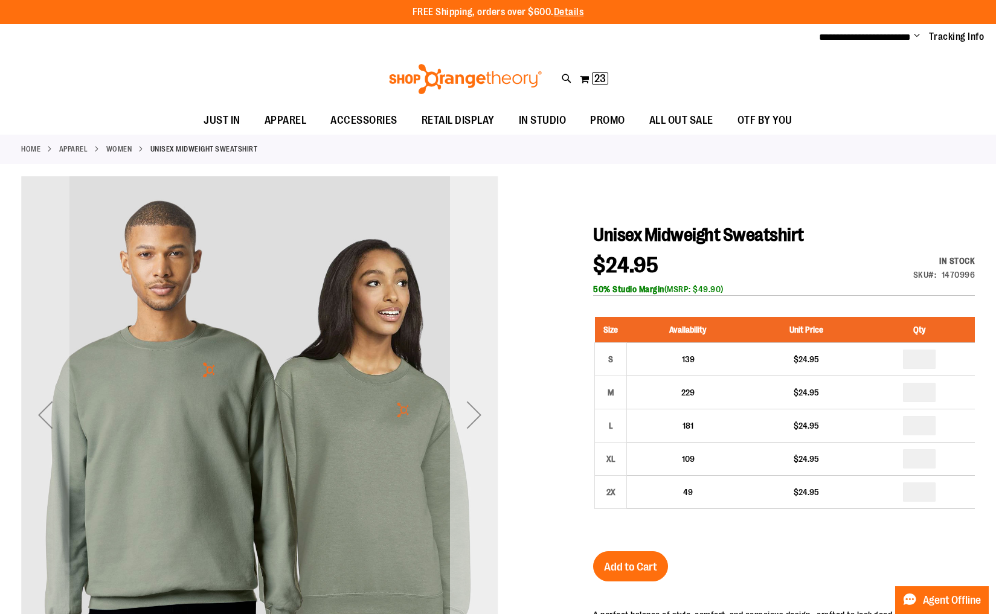
type input "**********"
click at [478, 420] on div "Next" at bounding box center [474, 415] width 48 height 48
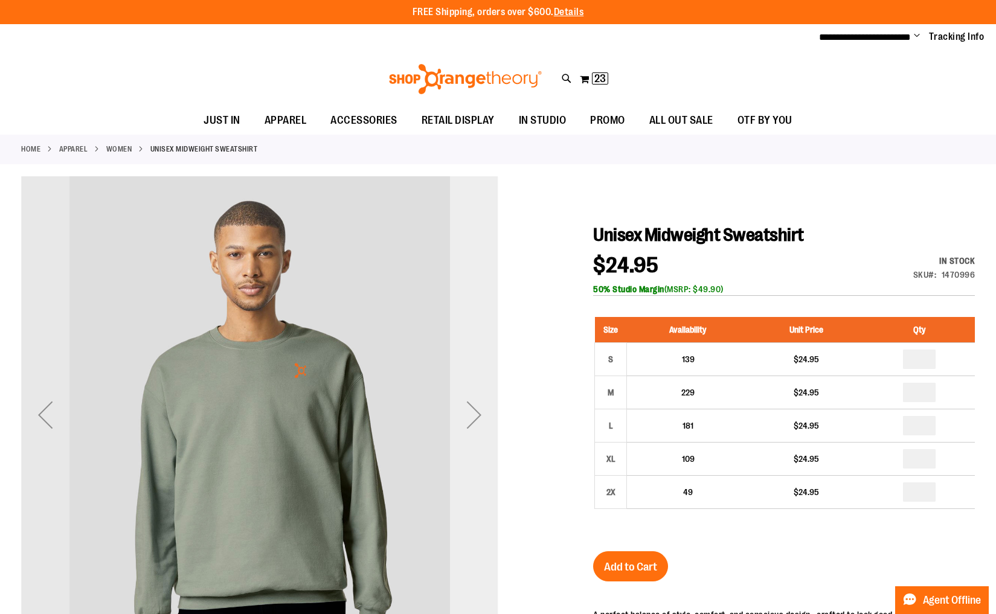
click at [478, 420] on div "Next" at bounding box center [474, 415] width 48 height 48
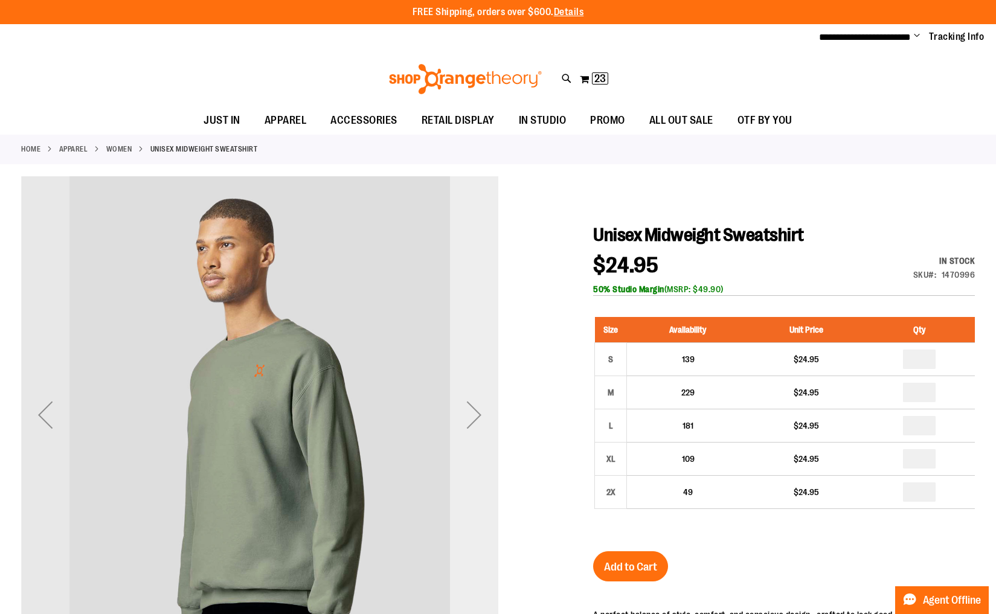
click at [478, 420] on div "Next" at bounding box center [474, 415] width 48 height 48
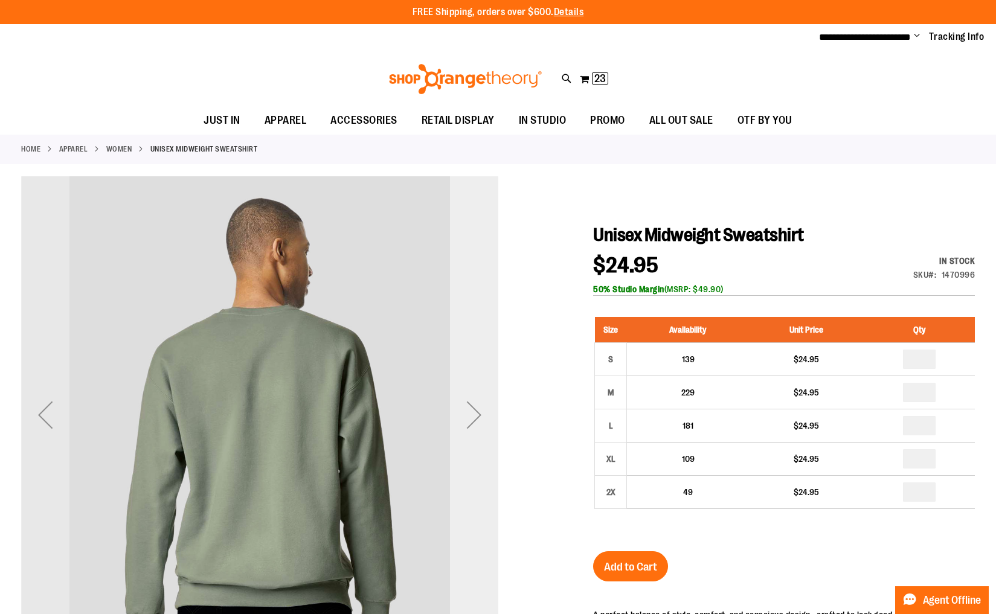
click at [478, 420] on div "Next" at bounding box center [474, 415] width 48 height 48
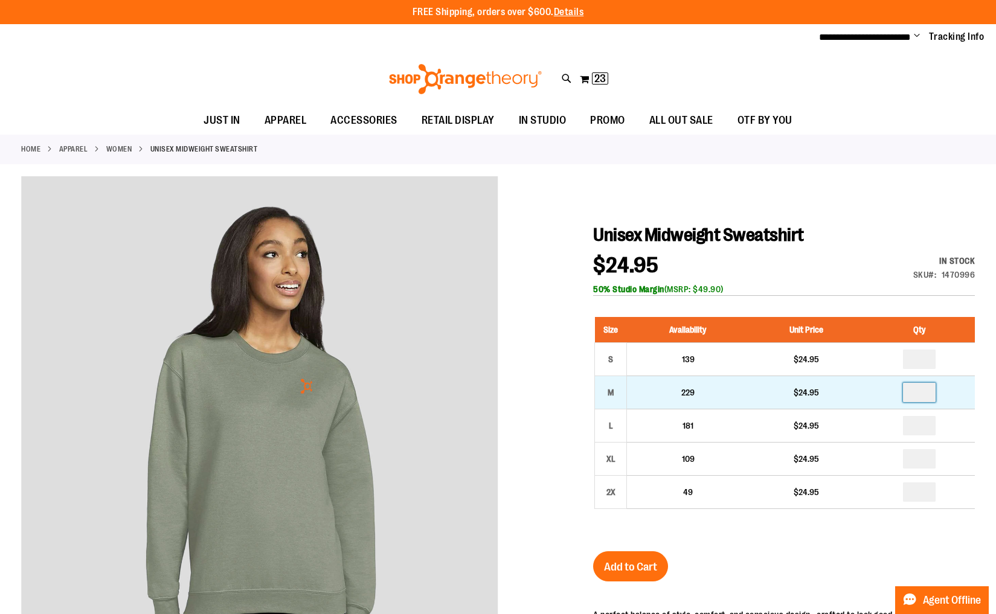
click at [925, 398] on input "number" at bounding box center [919, 392] width 33 height 19
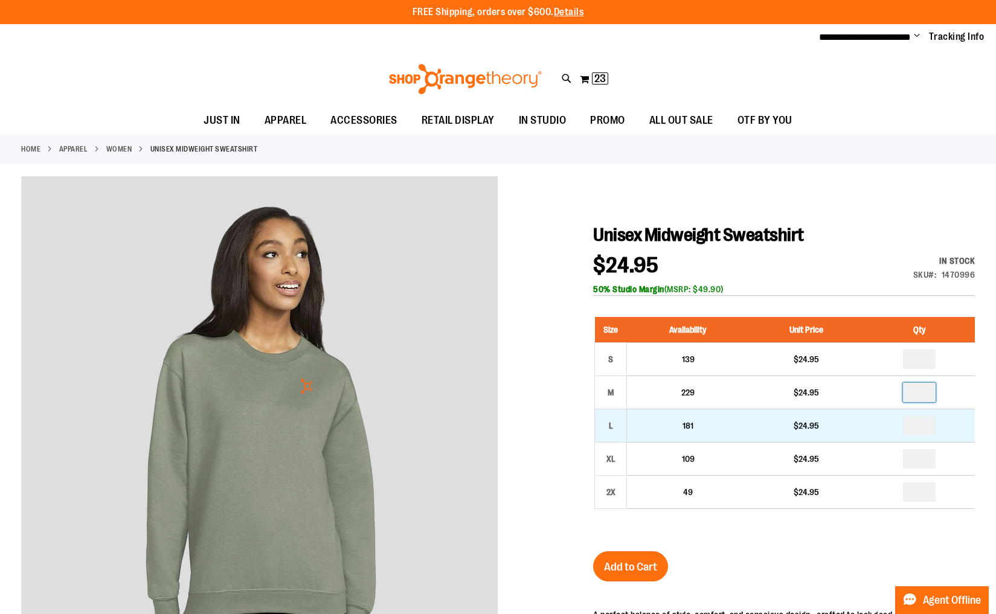
type input "*"
click at [922, 429] on input "number" at bounding box center [919, 425] width 33 height 19
type input "*"
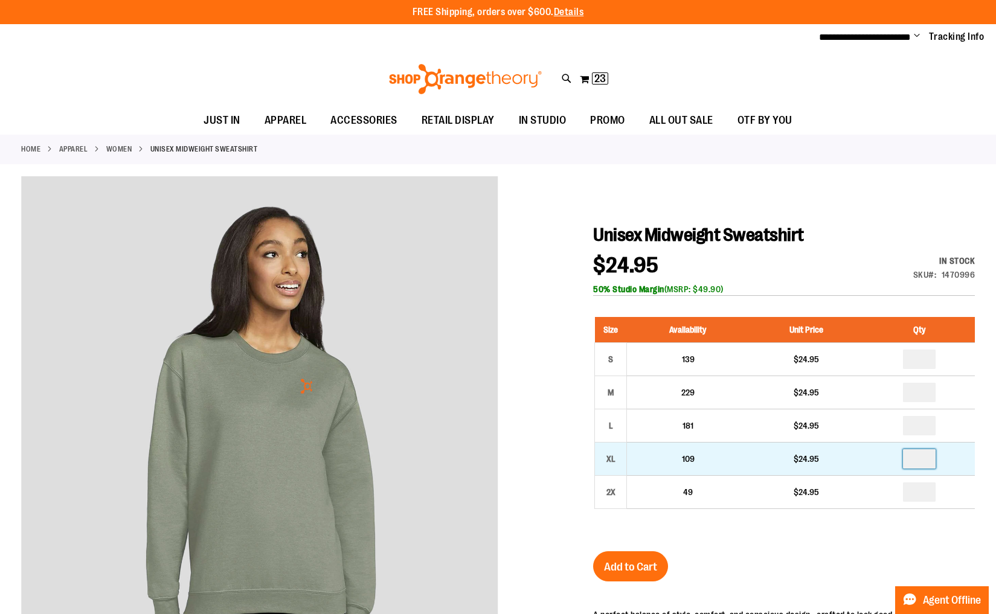
click at [922, 460] on input "number" at bounding box center [919, 458] width 33 height 19
type input "*"
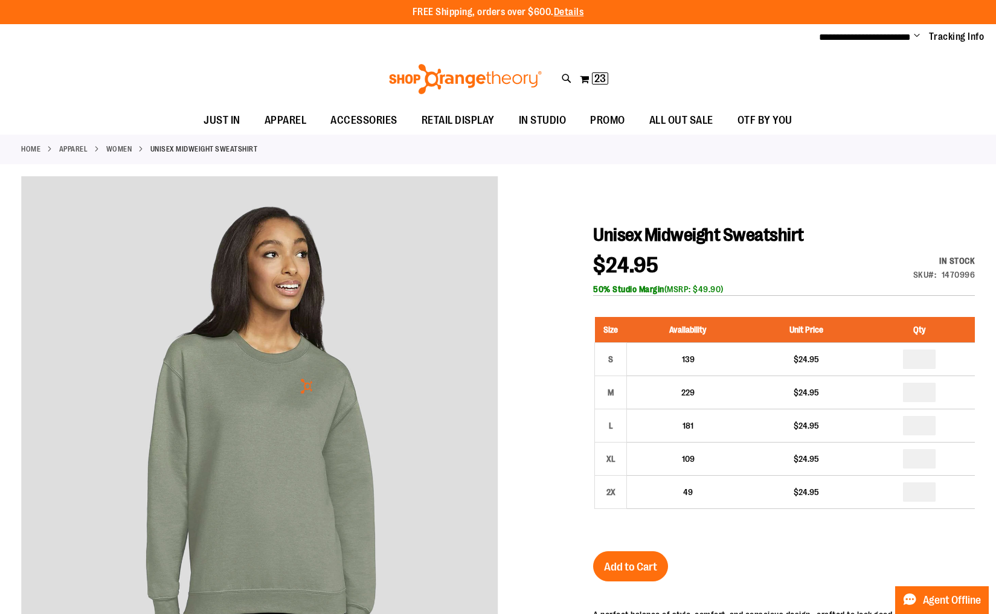
click at [840, 295] on div "50% Studio Margin (MSRP: $49.90)" at bounding box center [784, 289] width 382 height 12
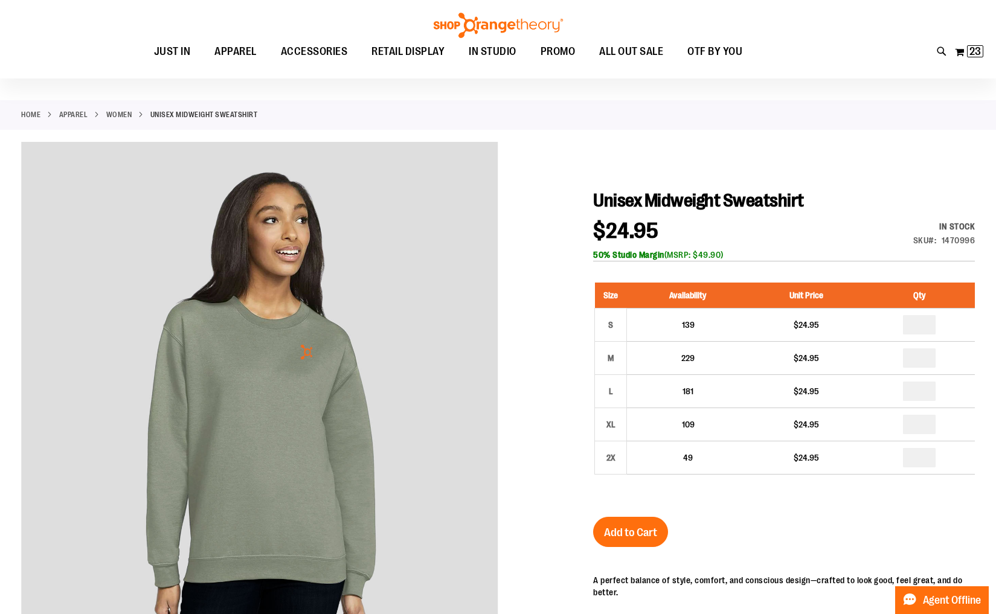
scroll to position [34, 0]
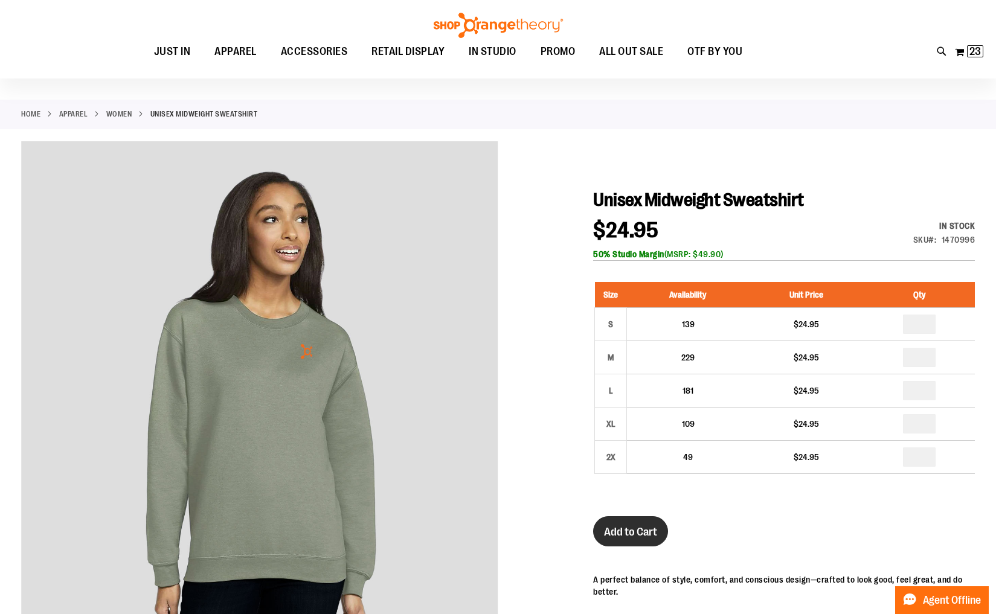
click at [643, 531] on span "Add to Cart" at bounding box center [630, 532] width 53 height 13
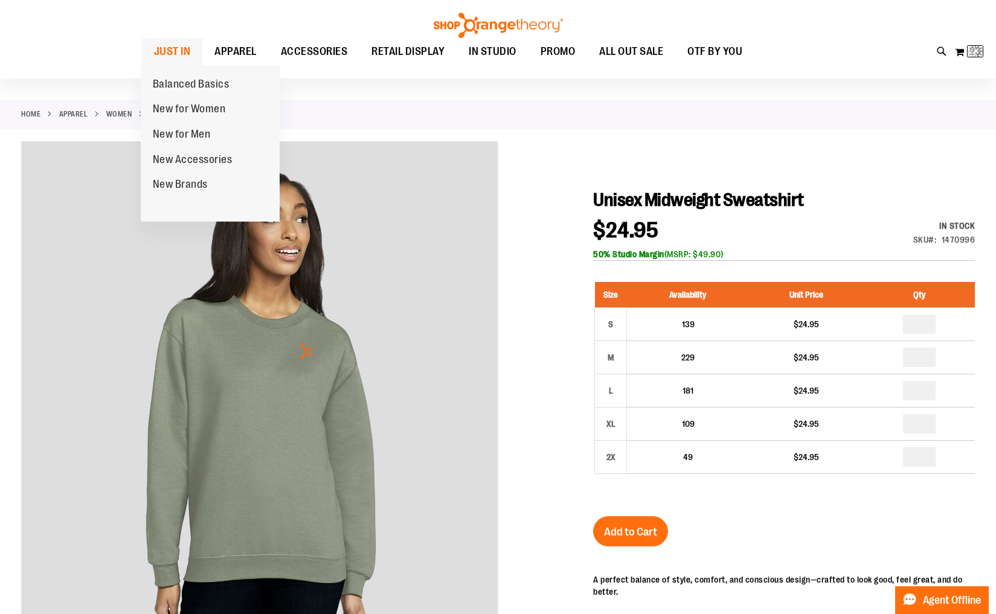
click at [164, 51] on span "JUST IN" at bounding box center [172, 51] width 37 height 27
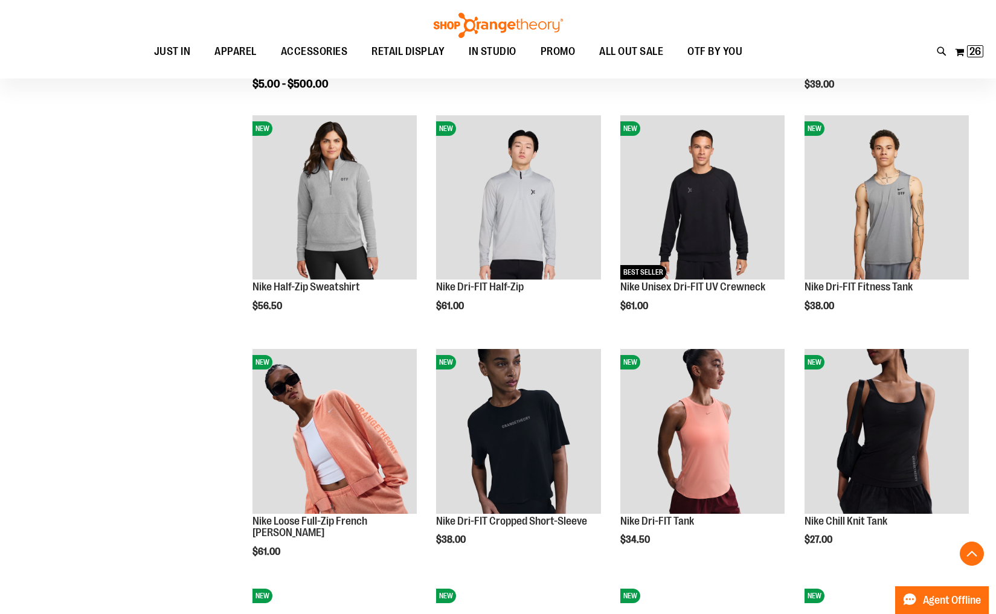
scroll to position [594, 0]
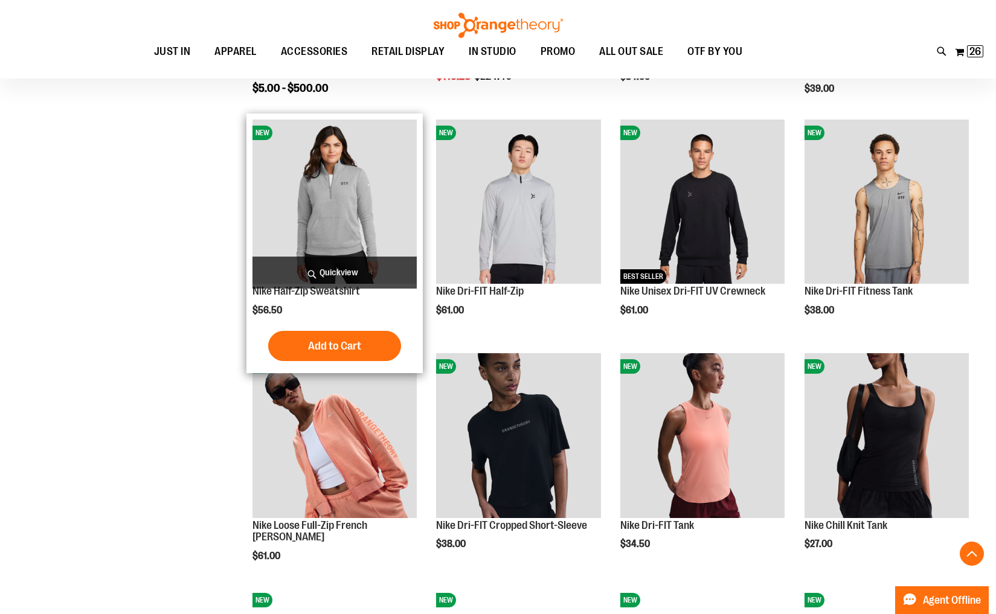
type input "**********"
click at [338, 230] on img "product" at bounding box center [334, 202] width 164 height 164
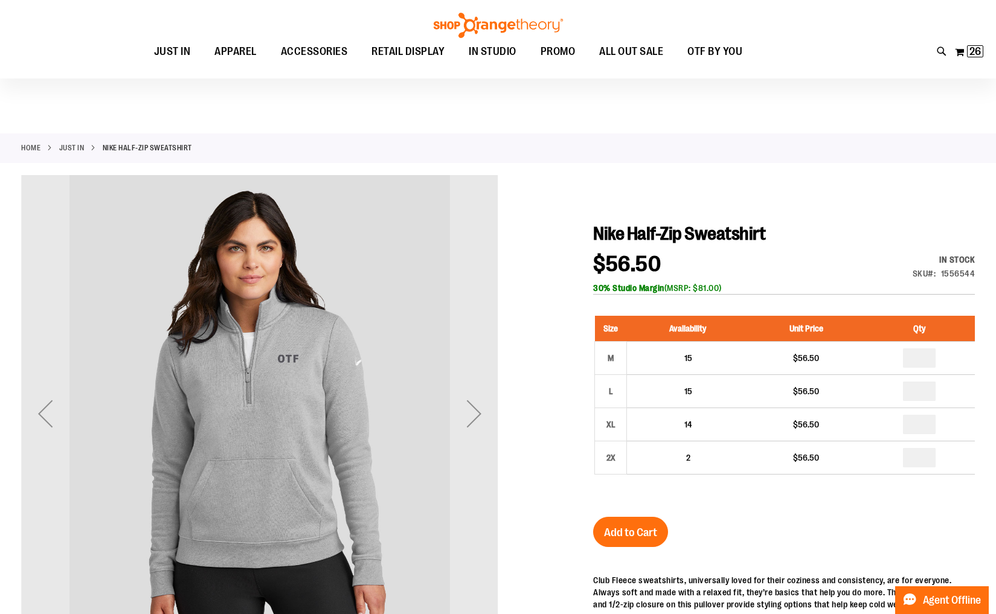
scroll to position [2, 0]
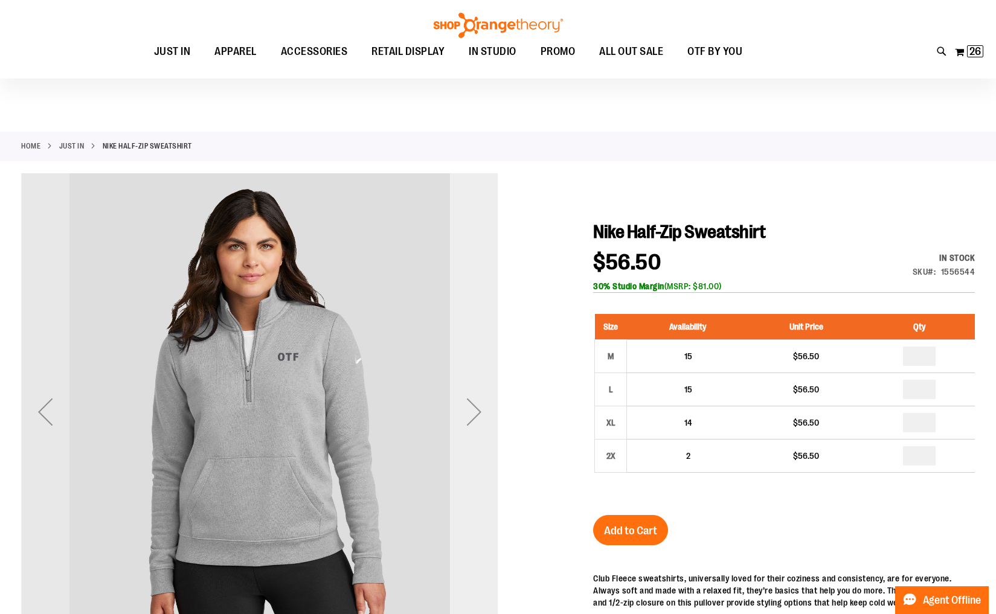
type input "**********"
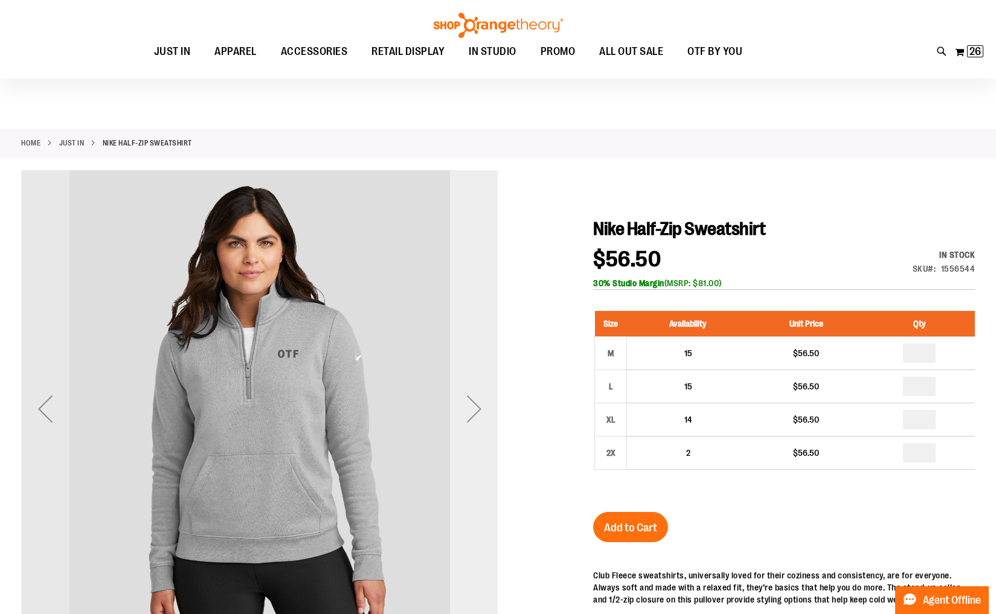
click at [473, 408] on div "Next" at bounding box center [474, 409] width 48 height 48
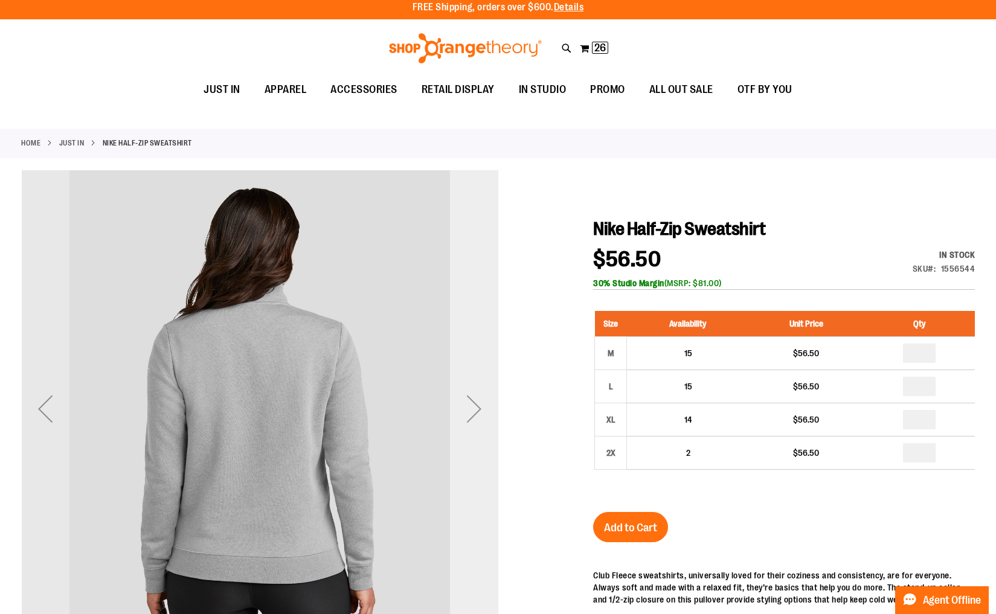
scroll to position [0, 0]
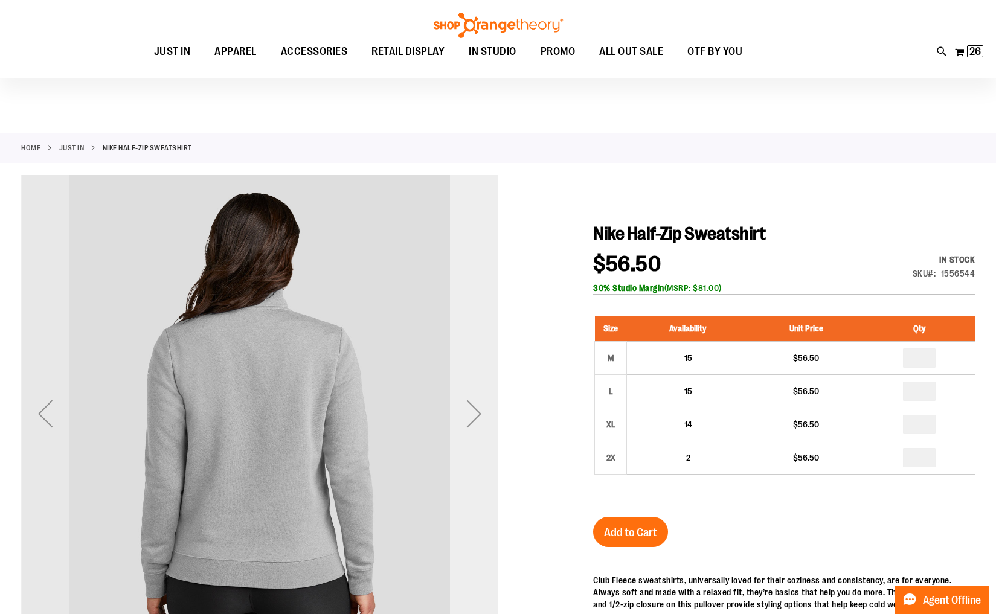
click at [473, 408] on div "Next" at bounding box center [474, 414] width 48 height 48
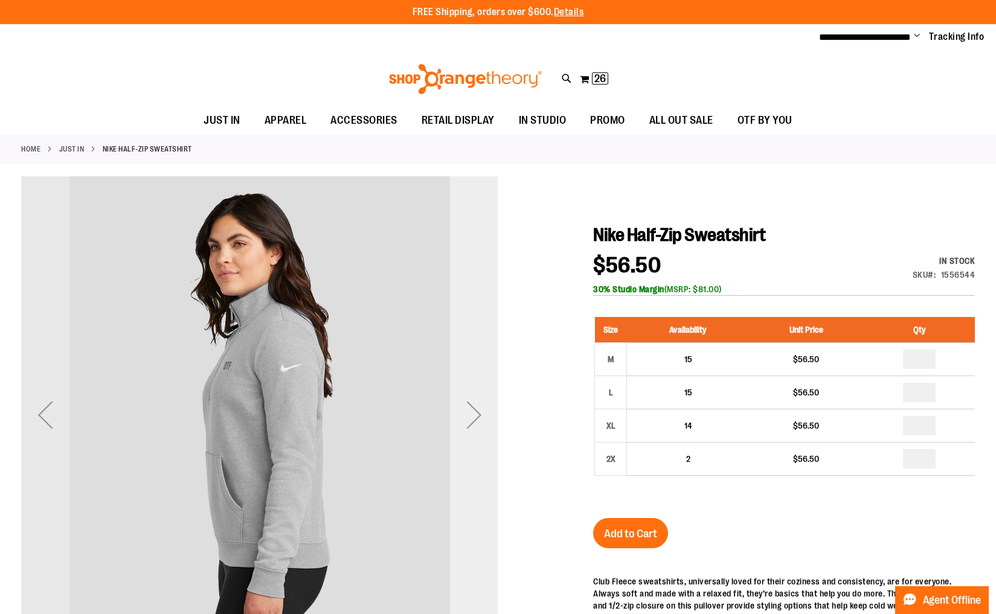
click at [473, 408] on div "Next" at bounding box center [474, 415] width 48 height 48
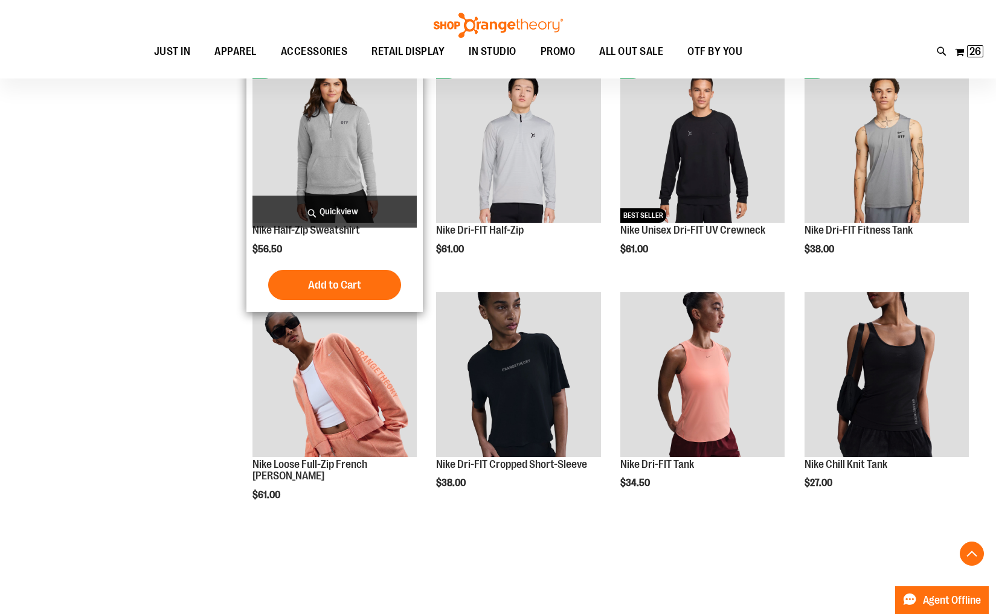
scroll to position [593, 0]
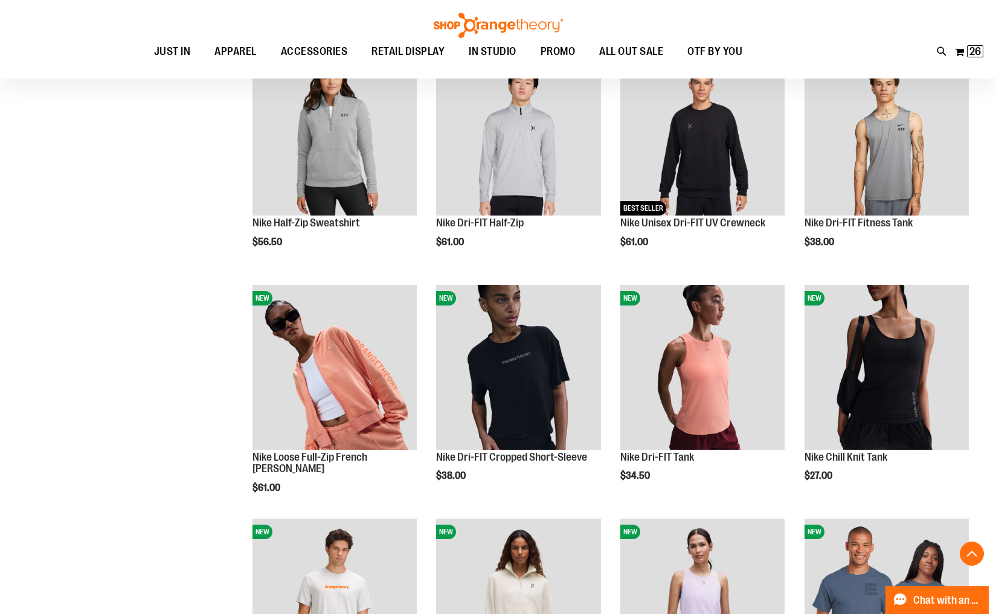
scroll to position [530, 0]
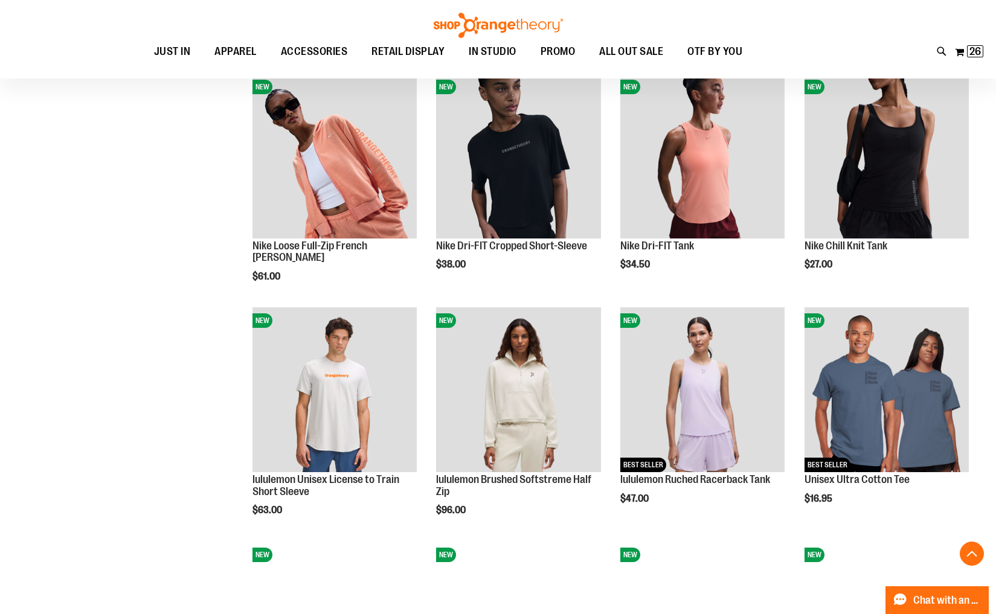
scroll to position [743, 0]
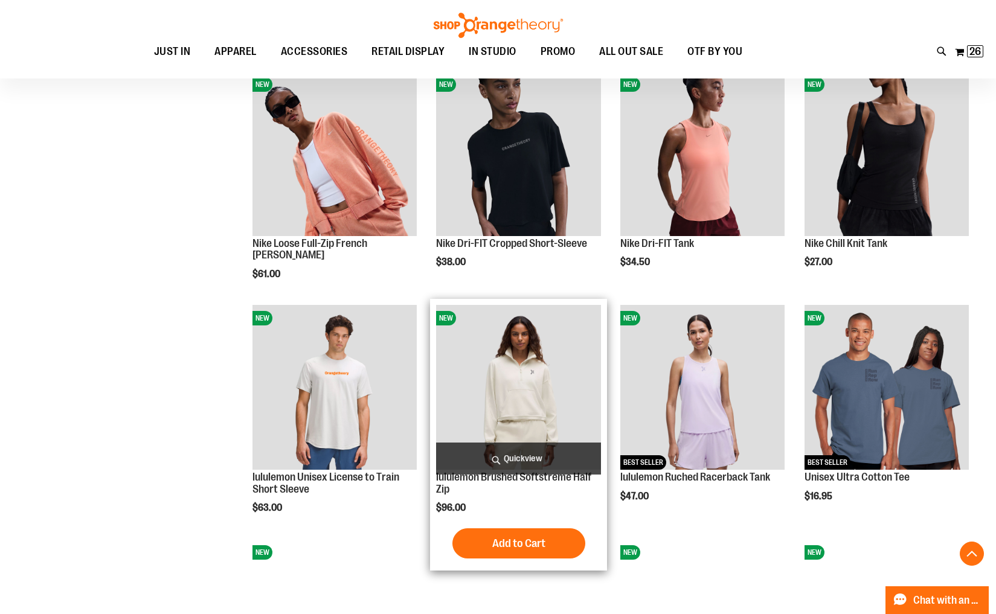
type input "**********"
click at [495, 402] on img "product" at bounding box center [518, 387] width 164 height 164
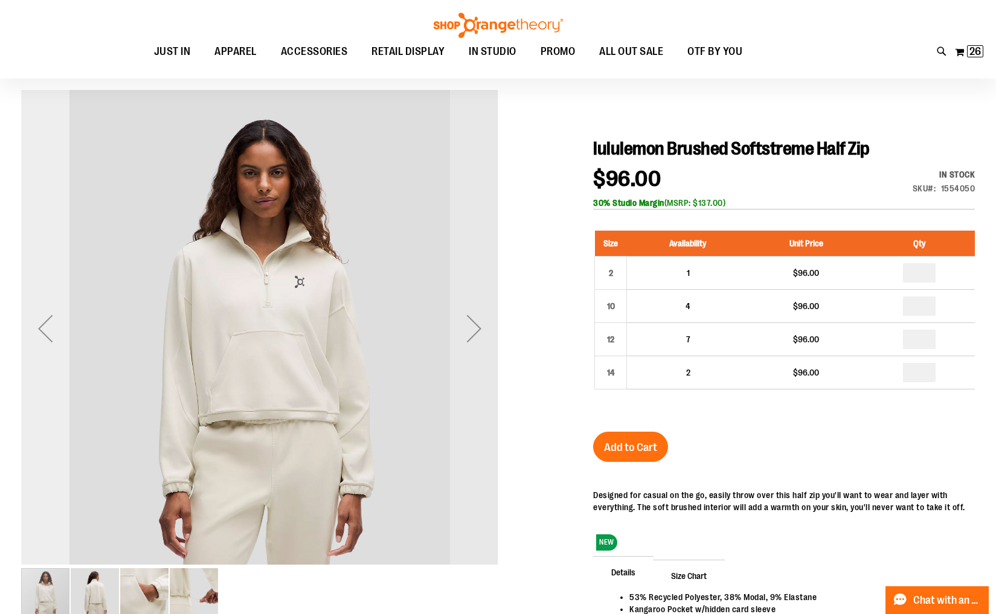
scroll to position [101, 0]
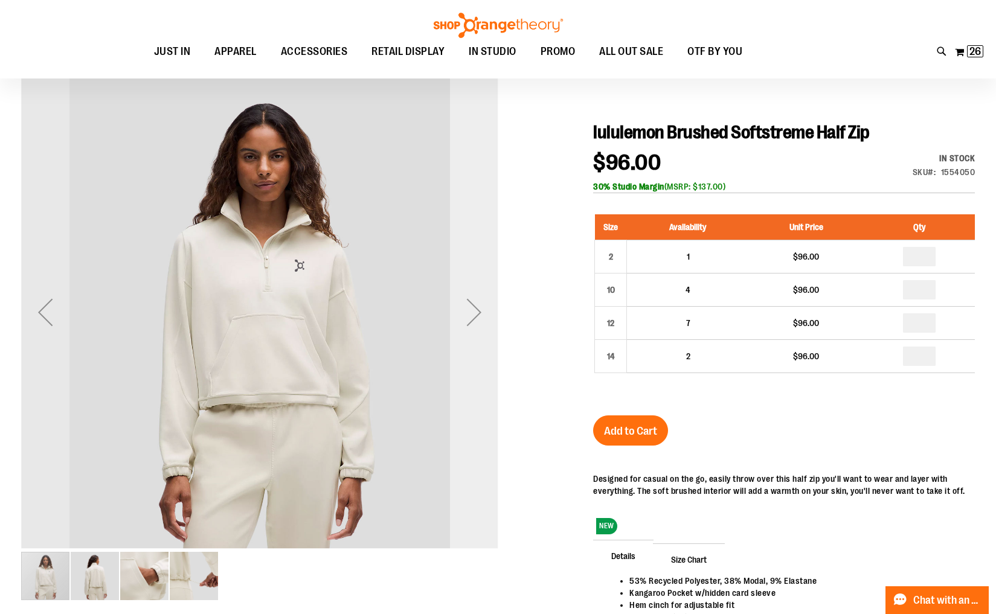
type input "**********"
click at [471, 313] on div "Next" at bounding box center [474, 312] width 48 height 48
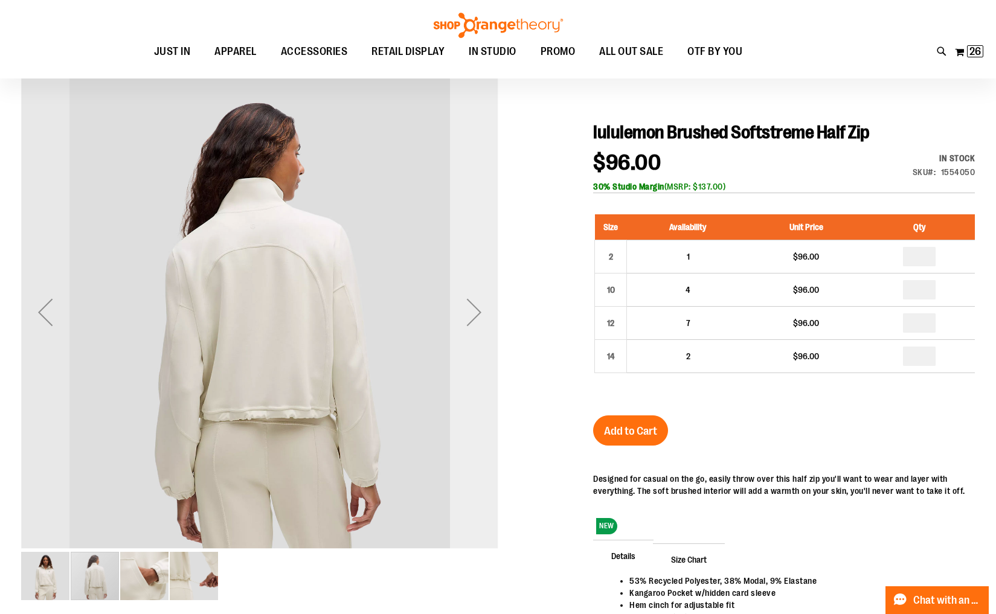
click at [471, 313] on div "Next" at bounding box center [474, 312] width 48 height 48
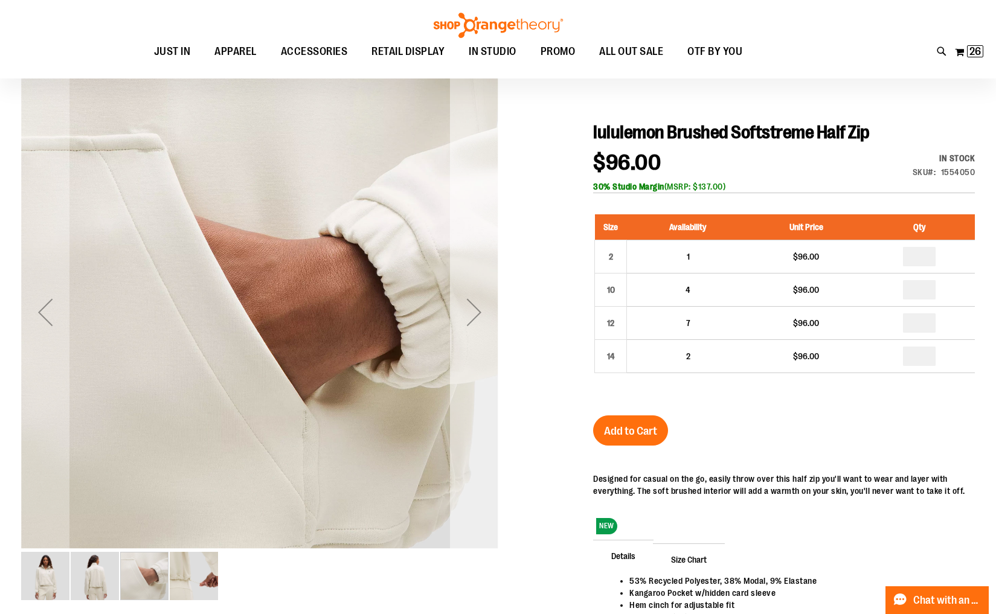
click at [471, 313] on div "Next" at bounding box center [474, 312] width 48 height 48
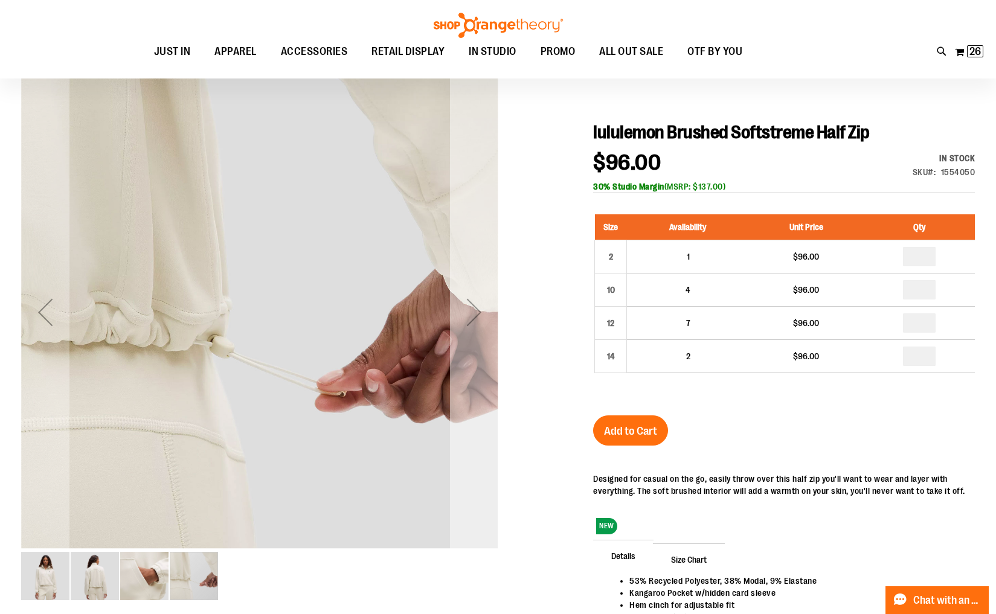
click at [471, 313] on div "Next" at bounding box center [474, 312] width 48 height 48
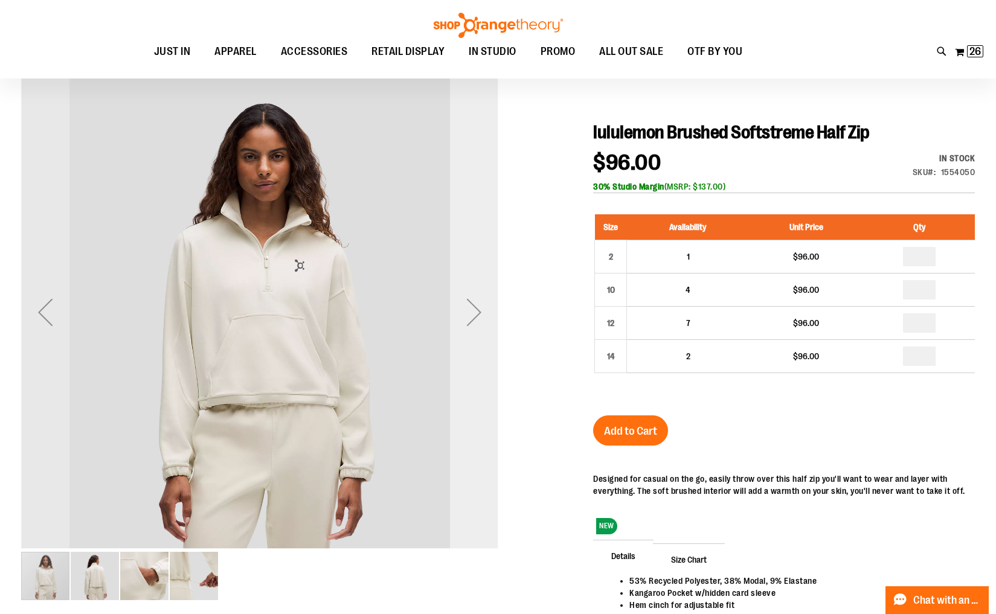
click at [471, 313] on div "Next" at bounding box center [474, 312] width 48 height 48
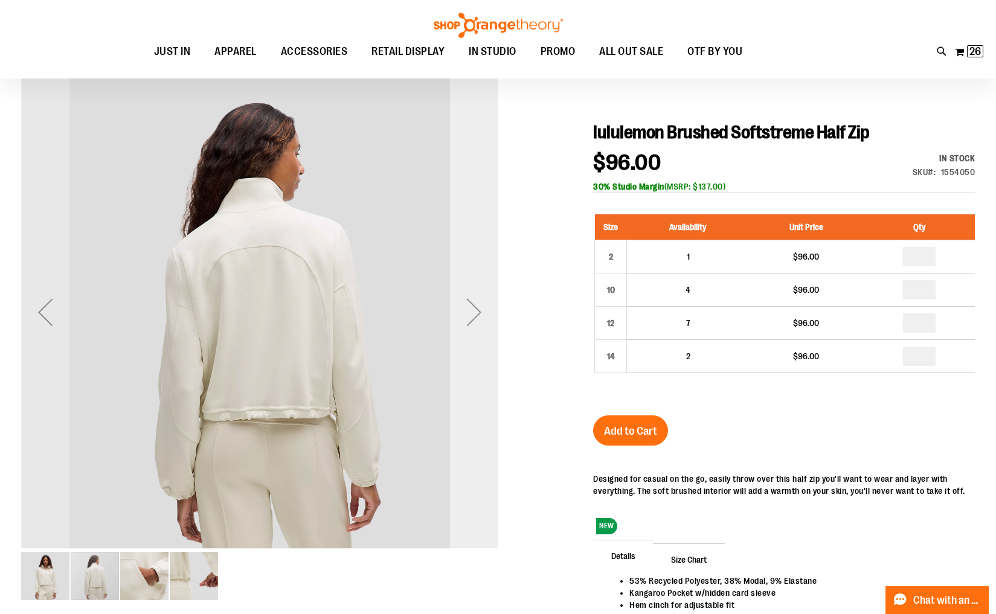
click at [471, 313] on div "Next" at bounding box center [474, 312] width 48 height 48
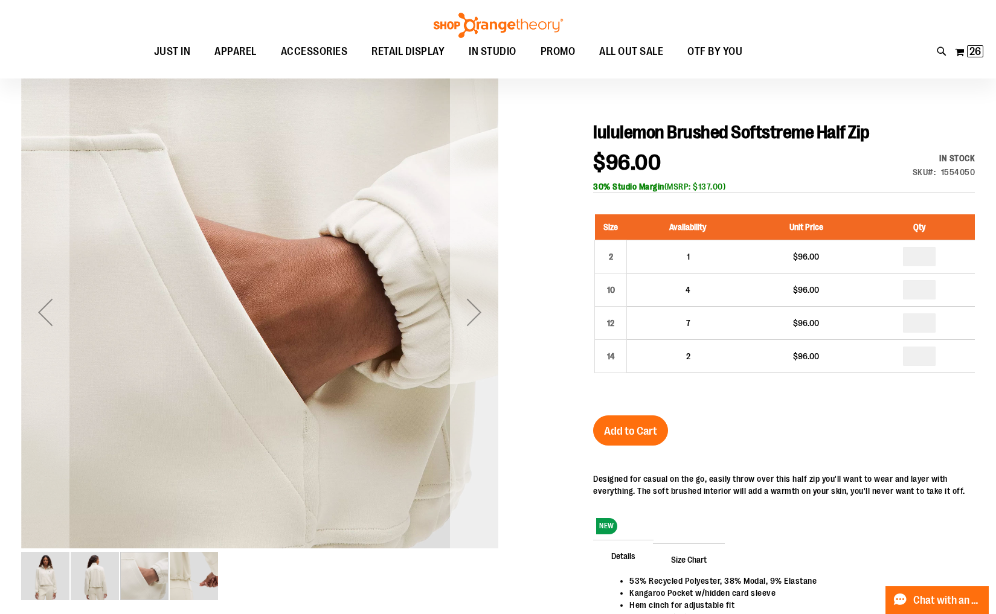
click at [471, 313] on div "Next" at bounding box center [474, 312] width 48 height 48
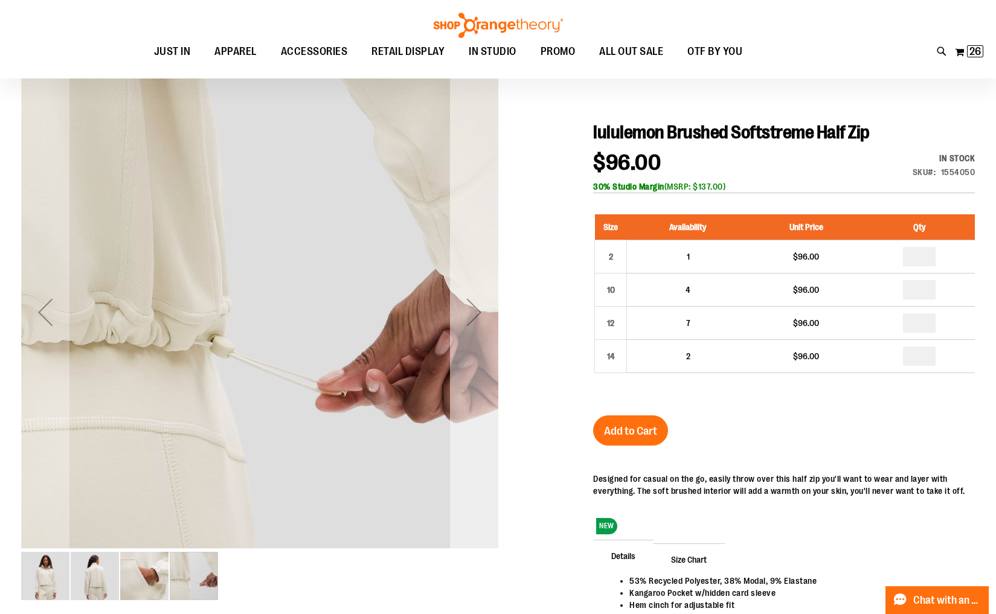
click at [471, 313] on div "Next" at bounding box center [474, 312] width 48 height 48
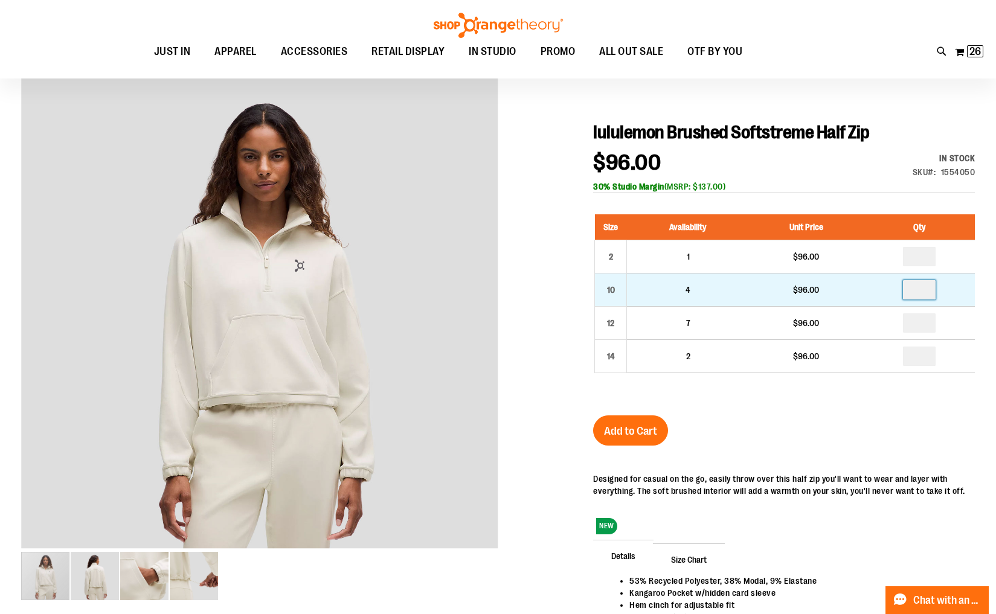
click at [924, 291] on input "number" at bounding box center [919, 289] width 33 height 19
type input "*"
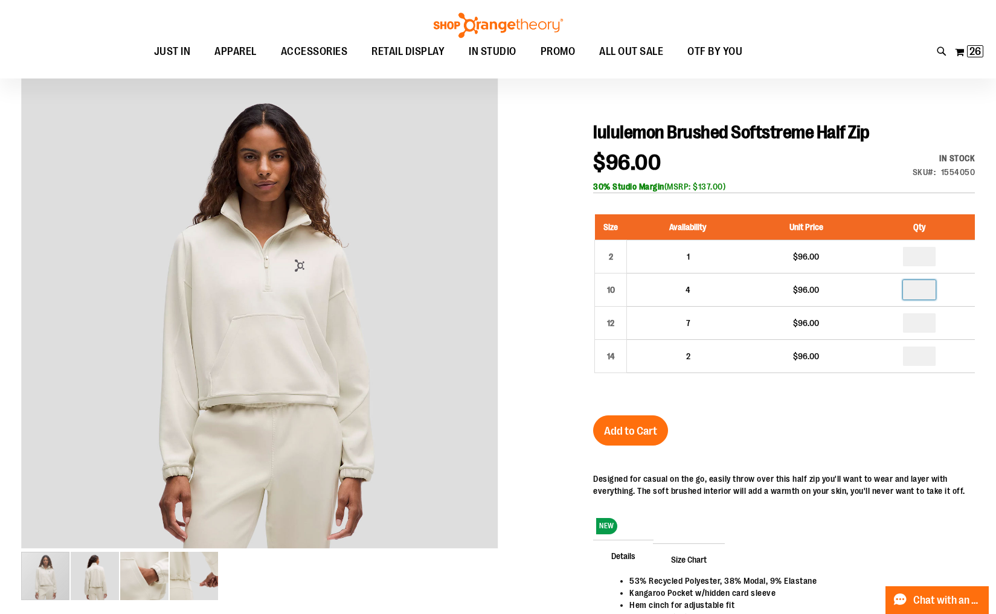
click at [721, 445] on div "lululemon Brushed Softstreme Half Zip $96.00 In stock Only %1 left SKU 1554050 …" at bounding box center [784, 414] width 382 height 587
click at [629, 433] on span "Add to Cart" at bounding box center [630, 431] width 53 height 13
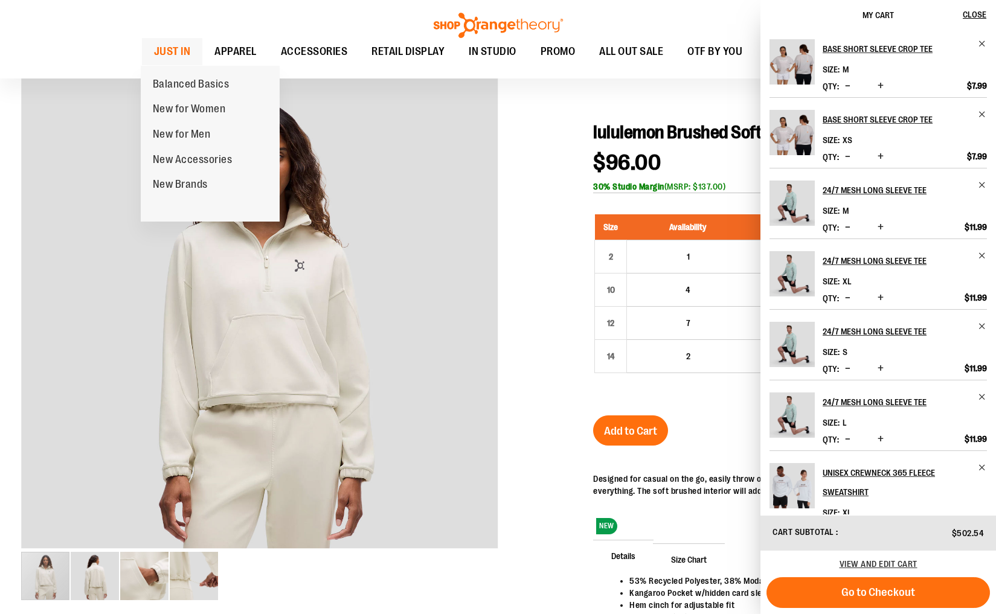
click at [169, 51] on span "JUST IN" at bounding box center [172, 51] width 37 height 27
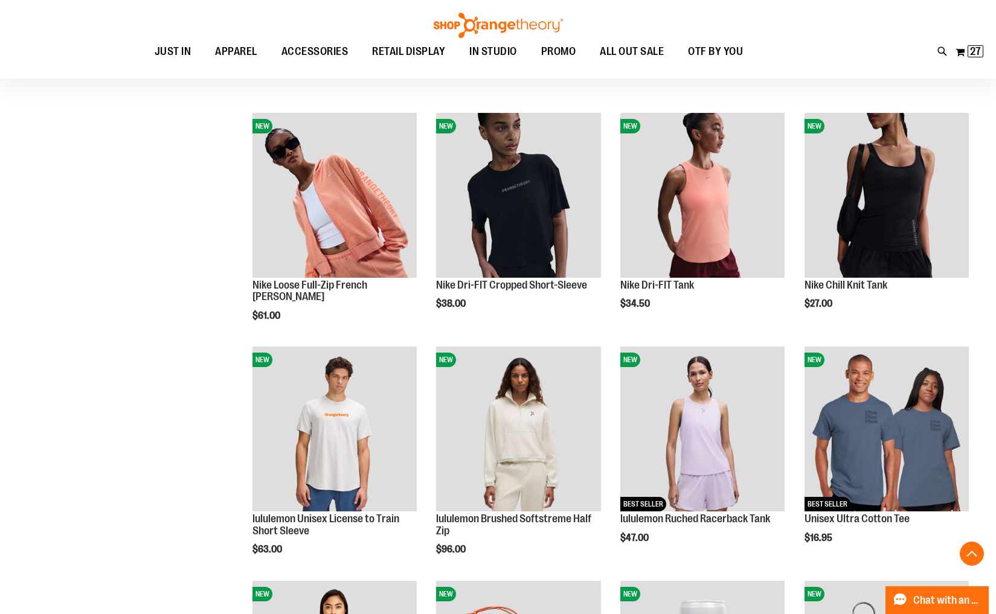
scroll to position [834, 0]
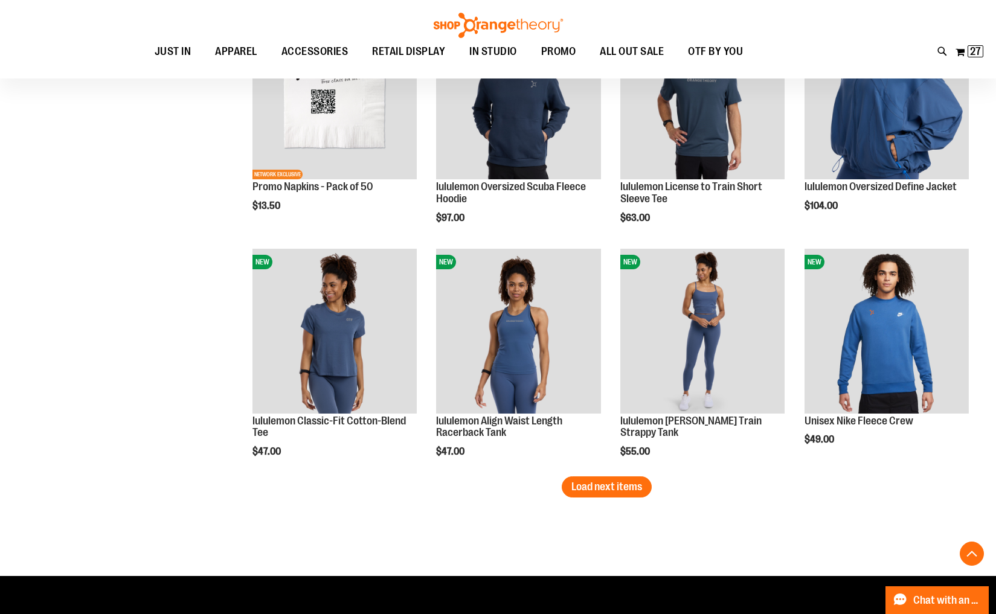
scroll to position [1871, 0]
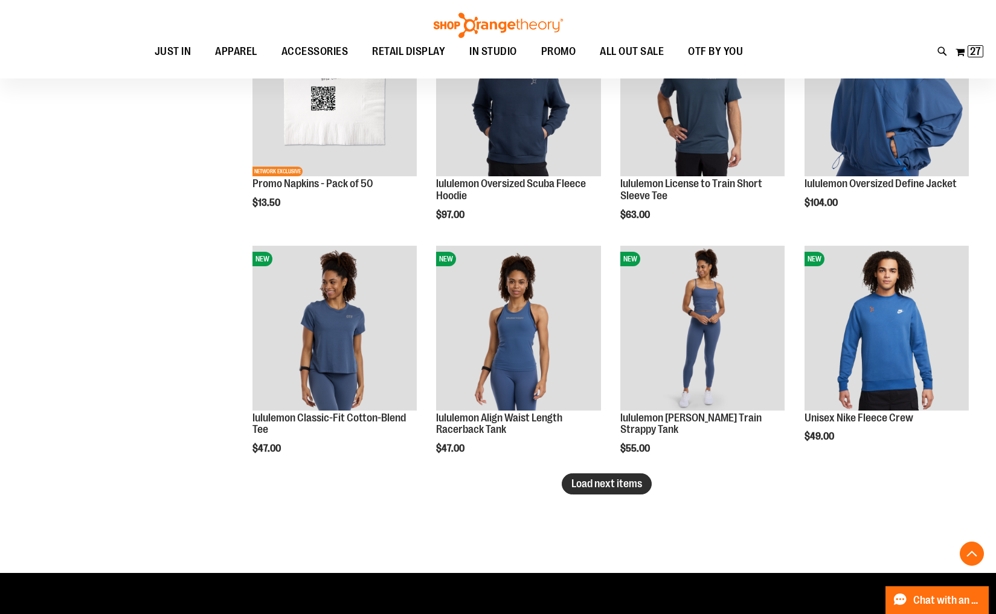
type input "**********"
click at [610, 490] on button "Load next items" at bounding box center [607, 483] width 90 height 21
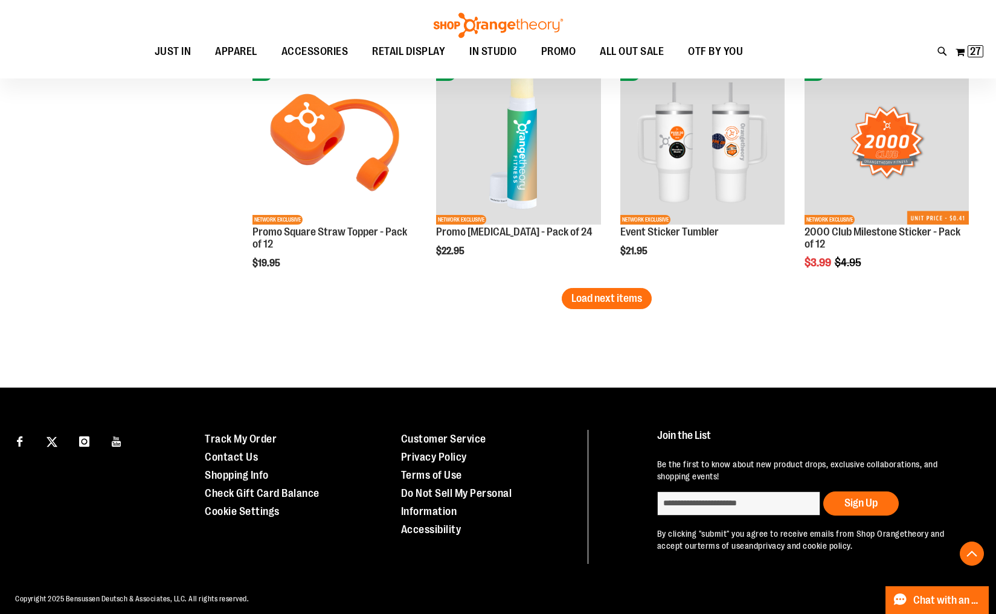
scroll to position [2770, 0]
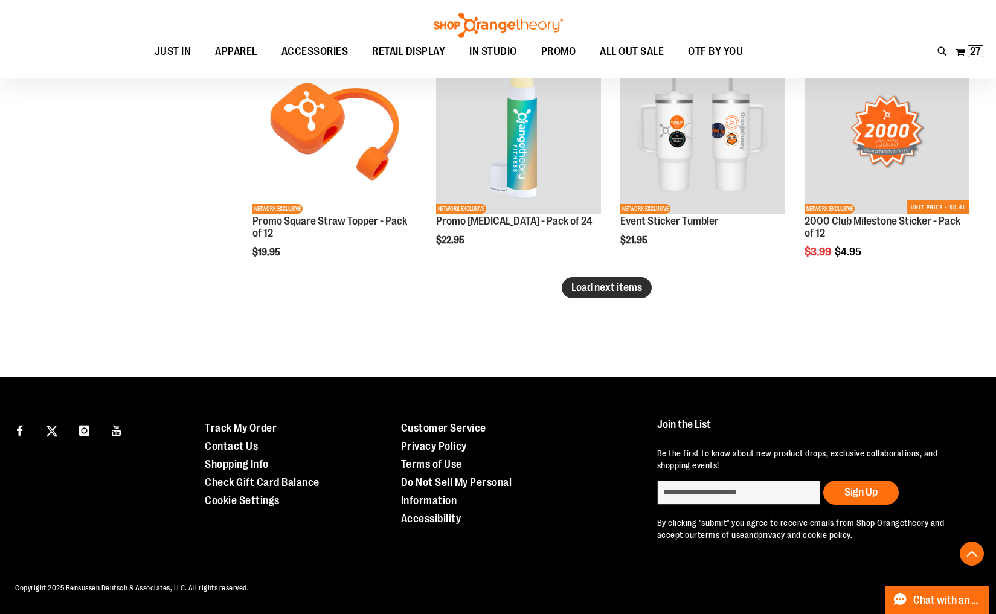
click at [630, 286] on span "Load next items" at bounding box center [606, 287] width 71 height 12
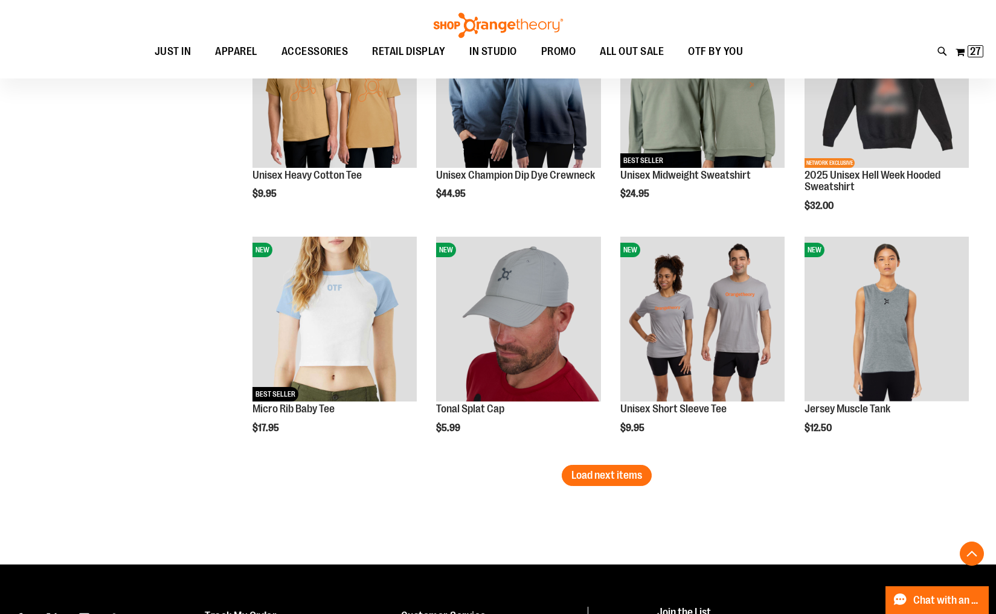
scroll to position [3293, 0]
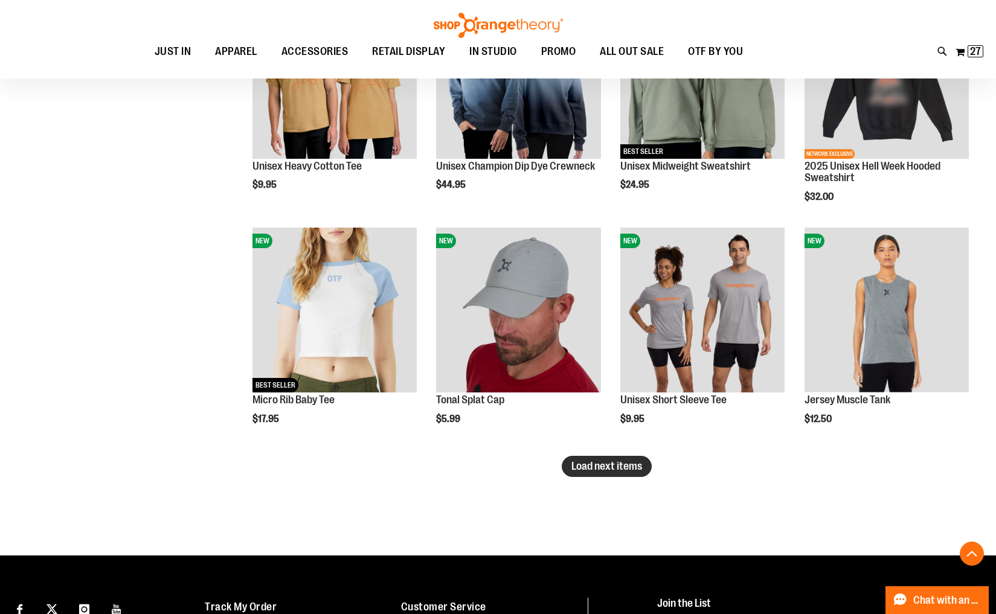
click at [598, 470] on span "Load next items" at bounding box center [606, 466] width 71 height 12
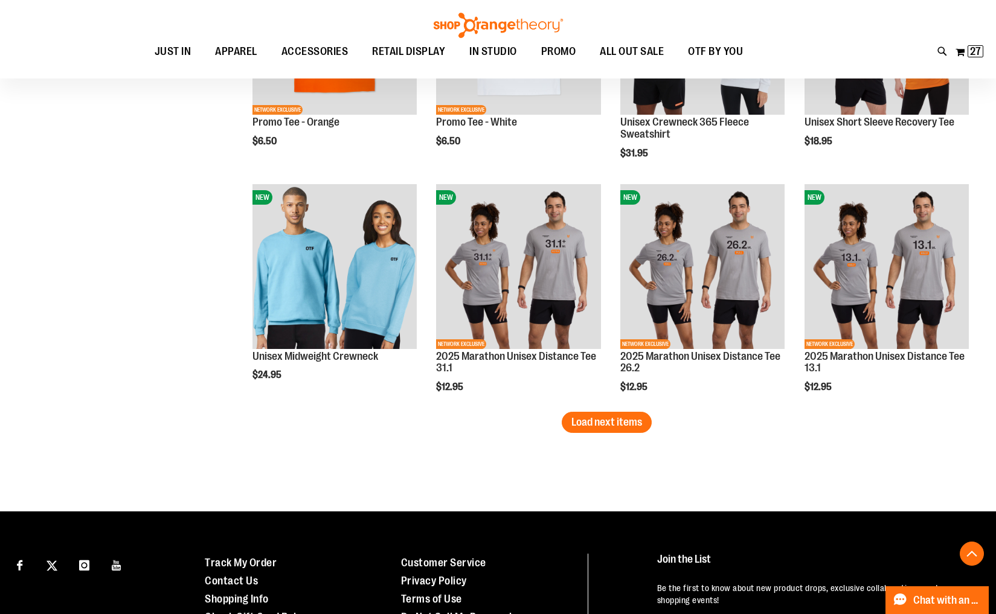
scroll to position [4057, 0]
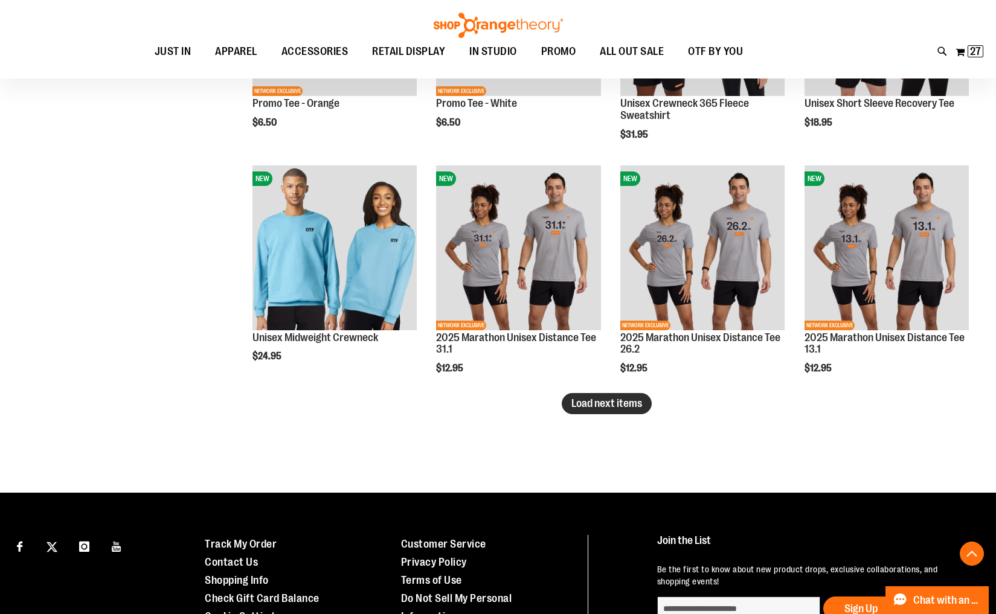
click at [628, 405] on span "Load next items" at bounding box center [606, 403] width 71 height 12
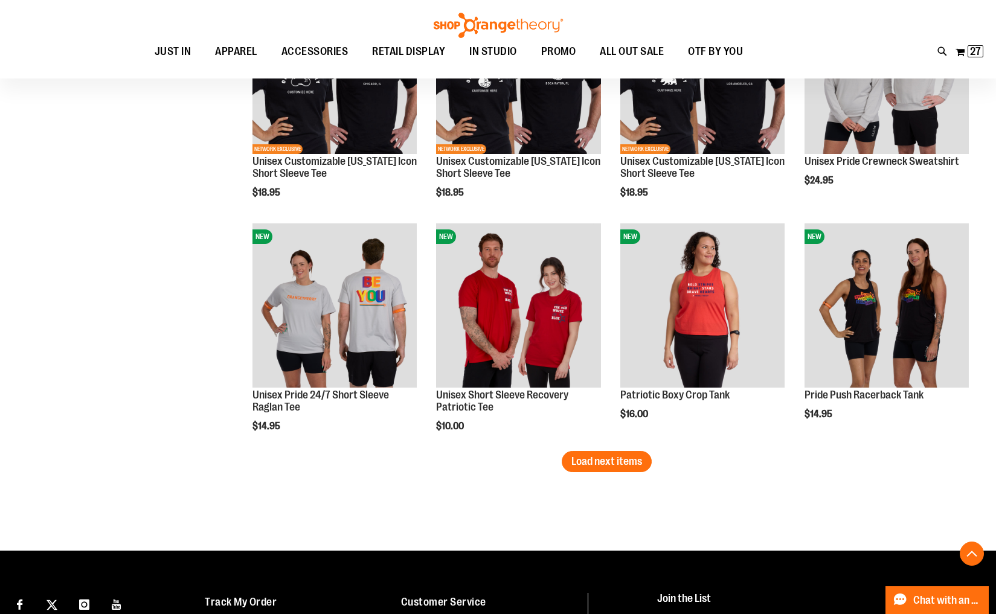
scroll to position [4714, 0]
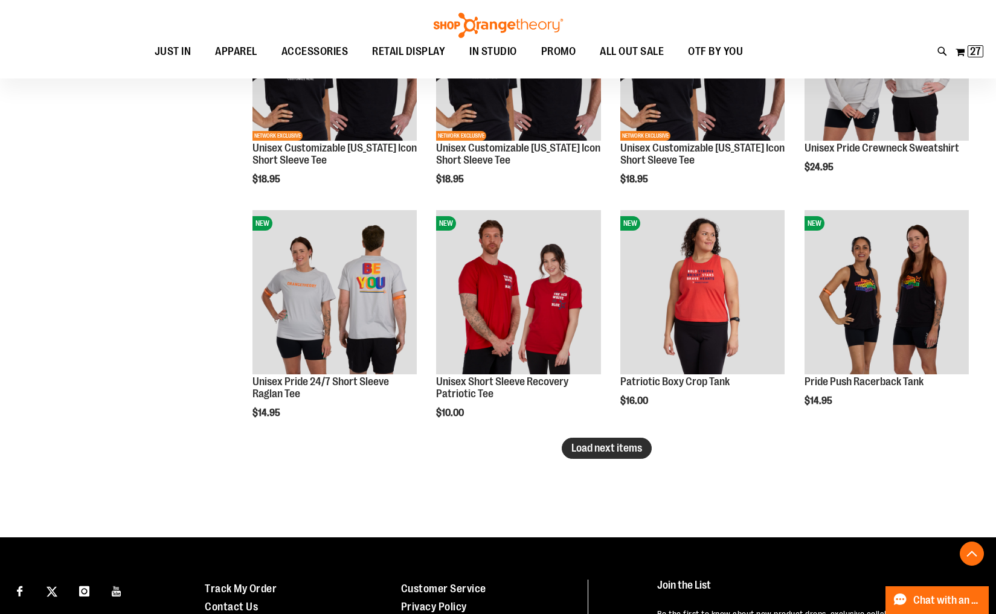
click at [589, 452] on span "Load next items" at bounding box center [606, 448] width 71 height 12
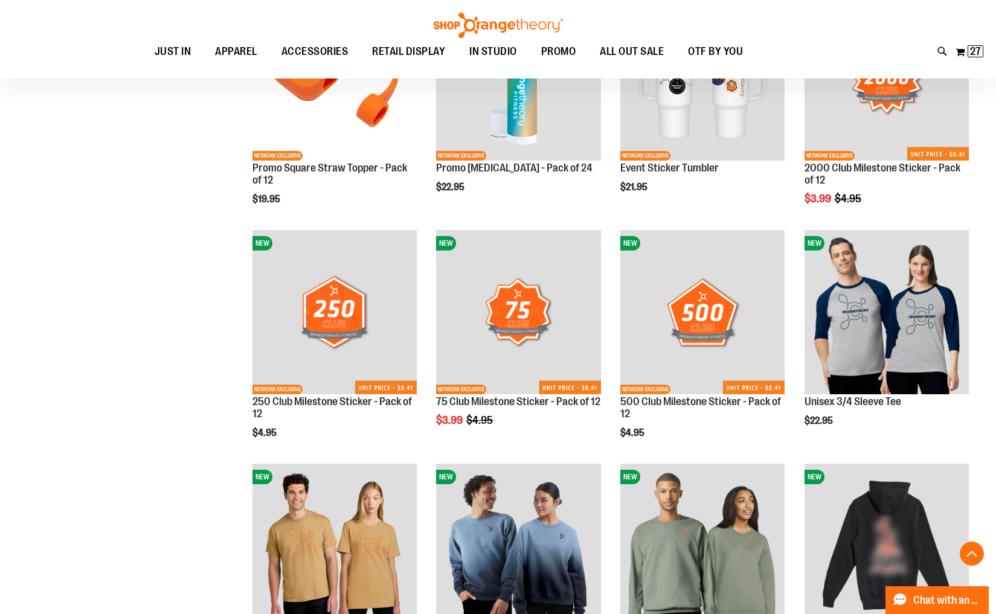
scroll to position [2823, 0]
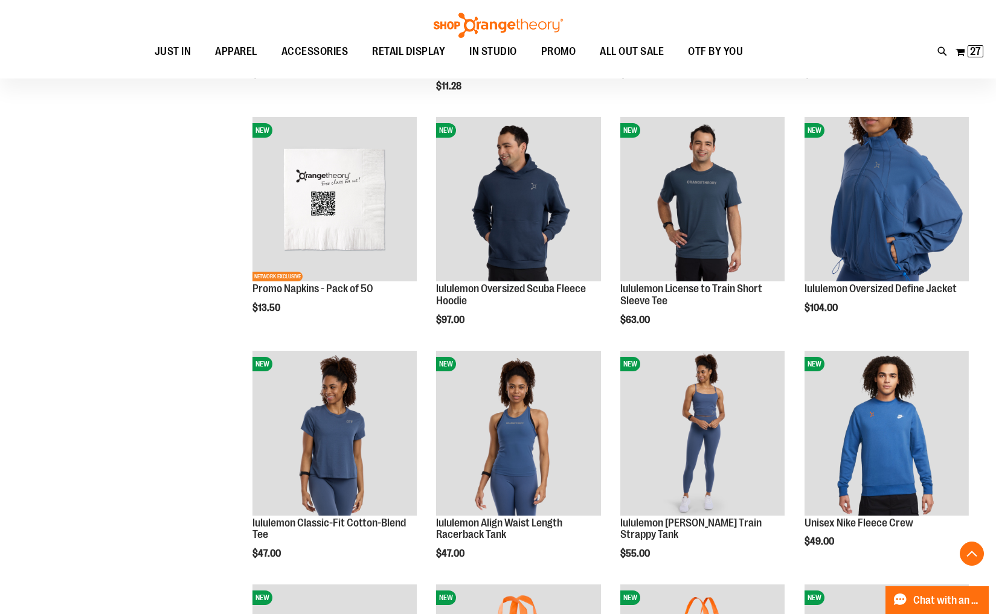
scroll to position [1765, 0]
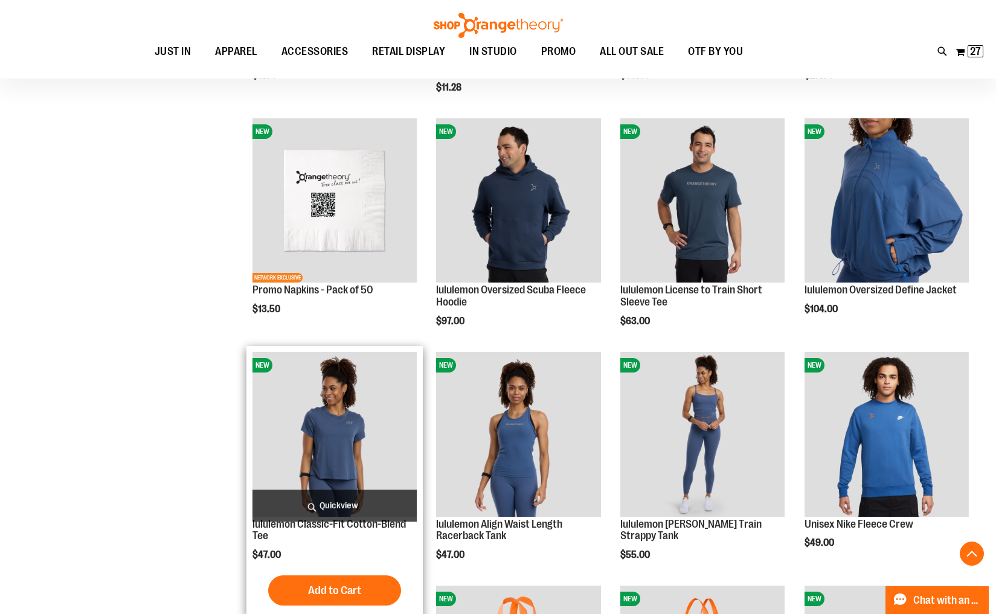
click at [319, 437] on img "product" at bounding box center [334, 434] width 164 height 164
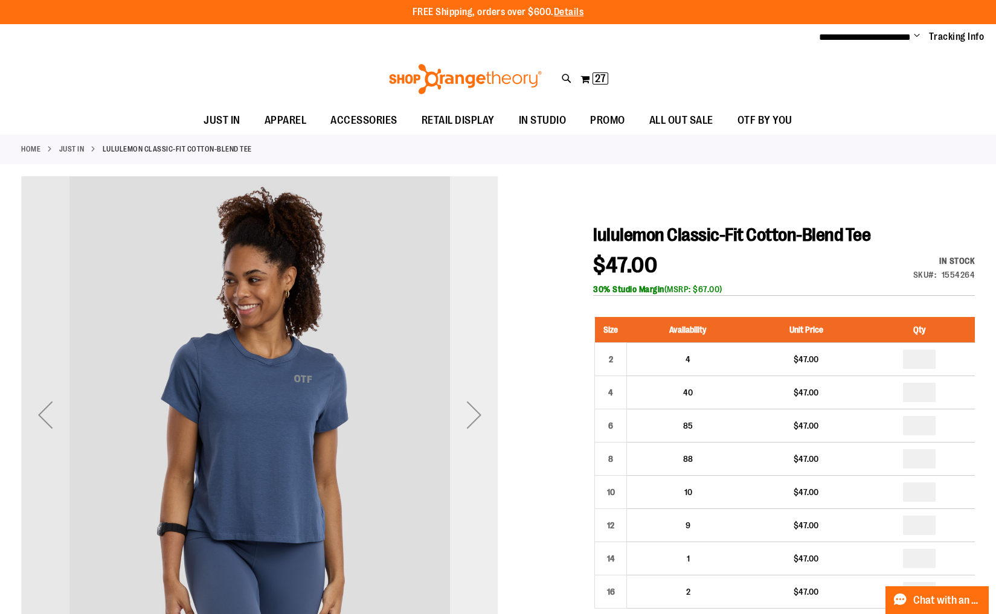
type input "**********"
click at [466, 419] on div "Next" at bounding box center [474, 415] width 48 height 48
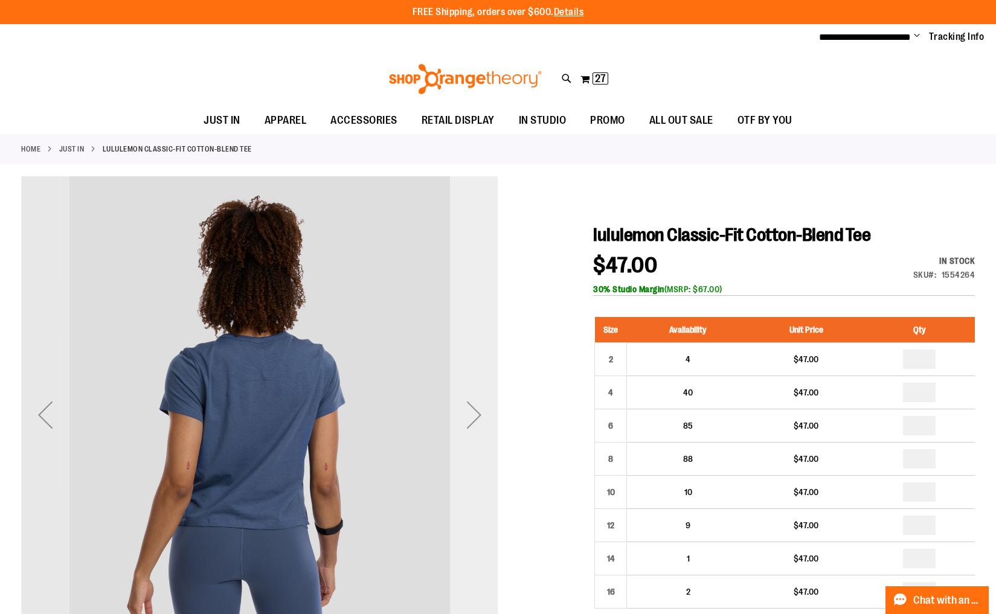
click at [466, 419] on div "Next" at bounding box center [474, 415] width 48 height 48
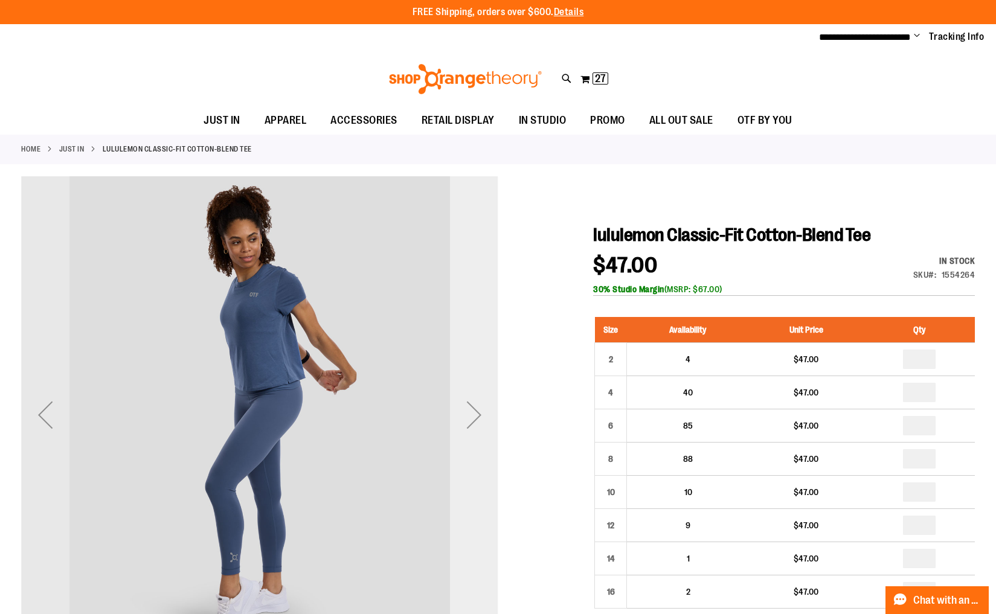
click at [466, 419] on div "Next" at bounding box center [474, 415] width 48 height 48
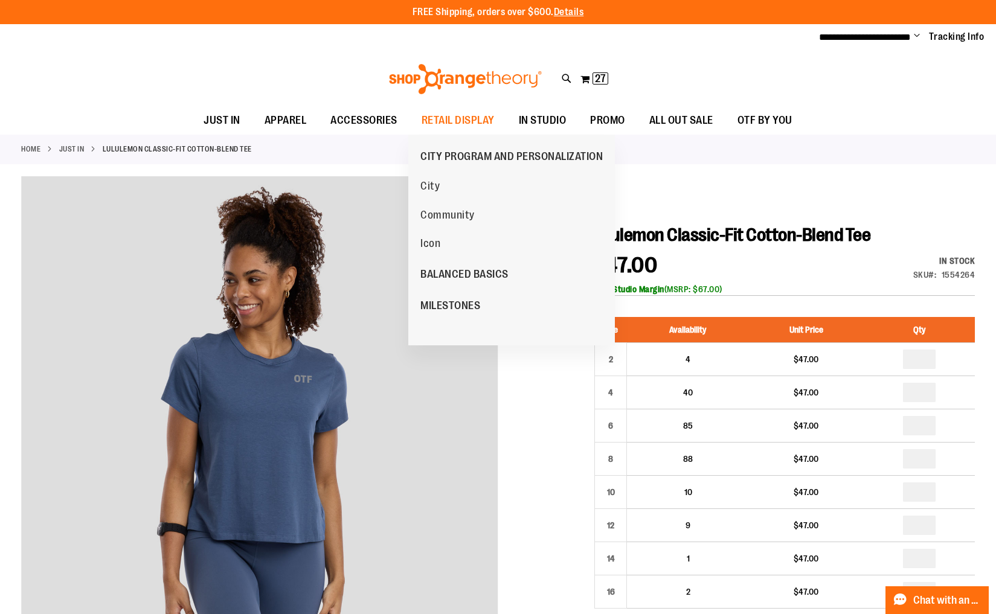
click at [465, 303] on span "MILESTONES" at bounding box center [450, 307] width 60 height 15
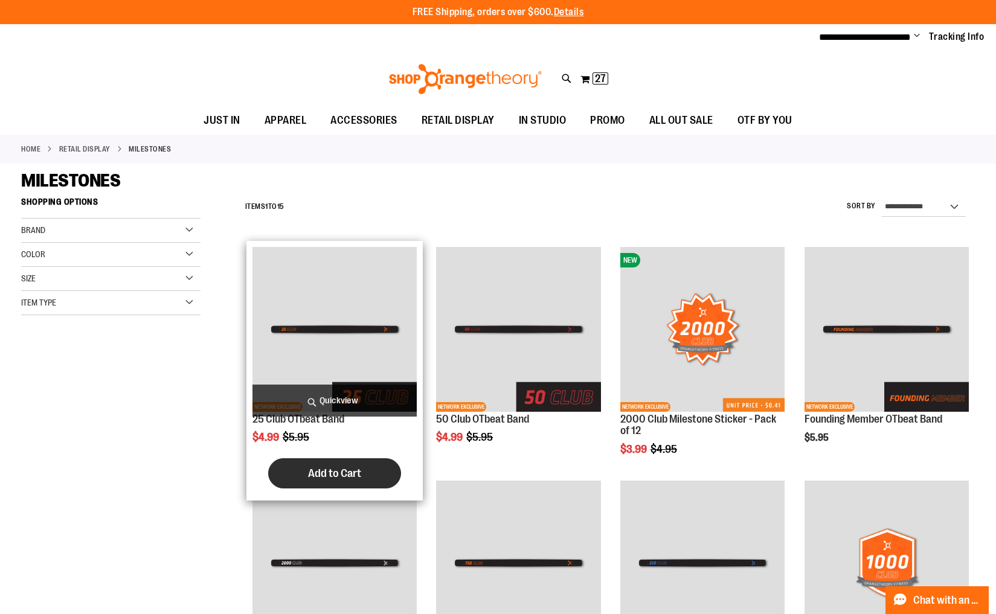
type input "**********"
click at [310, 477] on span "Add to Cart" at bounding box center [334, 473] width 53 height 13
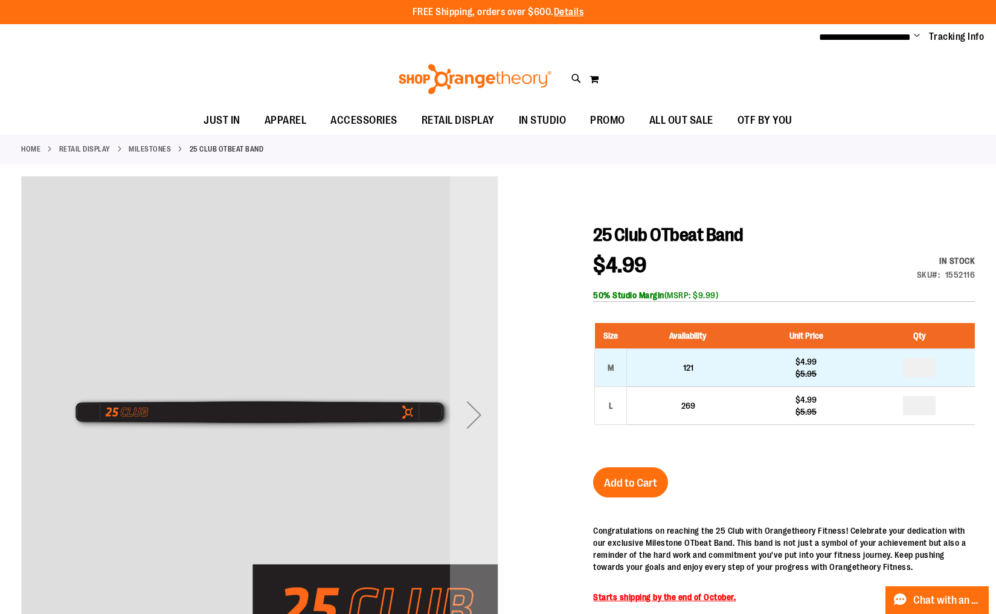
type input "**********"
click at [922, 368] on input "number" at bounding box center [919, 367] width 33 height 19
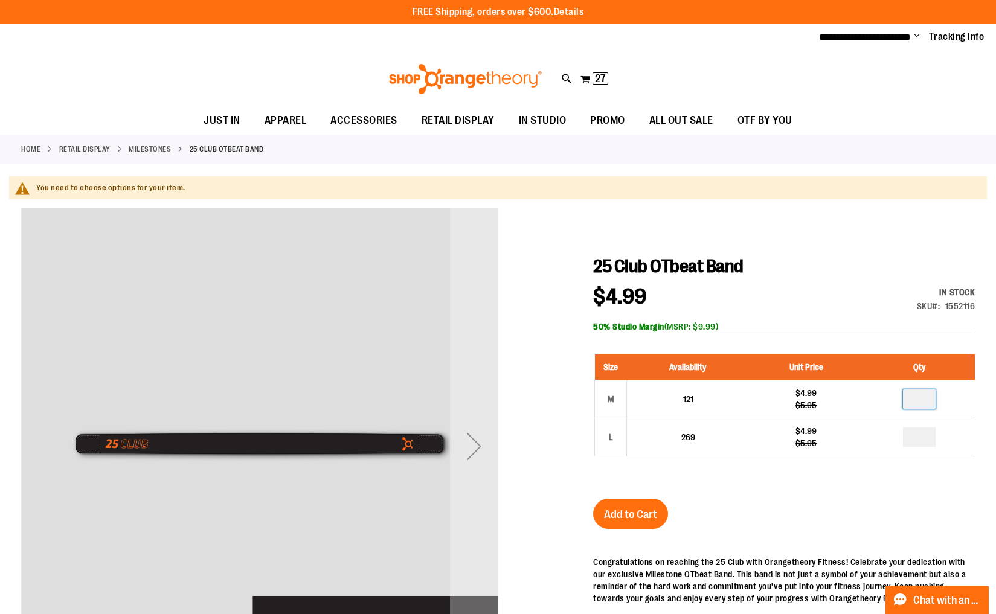
type input "*"
click at [634, 515] on span "Add to Cart" at bounding box center [630, 514] width 53 height 13
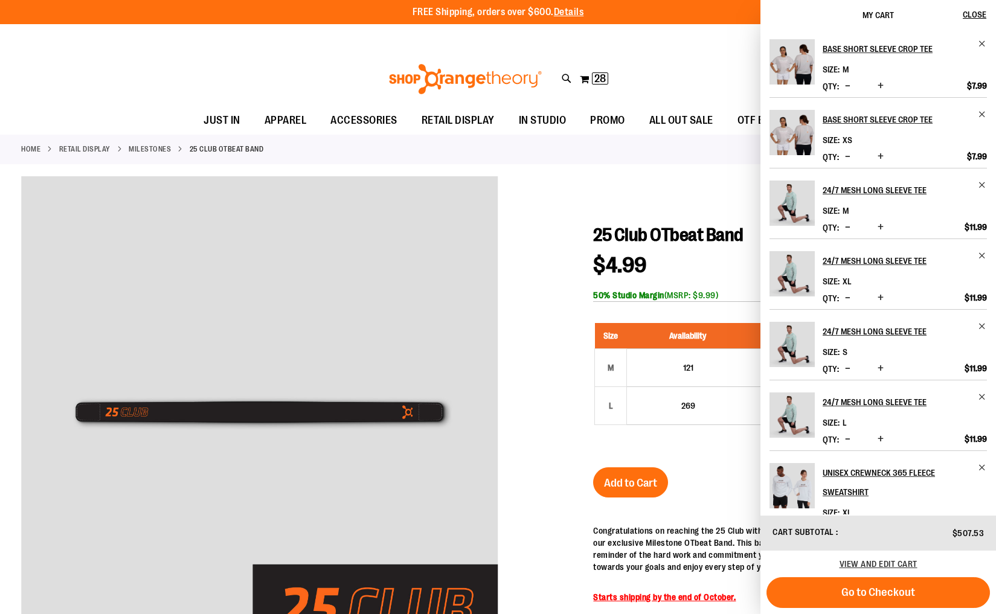
click at [136, 149] on link "MILESTONES" at bounding box center [150, 149] width 42 height 11
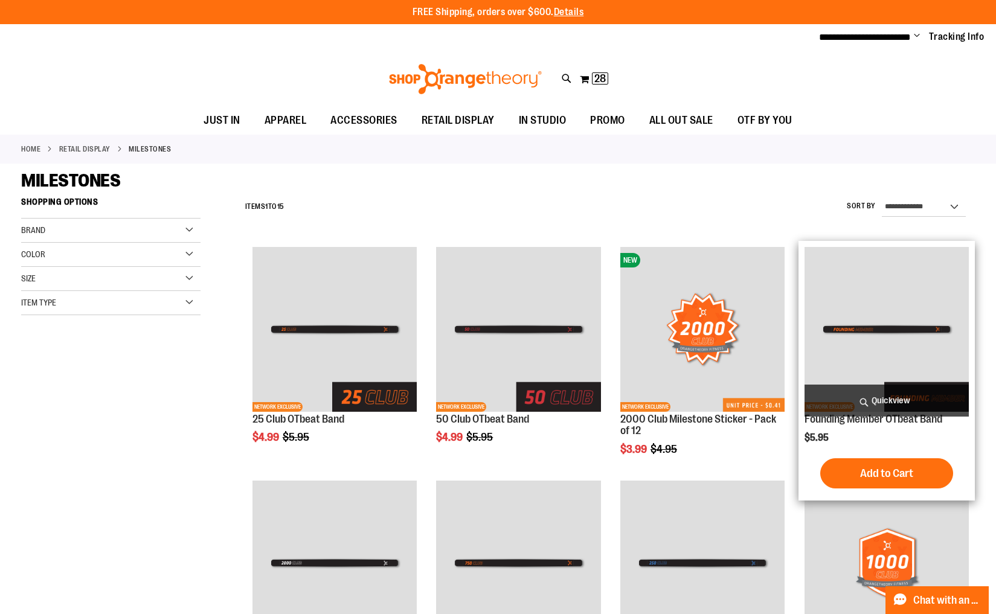
type input "**********"
click at [833, 359] on img "product" at bounding box center [887, 329] width 164 height 164
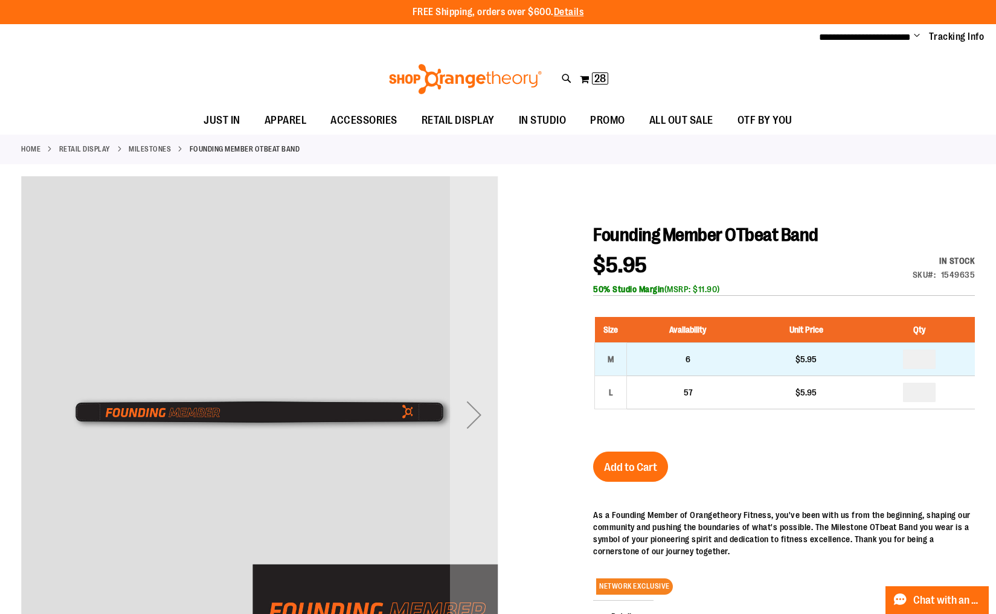
type input "**********"
click at [921, 361] on input "number" at bounding box center [919, 359] width 33 height 19
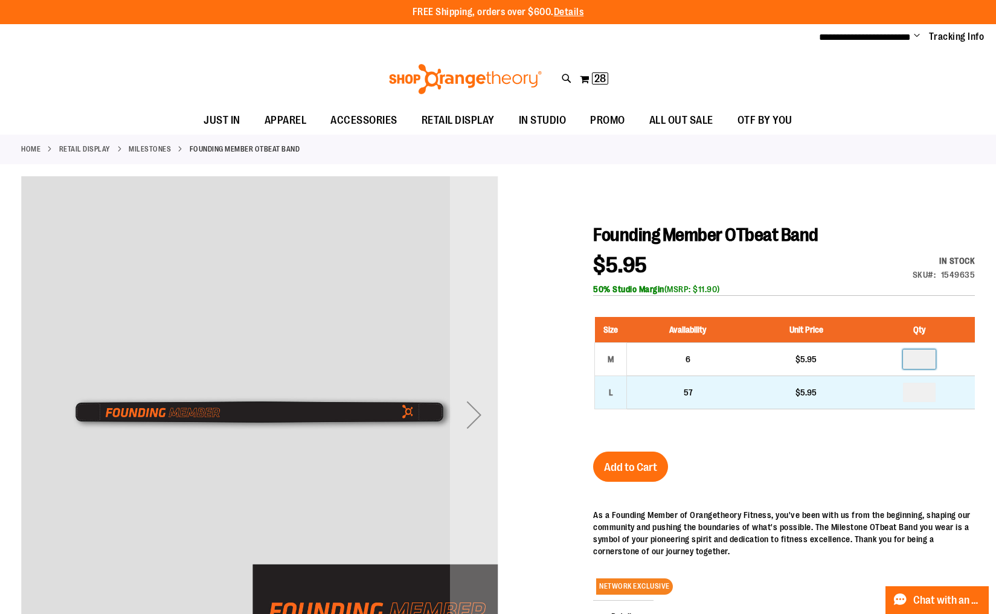
type input "*"
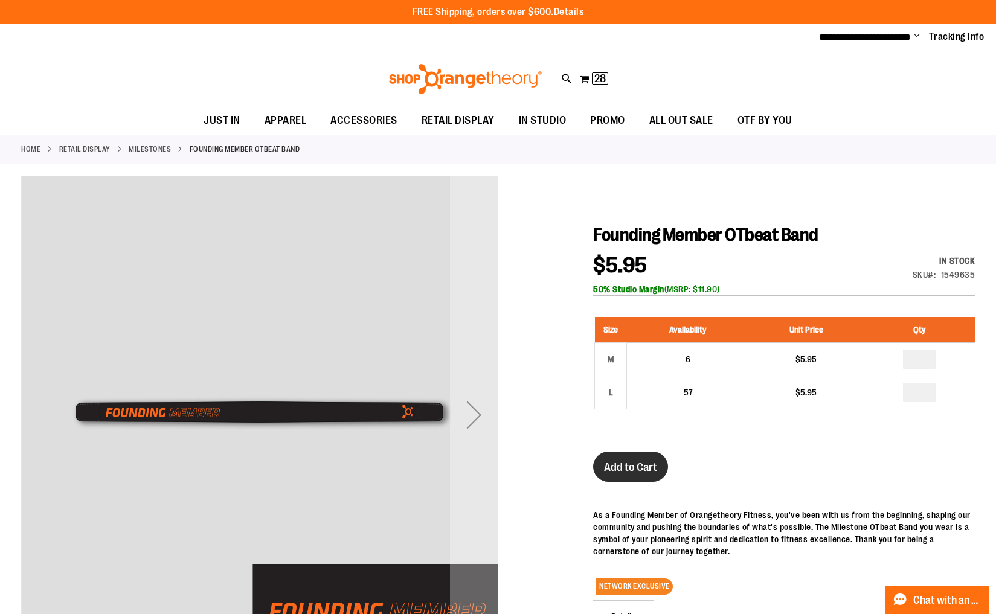
click at [635, 471] on span "Add to Cart" at bounding box center [630, 467] width 53 height 13
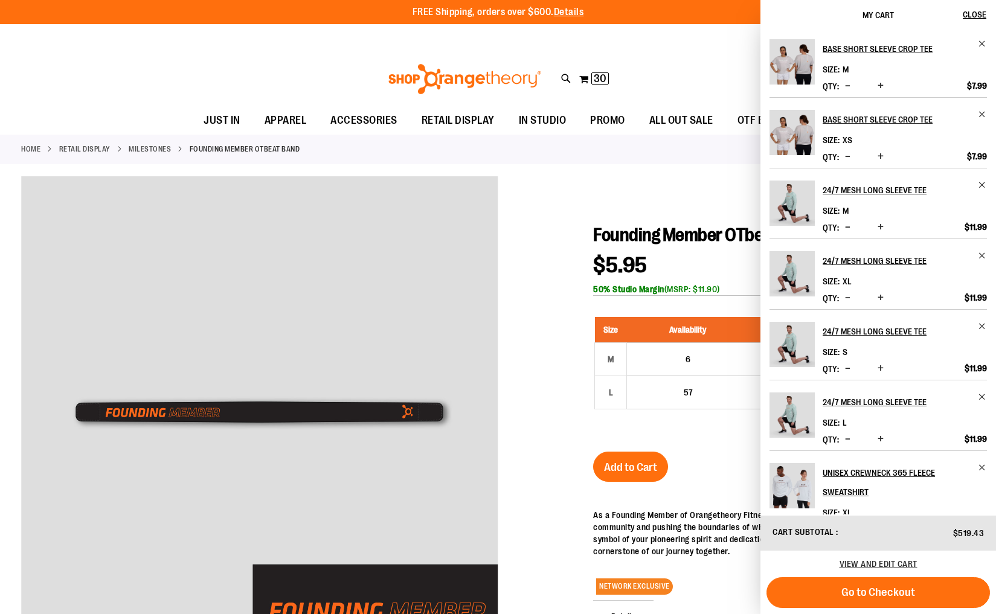
click at [137, 150] on link "MILESTONES" at bounding box center [150, 149] width 42 height 11
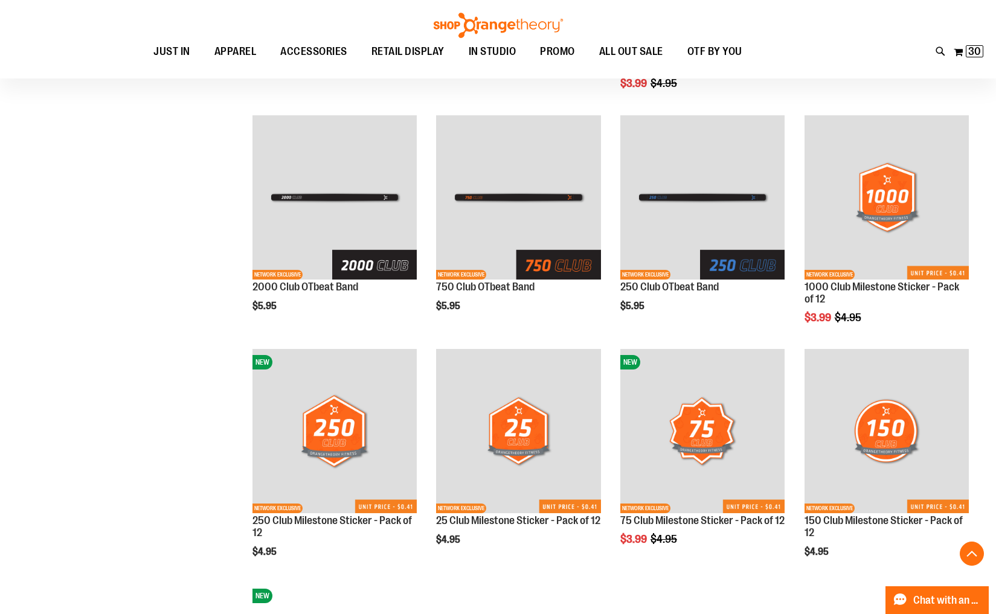
scroll to position [200, 0]
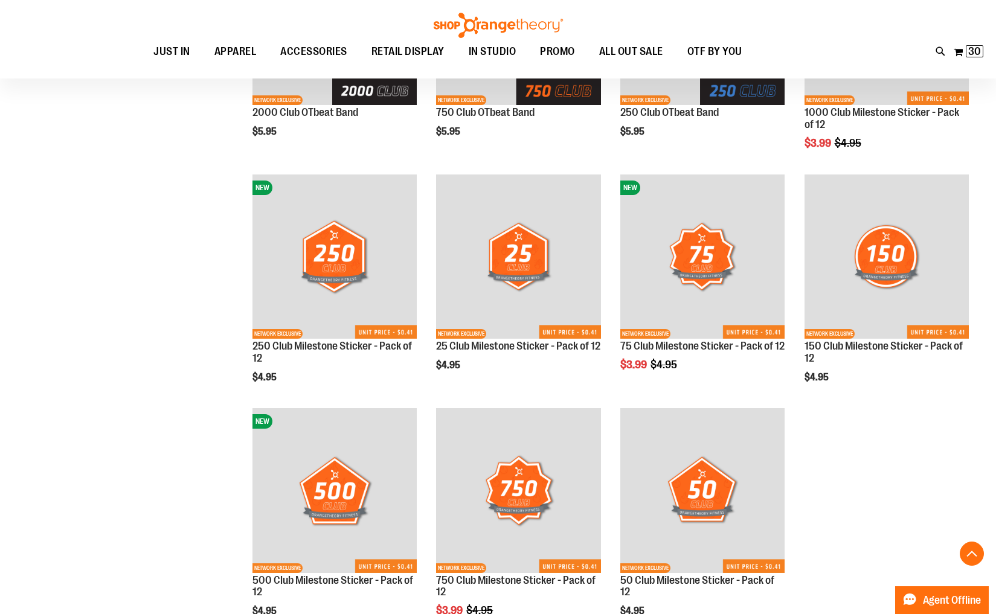
scroll to position [38, 0]
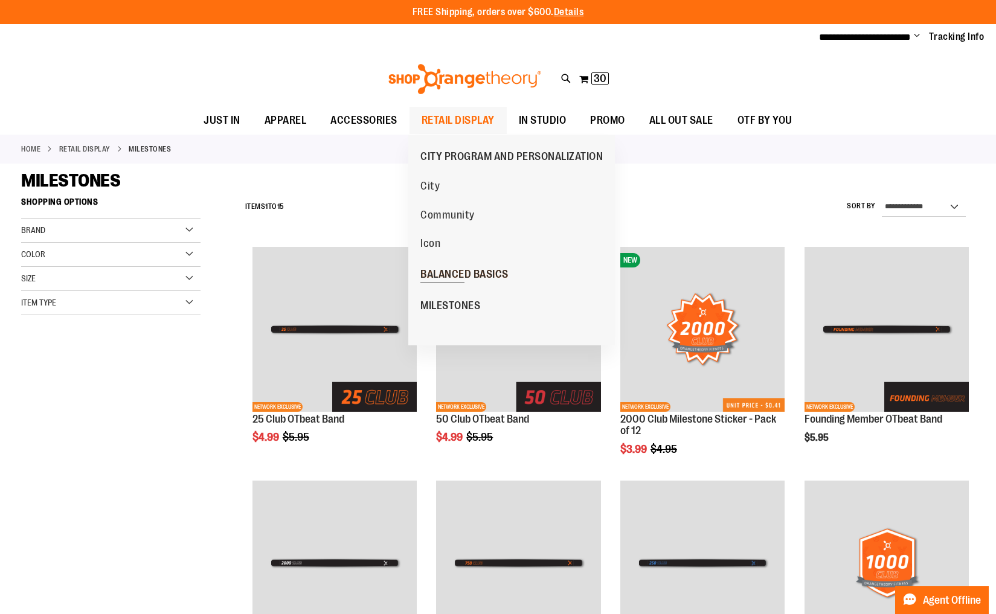
type input "**********"
click at [455, 274] on span "BALANCED BASICS" at bounding box center [464, 275] width 88 height 15
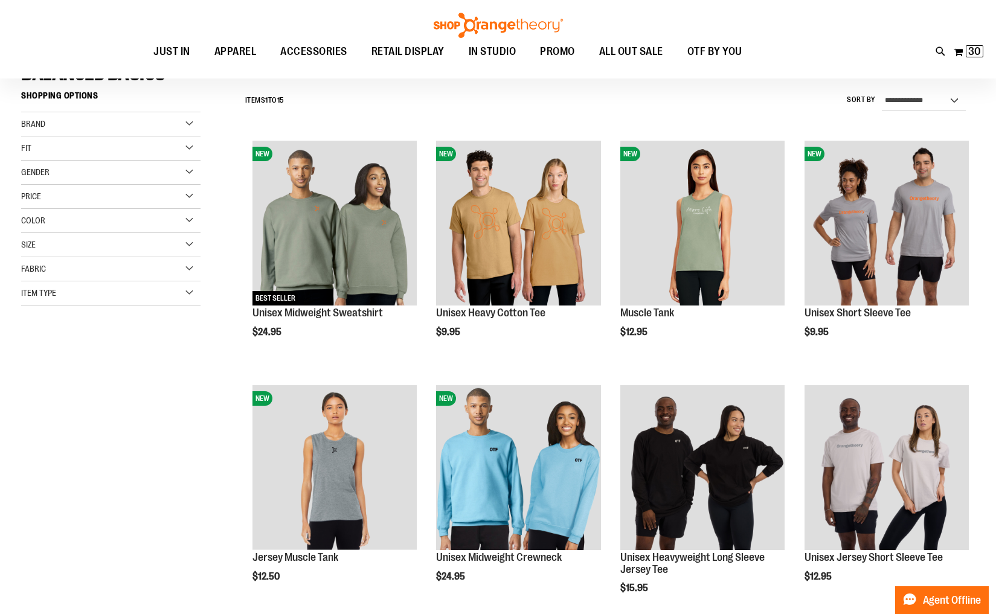
scroll to position [111, 0]
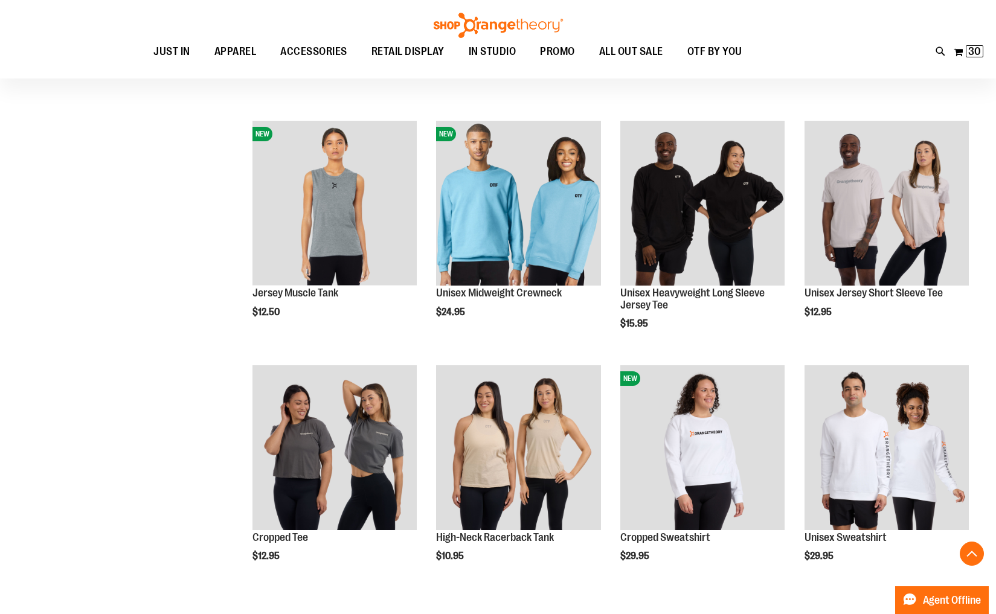
scroll to position [367, 0]
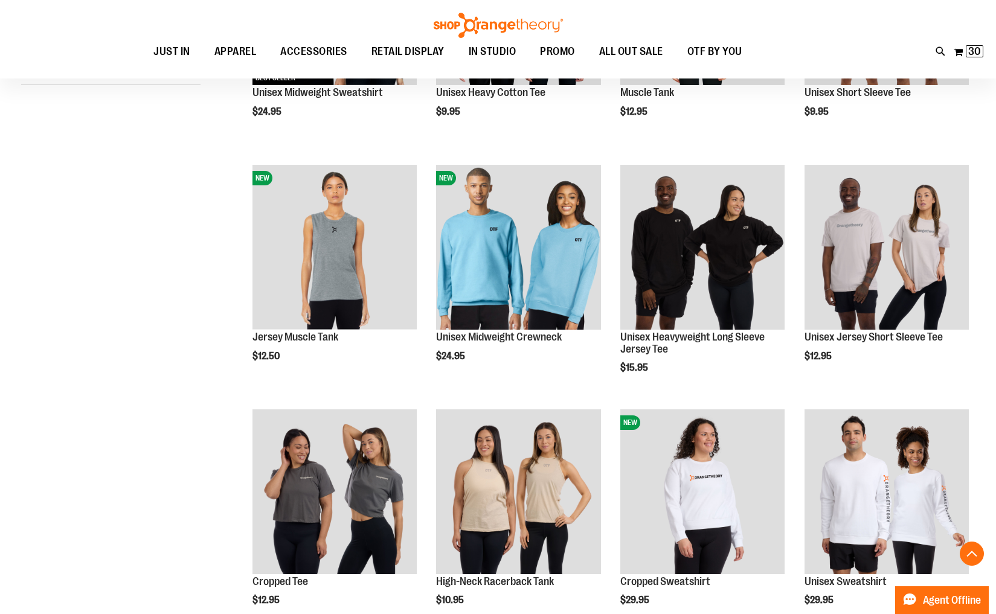
scroll to position [306, 0]
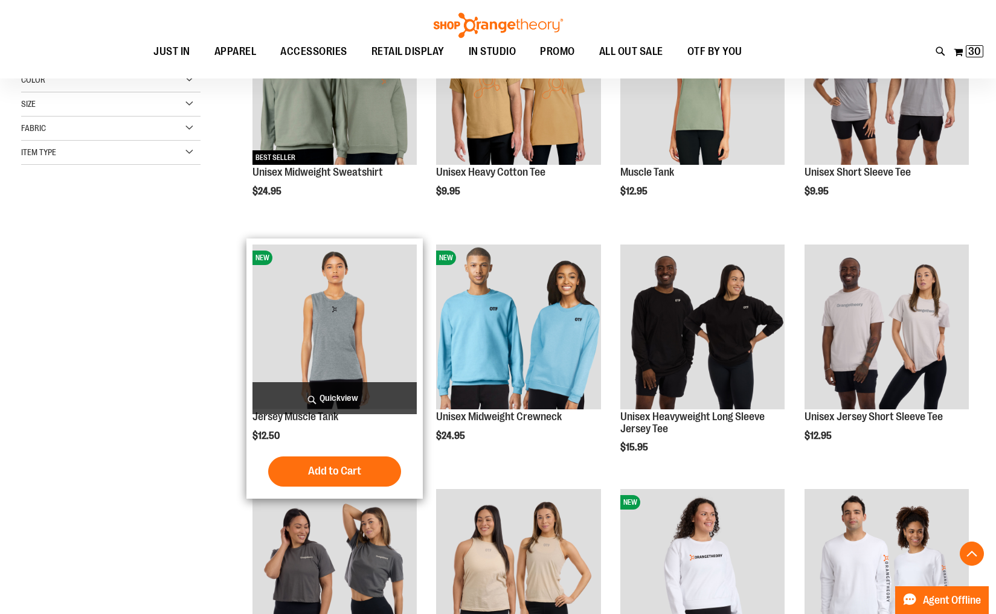
scroll to position [241, 0]
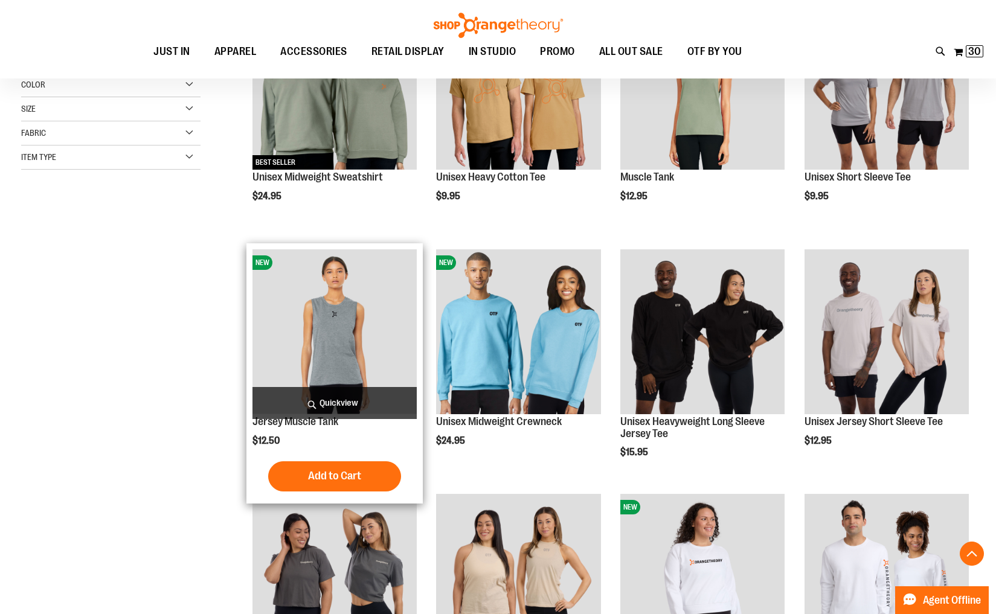
type input "**********"
click at [304, 348] on img "product" at bounding box center [334, 331] width 164 height 164
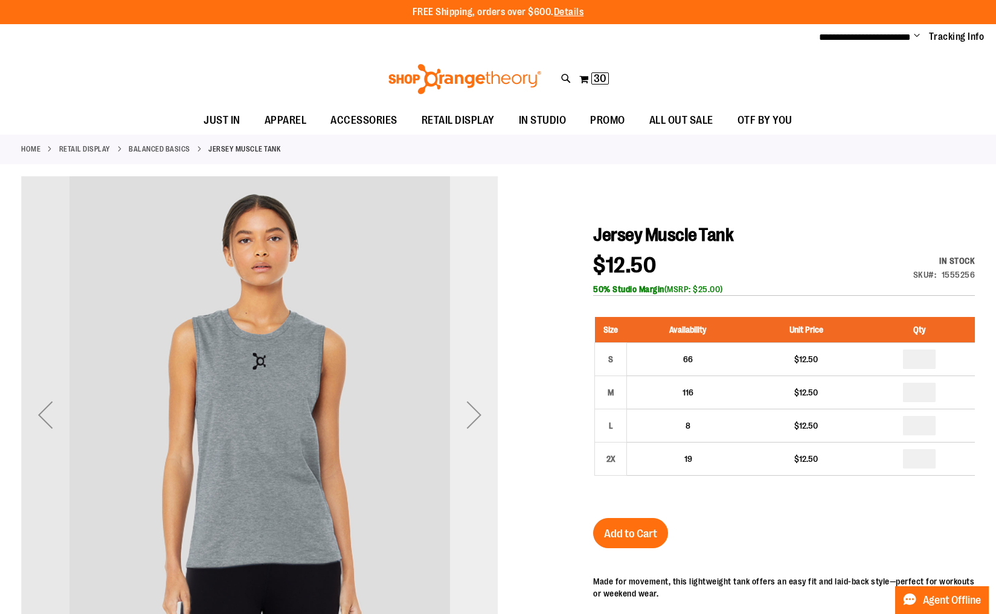
type input "**********"
click at [472, 416] on div "Next" at bounding box center [474, 415] width 48 height 48
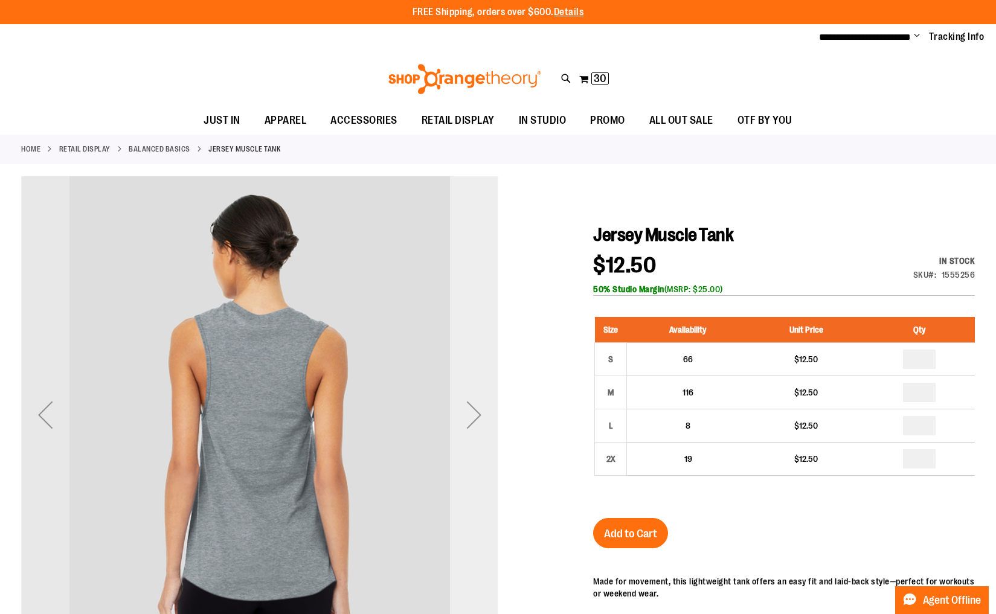
click at [472, 416] on div "Next" at bounding box center [474, 415] width 48 height 48
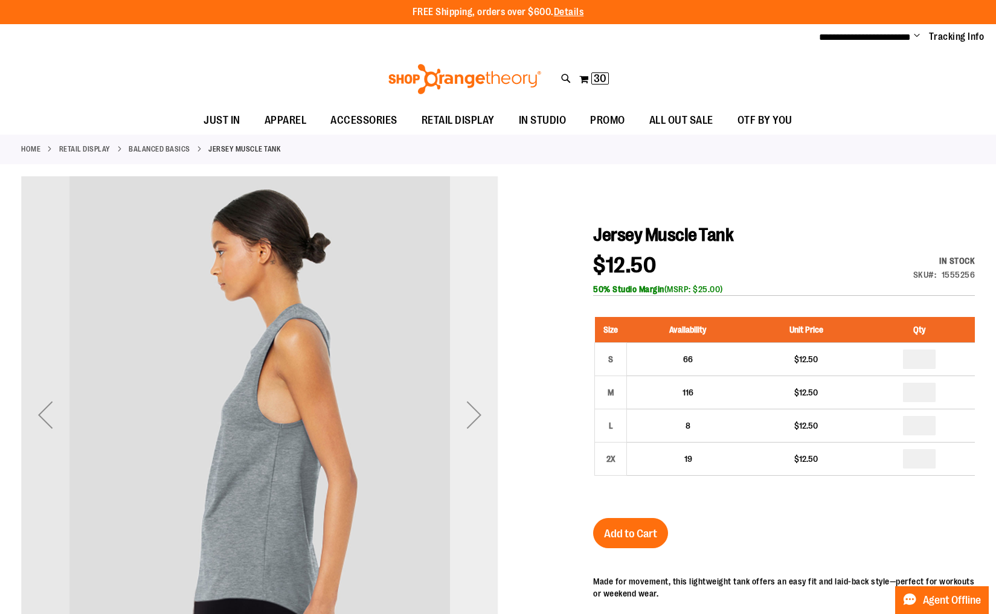
click at [472, 416] on div "Next" at bounding box center [474, 415] width 48 height 48
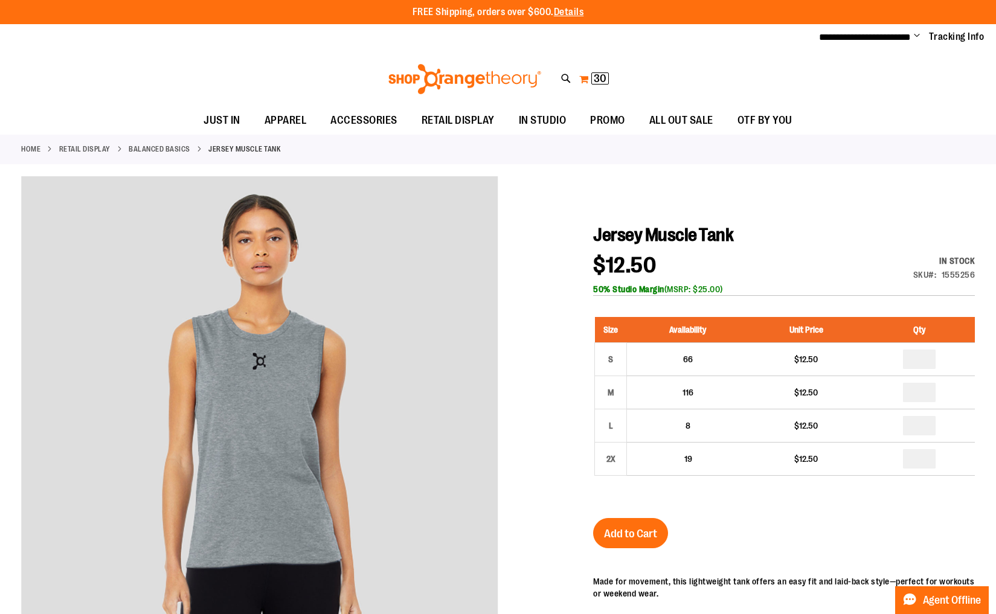
click at [603, 82] on span "30" at bounding box center [600, 78] width 13 height 12
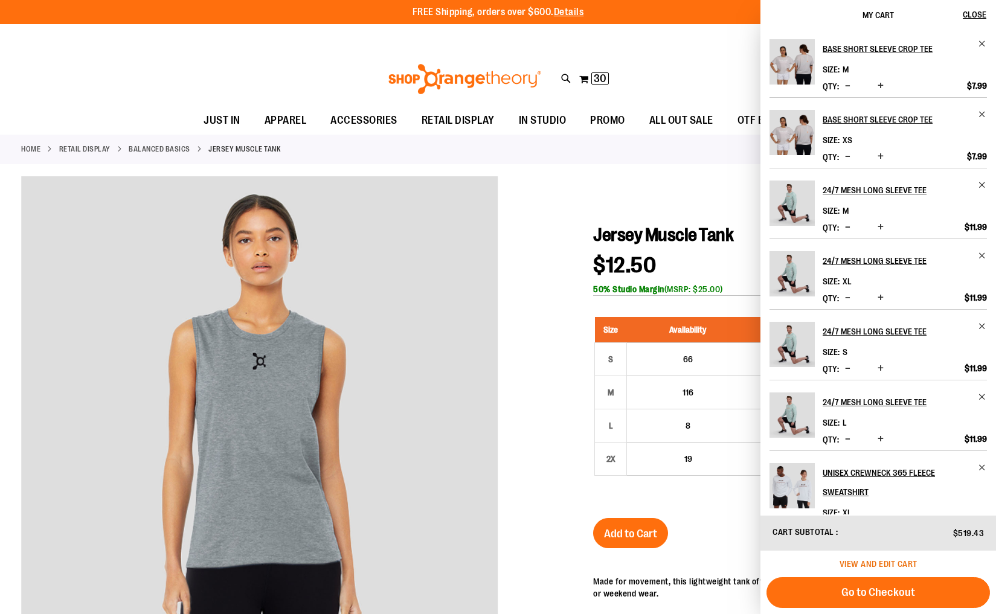
click at [881, 565] on span "View and edit cart" at bounding box center [879, 564] width 78 height 10
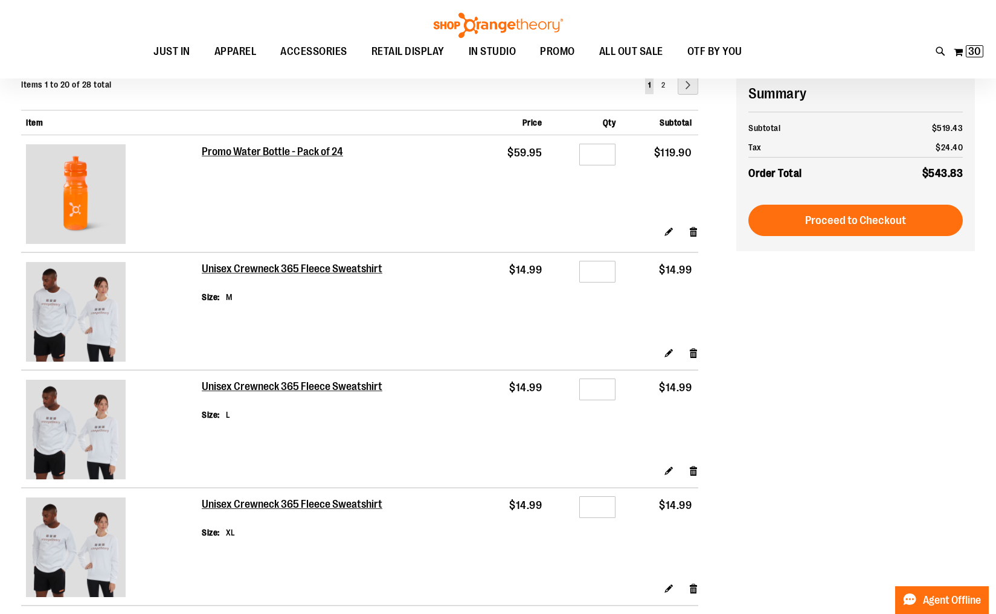
scroll to position [100, 0]
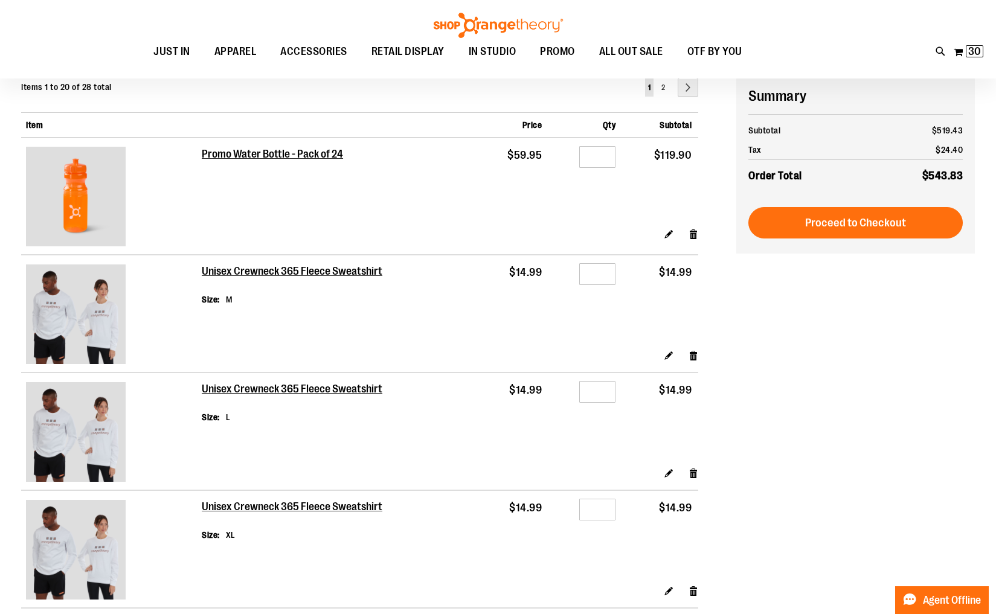
type input "**********"
click at [54, 342] on img at bounding box center [76, 315] width 100 height 100
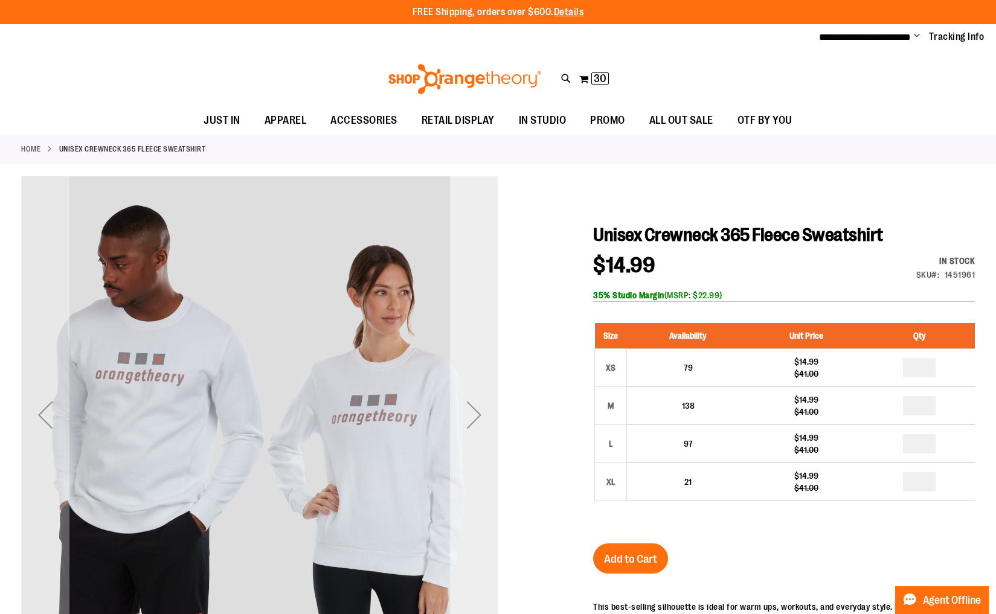
type input "**********"
click at [473, 417] on div "Next" at bounding box center [474, 415] width 48 height 48
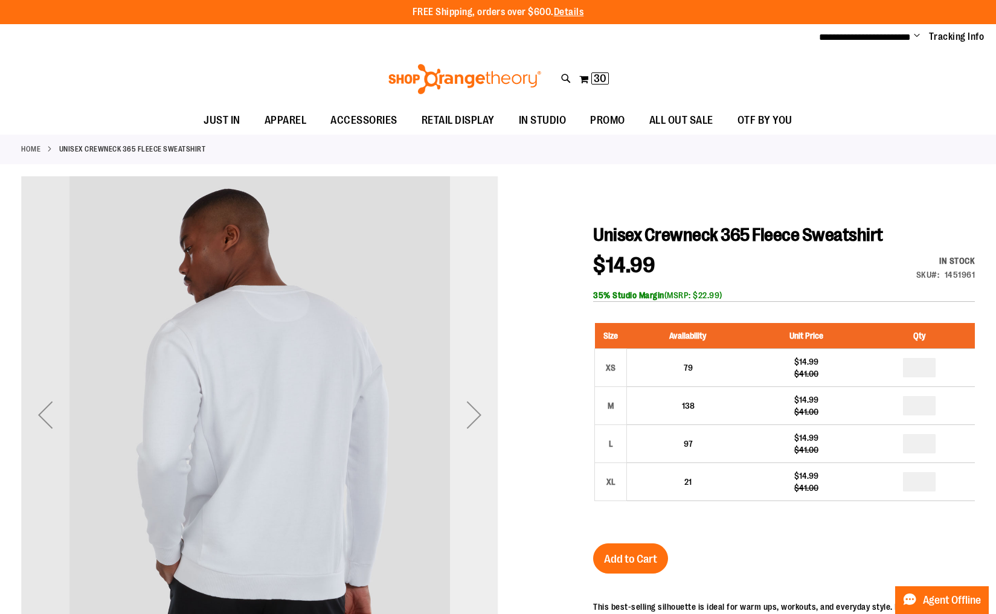
click at [473, 417] on div "Next" at bounding box center [474, 415] width 48 height 48
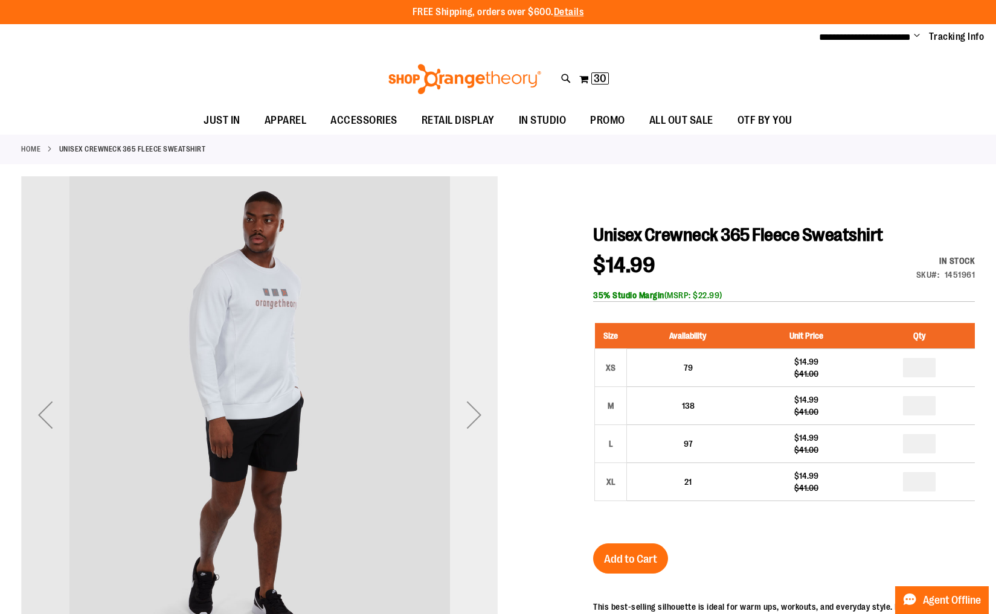
click at [473, 417] on div "Next" at bounding box center [474, 415] width 48 height 48
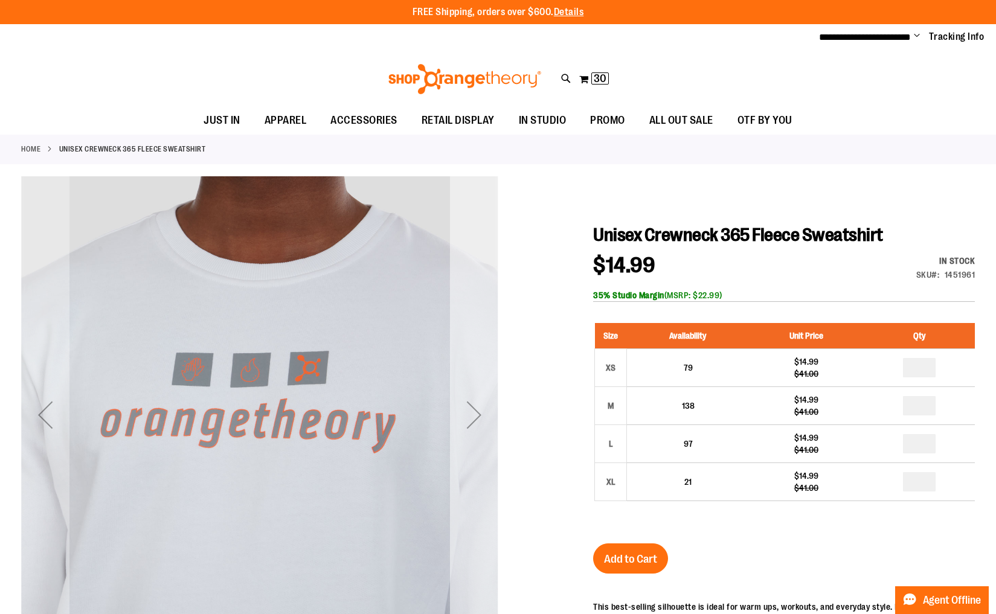
click at [473, 417] on div "Next" at bounding box center [474, 415] width 48 height 48
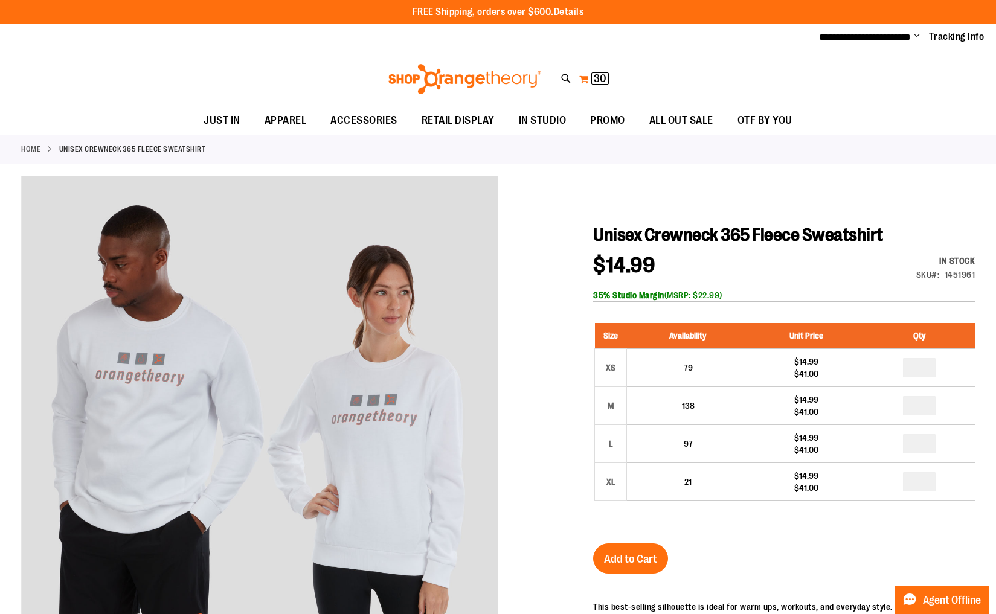
click at [589, 80] on button "My Cart 30 30 items" at bounding box center [594, 78] width 31 height 19
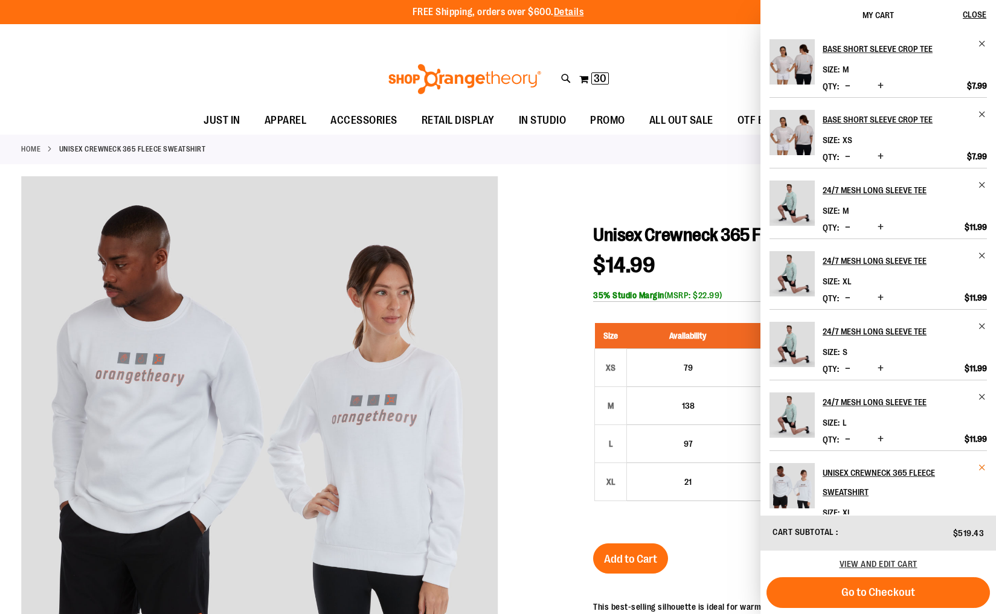
click at [980, 464] on span "Remove item" at bounding box center [982, 467] width 9 height 9
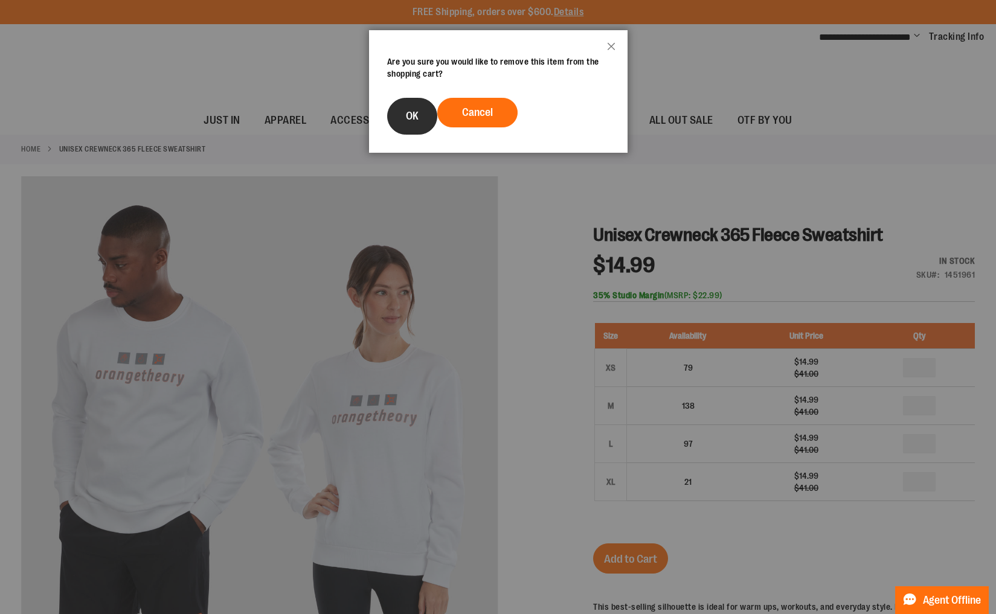
click at [417, 120] on span "OK" at bounding box center [412, 116] width 13 height 12
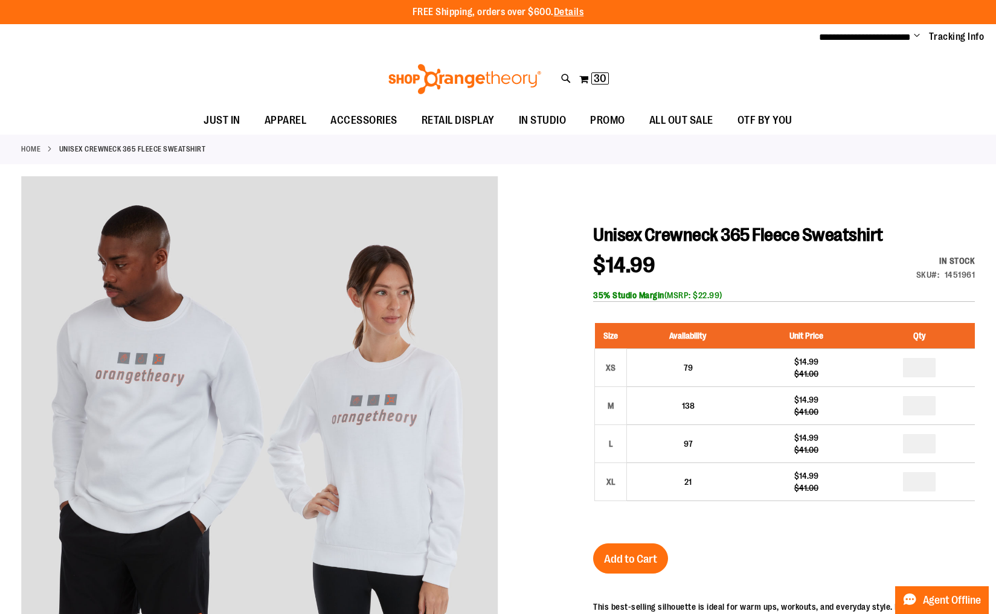
click at [915, 35] on span "Change" at bounding box center [917, 36] width 6 height 11
click at [719, 69] on div "Toggle Nav Search Popular Suggestions Advanced Search" at bounding box center [498, 79] width 996 height 56
click at [593, 80] on span "30 30 items" at bounding box center [600, 78] width 18 height 12
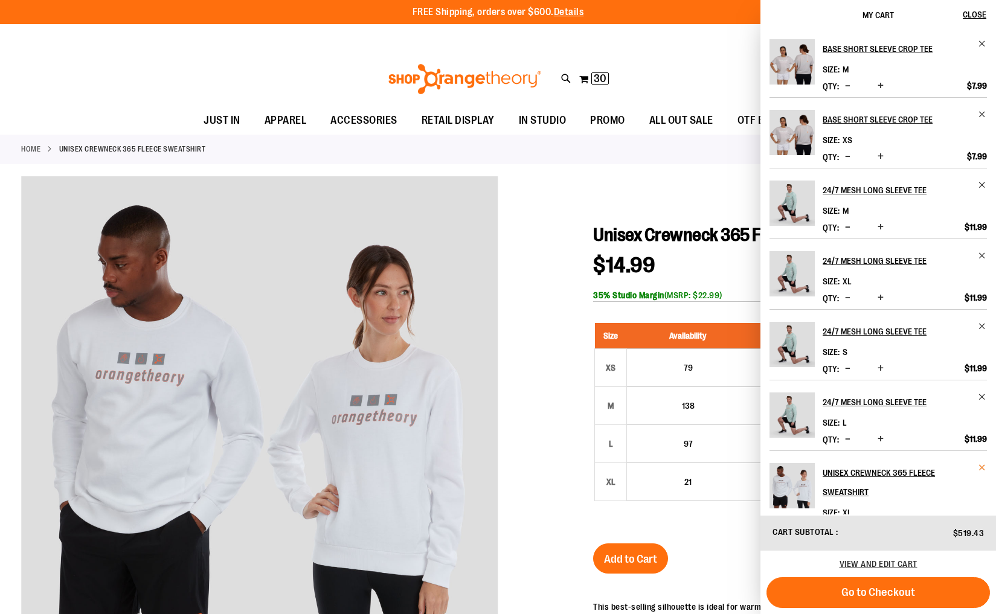
click at [979, 468] on span "Remove item" at bounding box center [982, 467] width 9 height 9
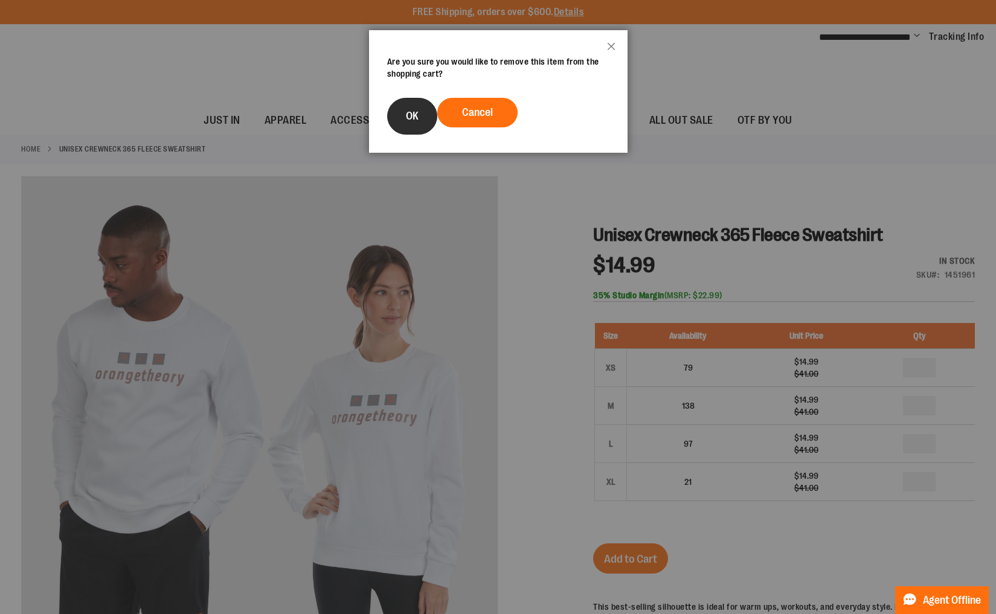
click at [413, 123] on button "OK" at bounding box center [412, 116] width 50 height 37
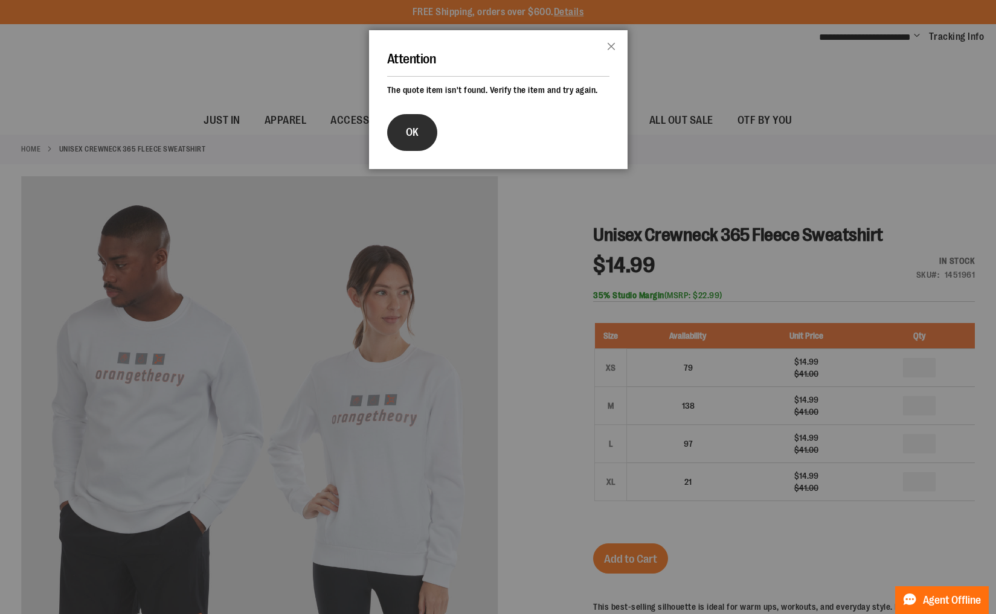
click at [406, 138] on span "OK" at bounding box center [412, 132] width 13 height 12
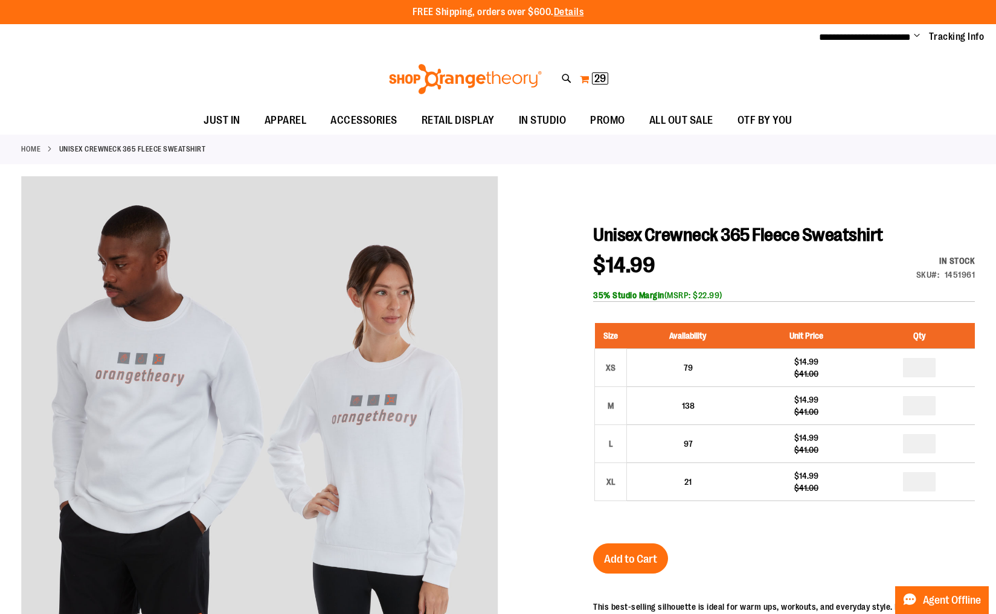
click at [593, 83] on span "29 29 items" at bounding box center [600, 78] width 16 height 12
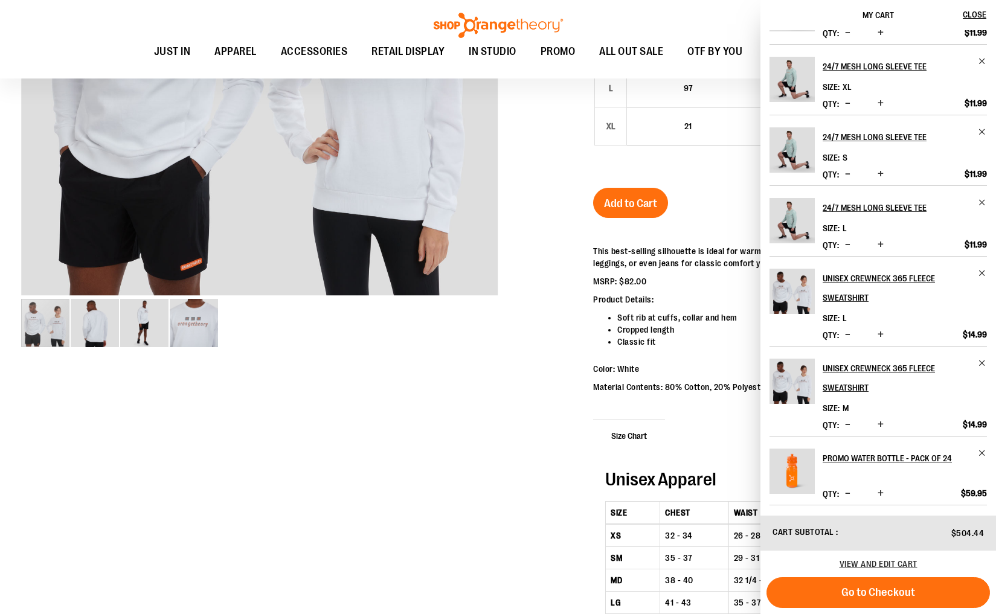
scroll to position [364, 0]
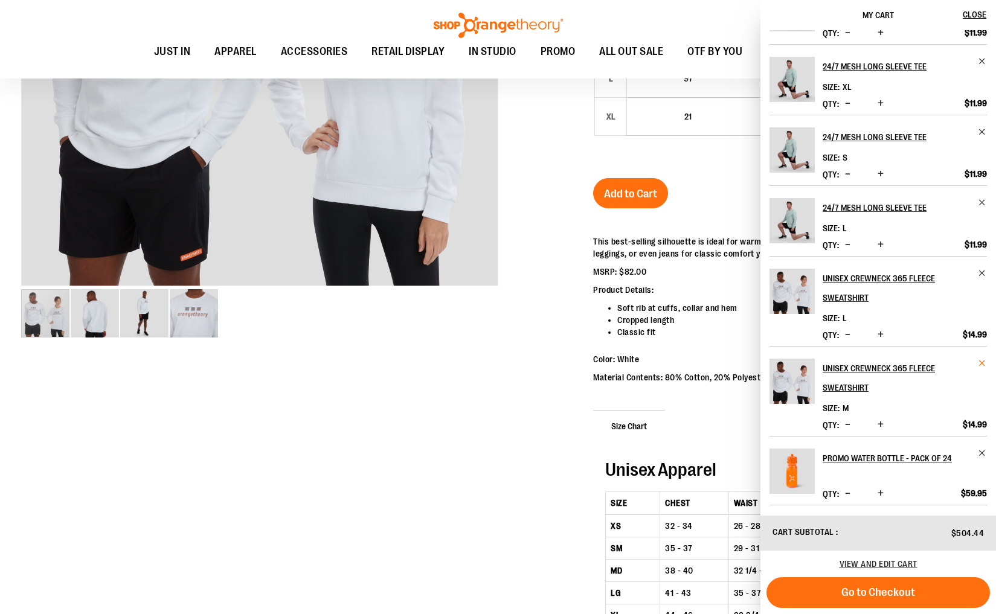
click at [978, 362] on span "Remove item" at bounding box center [982, 363] width 9 height 9
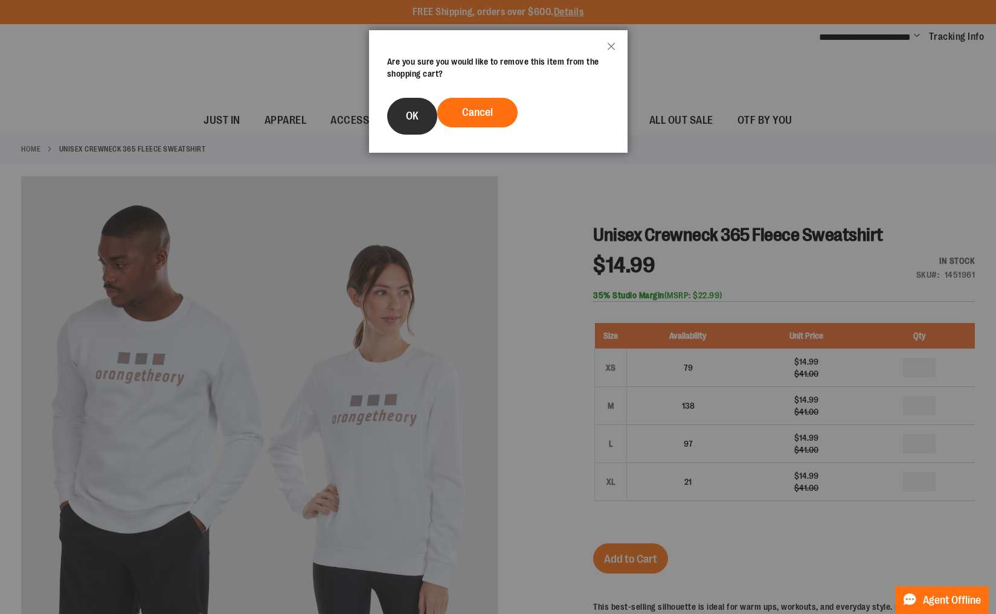
click at [416, 118] on span "OK" at bounding box center [412, 116] width 13 height 12
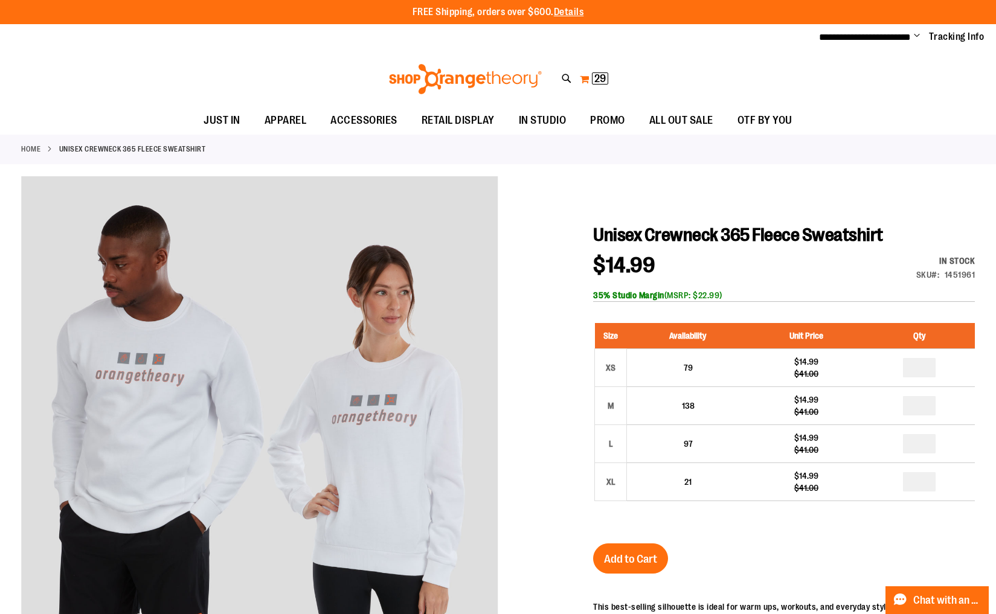
click at [587, 80] on button "My Cart 29 29 items" at bounding box center [594, 78] width 30 height 19
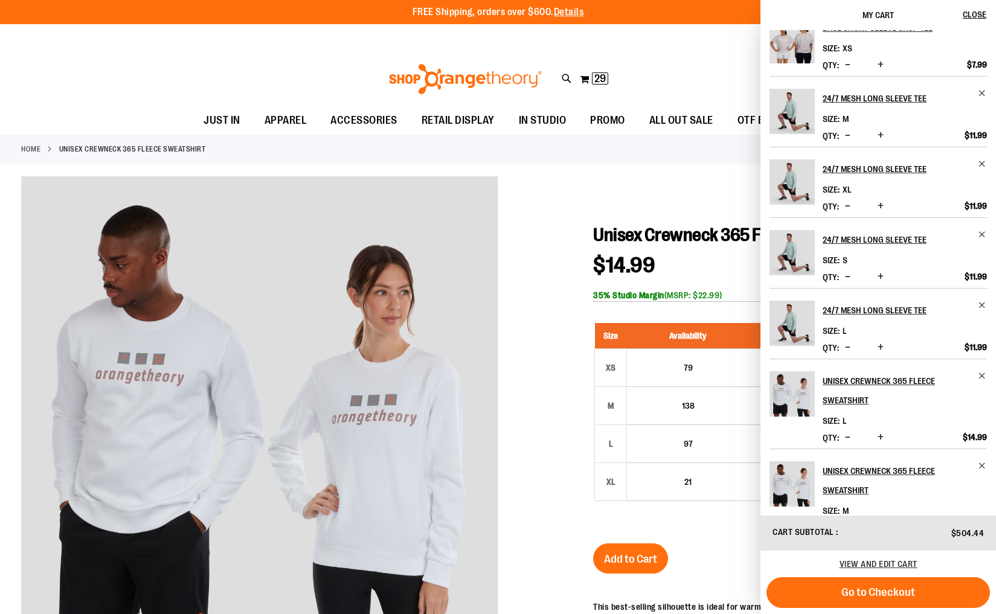
scroll to position [265, 0]
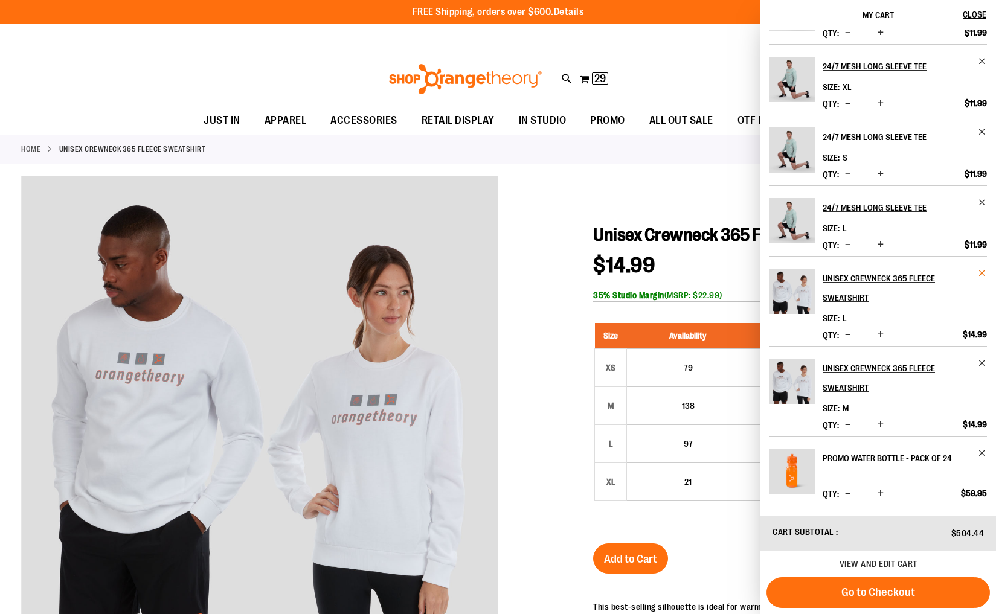
click at [980, 274] on span "Remove item" at bounding box center [982, 273] width 9 height 9
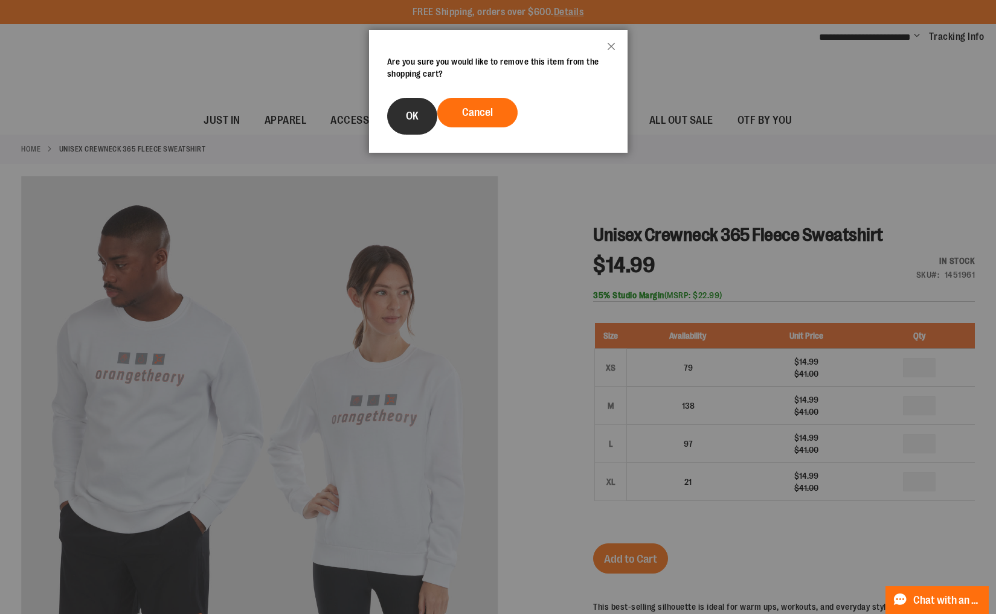
click at [411, 112] on span "OK" at bounding box center [412, 116] width 13 height 12
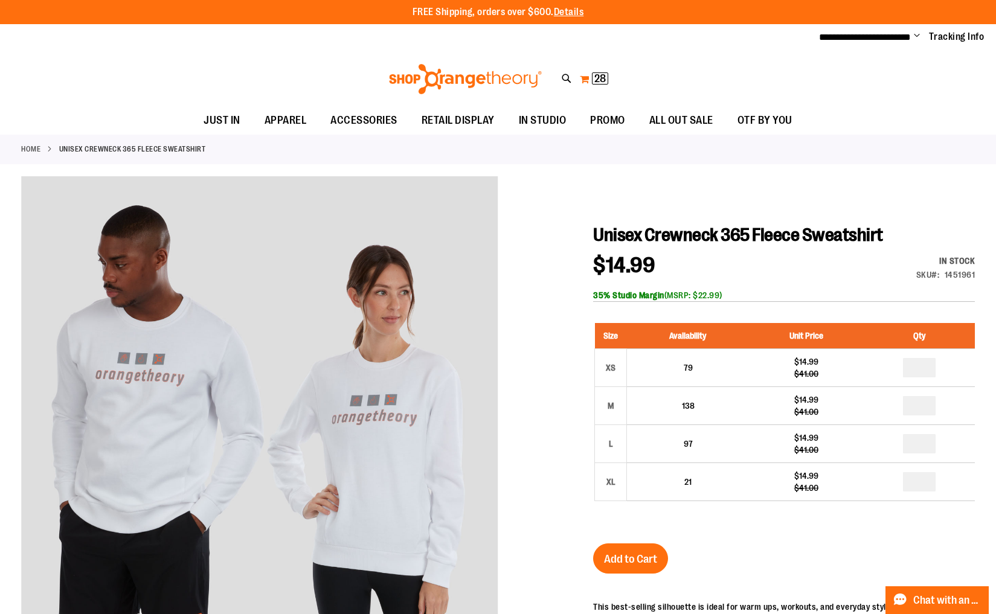
click at [590, 82] on button "My Cart 28 28 items" at bounding box center [594, 78] width 30 height 19
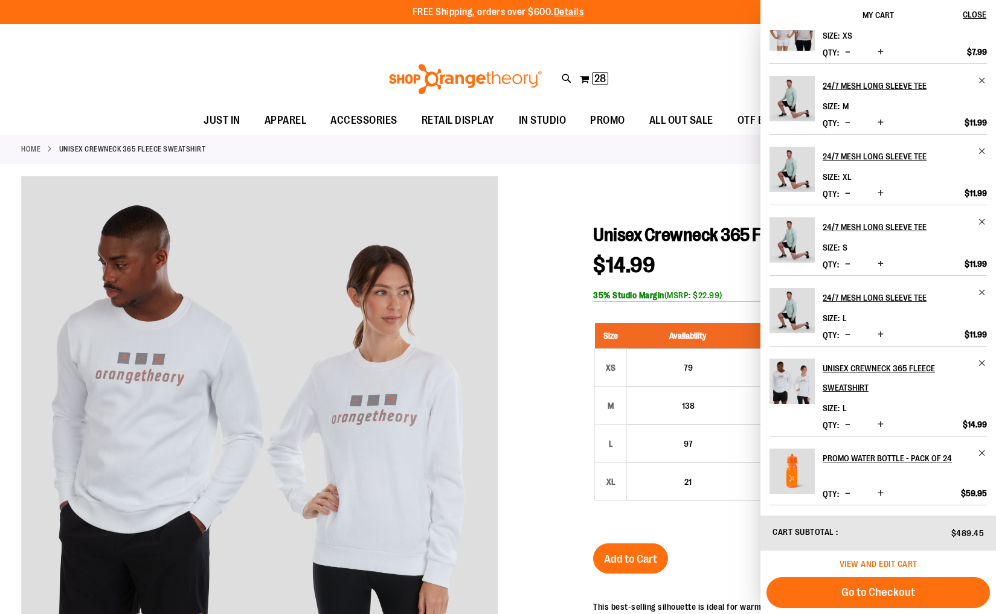
click at [889, 563] on span "View and edit cart" at bounding box center [879, 564] width 78 height 10
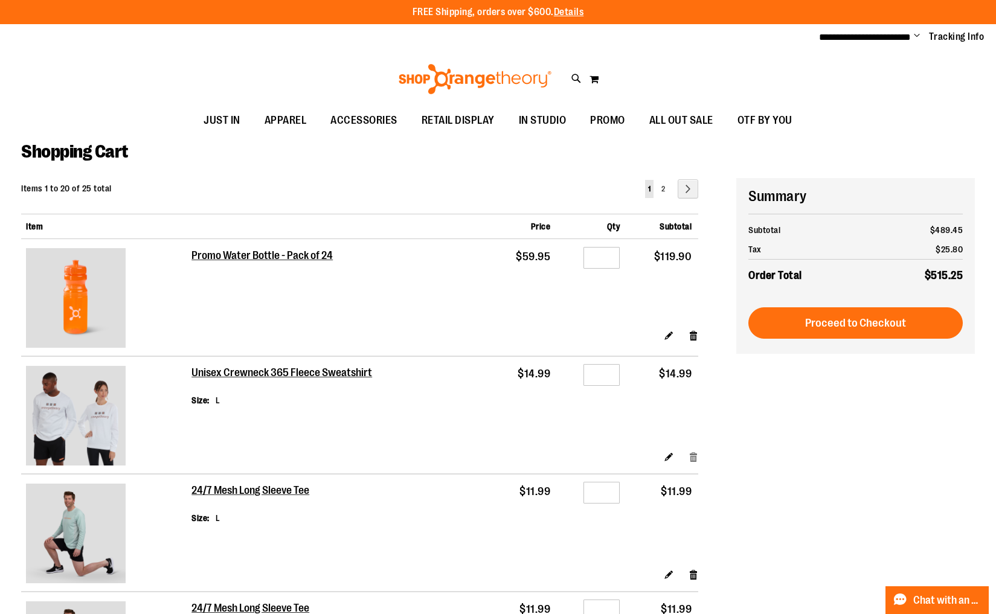
type input "**********"
click at [693, 461] on link "Remove item" at bounding box center [694, 457] width 10 height 13
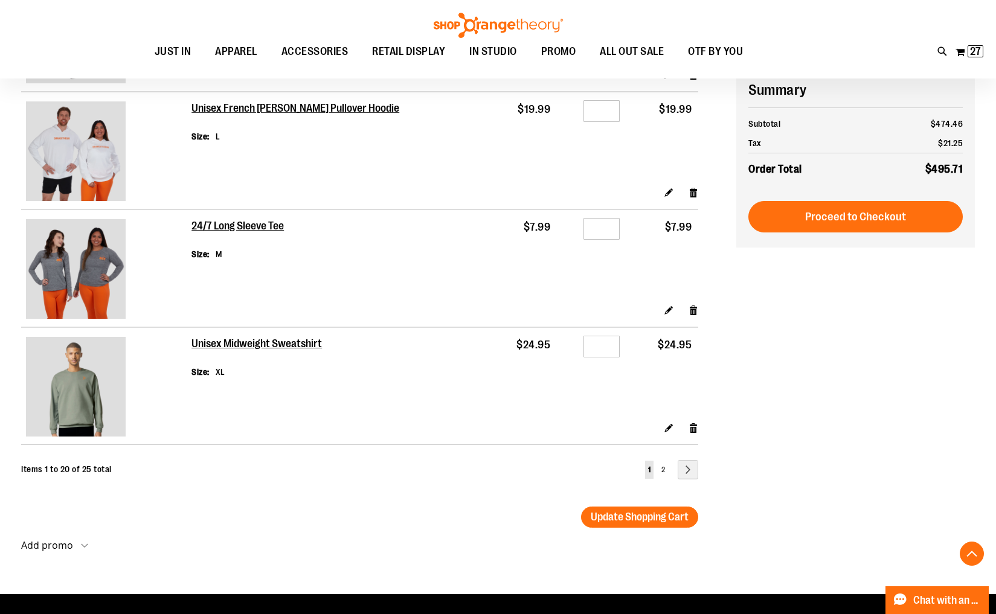
scroll to position [2140, 0]
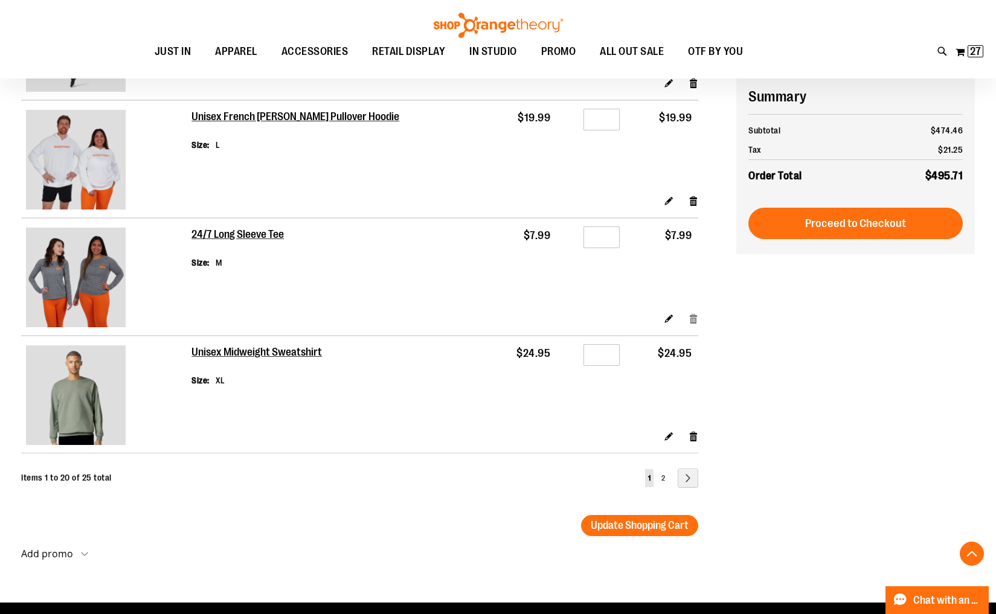
type input "**********"
click at [691, 324] on link "Remove item" at bounding box center [694, 318] width 10 height 13
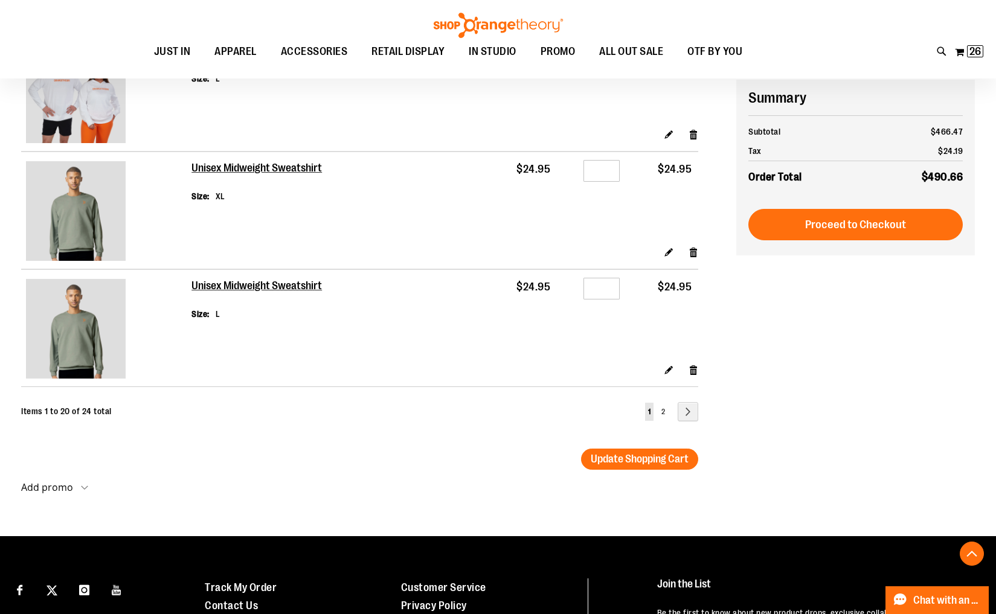
scroll to position [2208, 0]
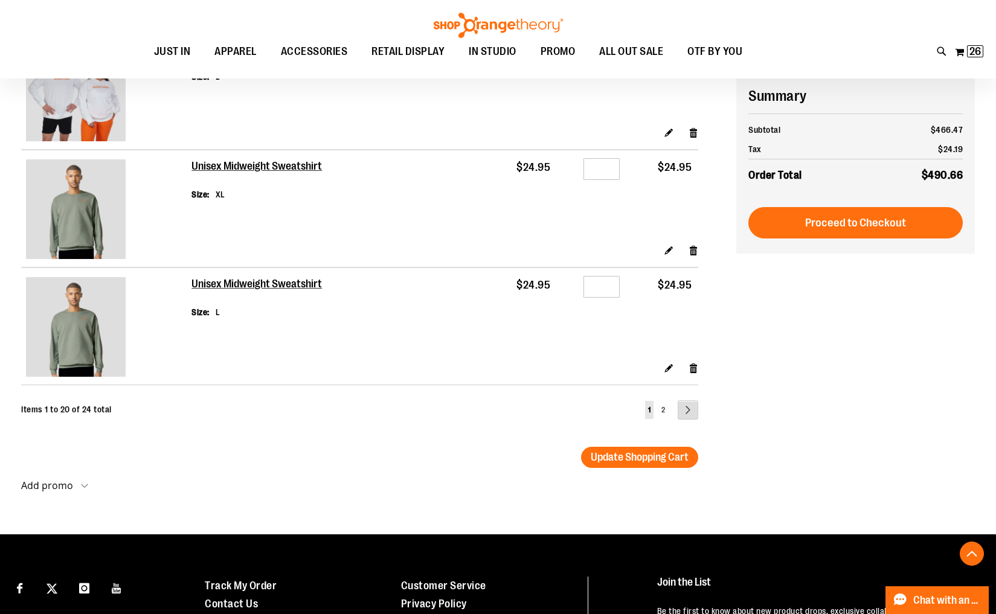
type input "**********"
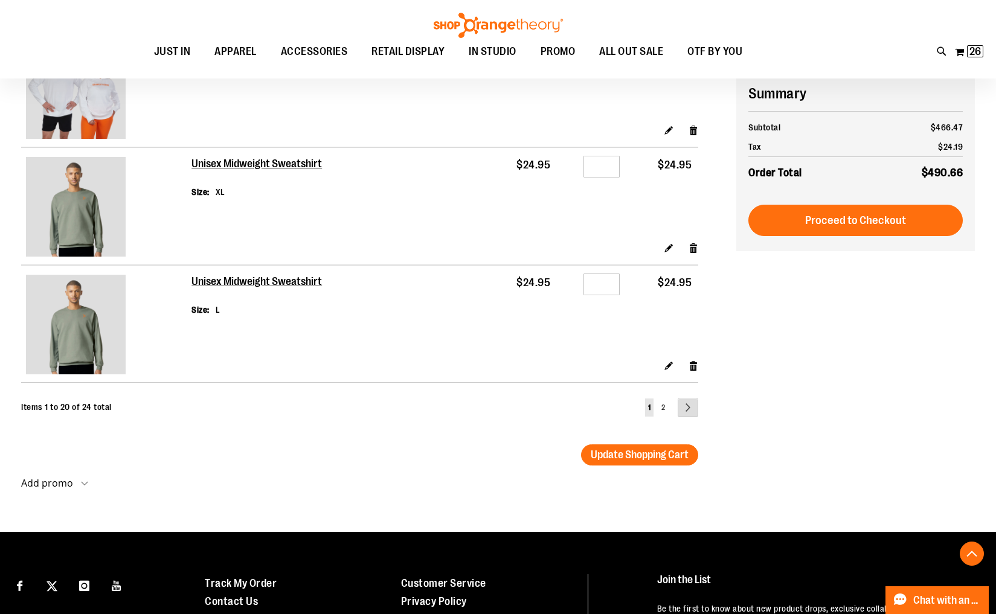
click at [688, 417] on link "Page Next" at bounding box center [688, 407] width 21 height 19
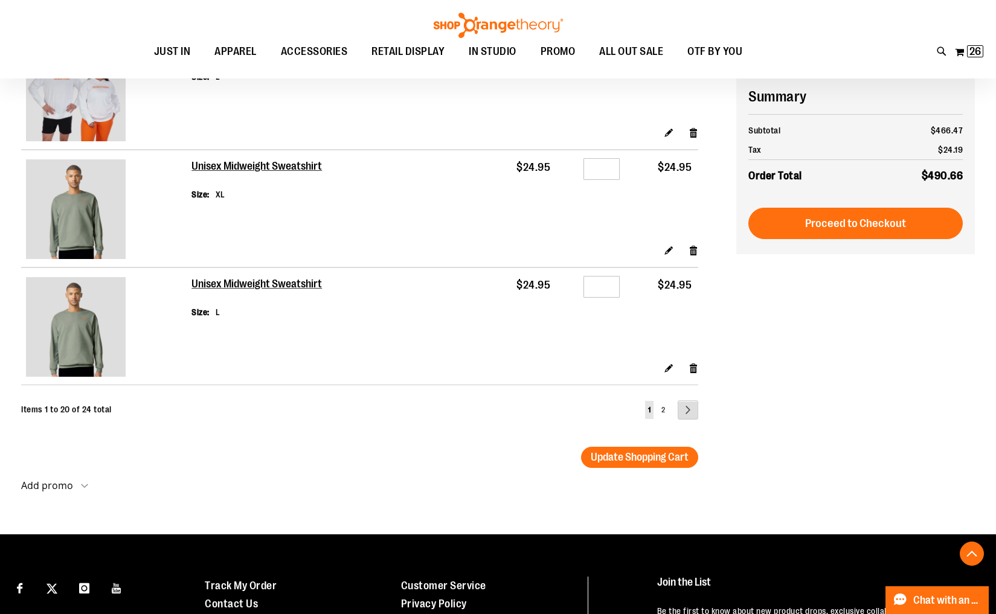
scroll to position [2207, 0]
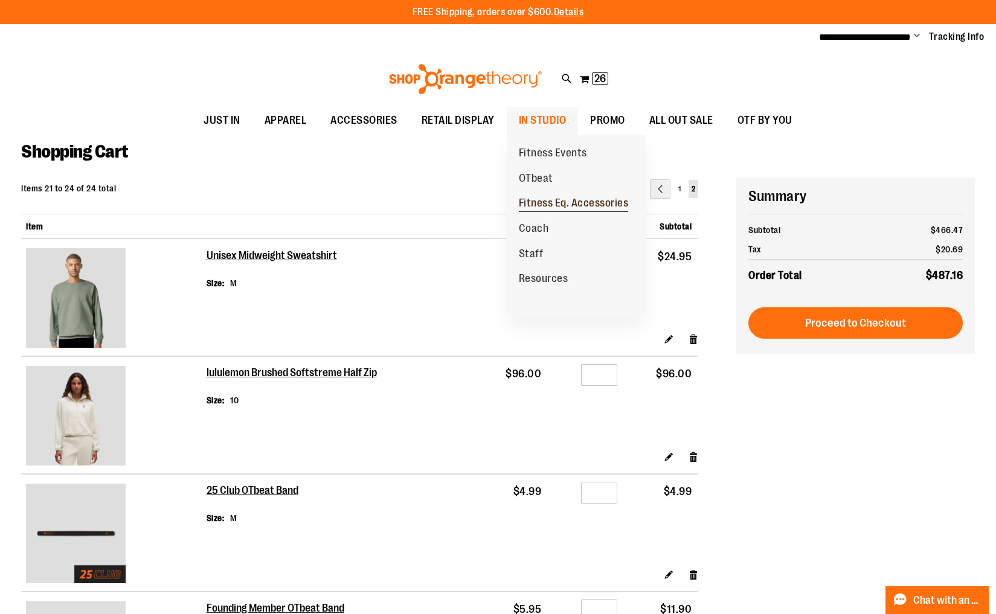
type input "**********"
click at [536, 204] on span "Fitness Eq. Accessories" at bounding box center [574, 204] width 110 height 15
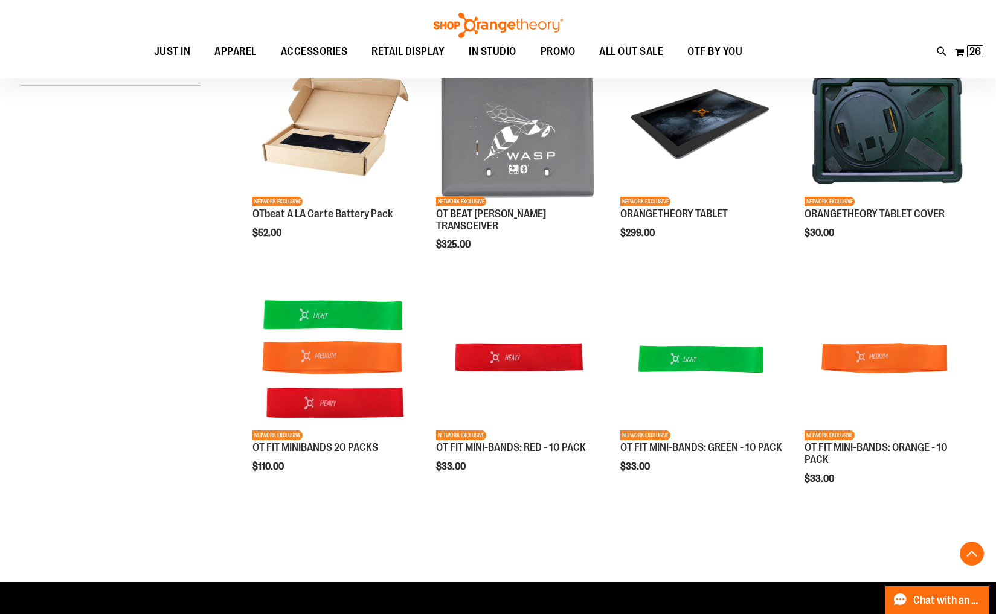
scroll to position [205, 0]
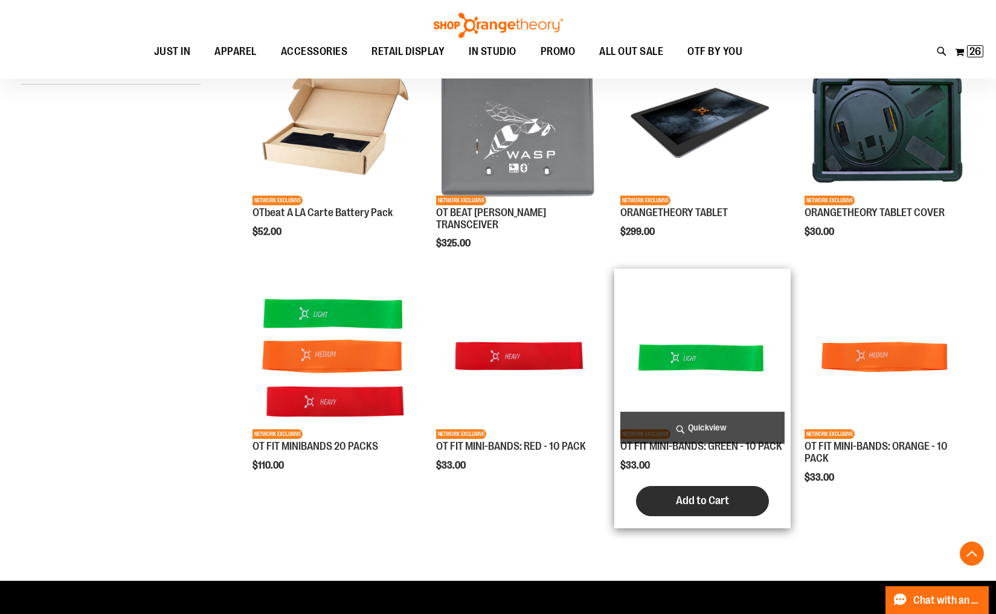
type input "**********"
click at [678, 500] on span "Add to Cart" at bounding box center [702, 500] width 53 height 13
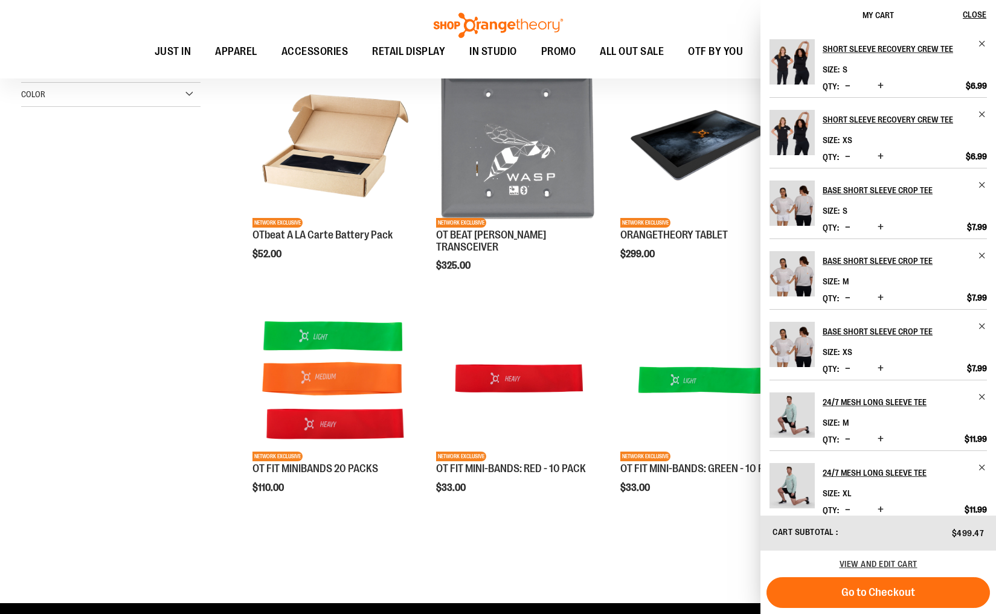
scroll to position [218, 0]
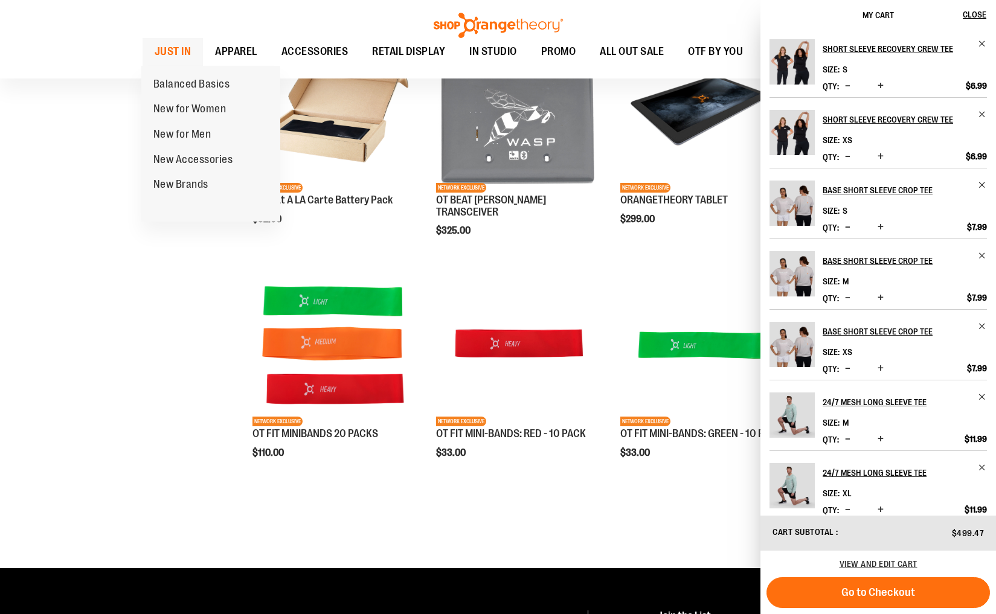
click at [182, 50] on span "JUST IN" at bounding box center [173, 51] width 37 height 27
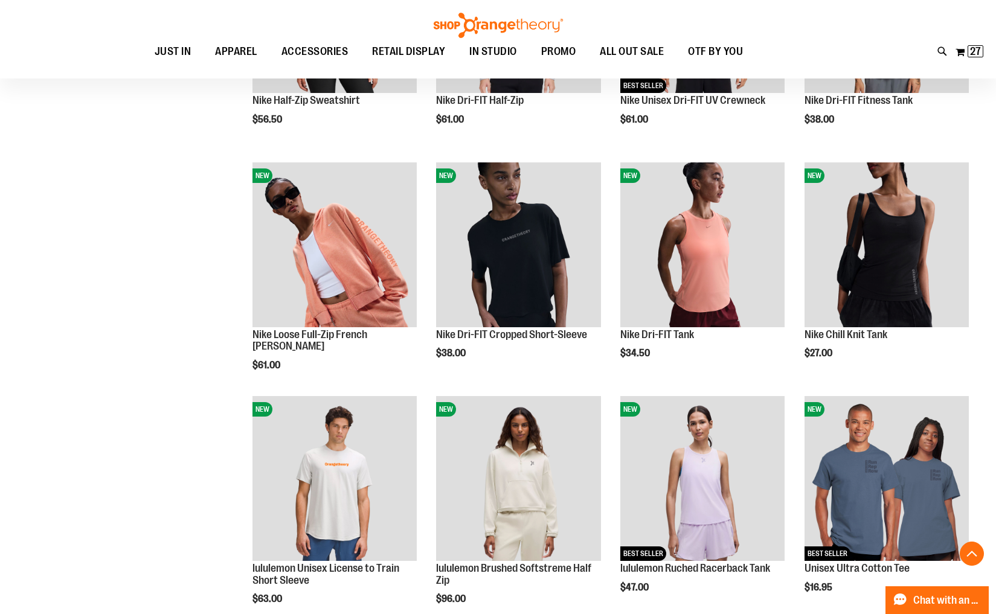
scroll to position [786, 0]
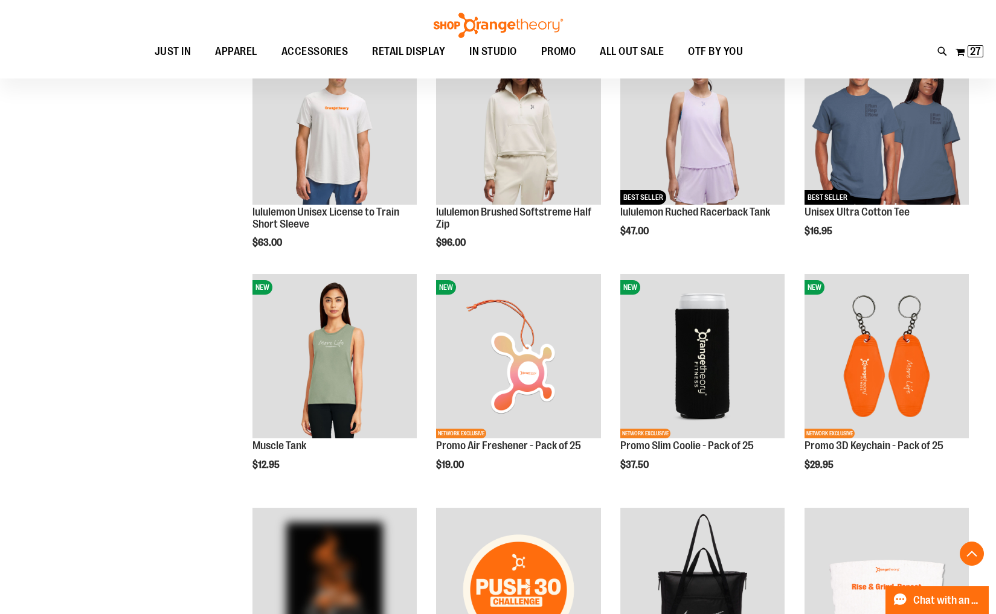
scroll to position [1143, 0]
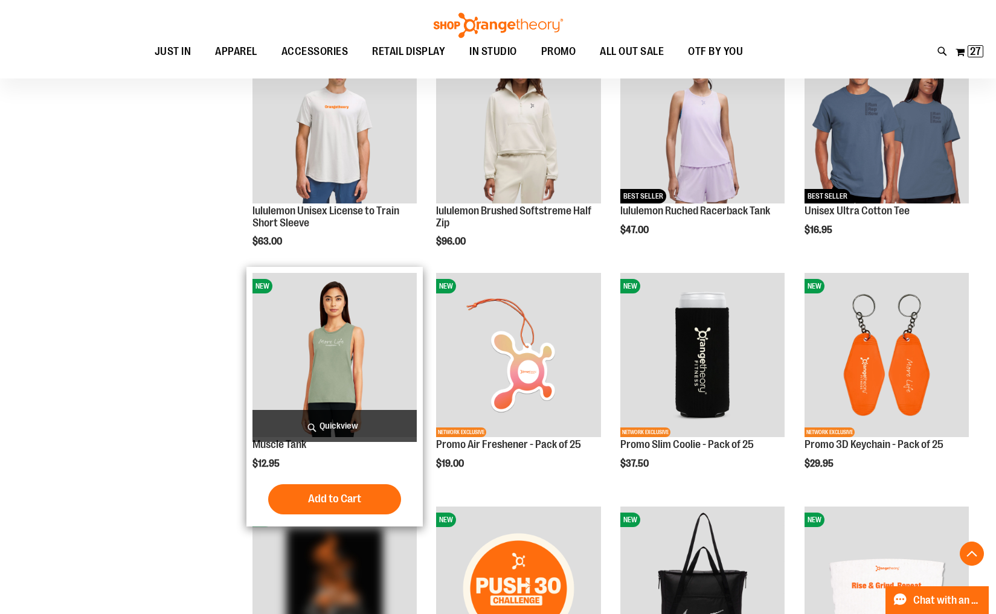
type input "**********"
click at [341, 387] on img "product" at bounding box center [334, 355] width 164 height 164
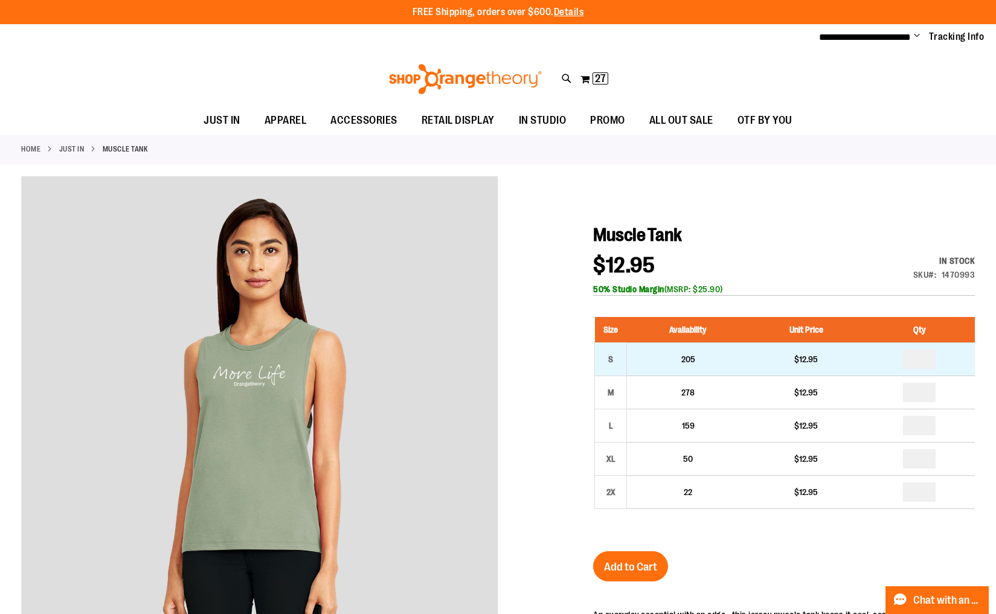
type input "**********"
click at [928, 362] on input "number" at bounding box center [919, 359] width 33 height 19
type input "*"
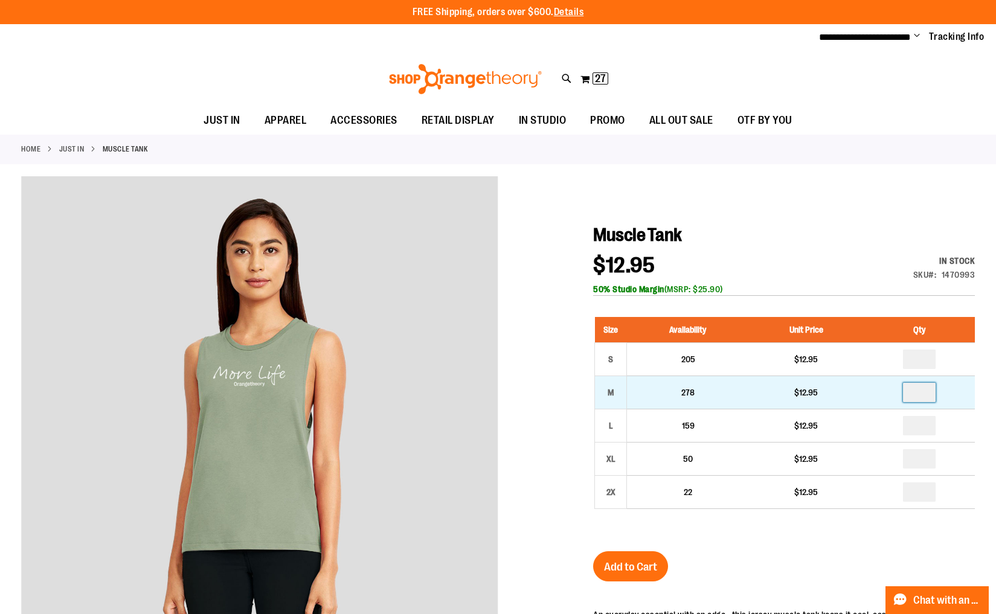
click at [925, 393] on input "number" at bounding box center [919, 392] width 33 height 19
type input "*"
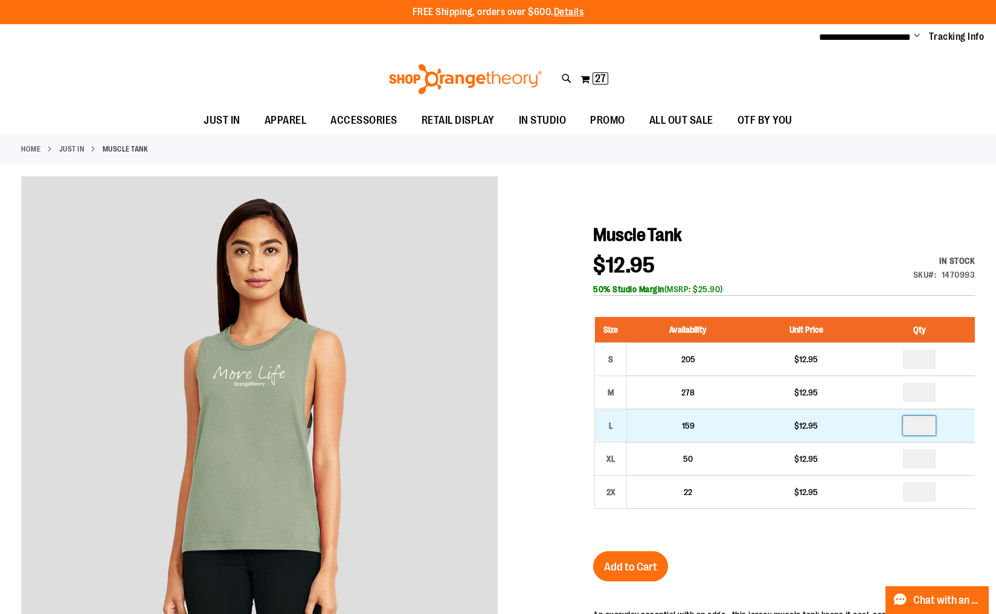
click at [925, 428] on input "number" at bounding box center [919, 425] width 33 height 19
type input "*"
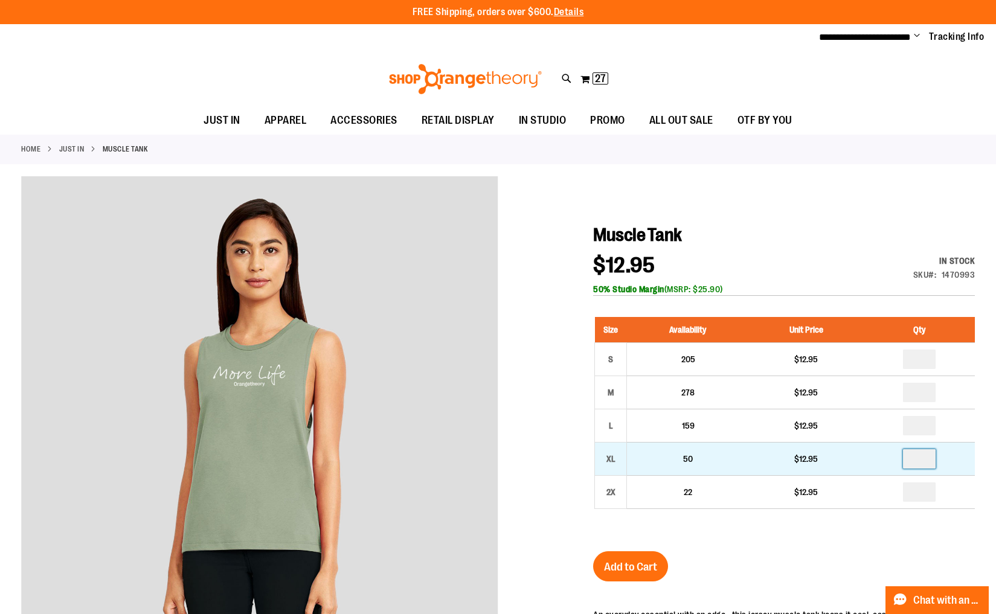
click at [921, 458] on input "number" at bounding box center [919, 458] width 33 height 19
type input "*"
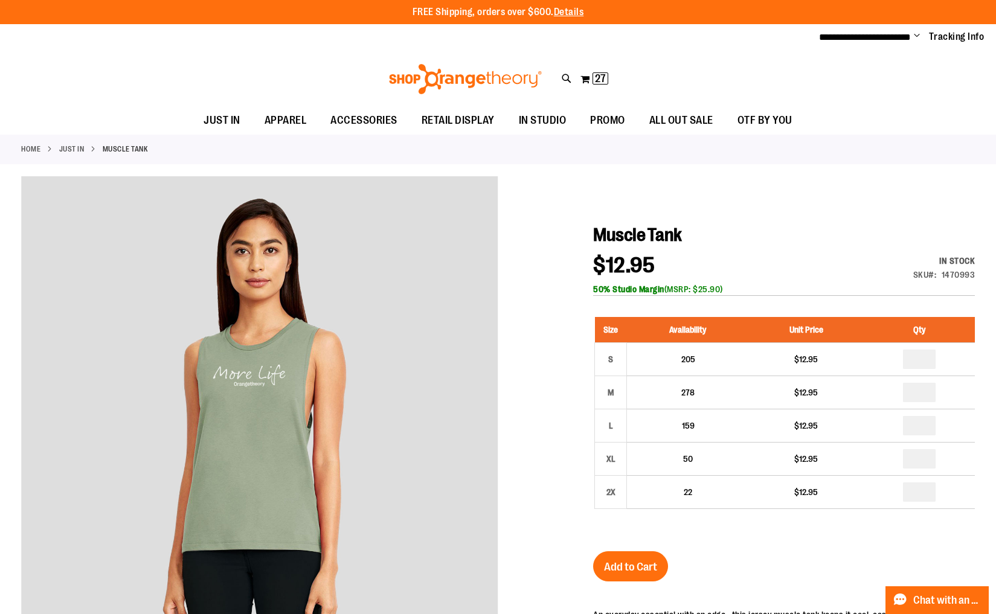
click at [538, 514] on div at bounding box center [498, 516] width 954 height 680
click at [626, 569] on span "Add to Cart" at bounding box center [630, 567] width 53 height 13
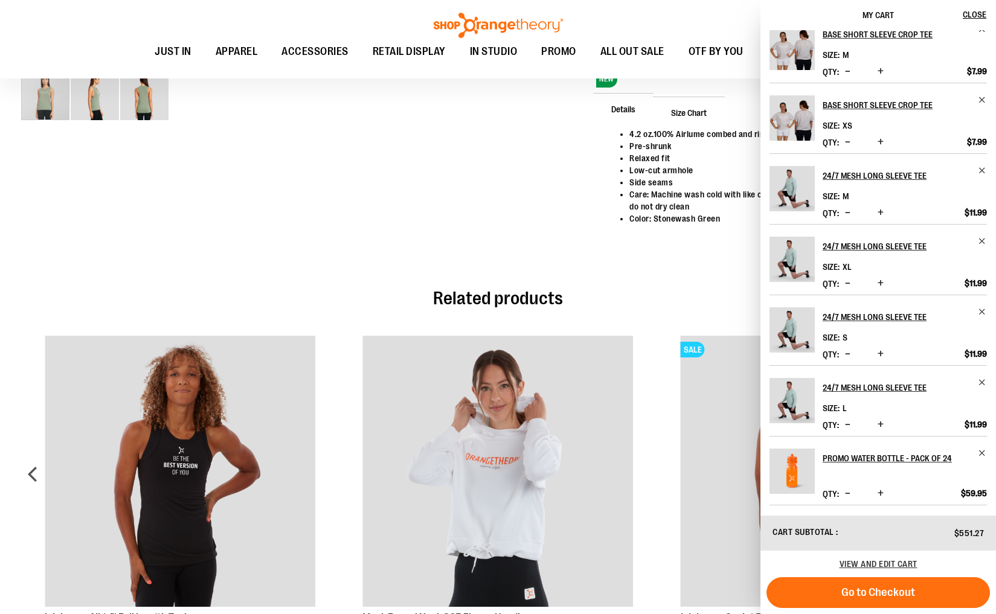
scroll to position [629, 0]
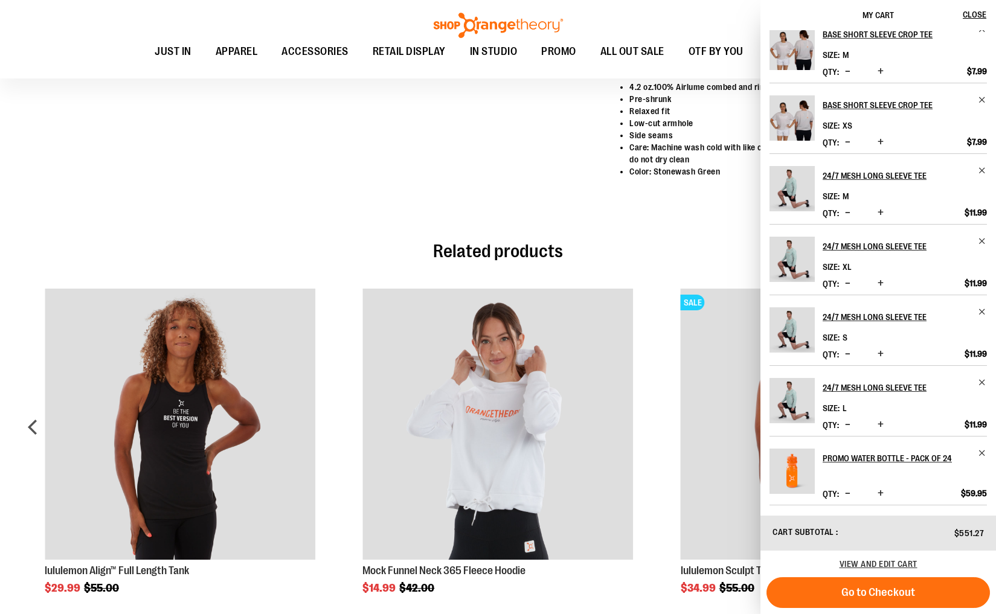
click at [313, 245] on h2 "Related products" at bounding box center [498, 251] width 954 height 19
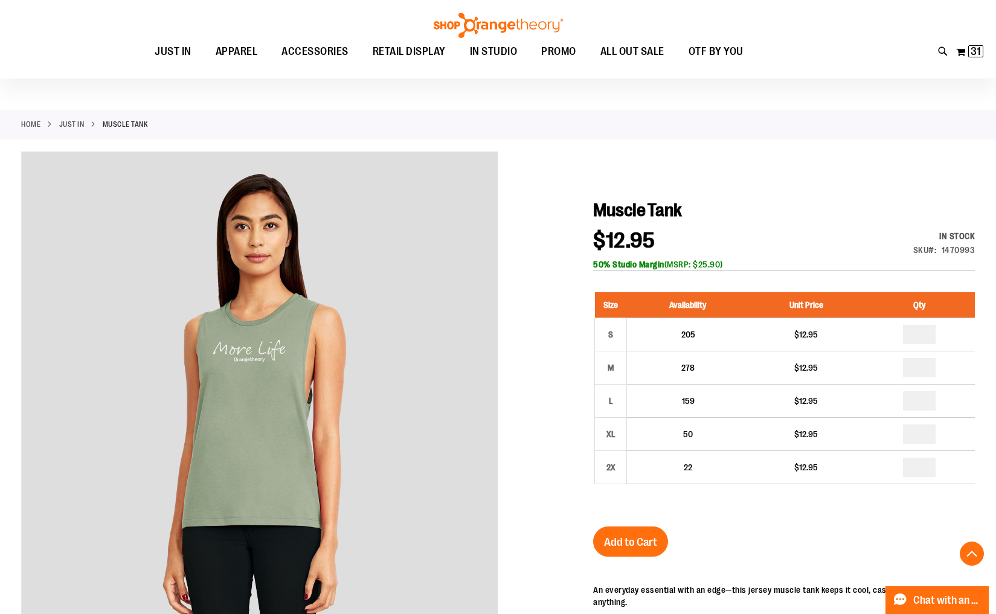
scroll to position [0, 0]
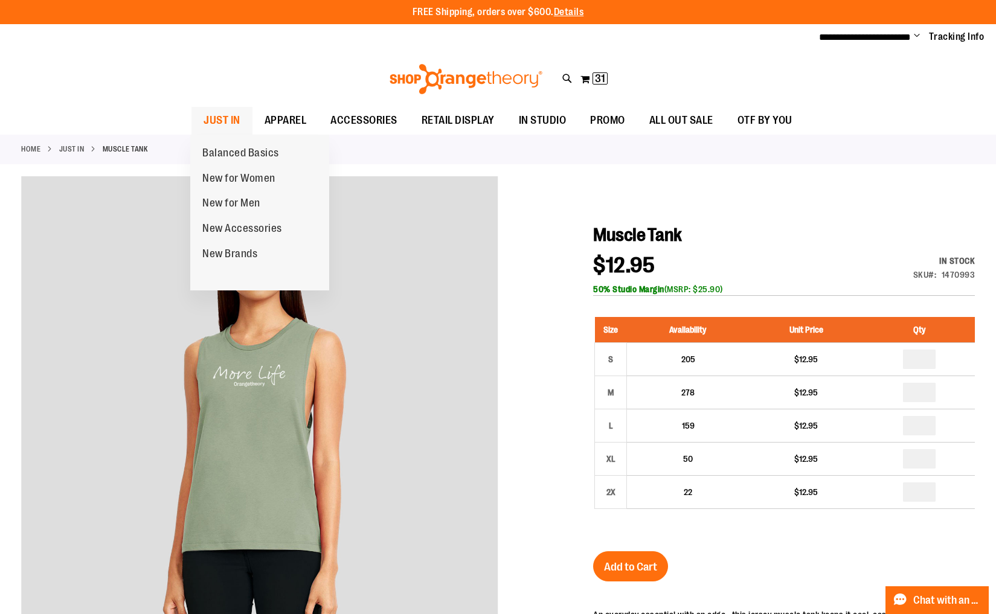
click at [221, 121] on span "JUST IN" at bounding box center [222, 120] width 37 height 27
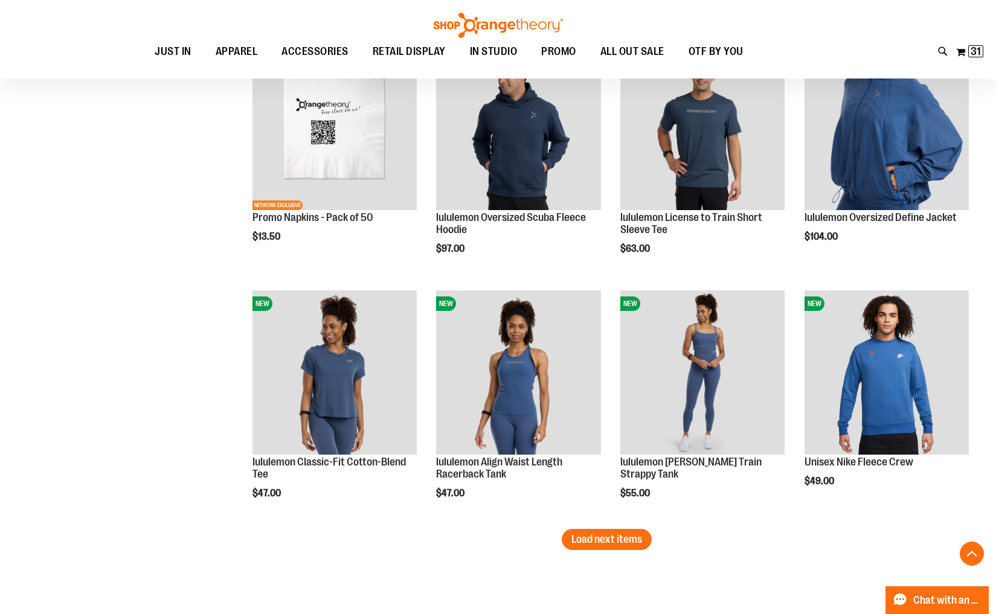
scroll to position [2015, 0]
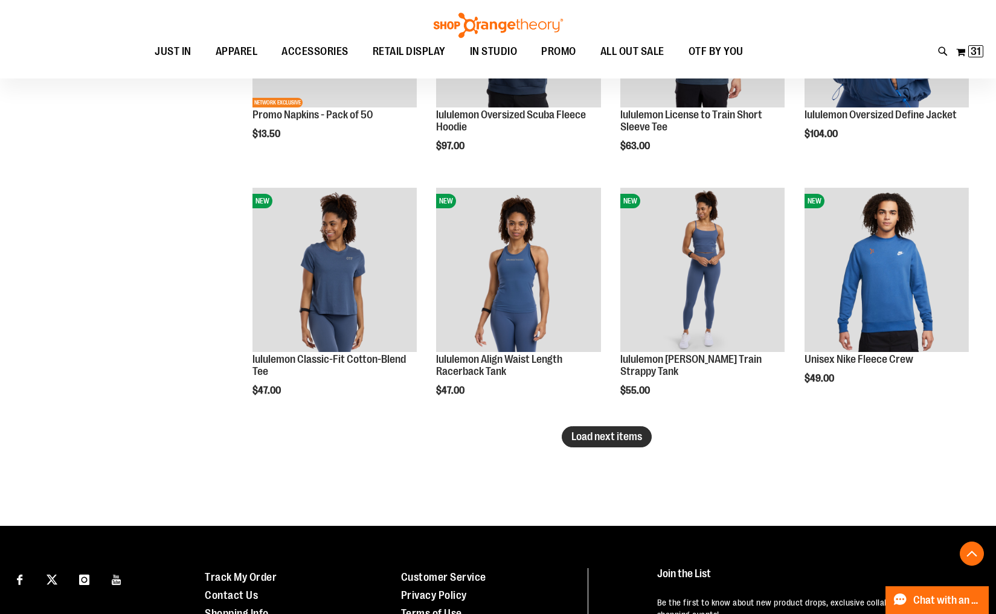
type input "**********"
click at [597, 440] on span "Load next items" at bounding box center [606, 437] width 71 height 12
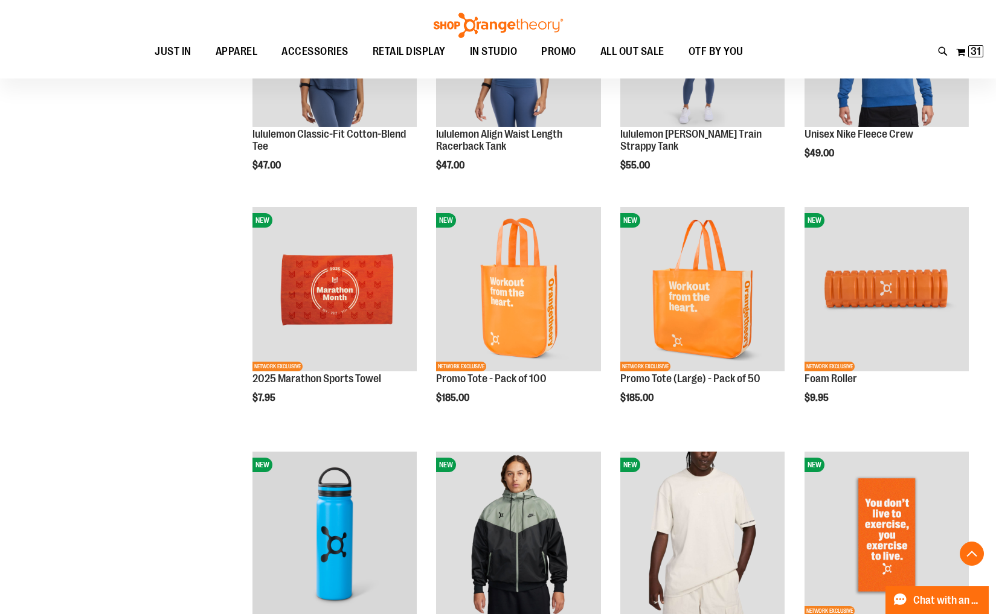
scroll to position [2244, 0]
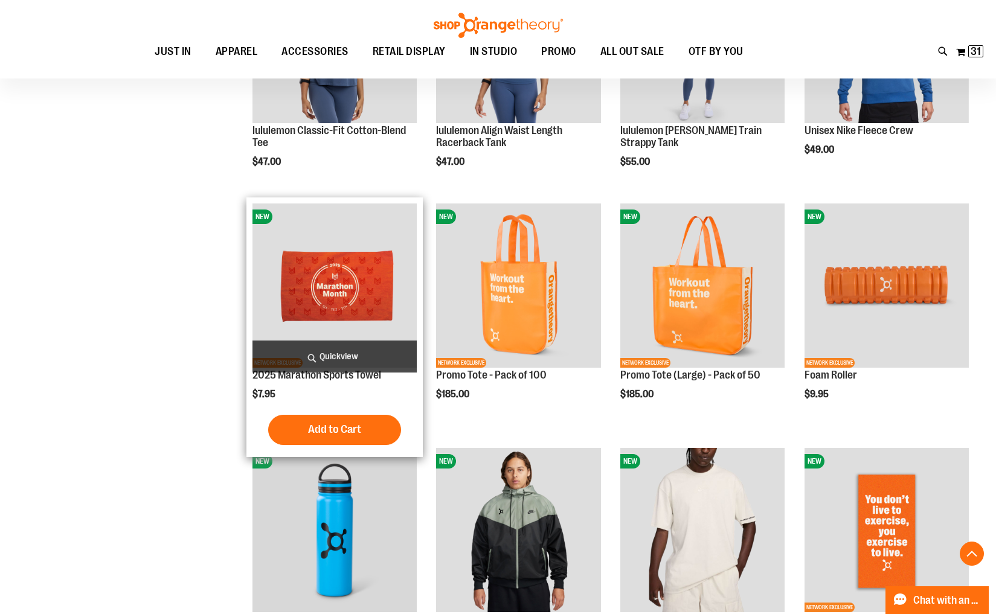
click at [334, 326] on img "product" at bounding box center [334, 286] width 164 height 164
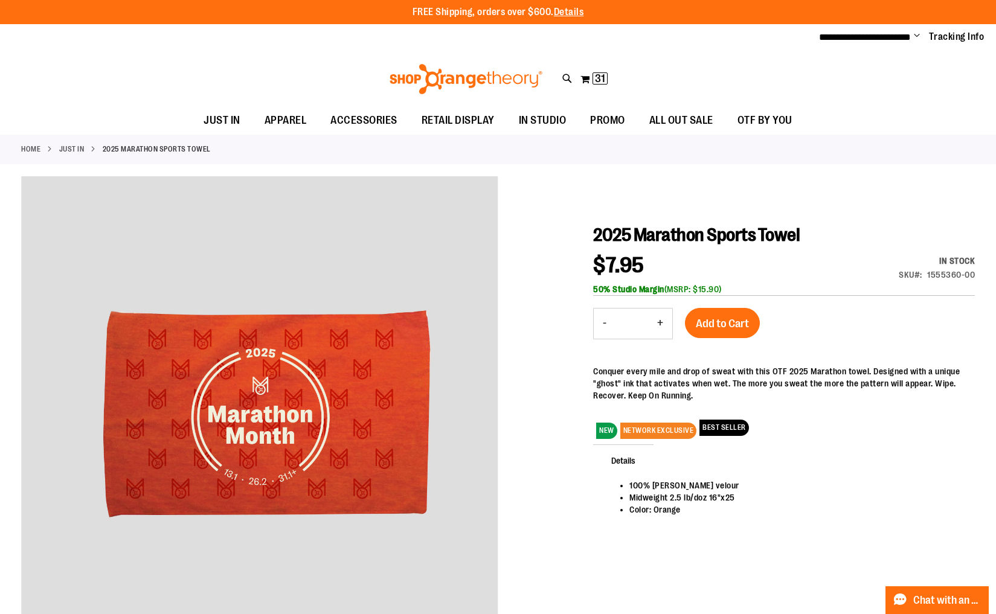
type input "**********"
click at [660, 323] on button "+" at bounding box center [660, 324] width 24 height 30
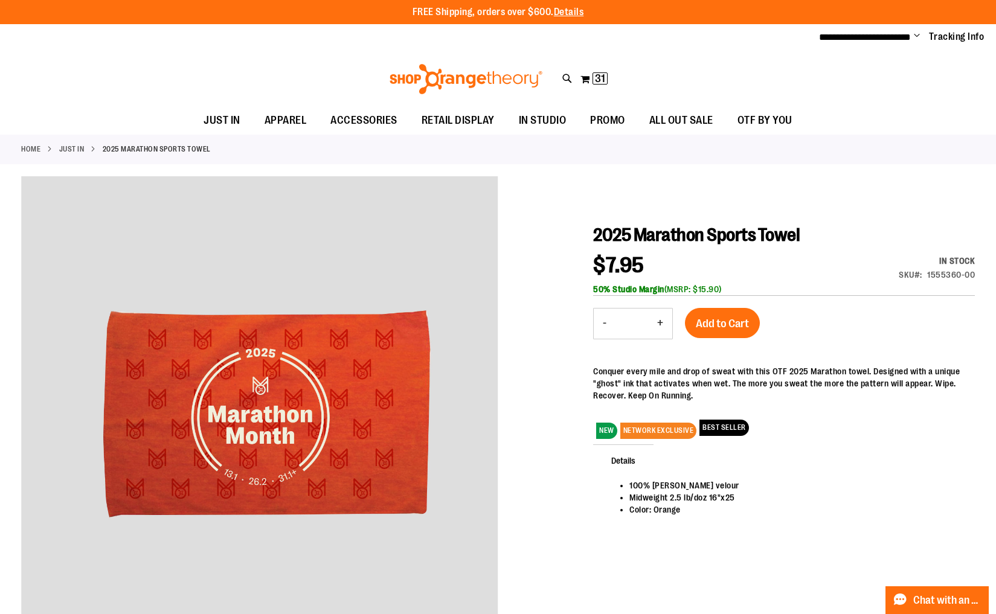
type input "*"
click at [719, 321] on span "Add to Cart" at bounding box center [722, 323] width 53 height 13
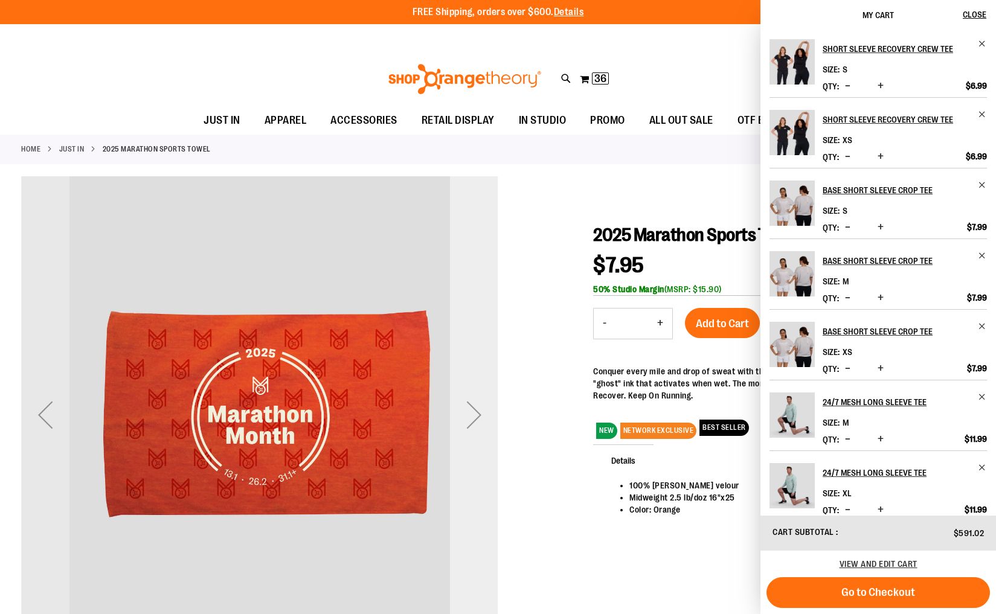
click at [469, 412] on div "Next" at bounding box center [474, 415] width 48 height 48
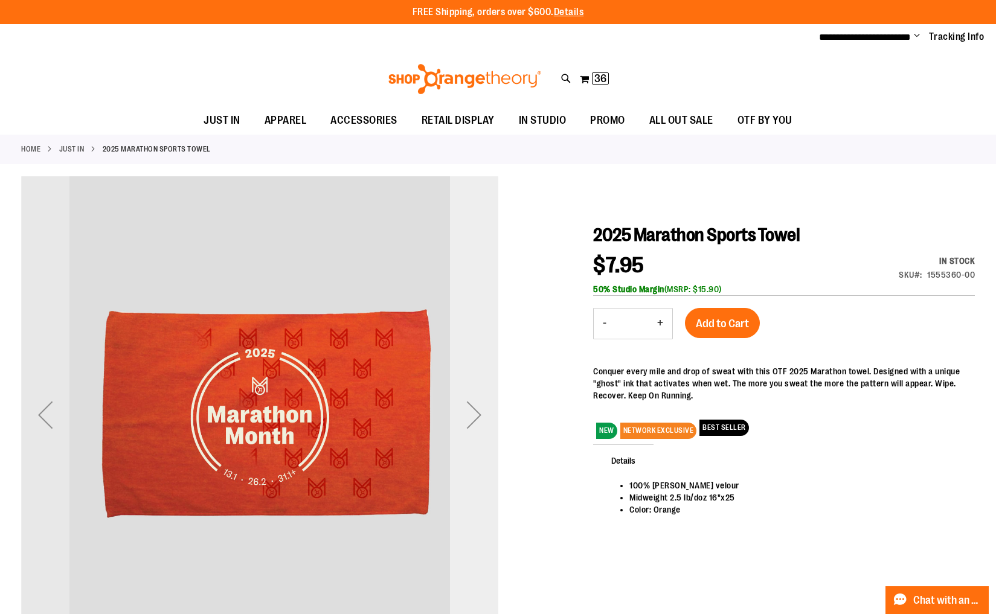
click at [469, 412] on div "Next" at bounding box center [474, 415] width 48 height 48
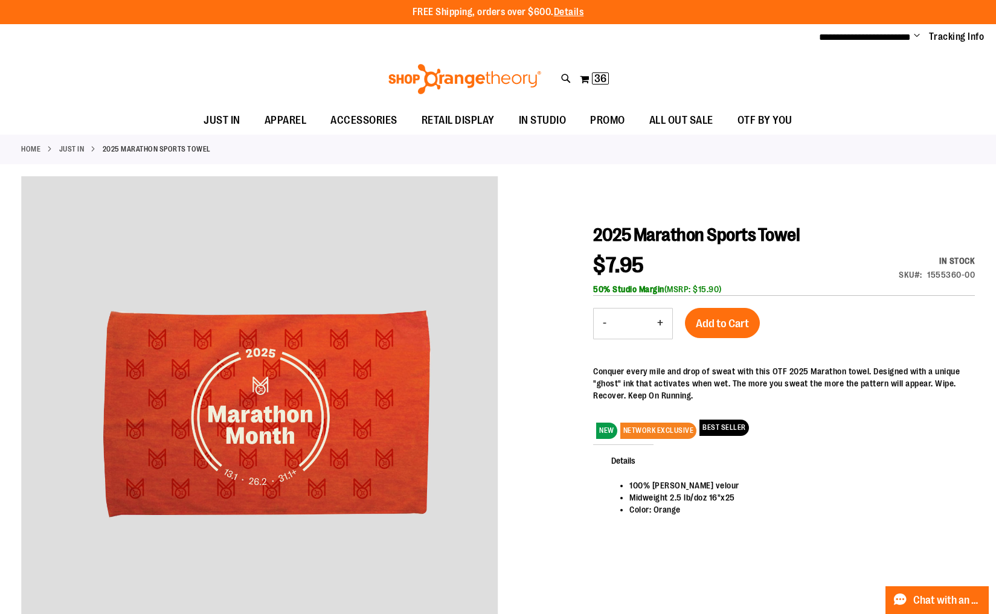
click at [76, 147] on link "JUST IN" at bounding box center [71, 149] width 25 height 11
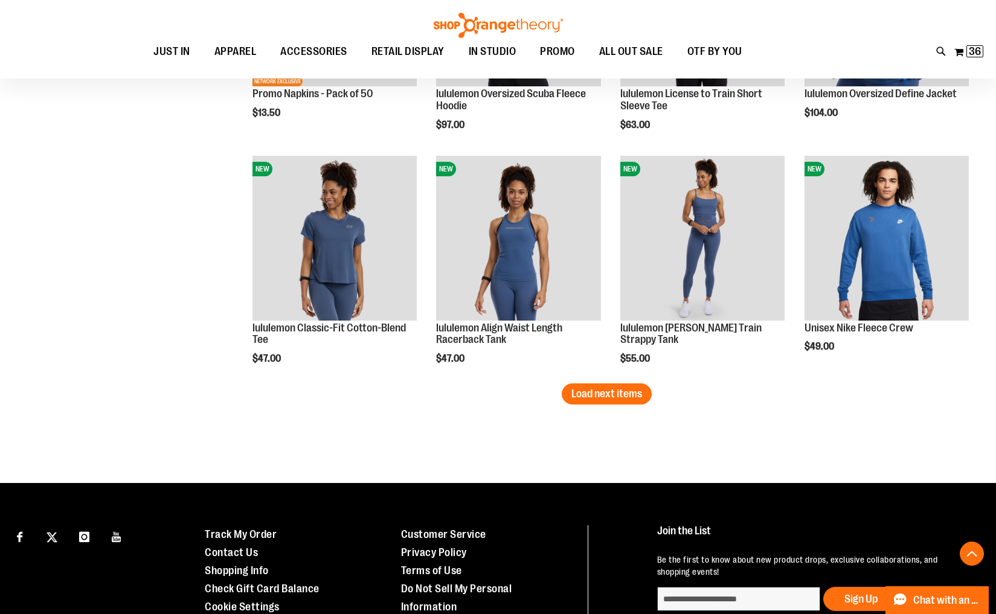
scroll to position [2068, 0]
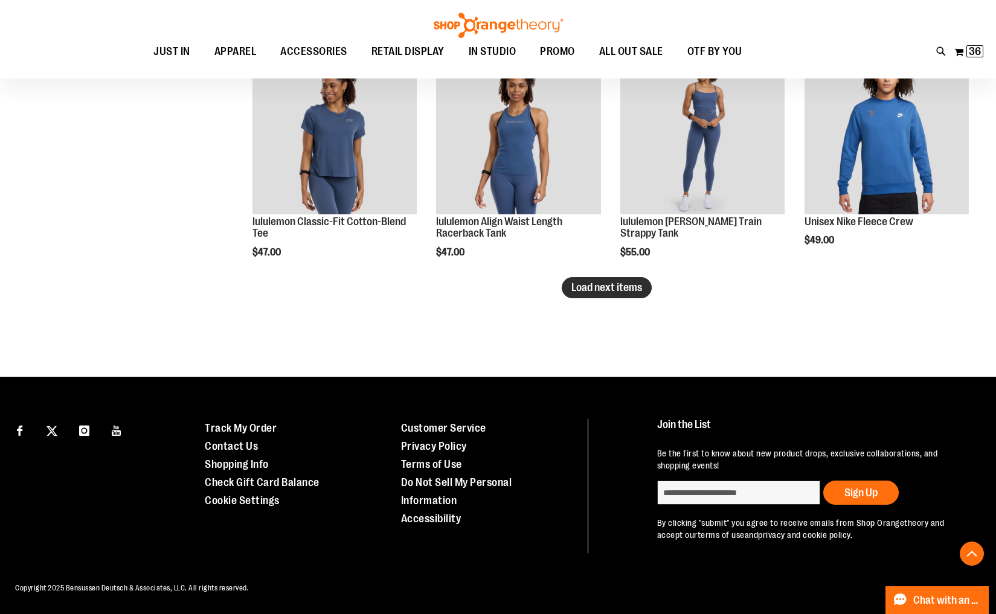
type input "**********"
click at [597, 297] on button "Load next items" at bounding box center [607, 287] width 90 height 21
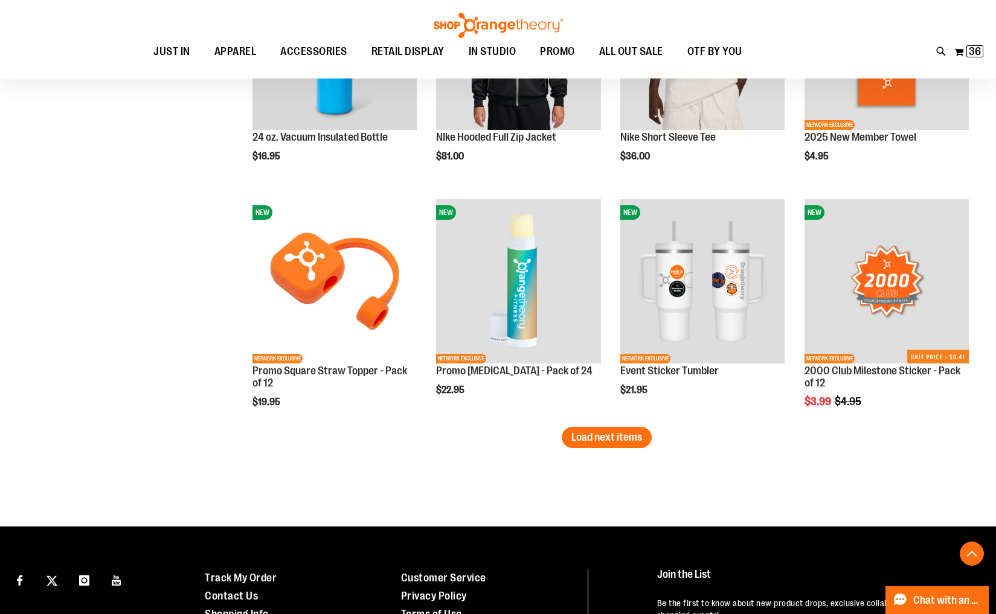
scroll to position [2620, 0]
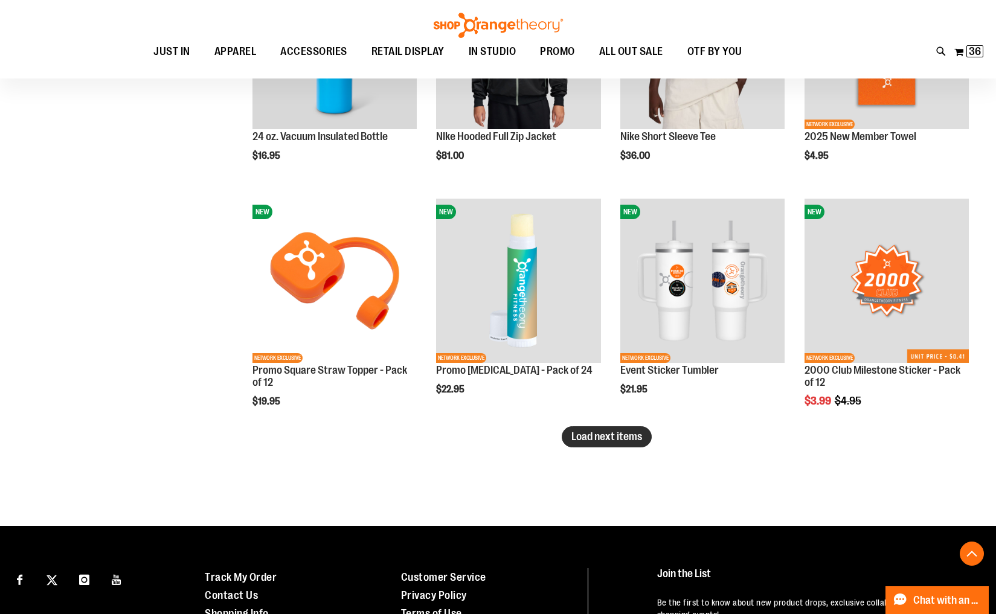
click at [613, 443] on button "Load next items" at bounding box center [607, 436] width 90 height 21
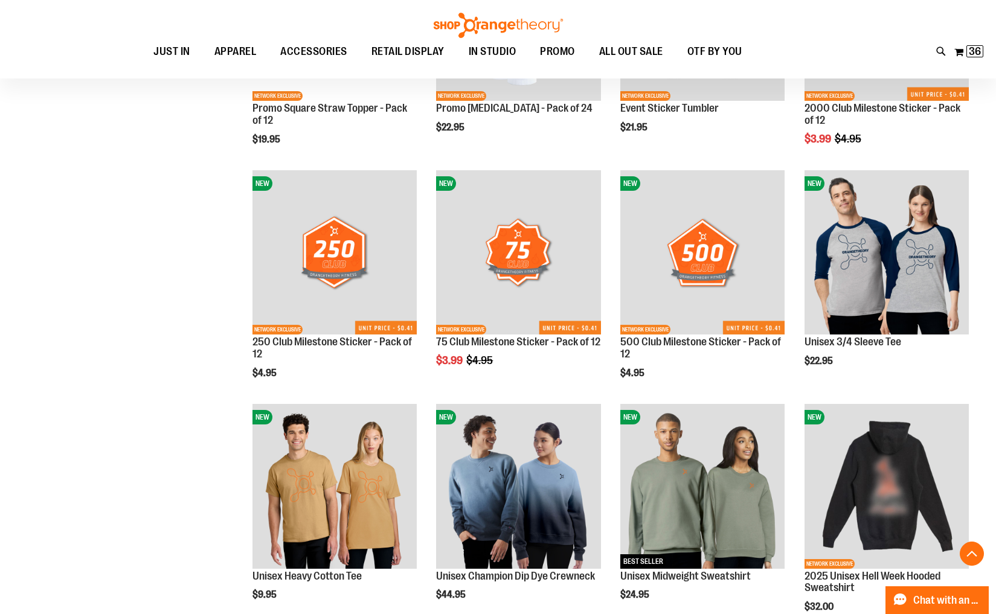
scroll to position [2884, 0]
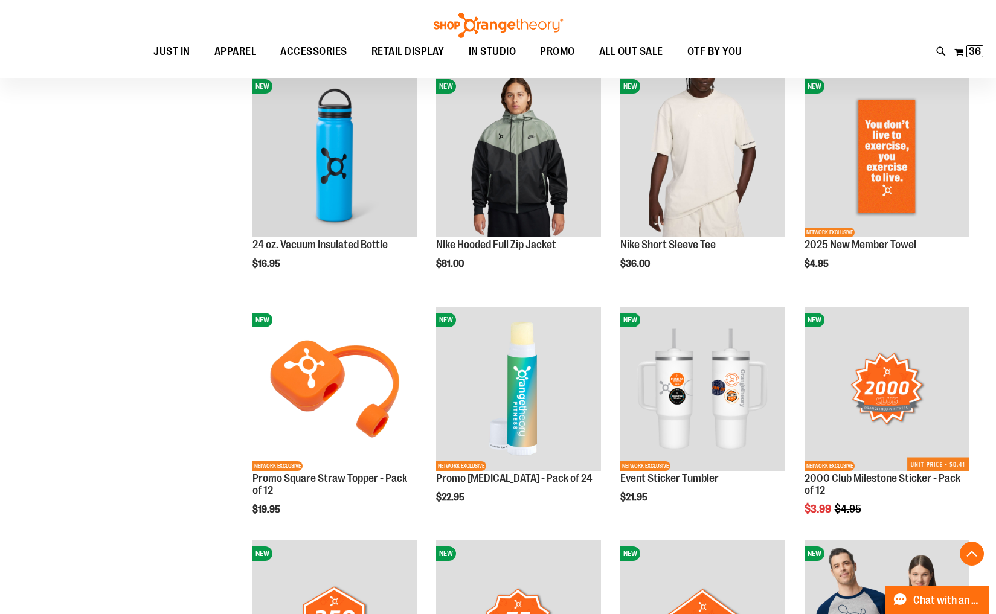
scroll to position [2511, 0]
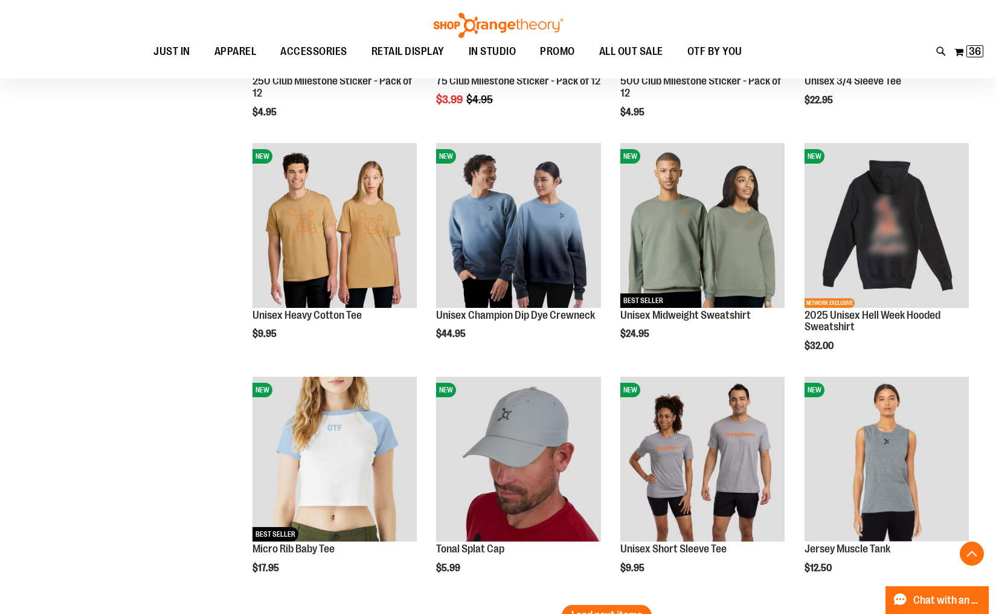
scroll to position [3144, 0]
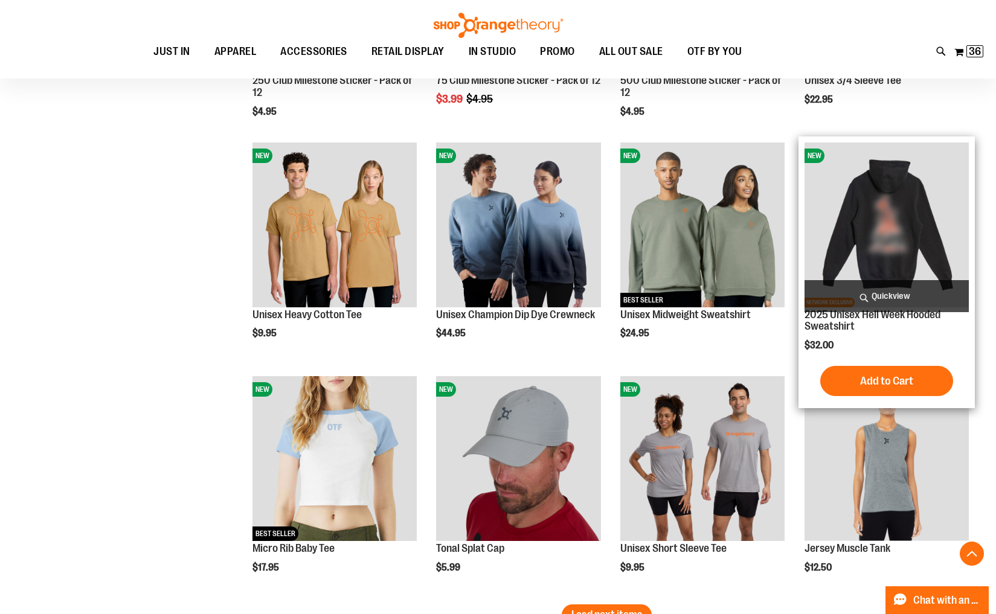
click at [895, 243] on img "product" at bounding box center [887, 225] width 164 height 164
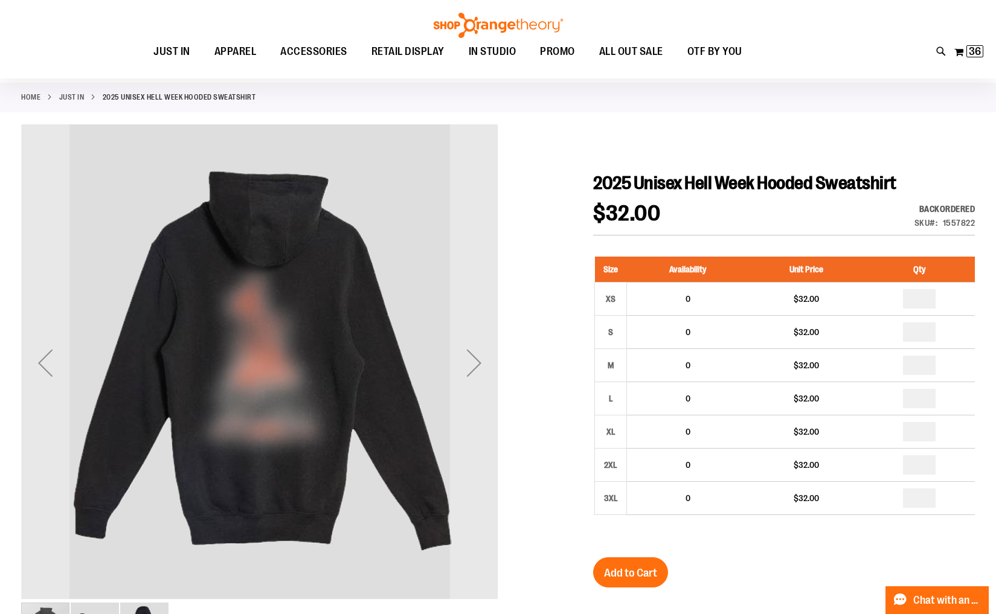
scroll to position [51, 0]
type input "**********"
click at [468, 367] on div "Next" at bounding box center [474, 362] width 48 height 48
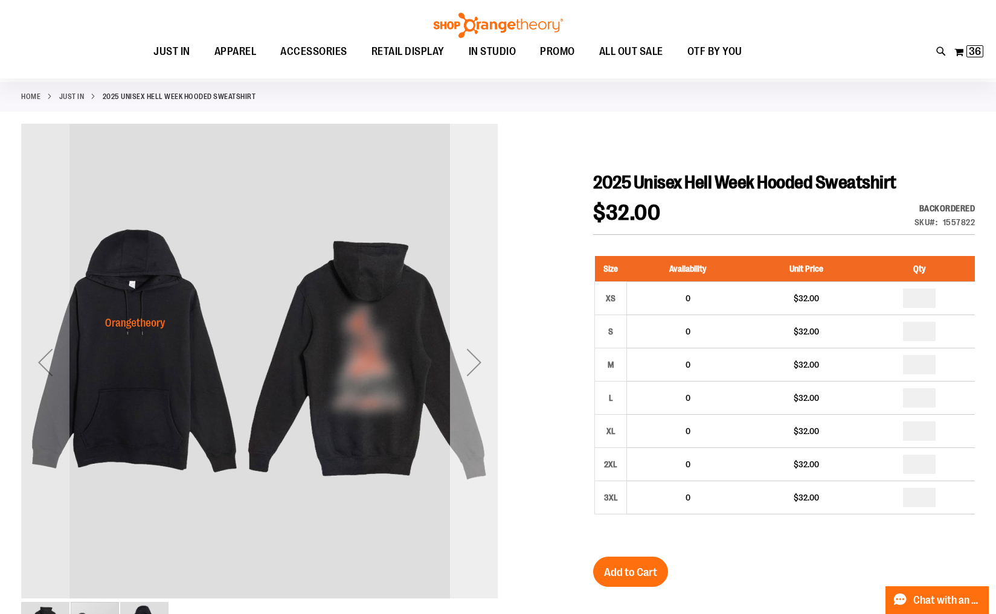
click at [468, 367] on div "Next" at bounding box center [474, 362] width 48 height 48
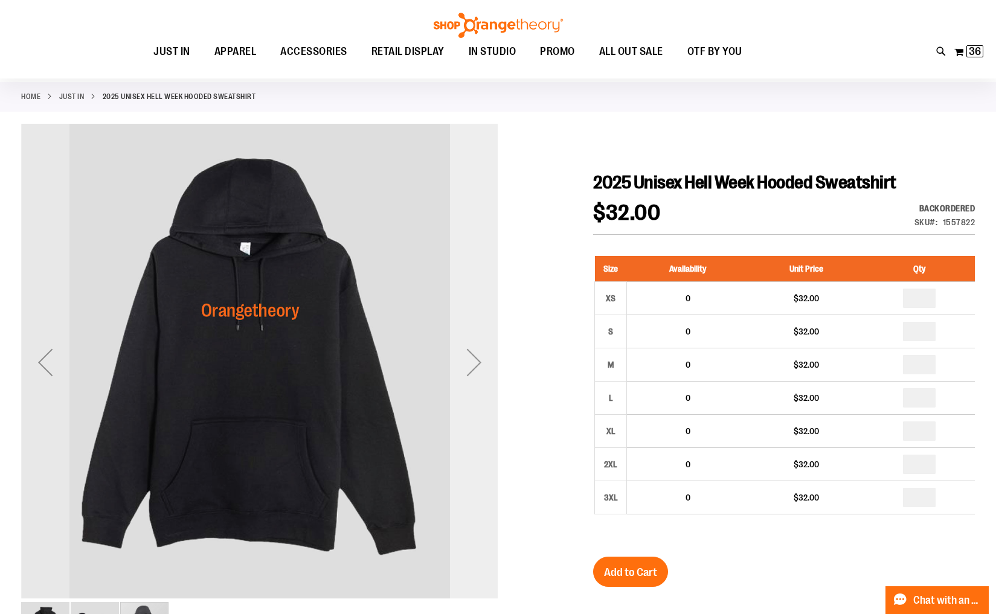
click at [468, 367] on div "Next" at bounding box center [474, 362] width 48 height 48
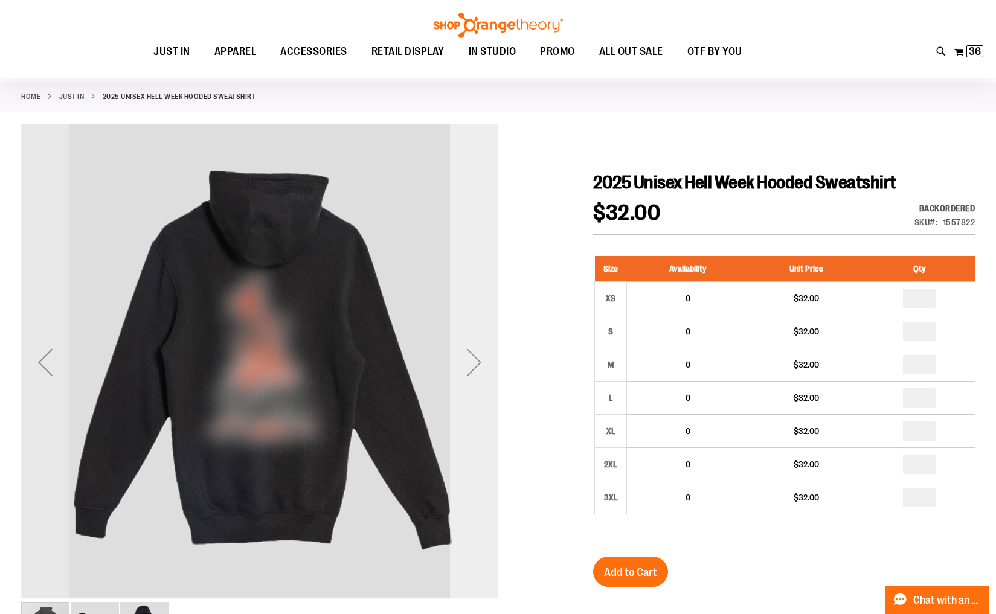
click at [468, 367] on div "Next" at bounding box center [474, 362] width 48 height 48
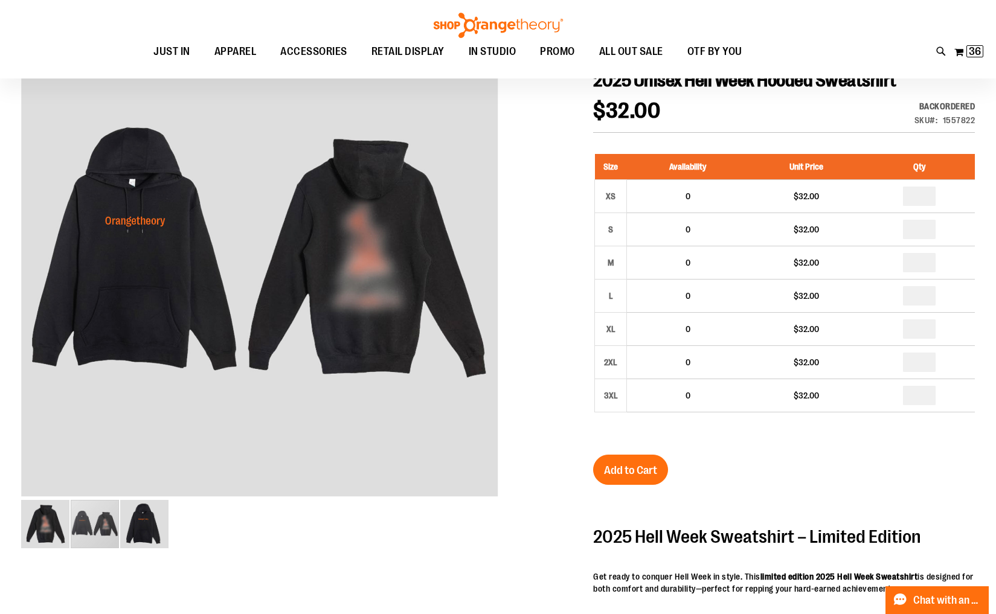
scroll to position [153, 0]
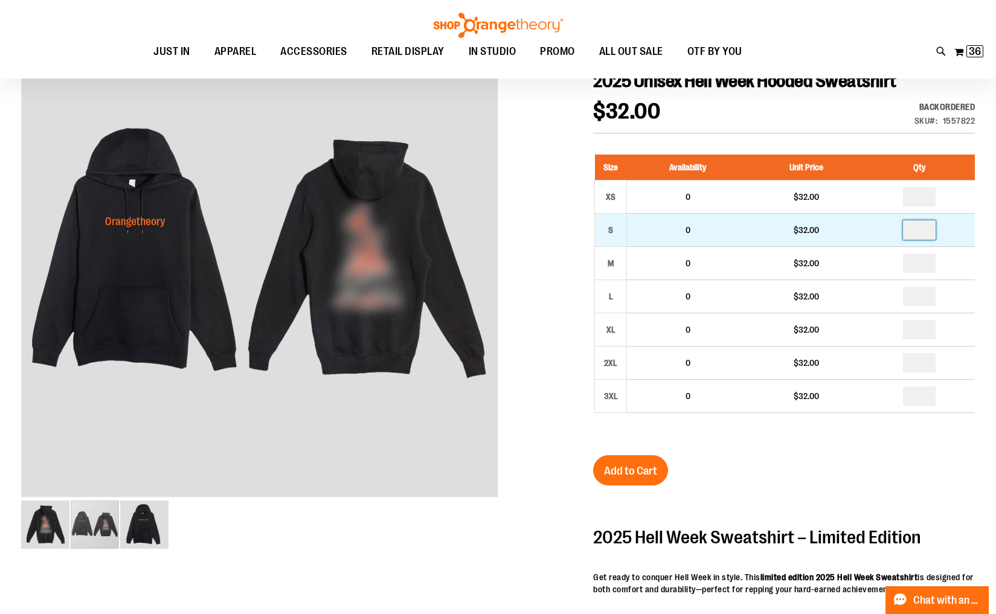
click at [927, 232] on input "number" at bounding box center [919, 229] width 33 height 19
type input "*"
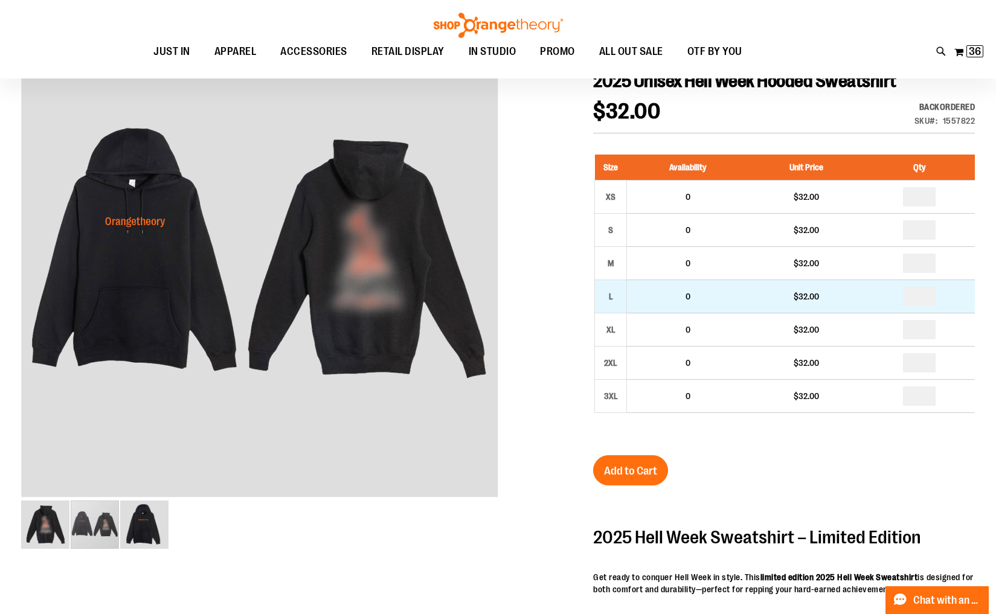
type input "*"
click at [925, 299] on input "number" at bounding box center [919, 296] width 33 height 19
type input "*"
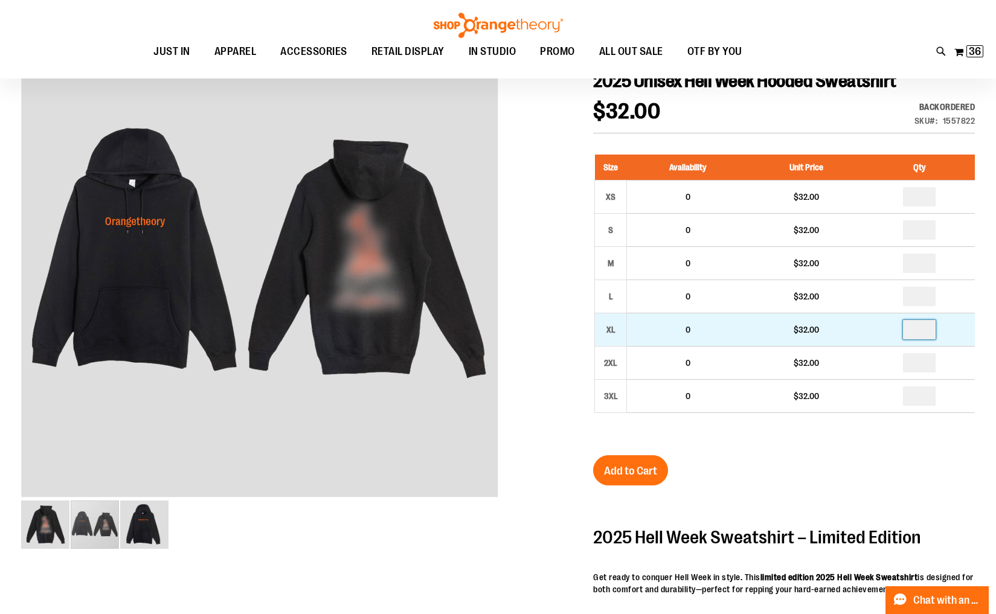
type input "*"
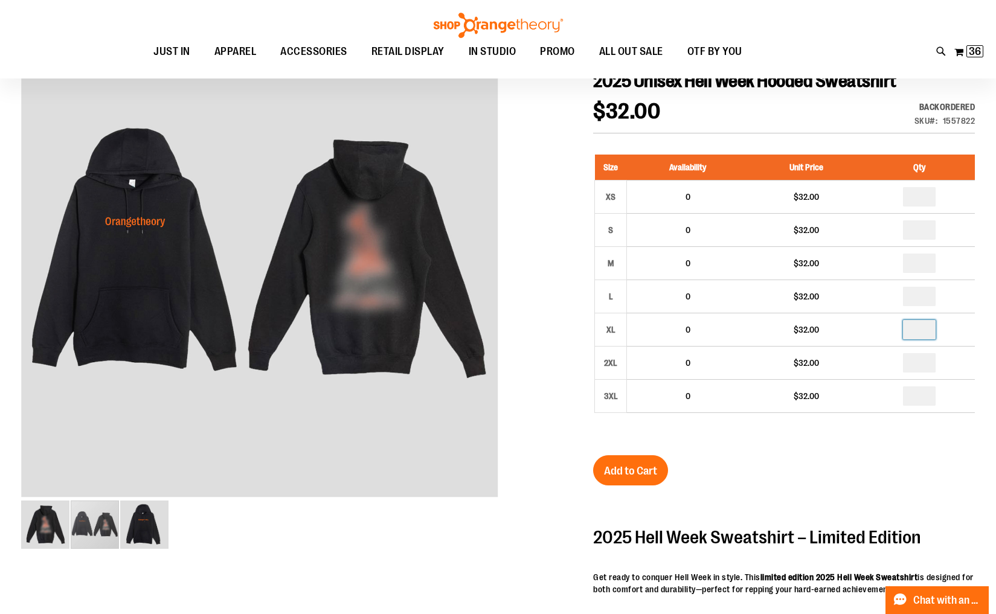
click at [573, 399] on div at bounding box center [498, 477] width 954 height 911
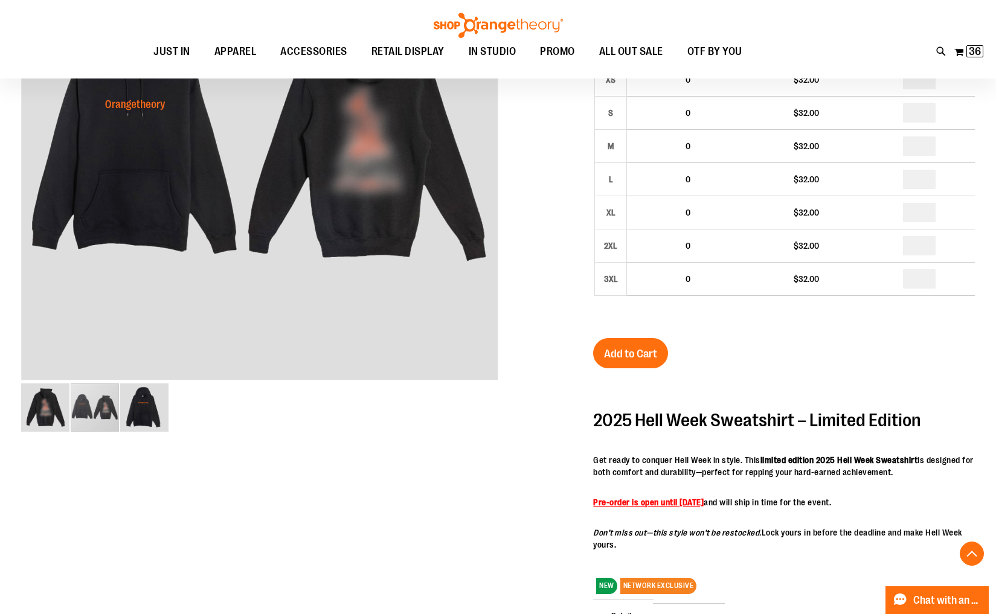
scroll to position [272, 0]
